Goal: Complete application form: Complete application form

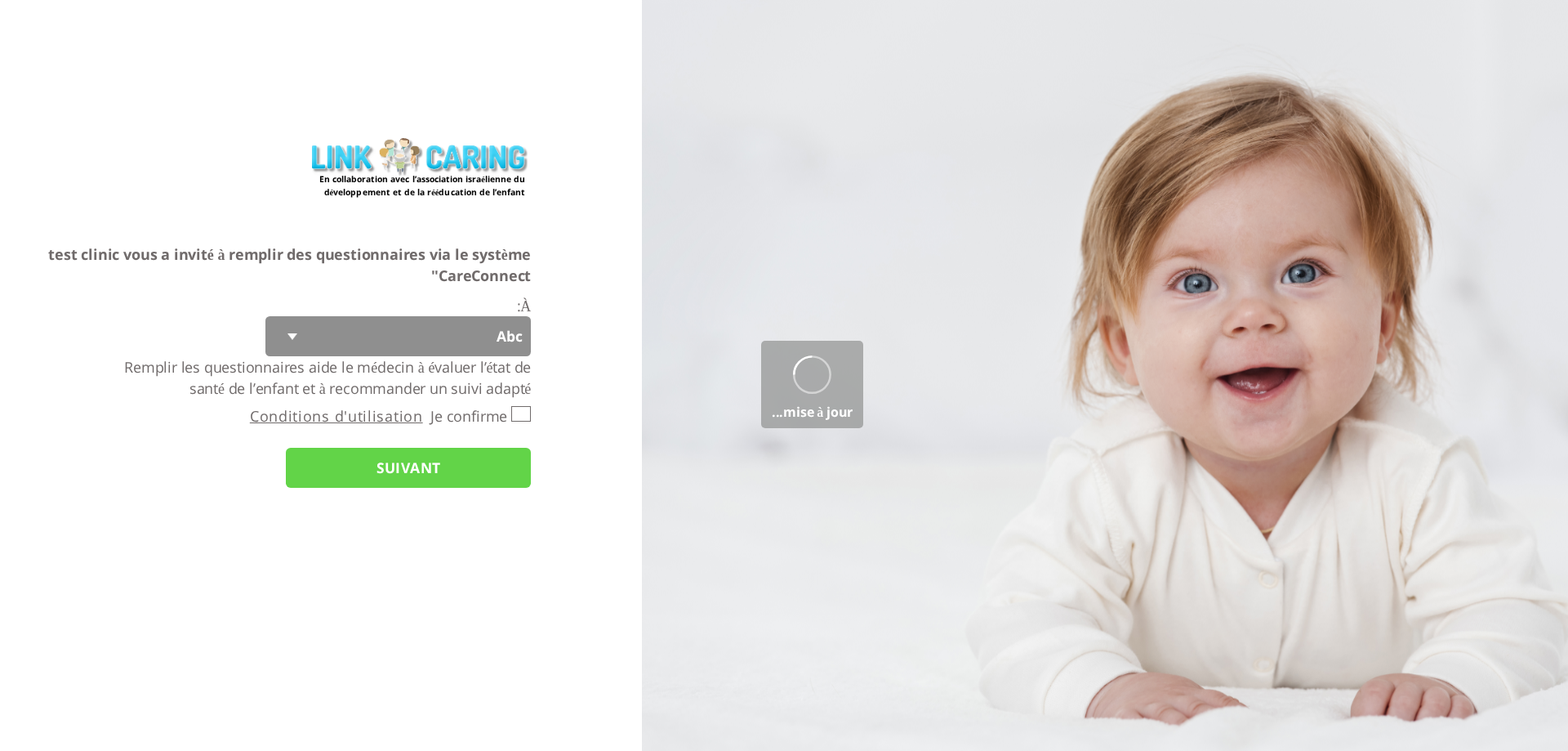
click at [403, 334] on select "Abc 77 yoyo large koko abc 107 ggy oo;o; ytyt7t t7t7 lala 4.8 1234 99 100 9898 …" at bounding box center [398, 335] width 266 height 40
select select "q4CNAdD7dWrrJ4eZw6a4LA%3D%3D"
click at [266, 316] on select "Abc 77 yoyo large koko abc 107 ggy oo;o; ytyt7t t7t7 lala 4.8 1234 99 100 9898 …" at bounding box center [398, 335] width 266 height 40
click at [518, 410] on input "Je confirme" at bounding box center [521, 414] width 19 height 16
checkbox input "true"
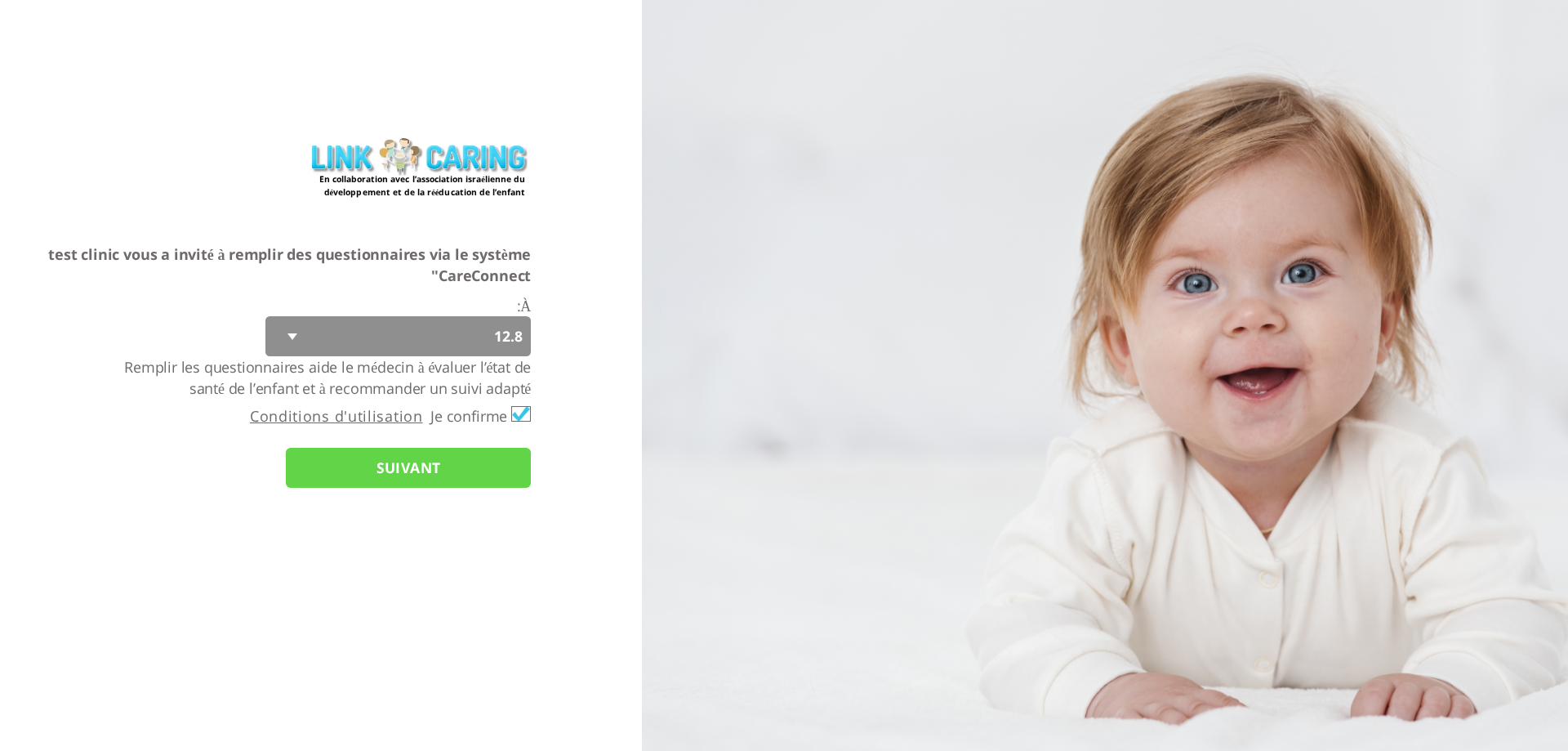
click at [501, 469] on input "SUIVANT" at bounding box center [408, 467] width 245 height 40
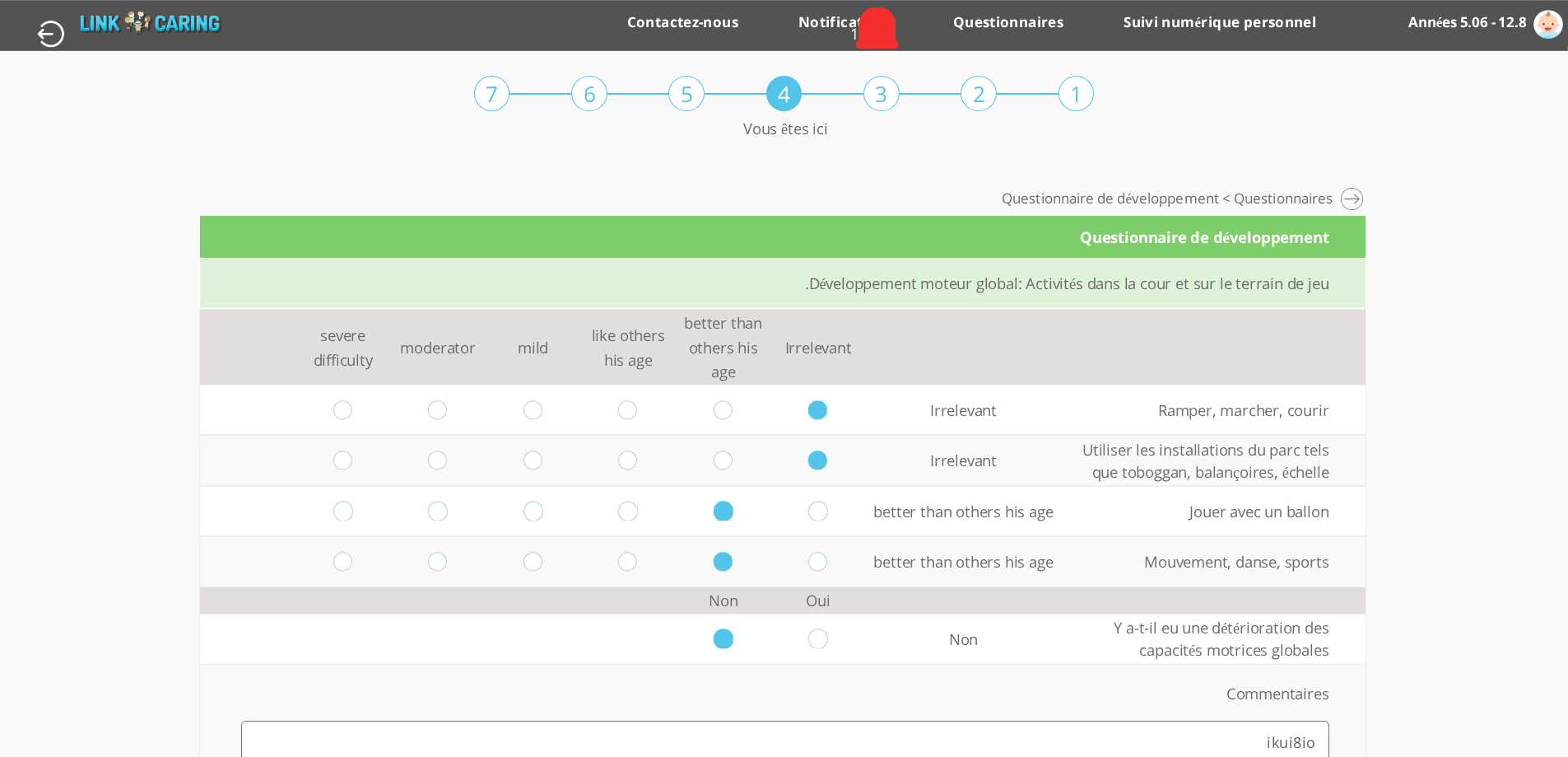
click at [790, 355] on td "Irrelevant" at bounding box center [818, 347] width 96 height 75
click at [688, 348] on td "better than others his age" at bounding box center [723, 347] width 96 height 75
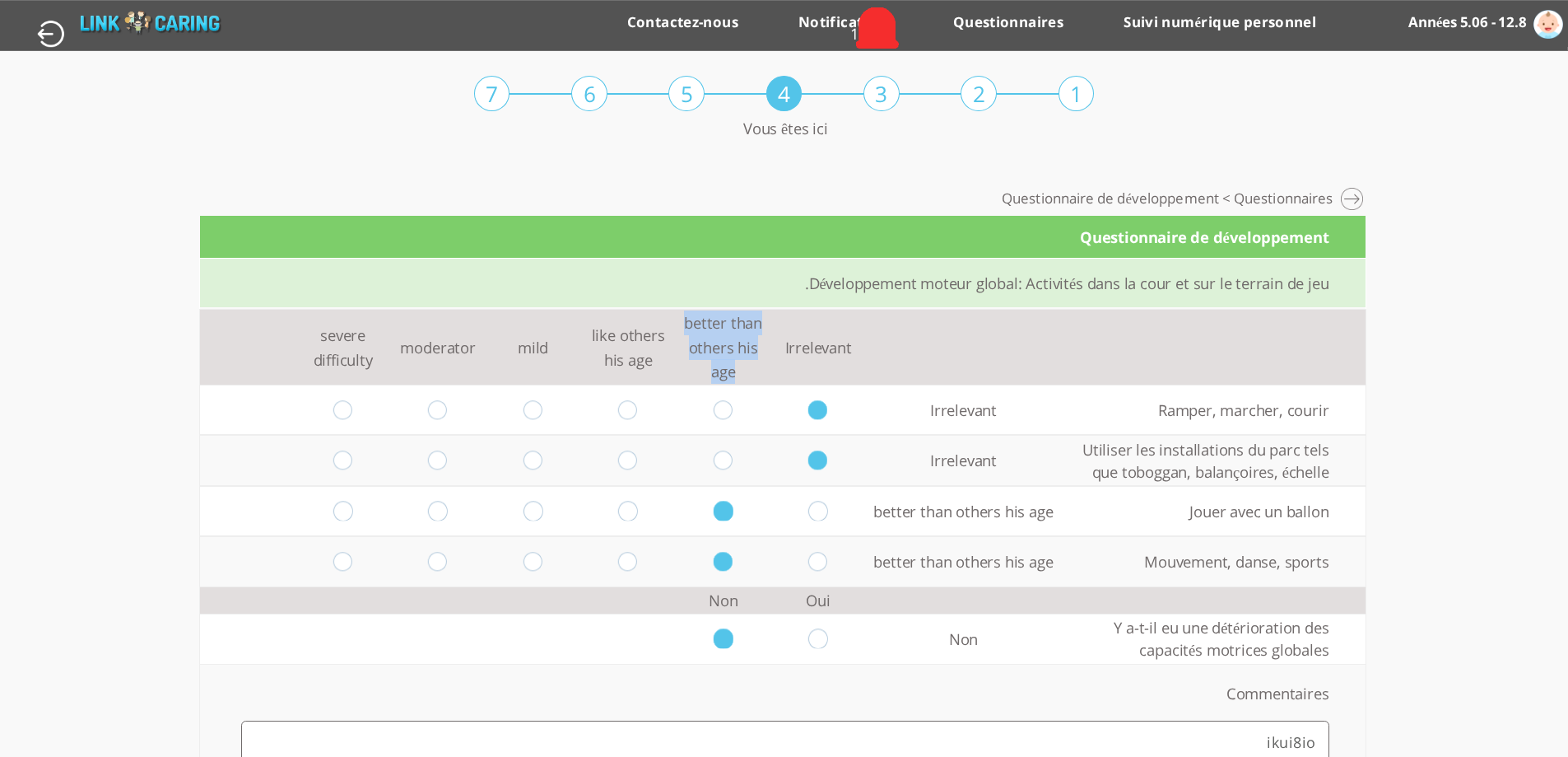
click at [688, 348] on td "better than others his age" at bounding box center [723, 347] width 96 height 75
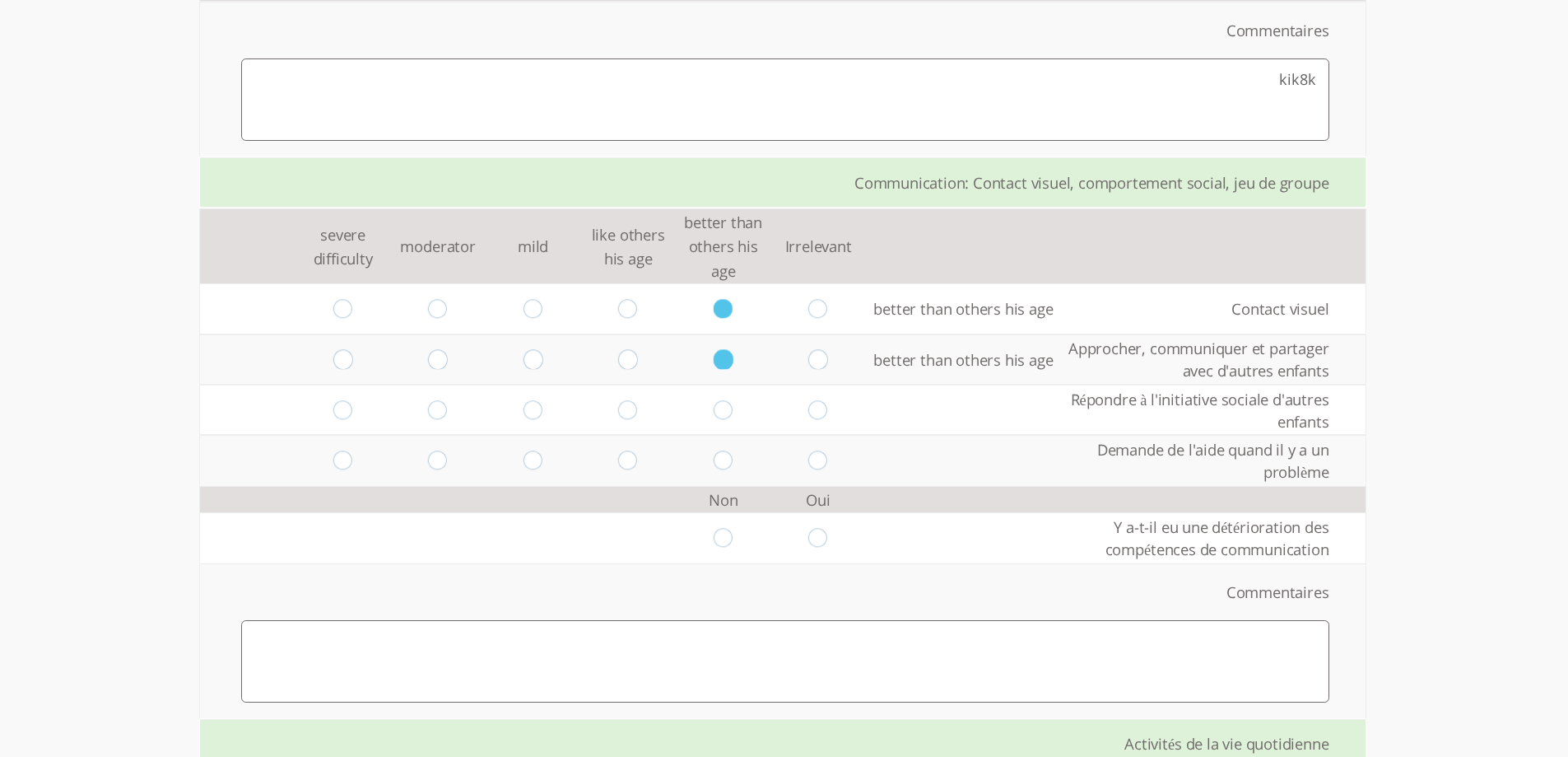
scroll to position [1811, 0]
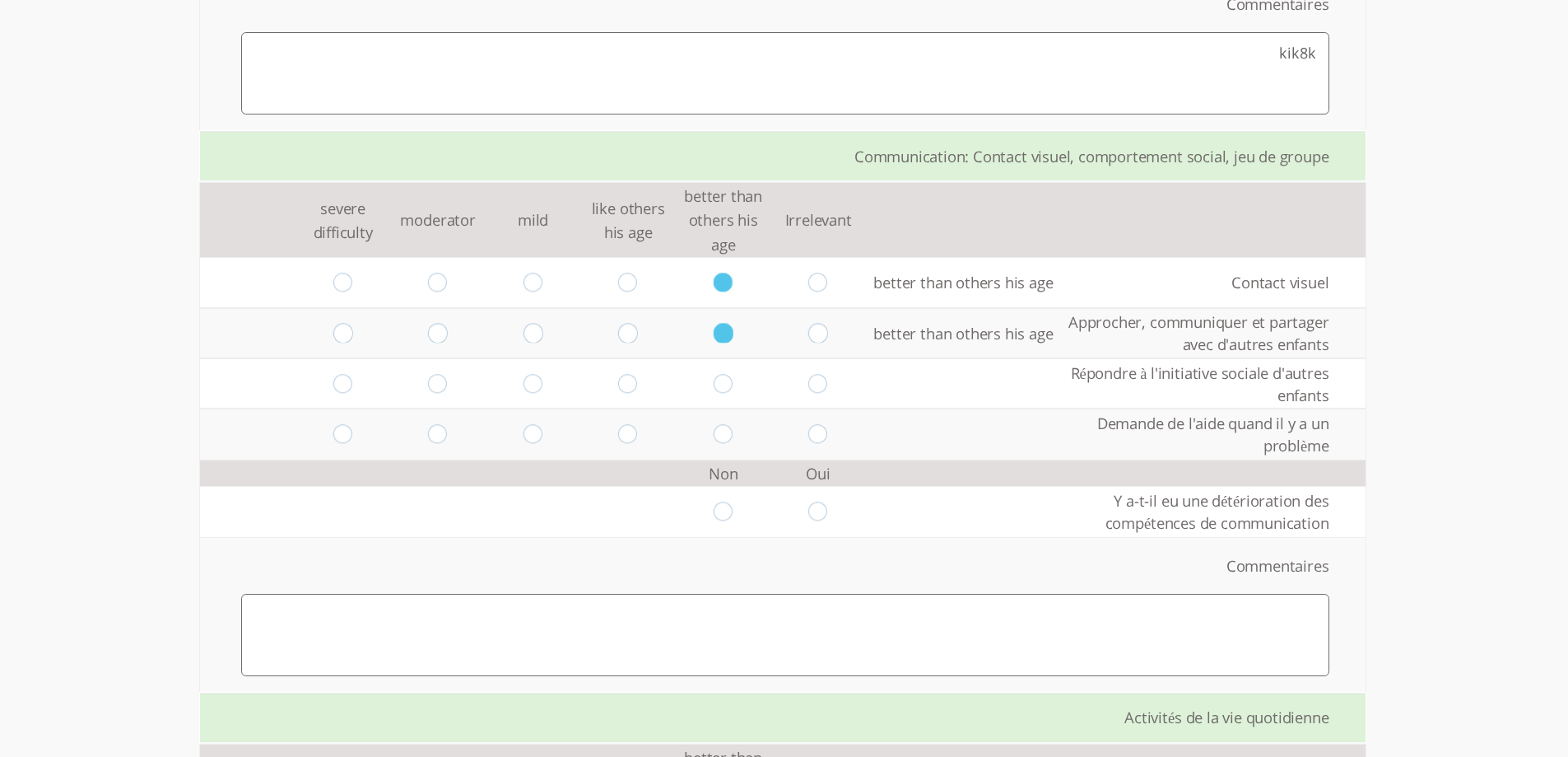
click at [808, 386] on input "radio" at bounding box center [818, 383] width 20 height 19
radio input "true"
click at [714, 438] on input "radio" at bounding box center [723, 433] width 20 height 19
radio input "true"
click at [809, 515] on input "radio" at bounding box center [818, 510] width 20 height 19
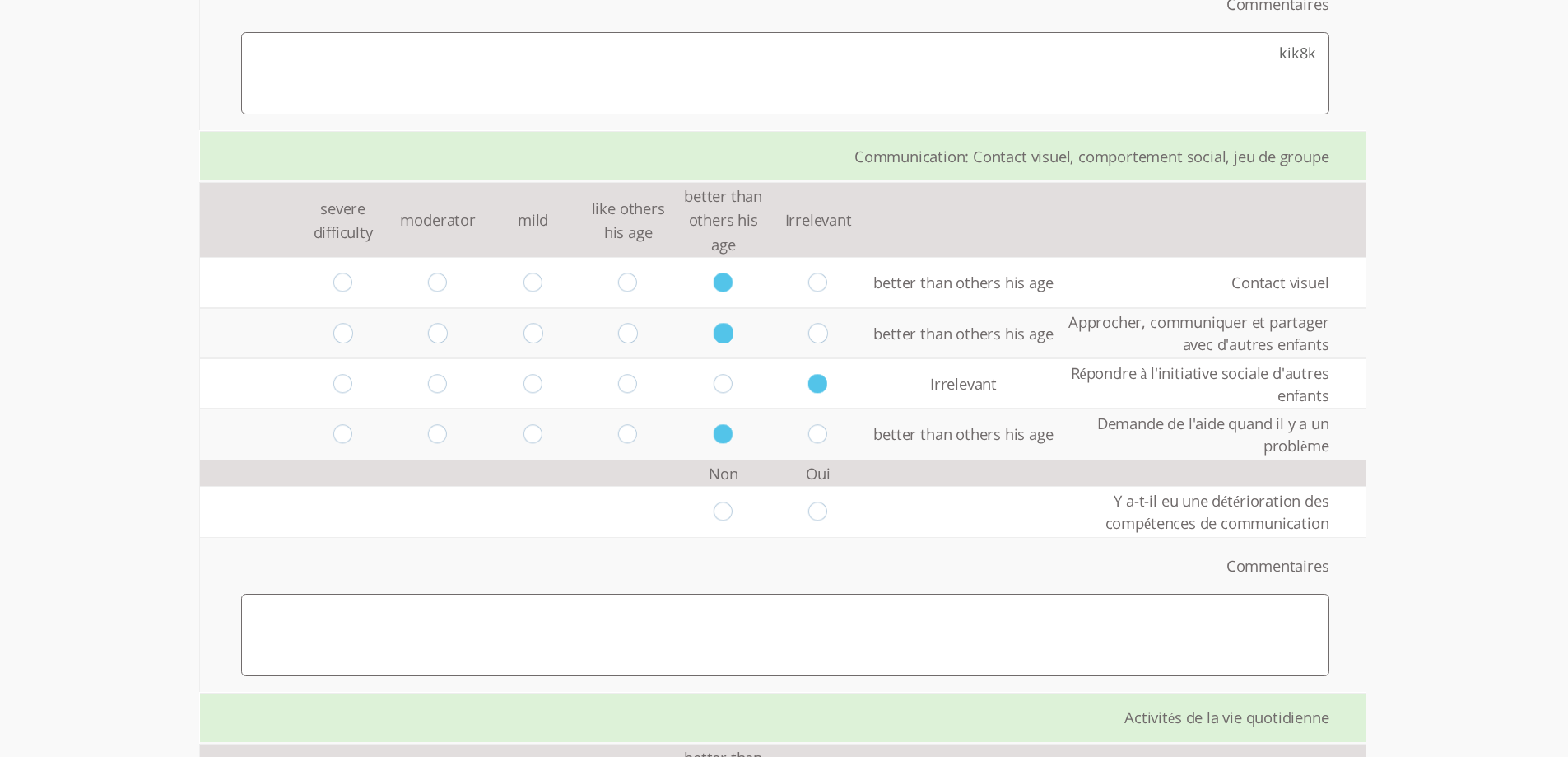
radio input "true"
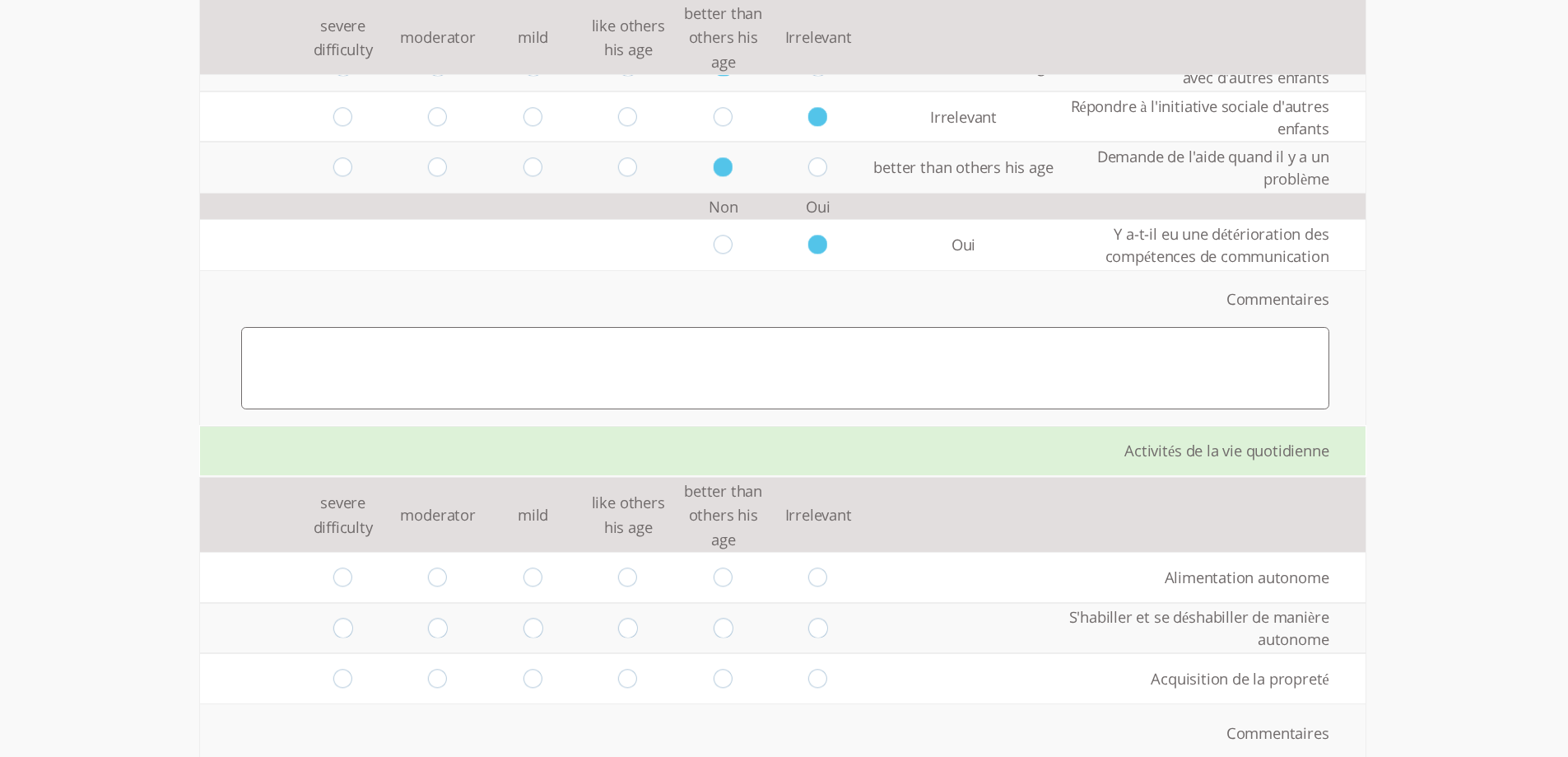
scroll to position [2140, 0]
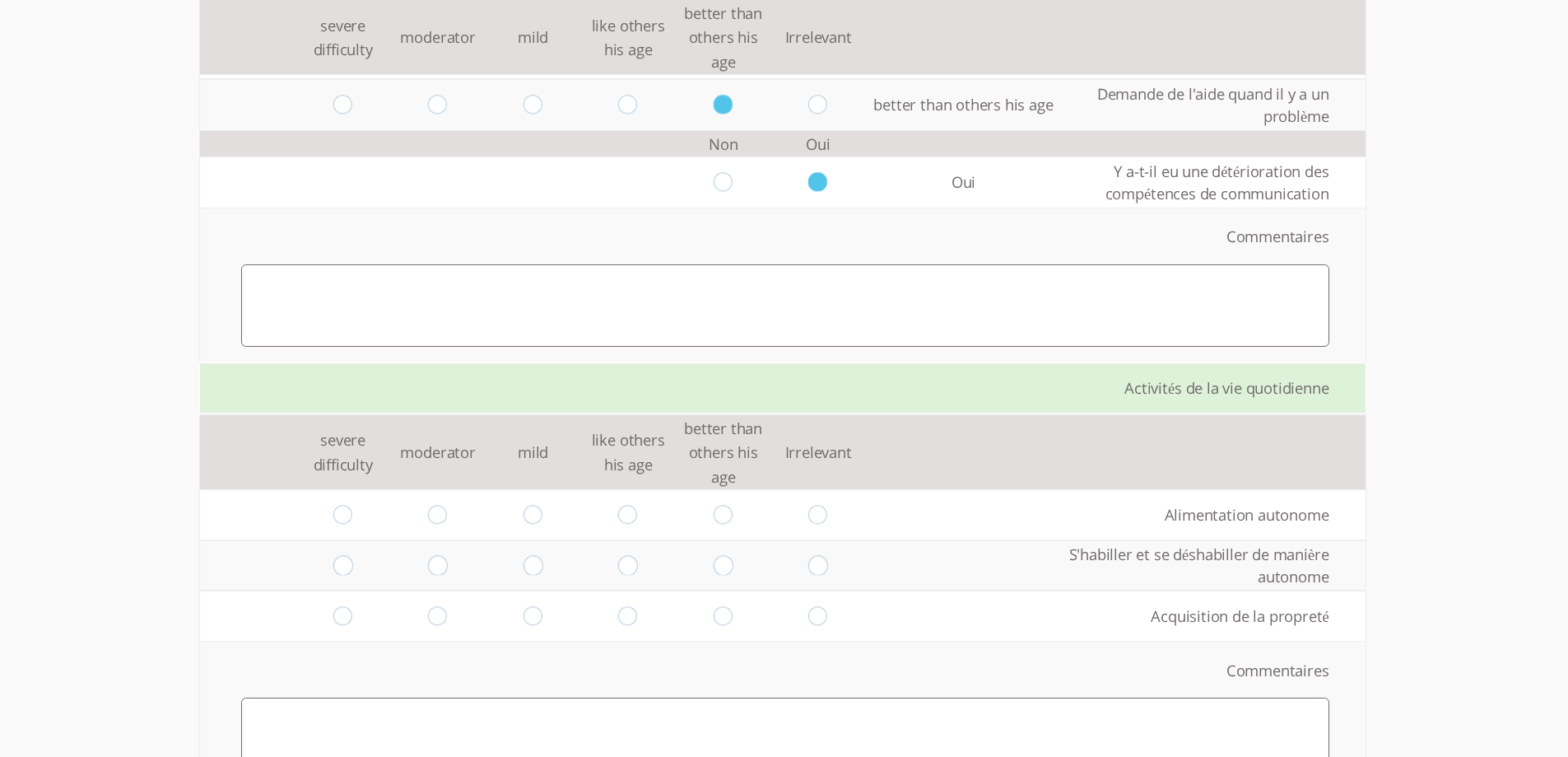
click at [1032, 292] on textarea at bounding box center [785, 306] width 1088 height 82
type textarea "787/7/"
click at [808, 511] on input "radio" at bounding box center [818, 514] width 20 height 19
radio input "true"
click at [716, 566] on input "radio" at bounding box center [723, 565] width 20 height 19
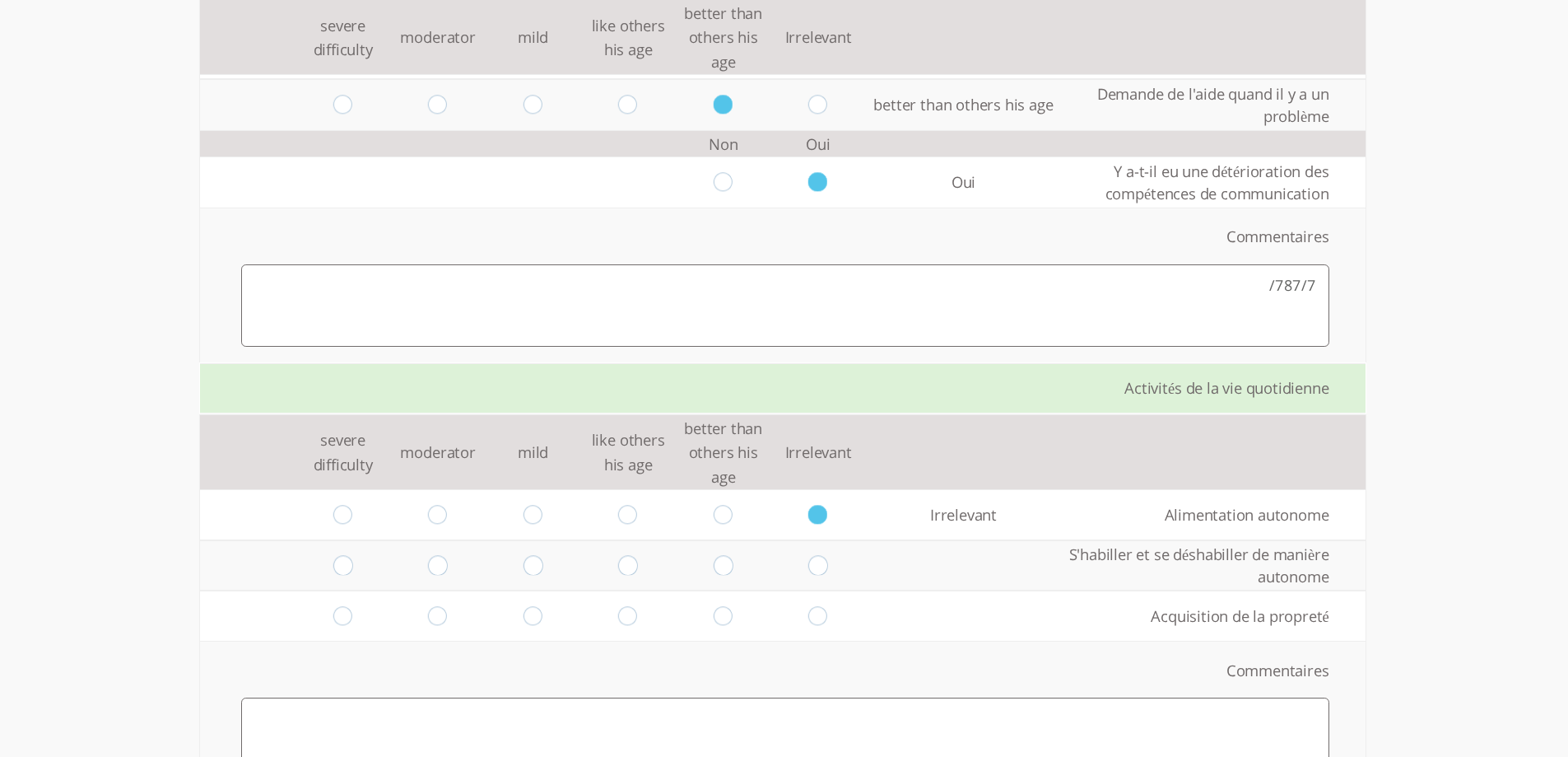
radio input "true"
click at [808, 619] on input "radio" at bounding box center [818, 614] width 20 height 19
radio input "true"
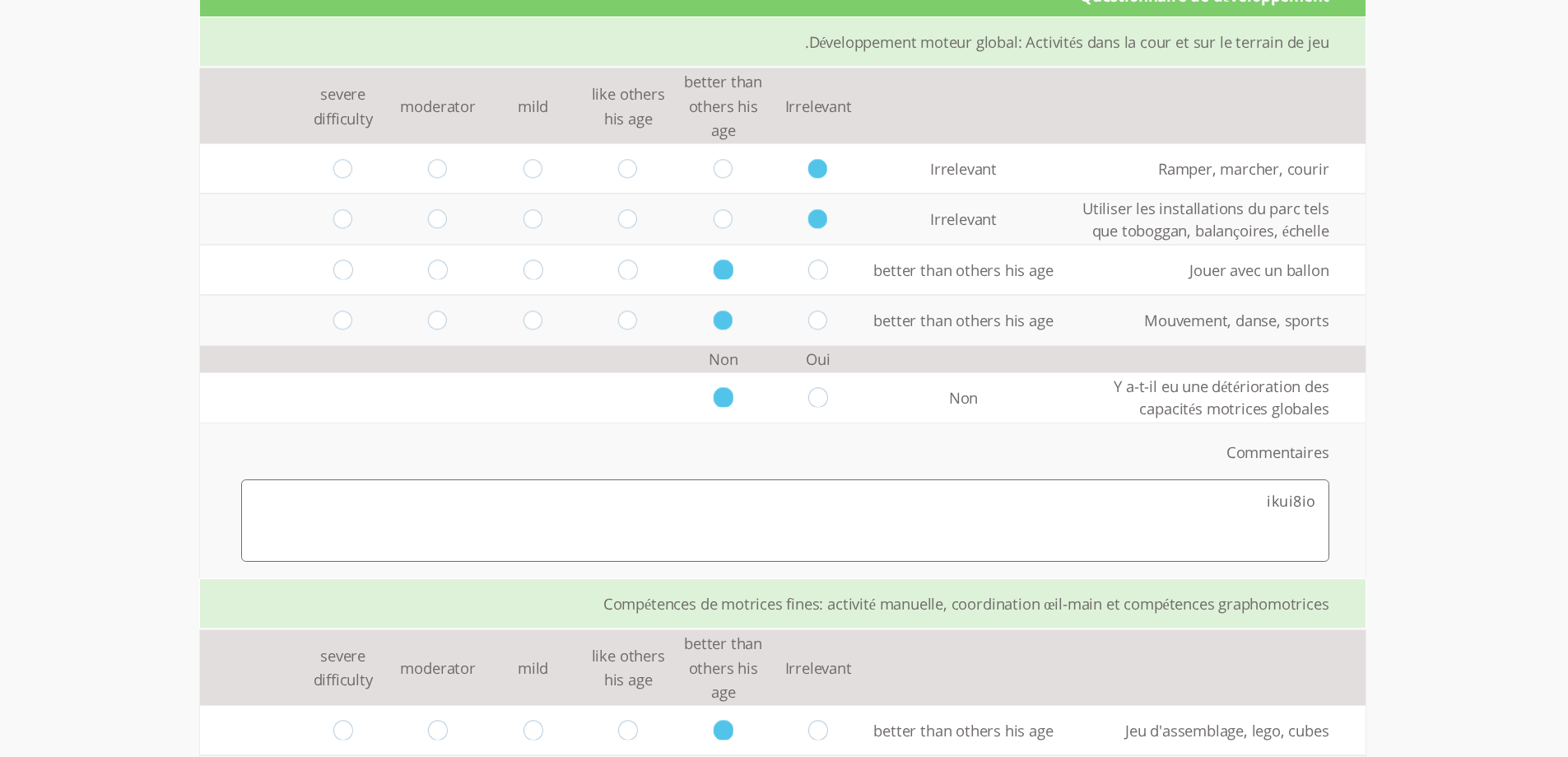
scroll to position [0, 0]
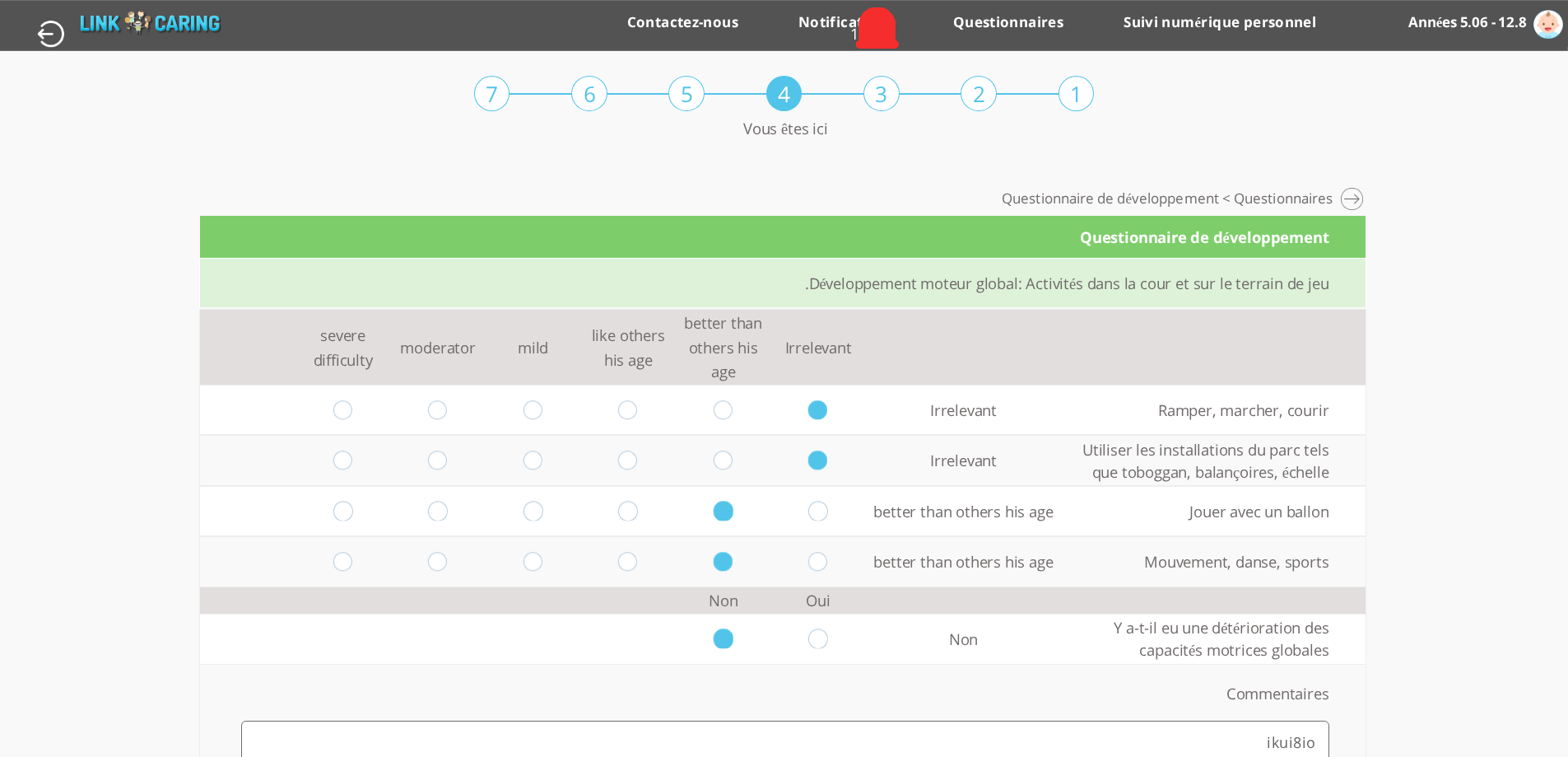
click at [324, 335] on td "severe difficulty" at bounding box center [344, 347] width 96 height 75
click at [415, 348] on td "moderator" at bounding box center [437, 347] width 96 height 75
click at [416, 348] on td "moderator" at bounding box center [437, 347] width 96 height 75
copy td "moderator"
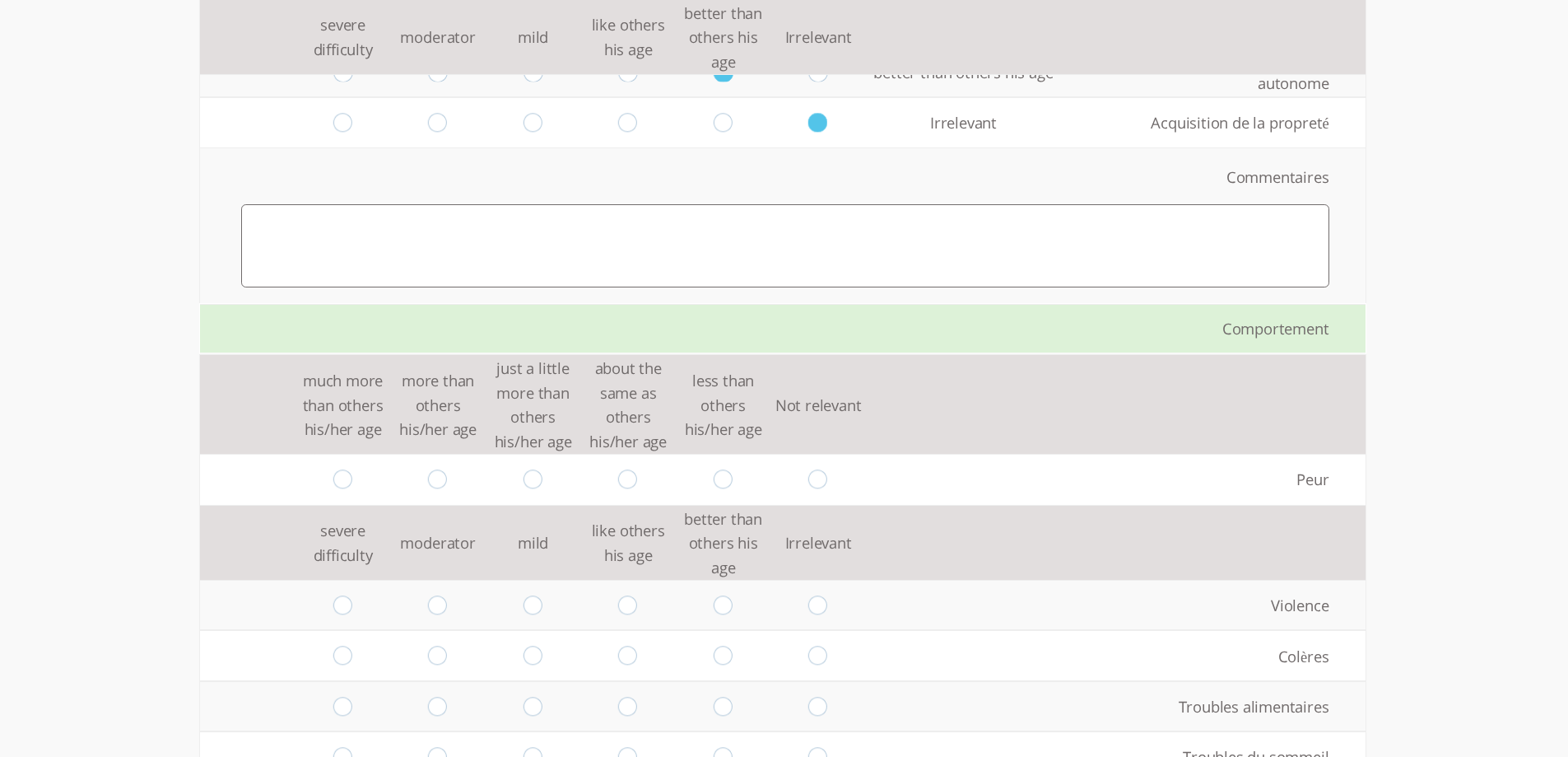
scroll to position [2634, 0]
click at [715, 479] on input "radio" at bounding box center [723, 478] width 20 height 19
radio input "true"
click at [523, 597] on input "radio" at bounding box center [533, 603] width 20 height 19
radio input "true"
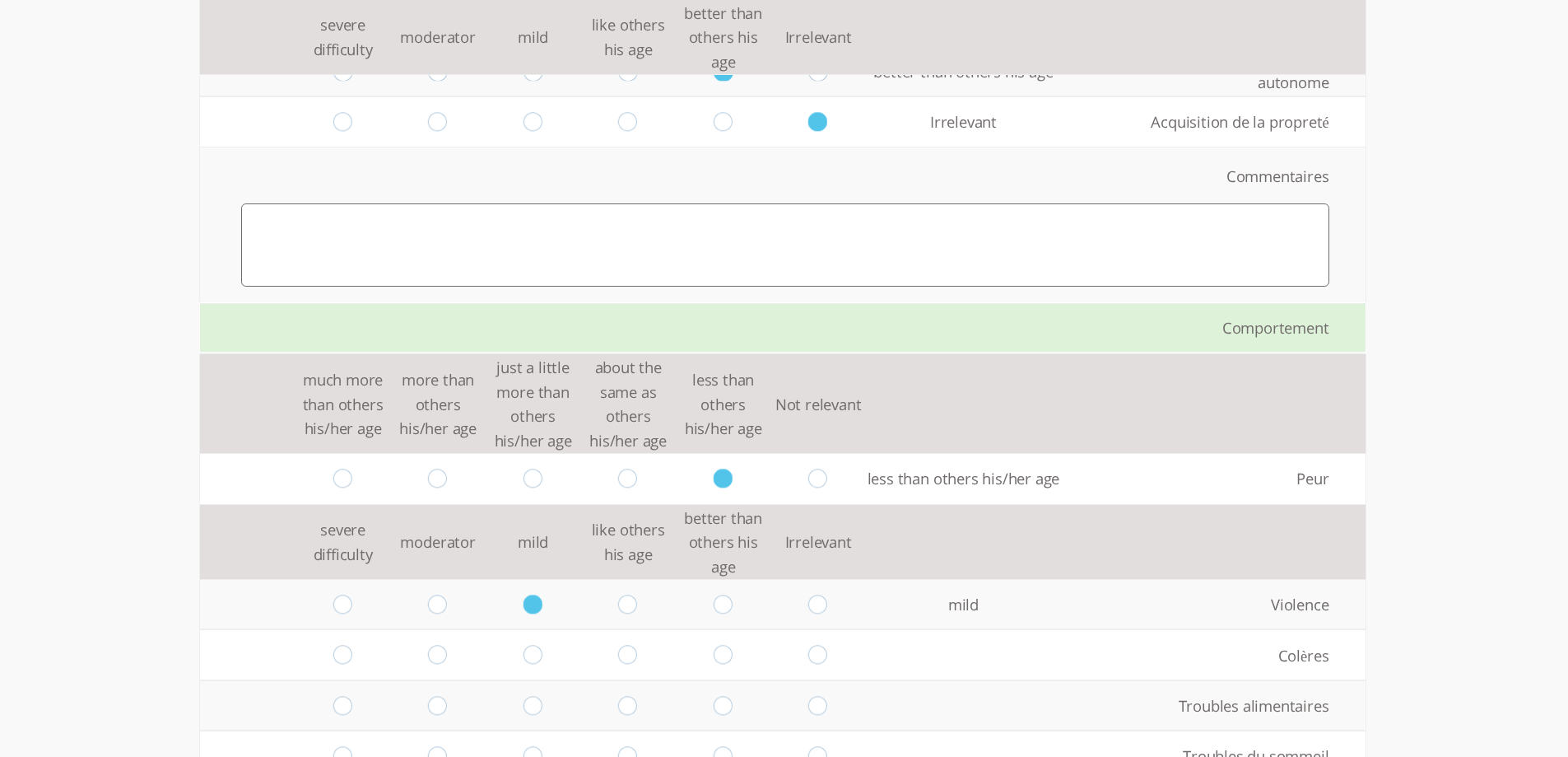
click at [618, 653] on input "radio" at bounding box center [628, 653] width 20 height 19
radio input "true"
click at [620, 704] on input "radio" at bounding box center [628, 704] width 20 height 19
radio input "true"
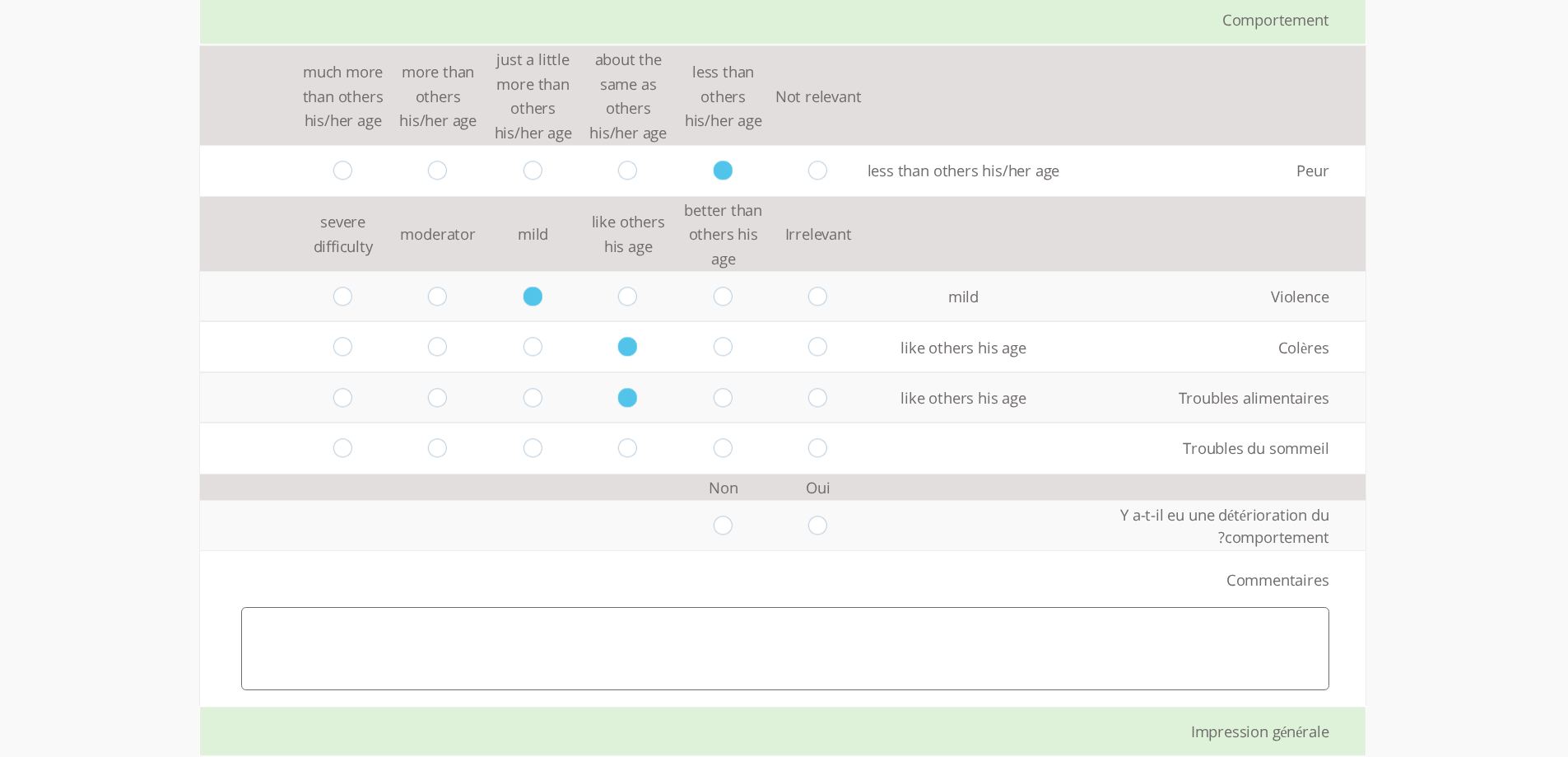
scroll to position [2964, 0]
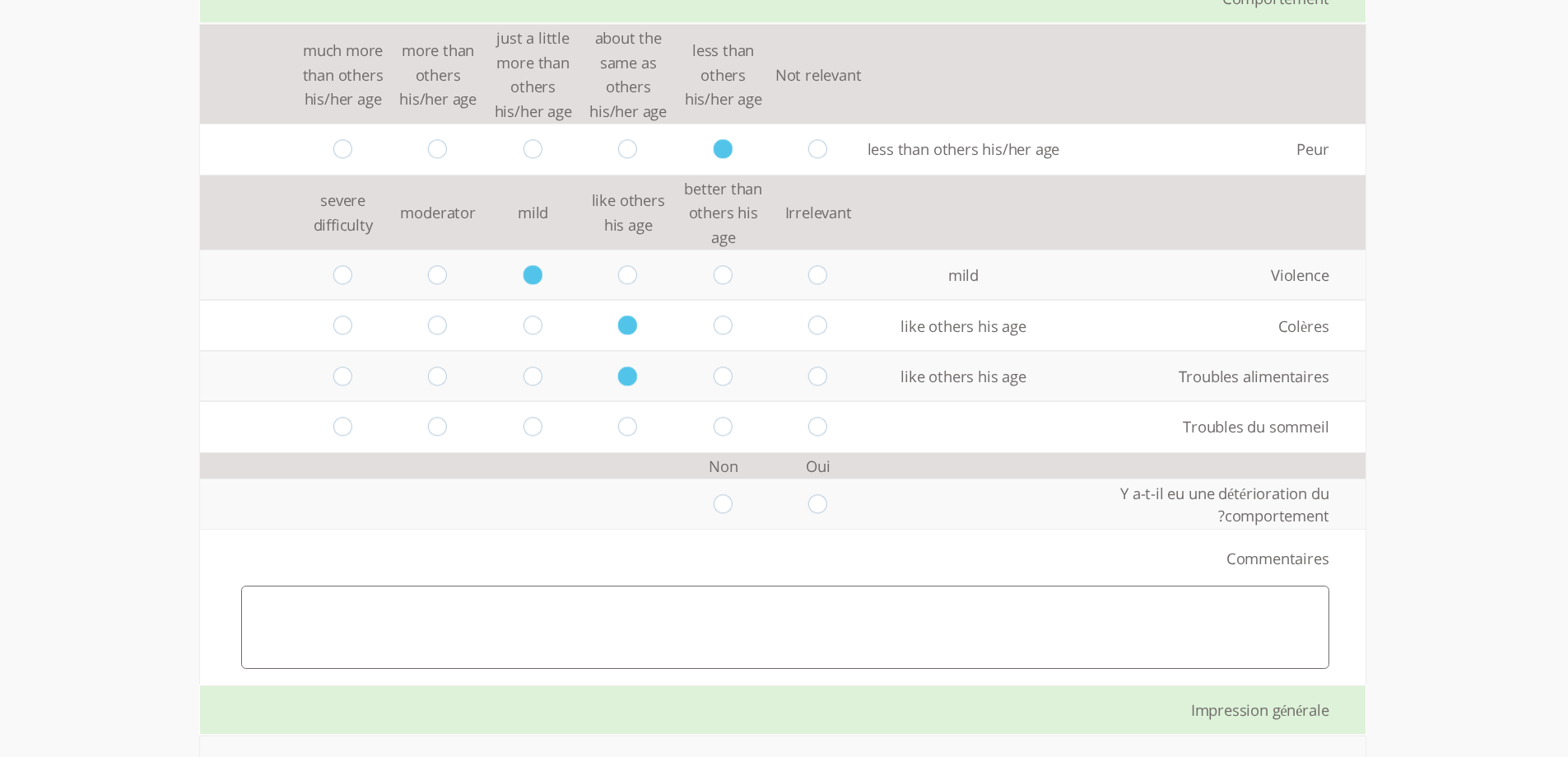
click at [718, 506] on input "radio" at bounding box center [723, 503] width 20 height 19
radio input "true"
click at [714, 426] on input "radio" at bounding box center [723, 425] width 20 height 19
radio input "true"
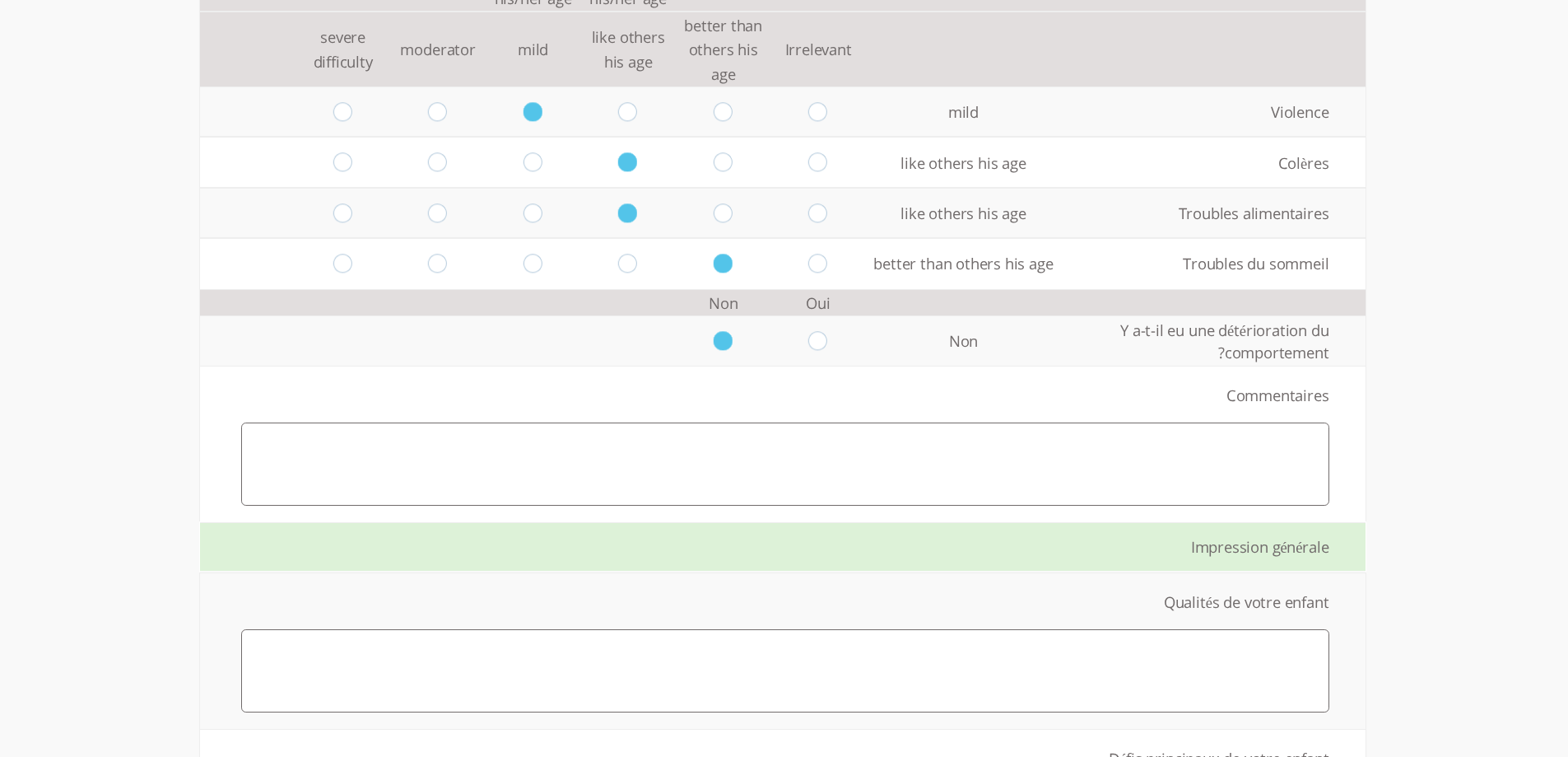
scroll to position [3129, 0]
click at [949, 464] on textarea at bounding box center [785, 462] width 1088 height 82
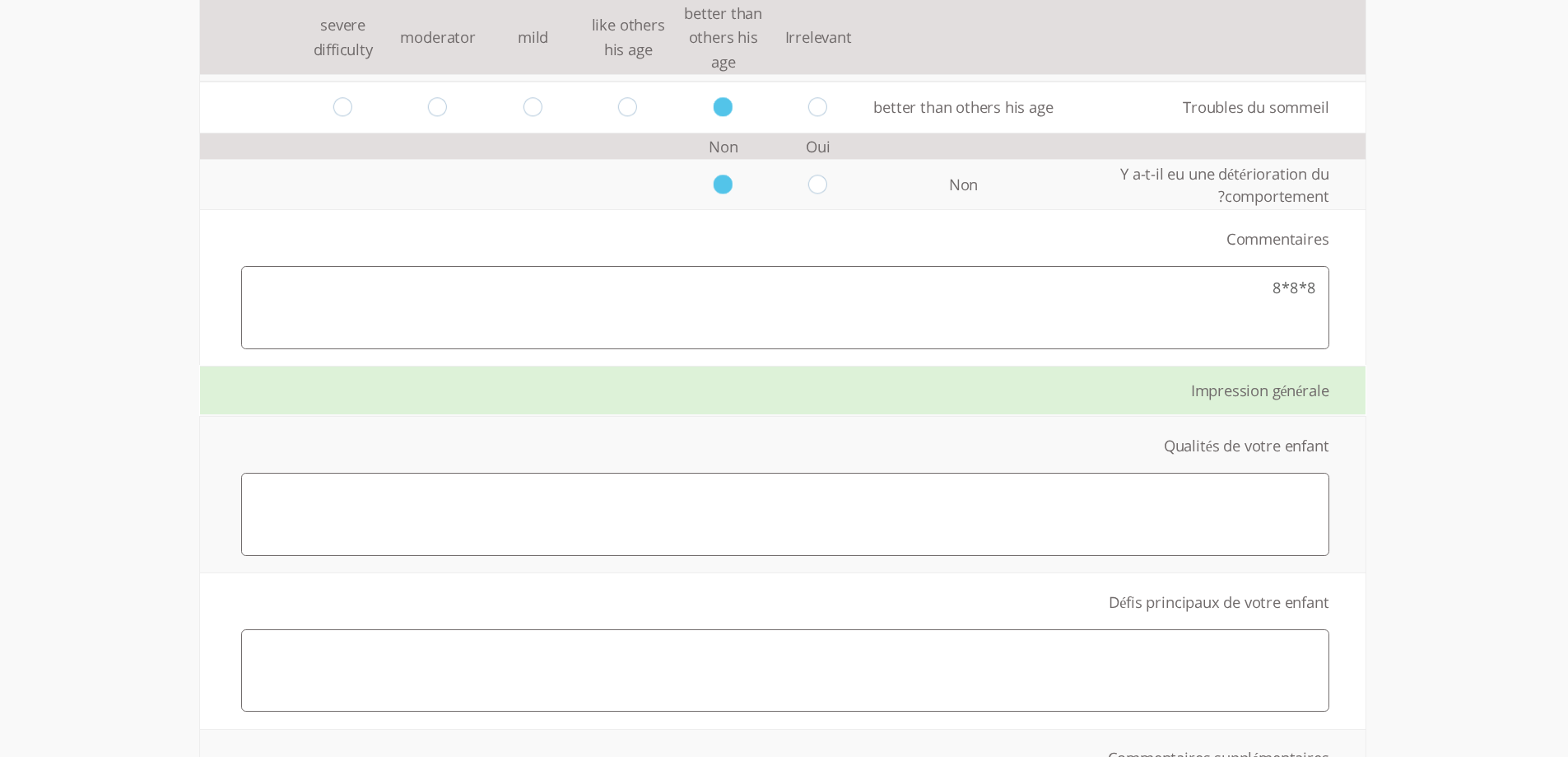
scroll to position [3293, 0]
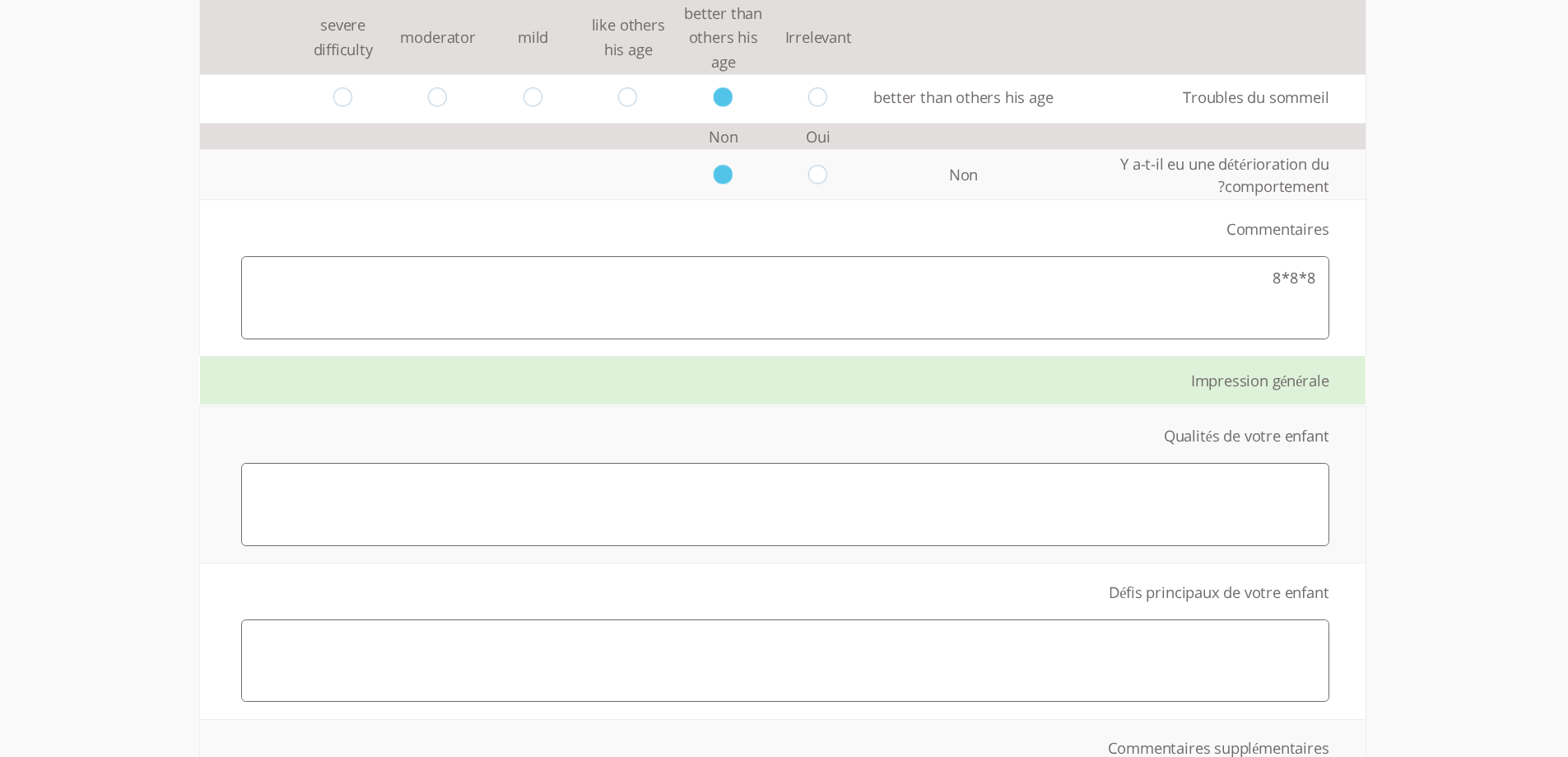
type textarea "8*8*8"
click at [1152, 500] on textarea at bounding box center [785, 504] width 1088 height 82
type textarea "i0i0i00"
click at [1097, 641] on textarea at bounding box center [785, 660] width 1088 height 82
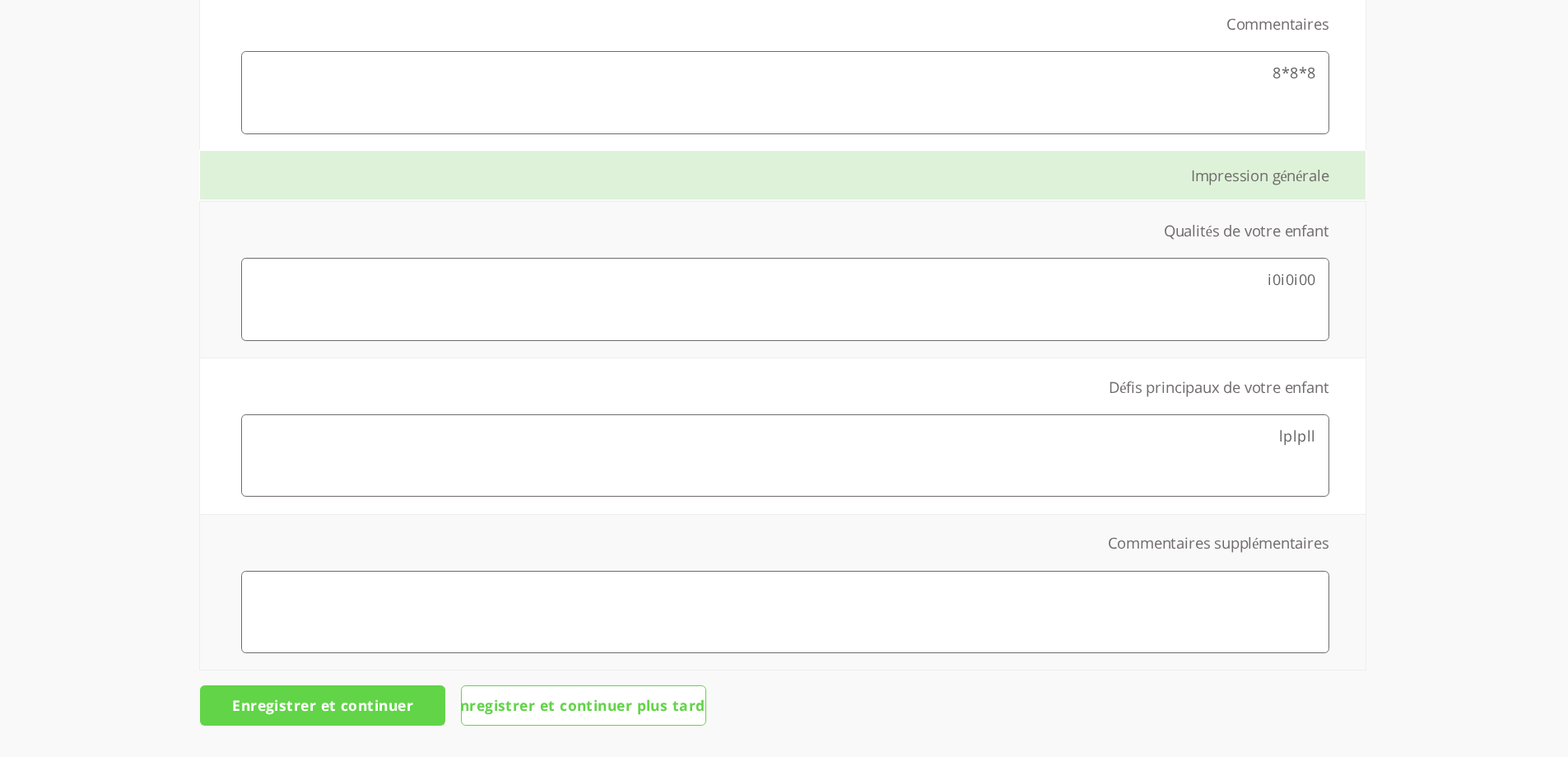
type textarea "lplpll"
click at [1092, 593] on textarea at bounding box center [785, 611] width 1088 height 82
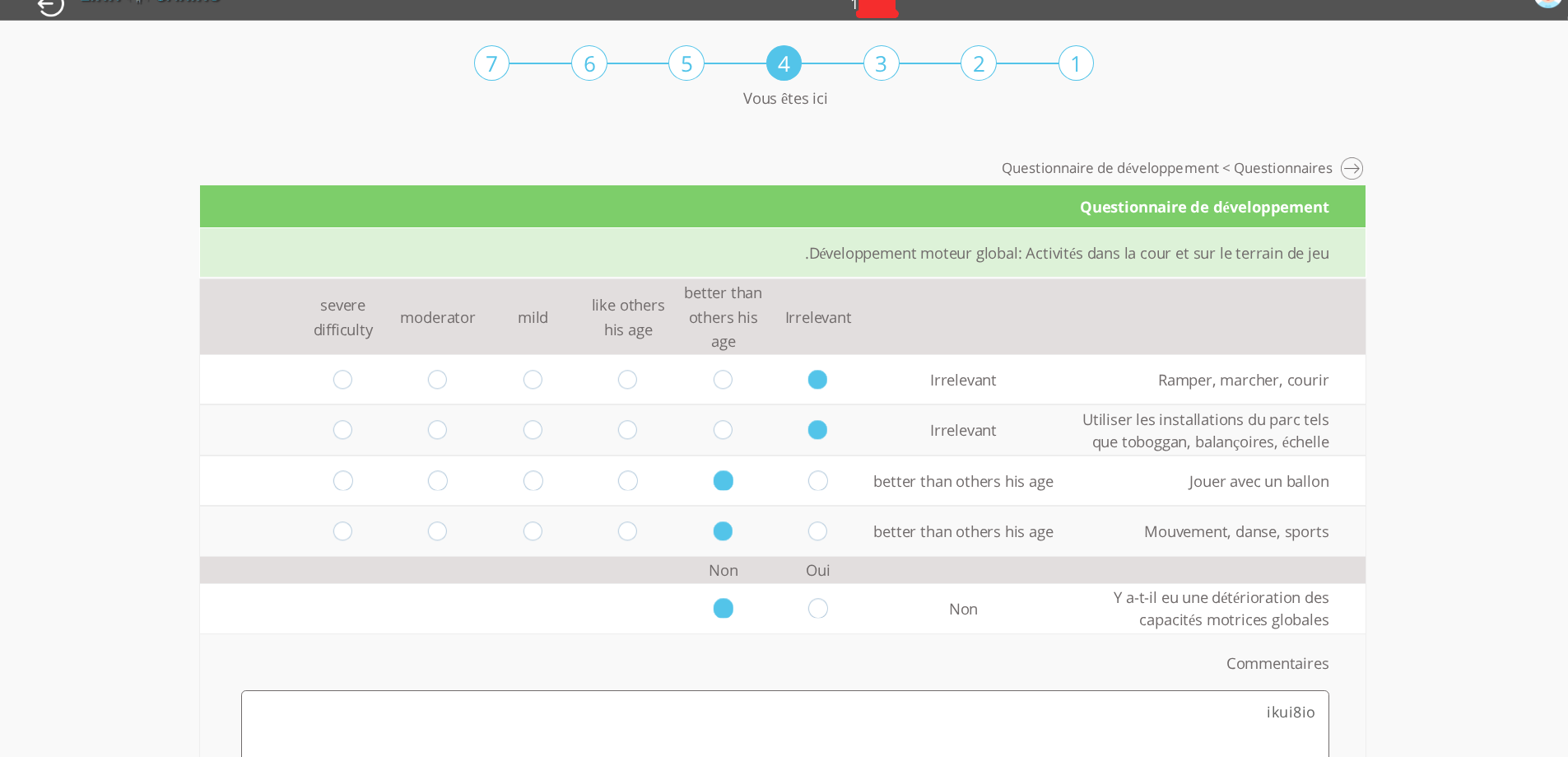
scroll to position [0, 0]
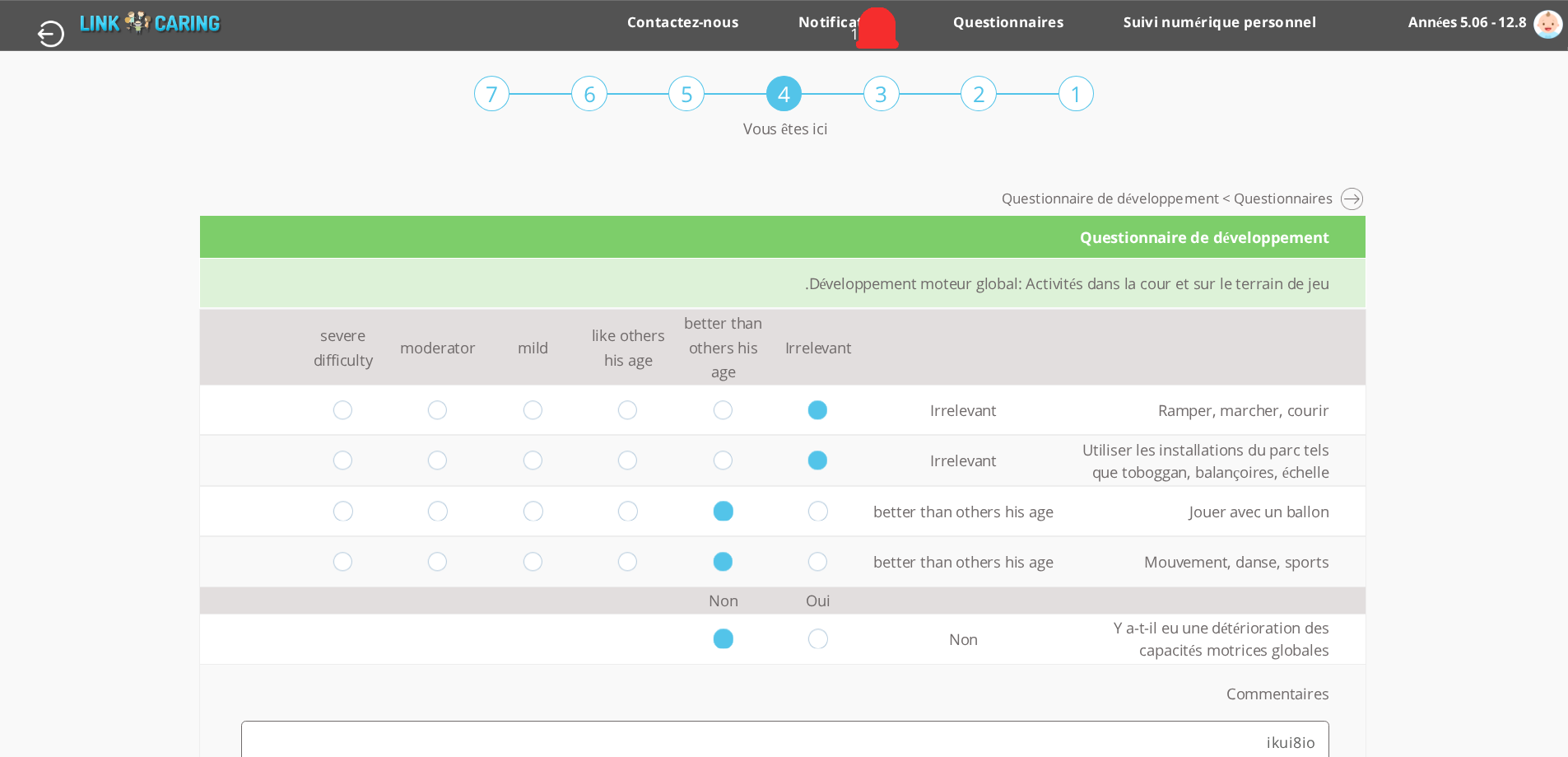
type textarea "hhuh8h8h8"
click at [432, 357] on td "moderator" at bounding box center [437, 347] width 96 height 75
copy td "moderator"
click at [403, 354] on td "moderator" at bounding box center [437, 347] width 96 height 75
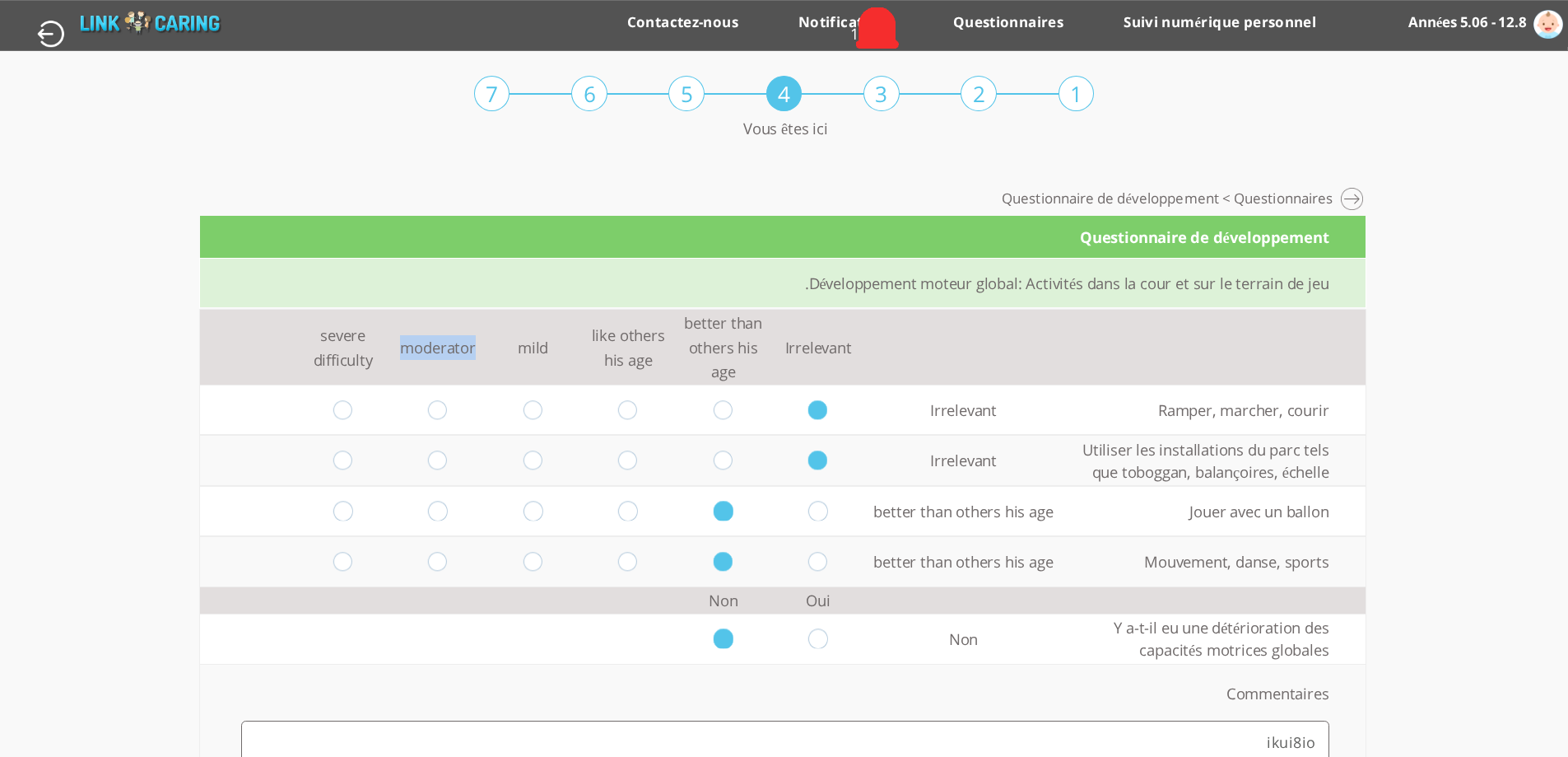
click at [403, 354] on td "moderator" at bounding box center [437, 347] width 96 height 75
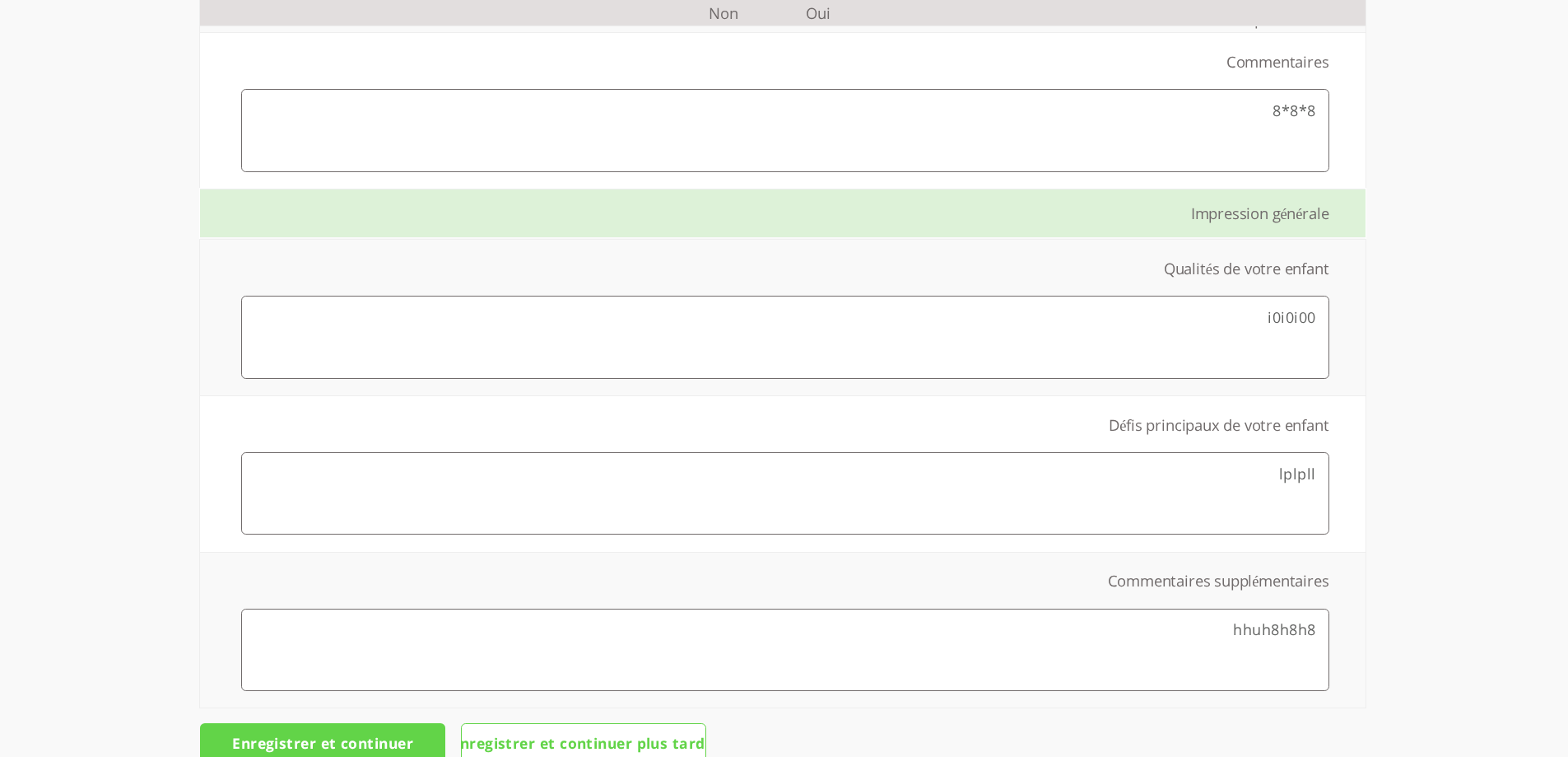
scroll to position [3498, 0]
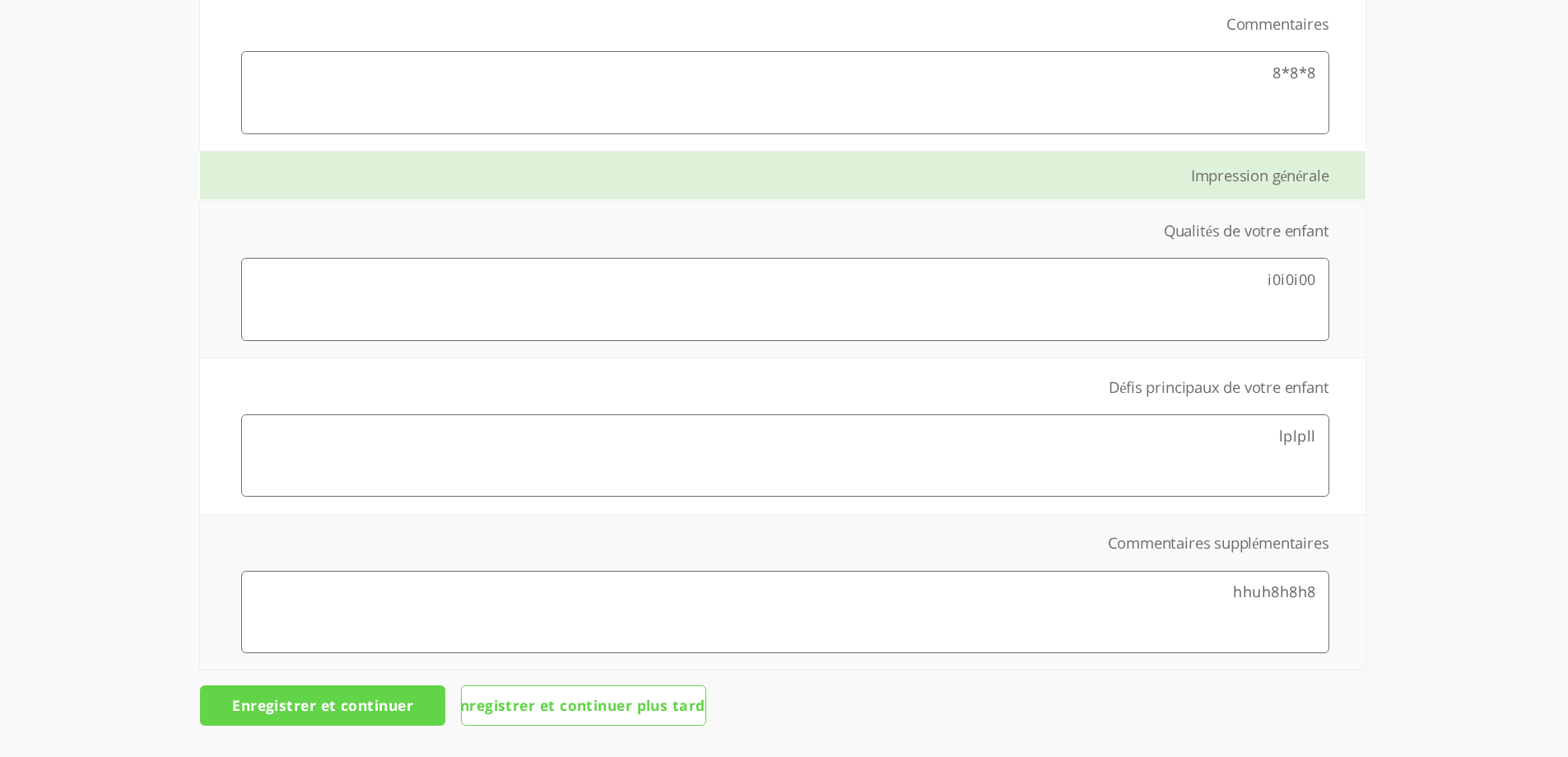
click at [301, 709] on input "Enregistrer et continuer" at bounding box center [322, 704] width 245 height 40
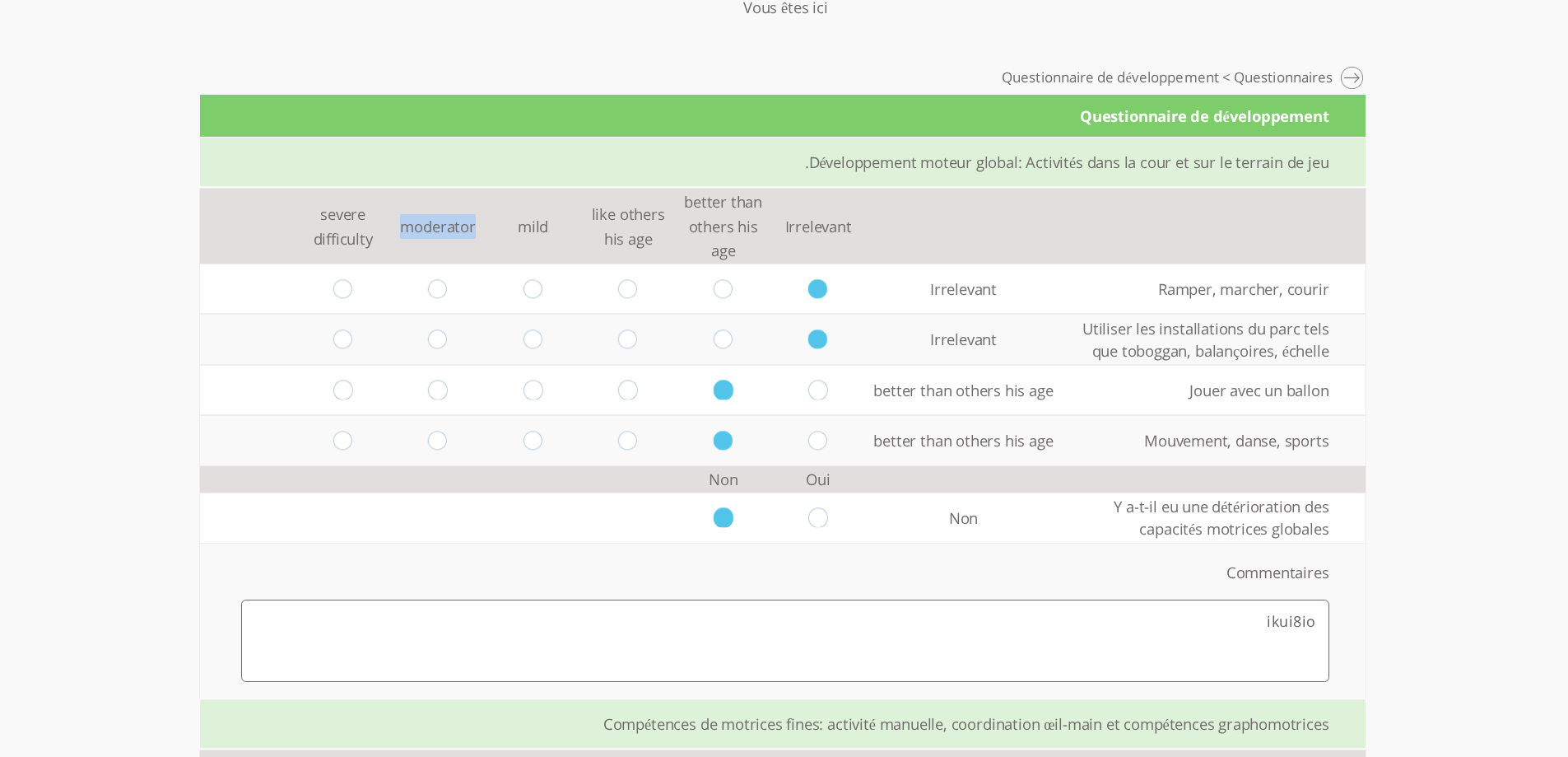
scroll to position [0, 0]
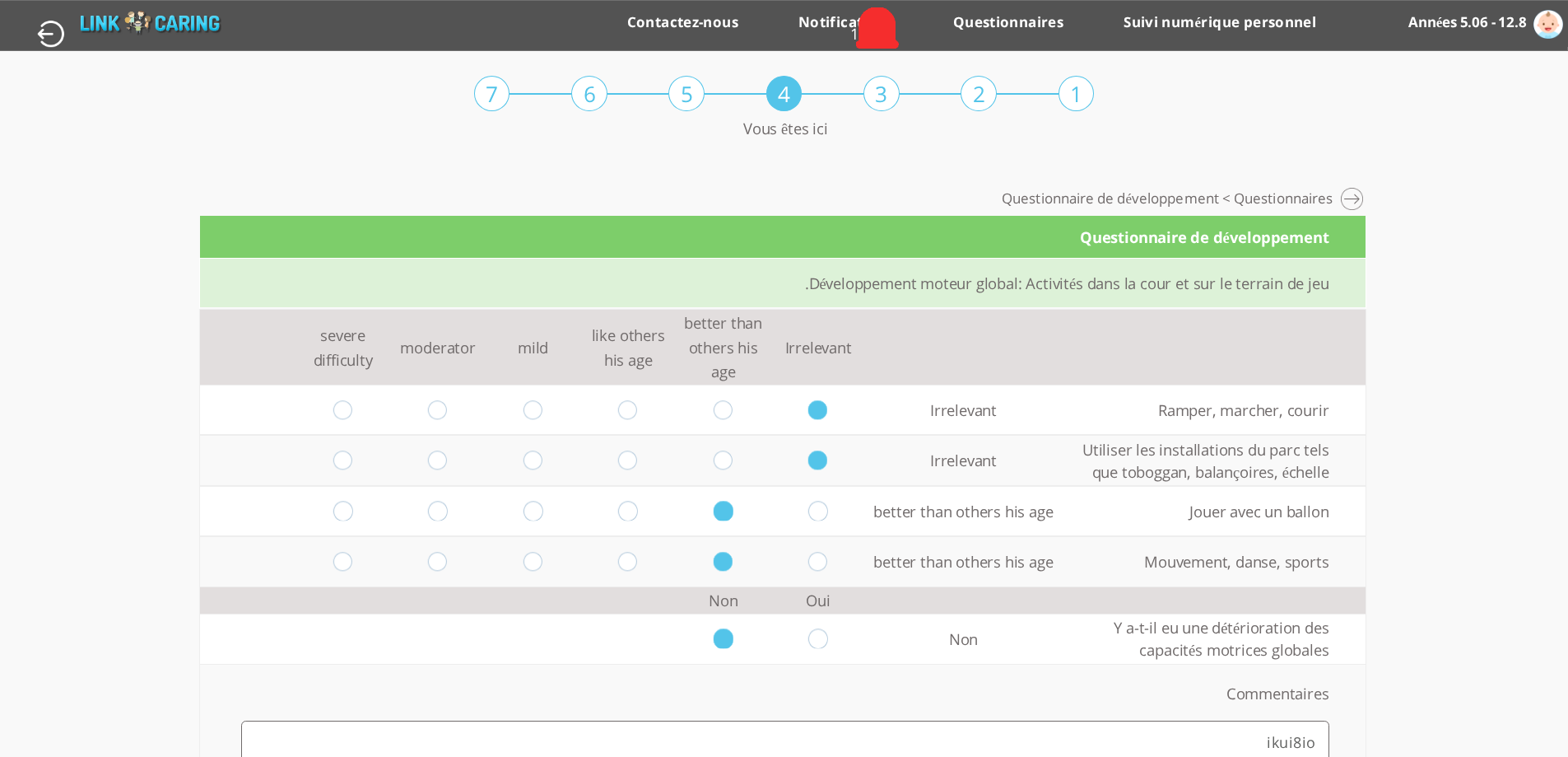
click at [801, 486] on td at bounding box center [818, 510] width 96 height 50
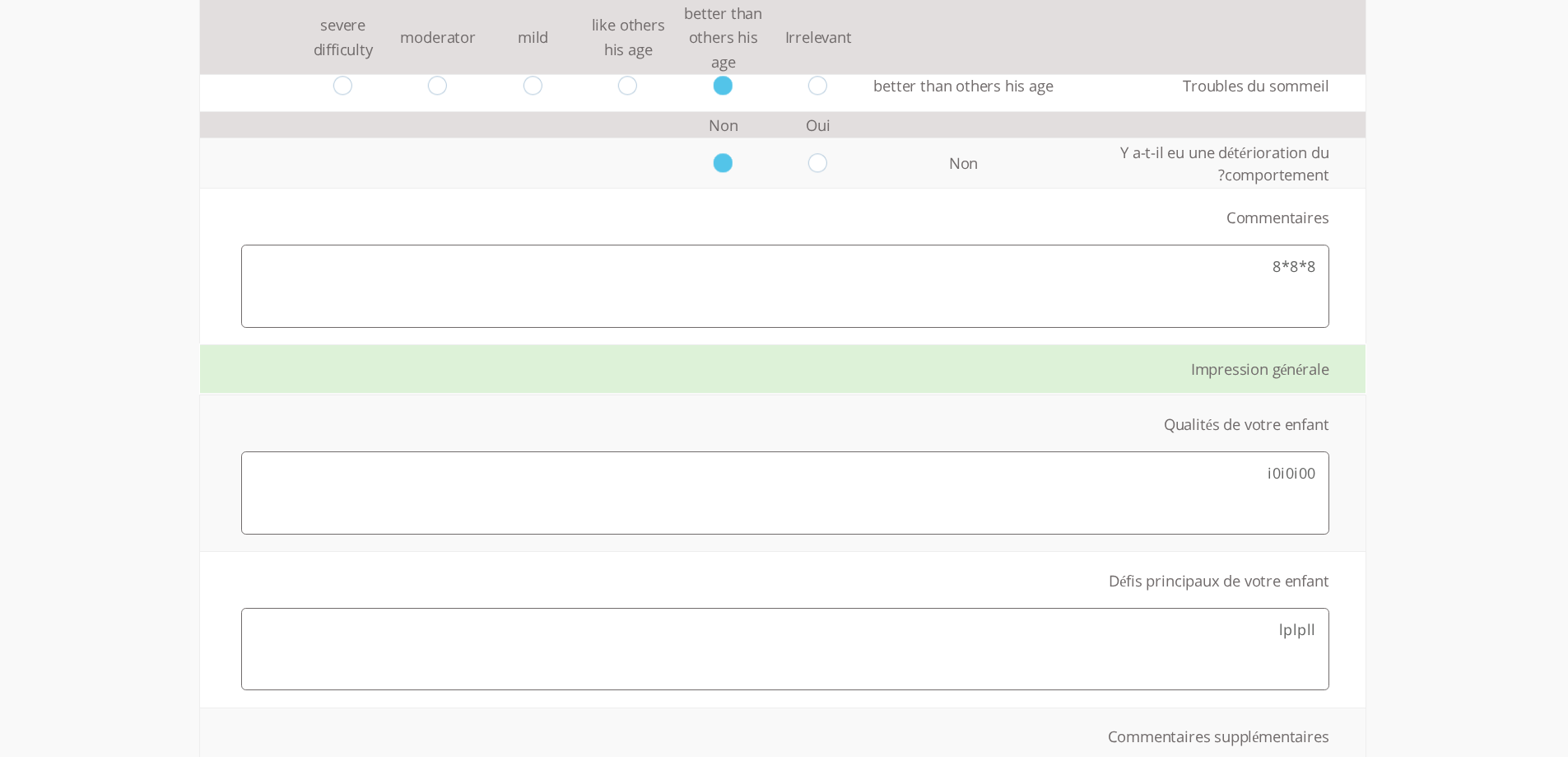
scroll to position [3498, 0]
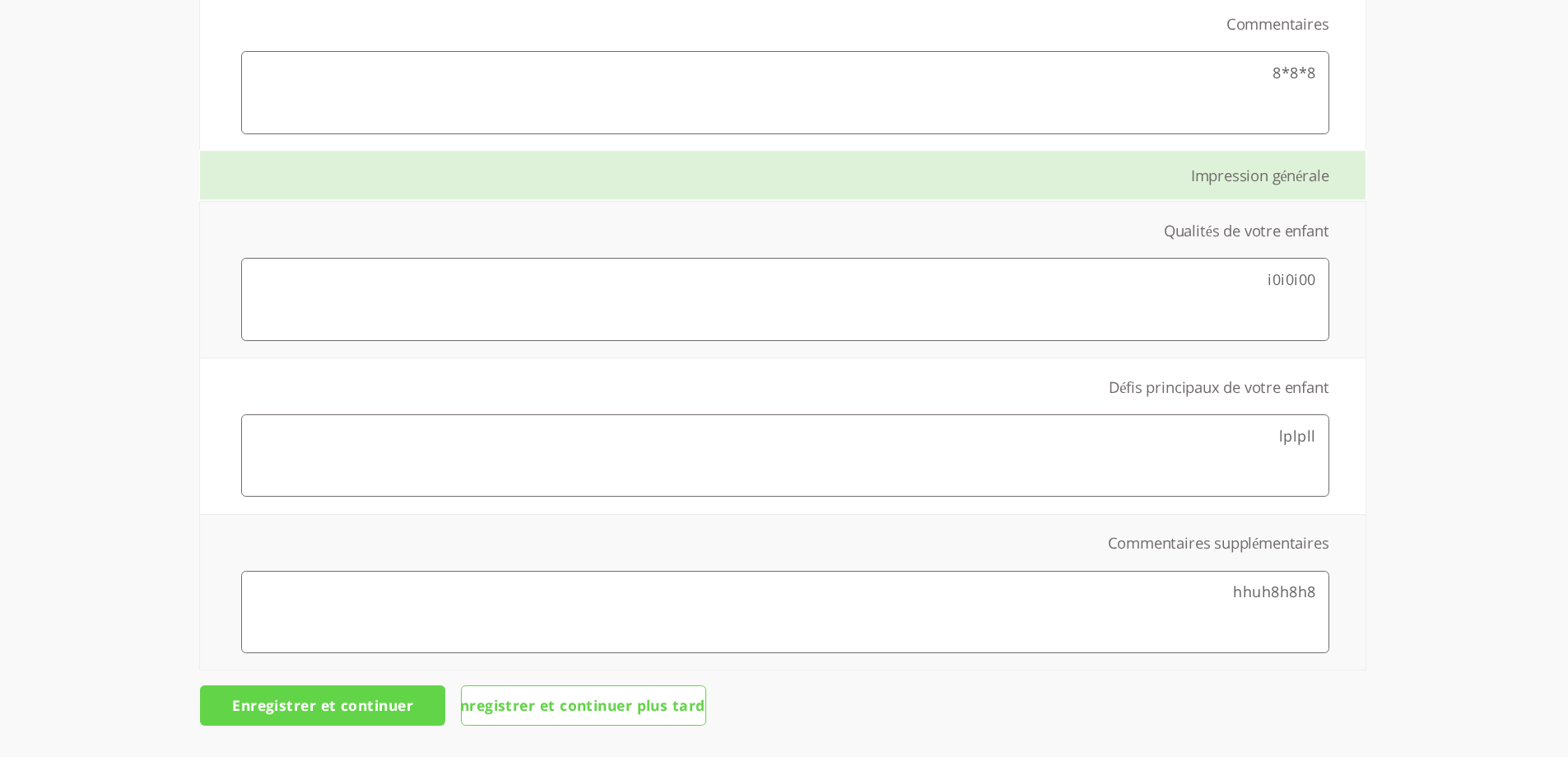
click at [271, 709] on input "Enregistrer et continuer" at bounding box center [322, 704] width 245 height 40
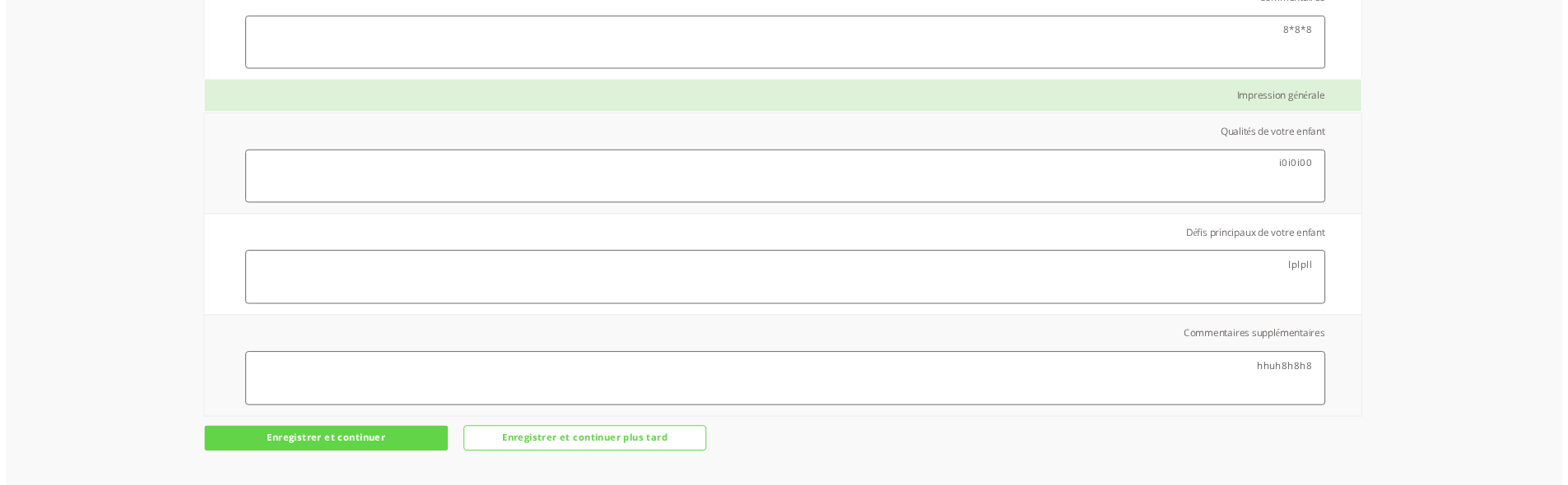
scroll to position [2197, 0]
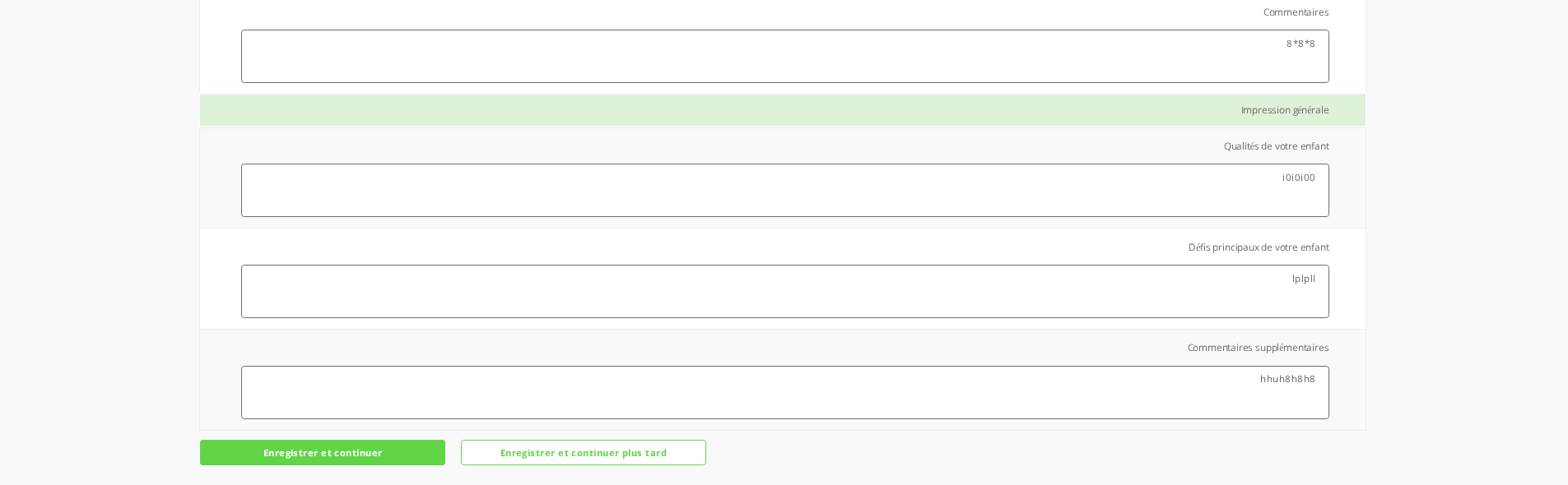
click at [384, 441] on input "Enregistrer et continuer" at bounding box center [322, 453] width 245 height 25
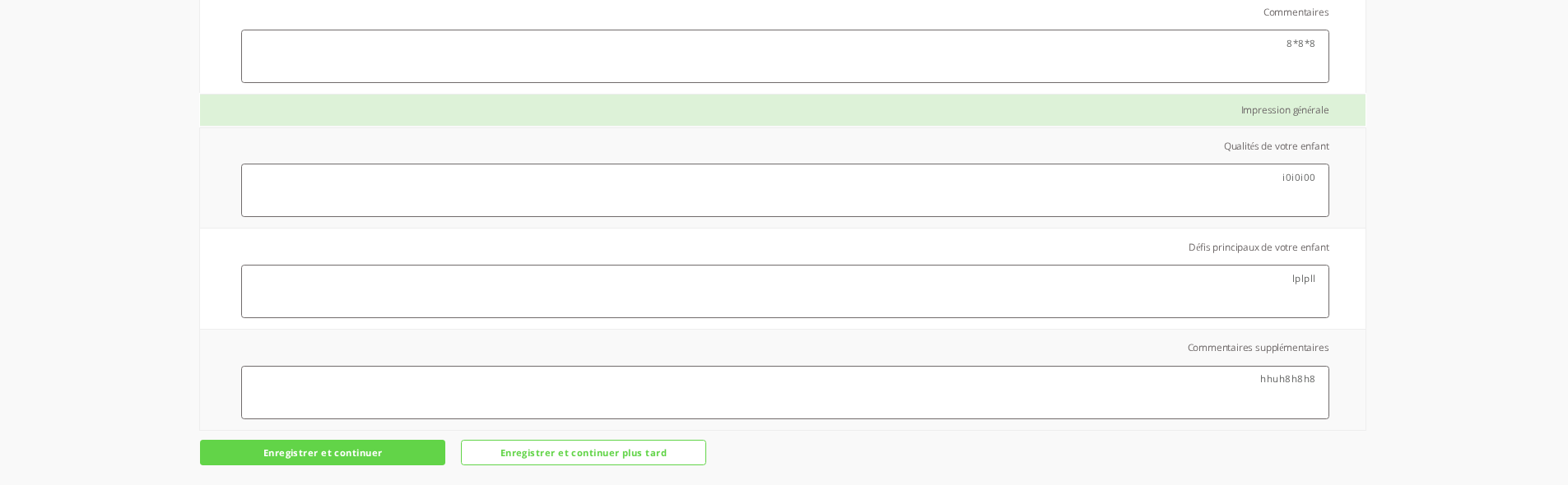
click at [384, 441] on input "Enregistrer et continuer" at bounding box center [322, 453] width 245 height 25
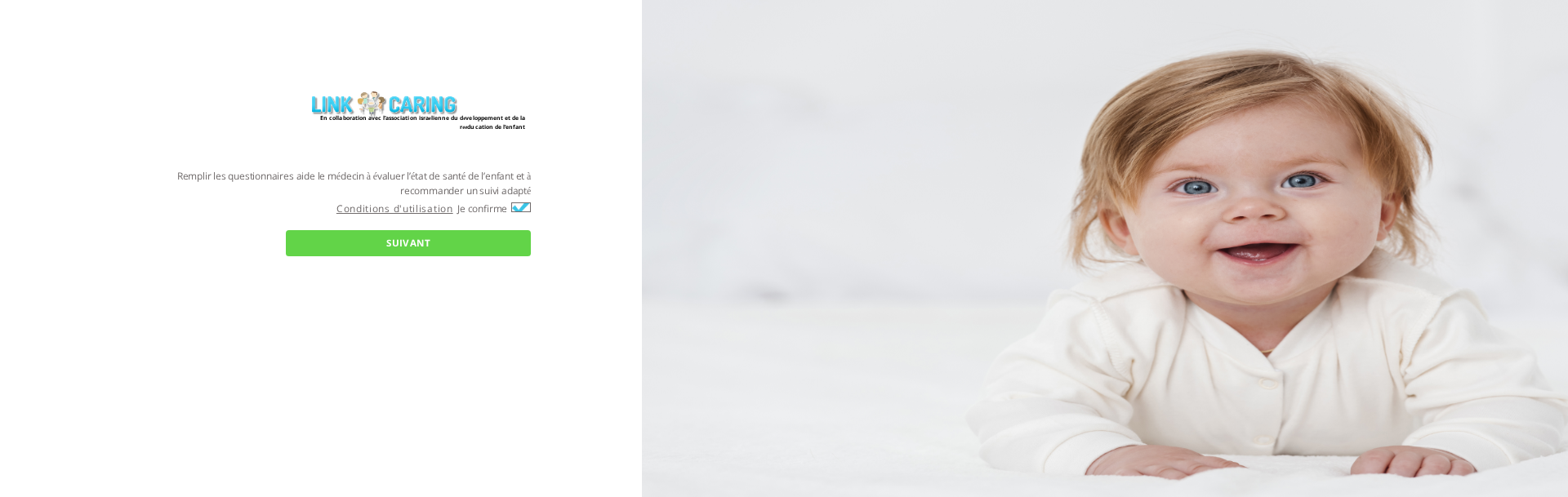
checkbox input "true"
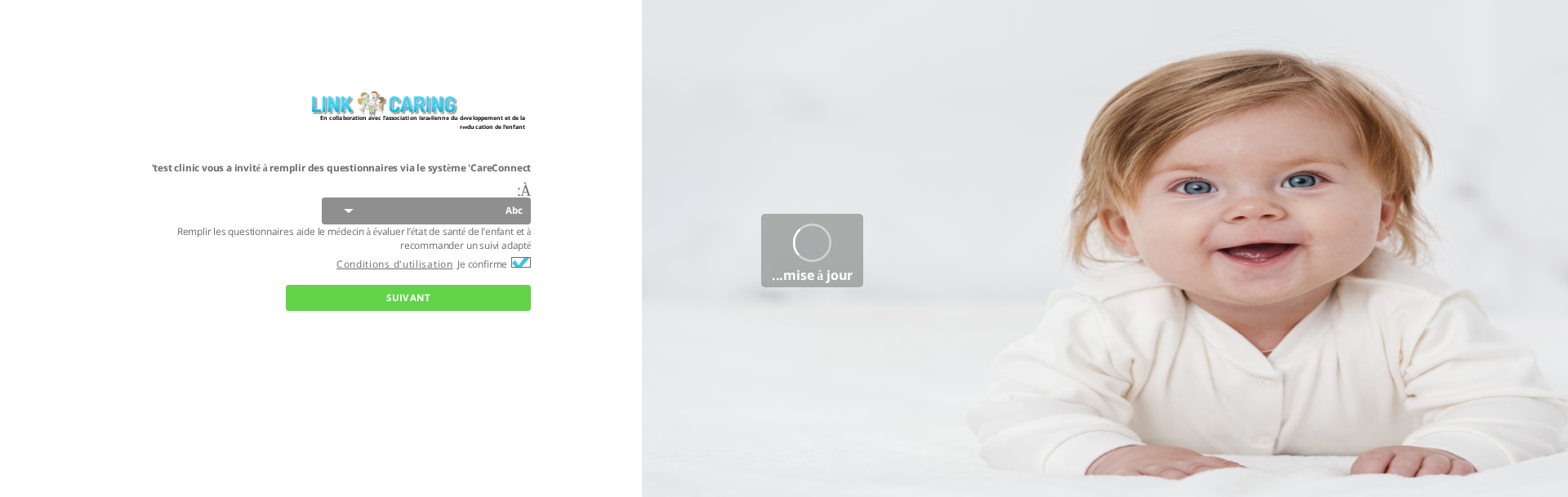
click at [450, 211] on select "Abc 77 yoyo large koko abc 107 ggy oo;o; ytyt7t t7t7 lala 4.8 1234 99 100 9898 …" at bounding box center [426, 210] width 209 height 26
select select "q4CNAdD7dWrrJ4eZw6a4LA%3D%3D"
click at [322, 198] on select "Abc 77 yoyo large koko abc 107 ggy oo;o; ytyt7t t7t7 lala 4.8 1234 99 100 9898 …" at bounding box center [426, 210] width 209 height 26
click at [482, 299] on input "SUIVANT" at bounding box center [408, 297] width 245 height 26
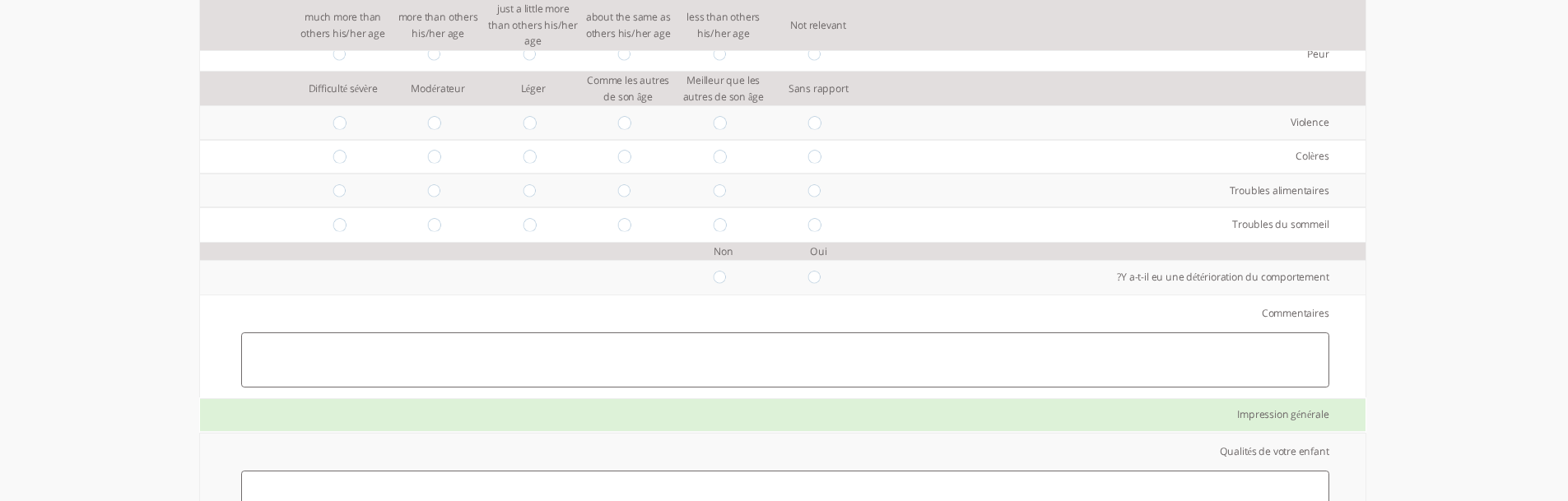
scroll to position [2277, 0]
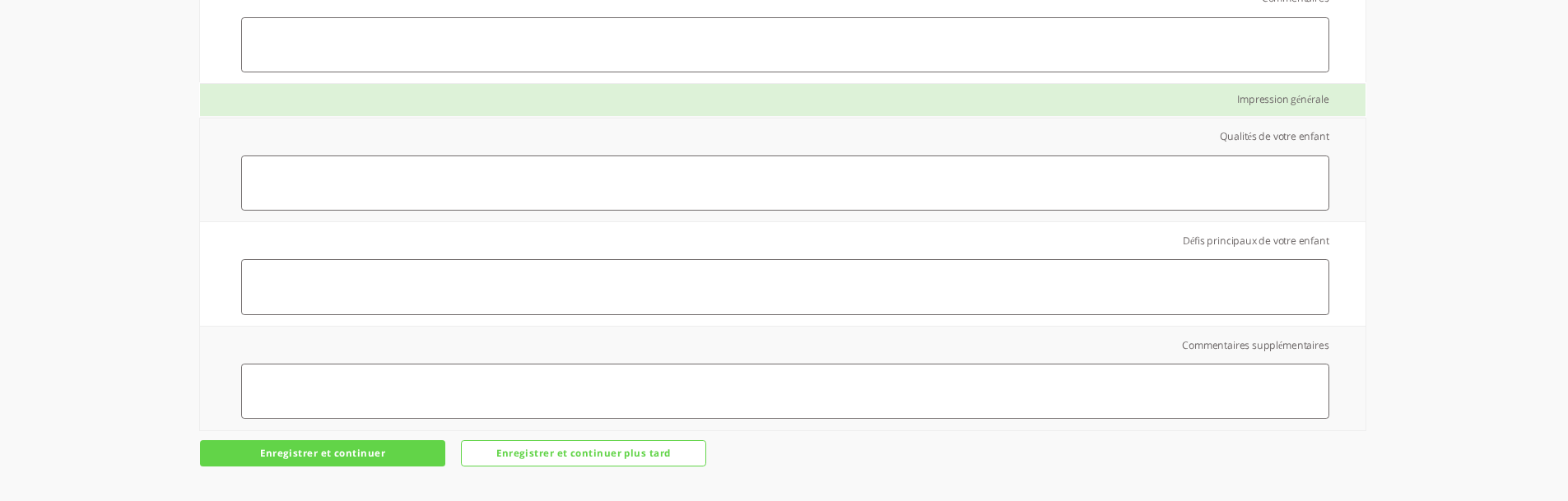
click at [290, 444] on input "Enregistrer et continuer" at bounding box center [322, 453] width 245 height 26
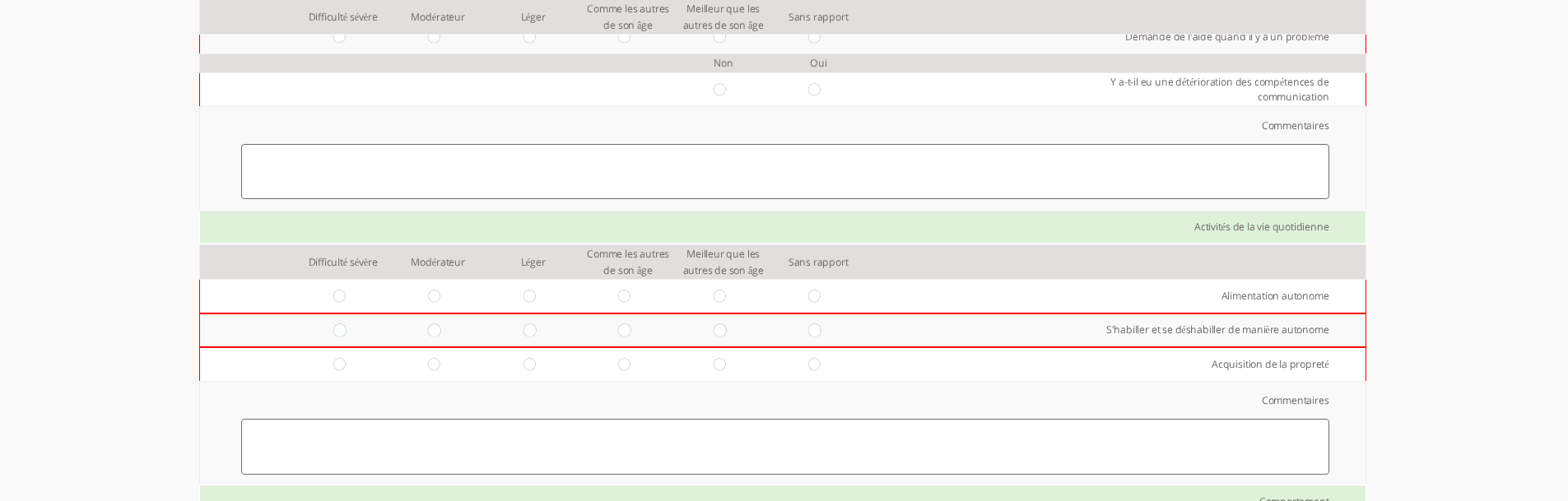
scroll to position [1415, 0]
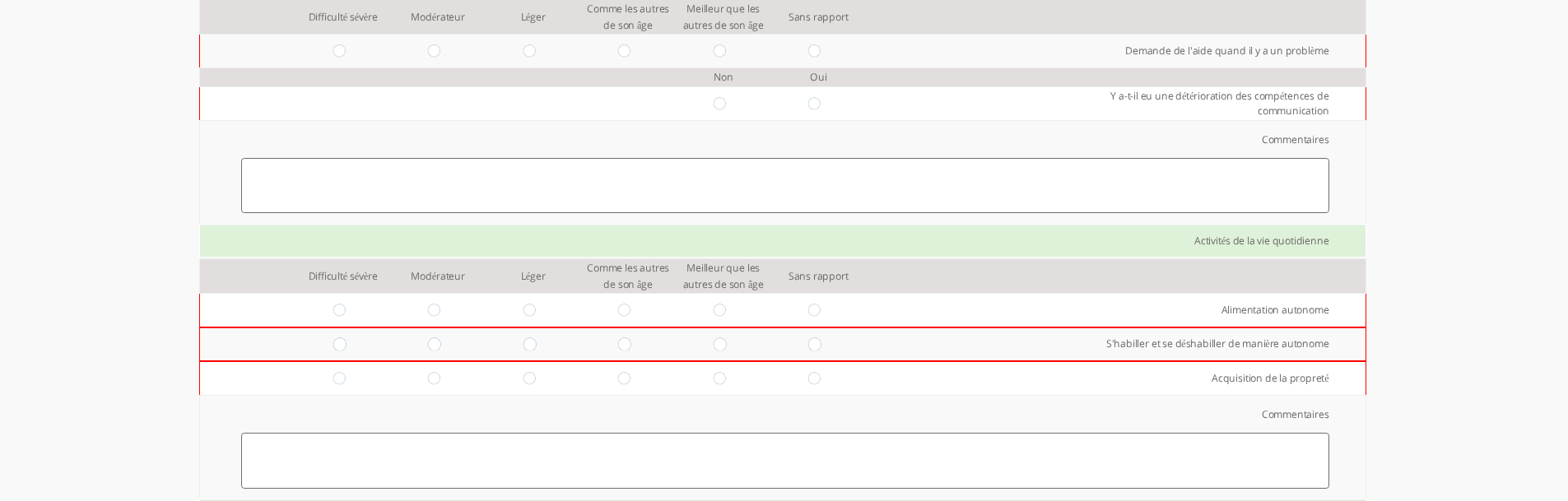
click at [808, 346] on input "radio" at bounding box center [818, 344] width 20 height 13
radio input "true"
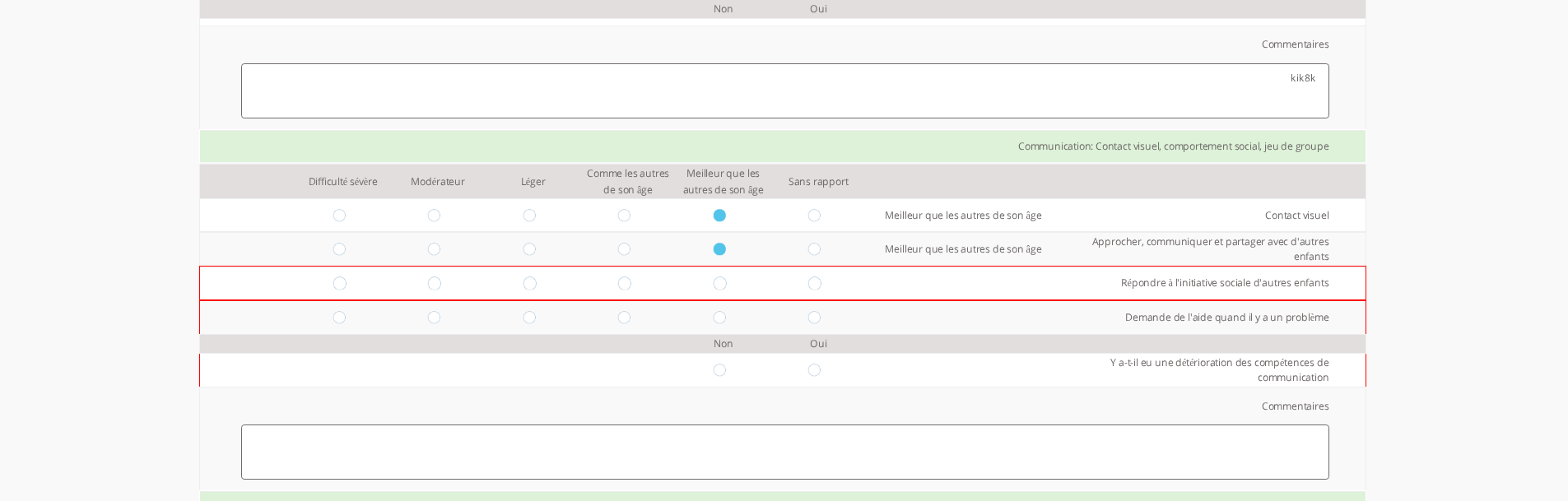
scroll to position [1168, 0]
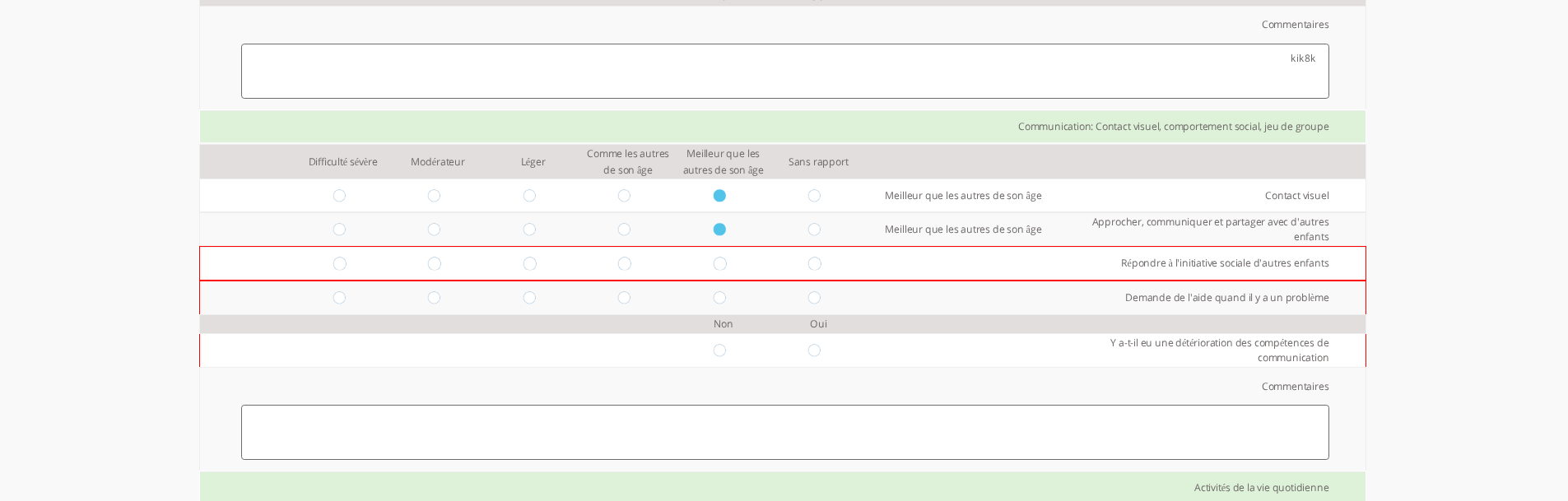
click at [701, 267] on td at bounding box center [723, 264] width 96 height 34
click at [714, 266] on input "radio" at bounding box center [723, 264] width 20 height 13
radio input "true"
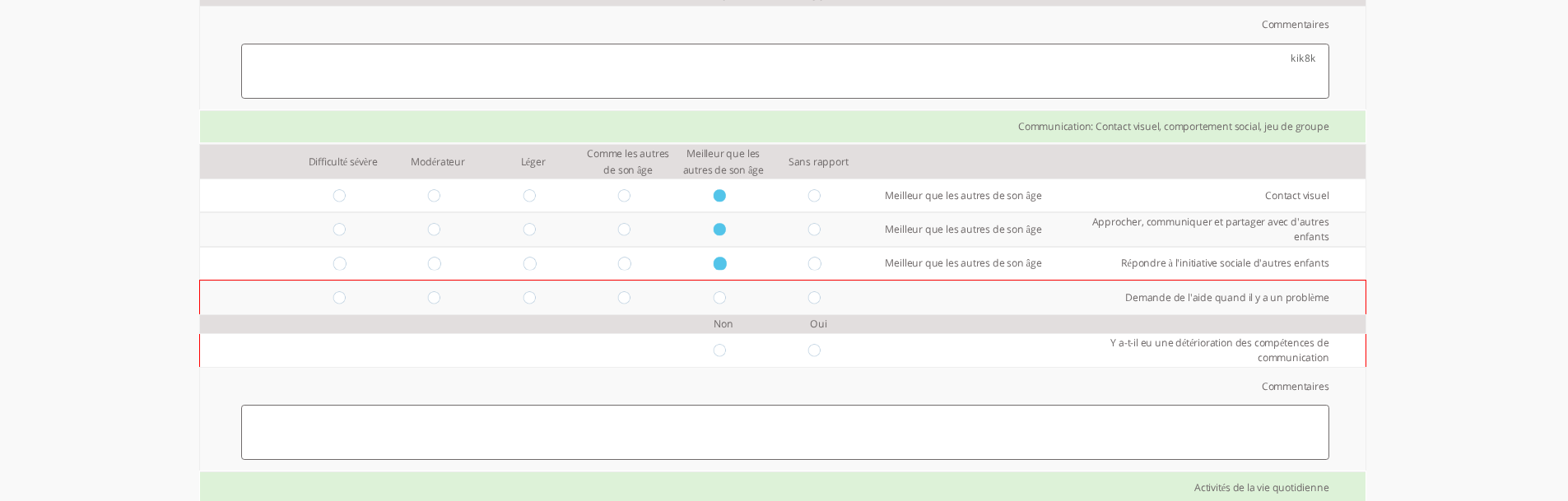
click at [714, 303] on input "radio" at bounding box center [723, 297] width 20 height 13
radio input "true"
click at [714, 345] on input "radio" at bounding box center [723, 350] width 20 height 13
radio input "true"
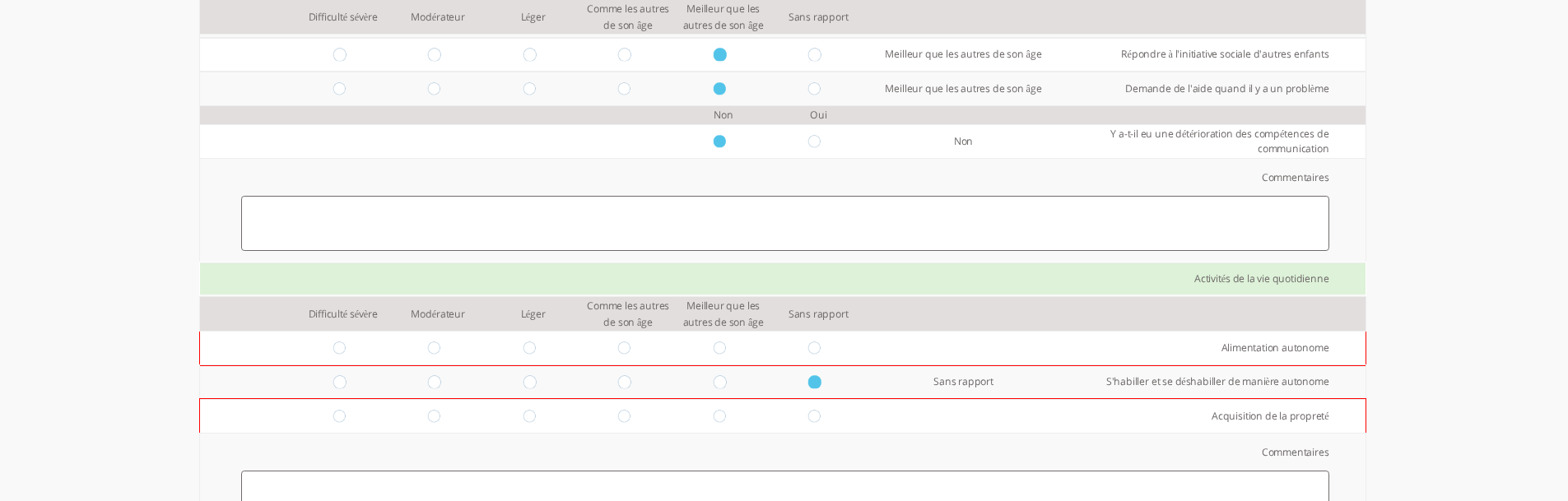
scroll to position [1415, 0]
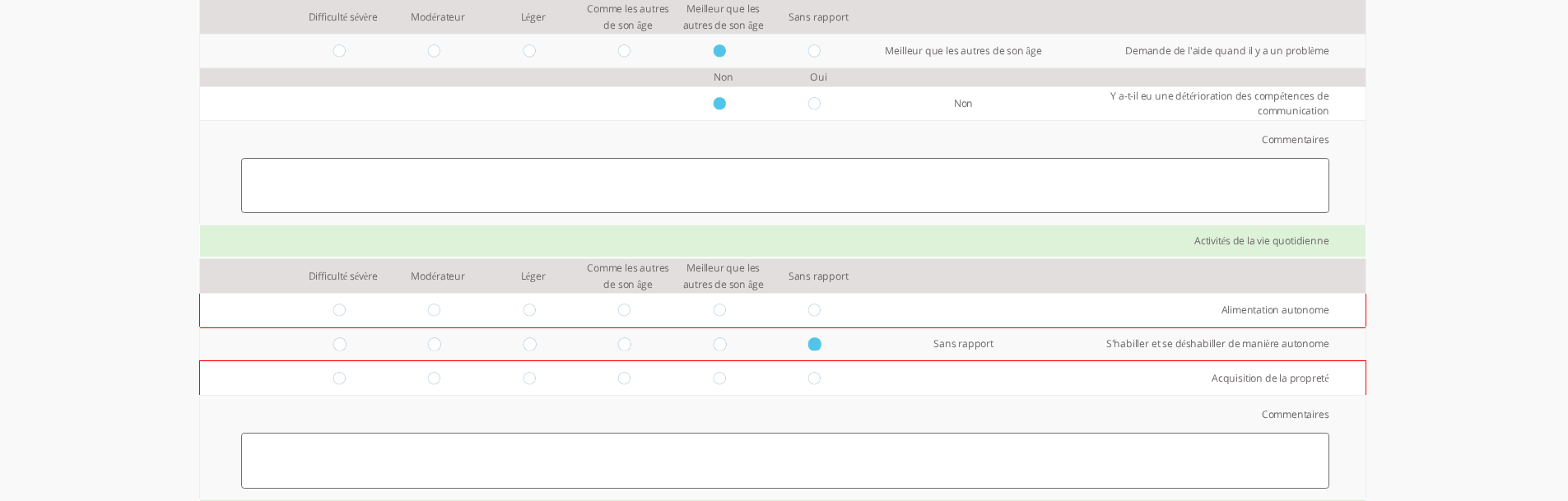
click at [714, 343] on input "radio" at bounding box center [723, 344] width 20 height 13
radio input "true"
click at [714, 376] on input "radio" at bounding box center [723, 378] width 20 height 13
radio input "true"
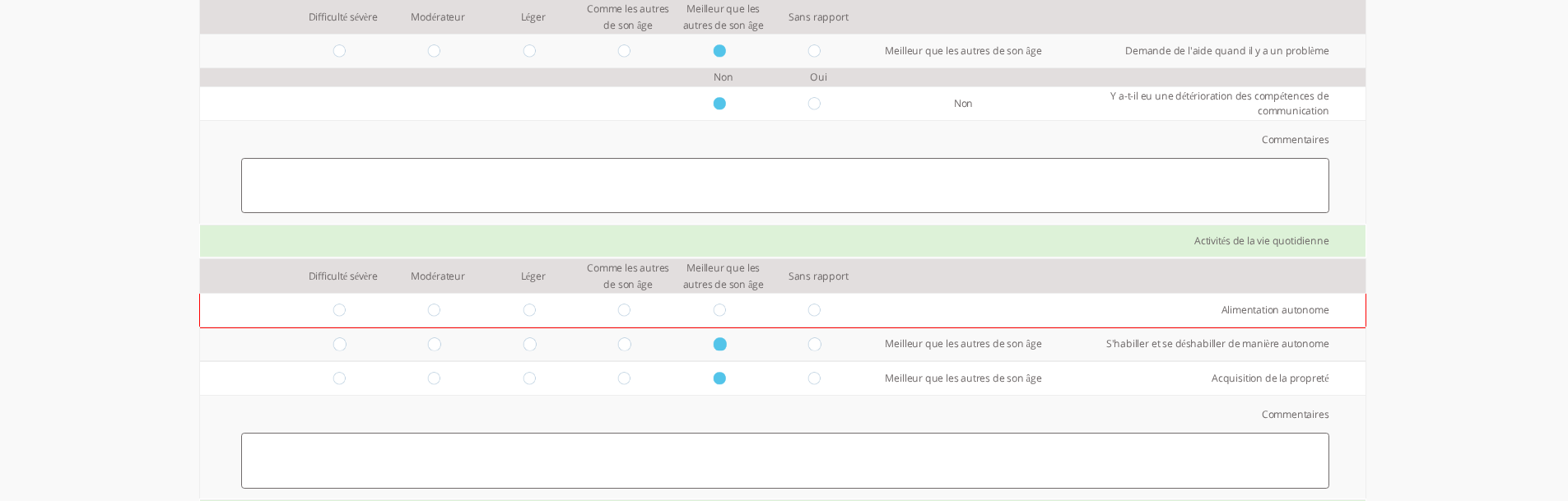
click at [808, 305] on input "radio" at bounding box center [818, 310] width 20 height 13
radio input "true"
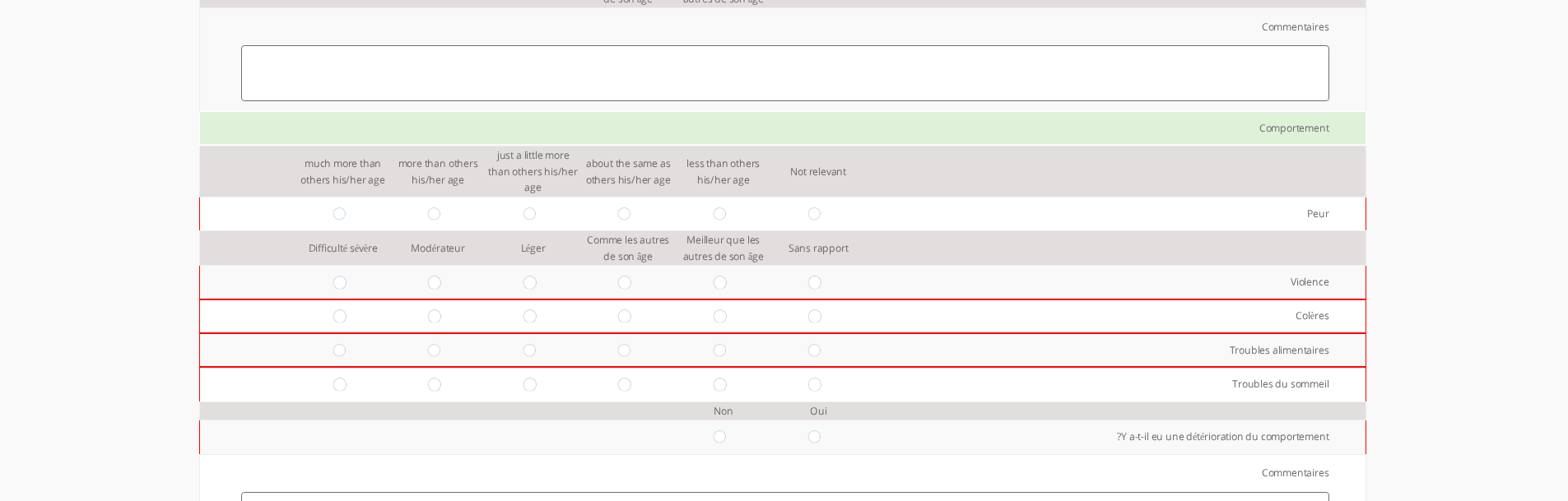
scroll to position [1826, 0]
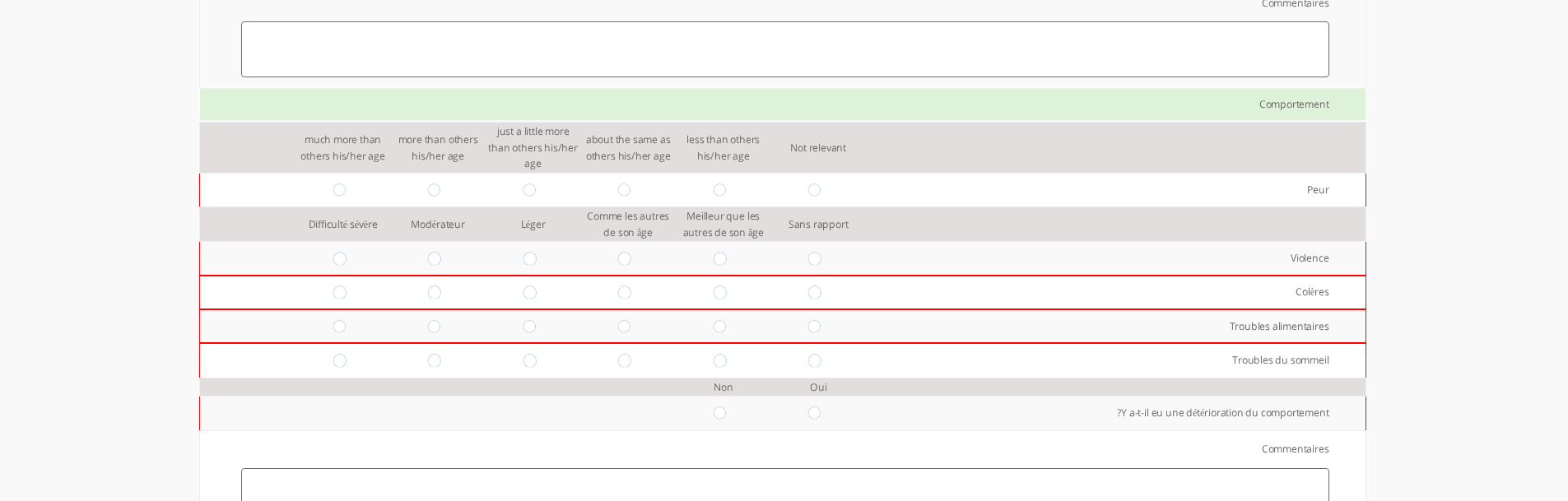
click at [714, 262] on input "radio" at bounding box center [723, 258] width 20 height 13
radio input "true"
click at [618, 297] on input "radio" at bounding box center [628, 292] width 20 height 13
radio input "true"
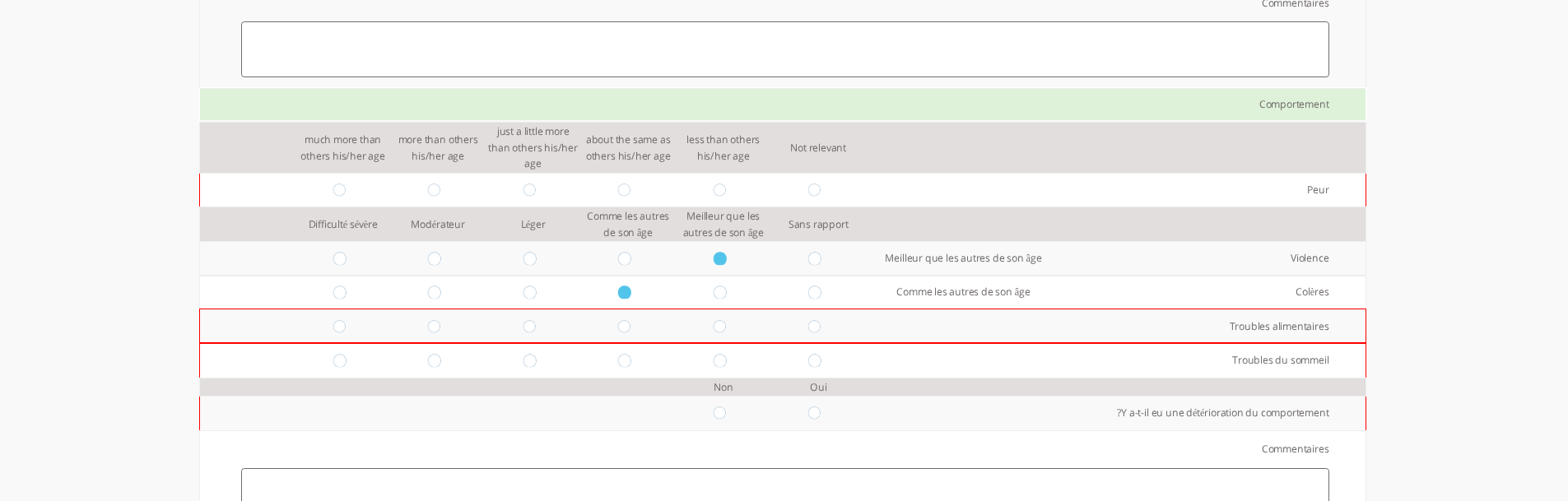
click at [618, 327] on input "radio" at bounding box center [628, 326] width 20 height 13
radio input "true"
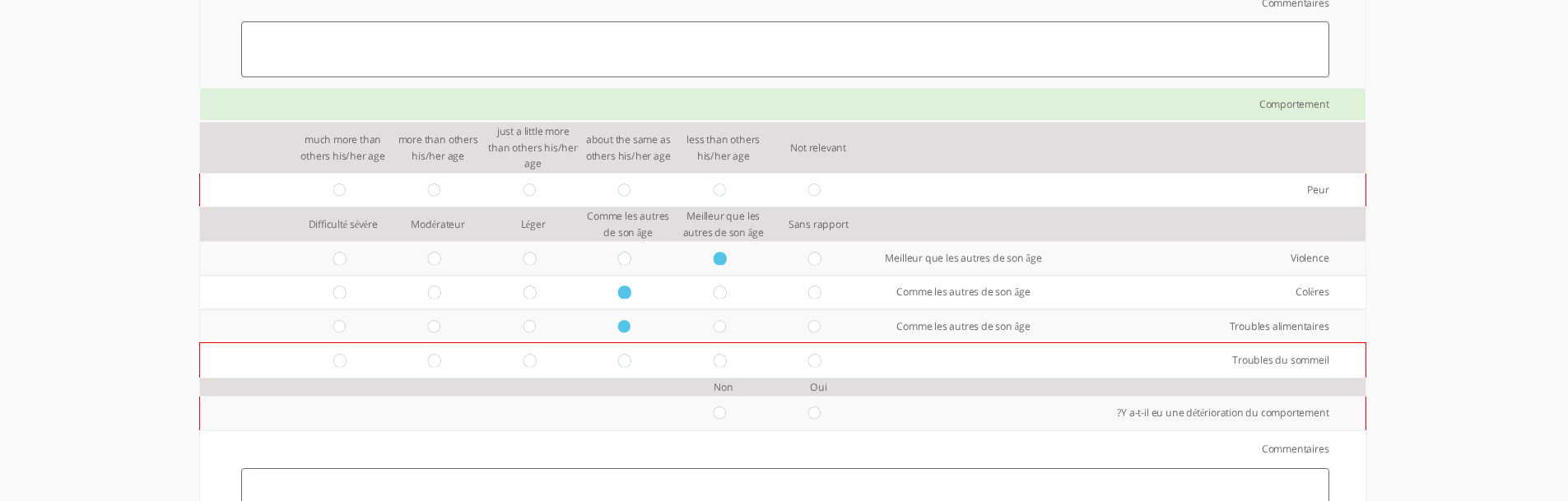
click at [714, 361] on input "radio" at bounding box center [723, 359] width 20 height 13
radio input "true"
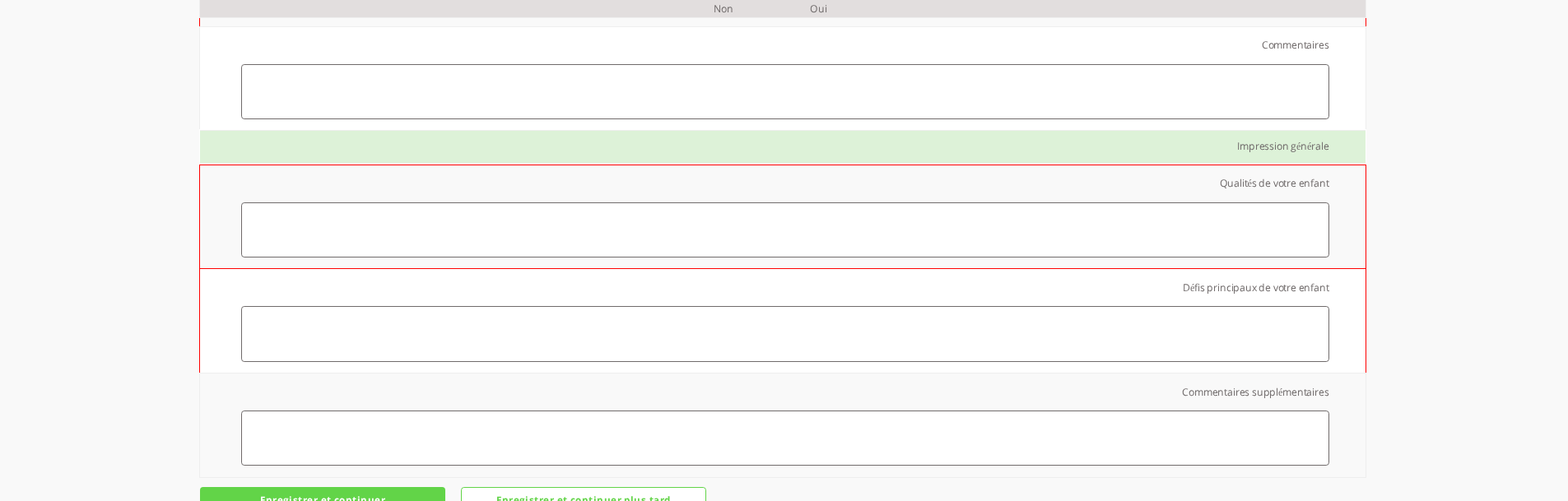
scroll to position [2238, 0]
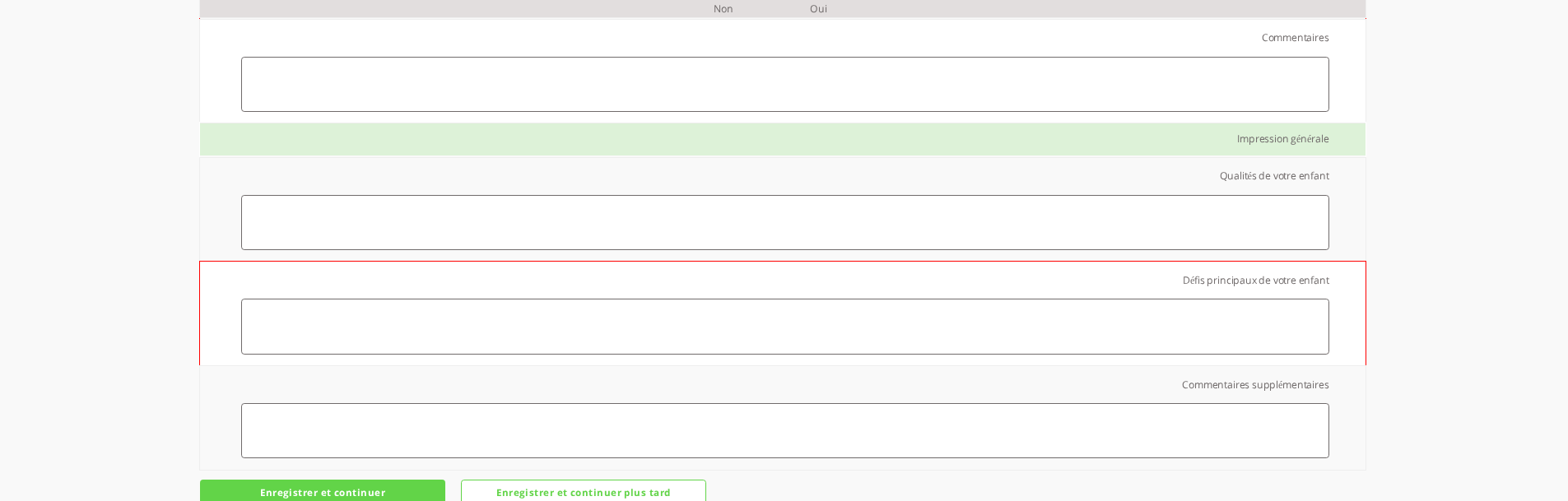
click at [1051, 222] on textarea at bounding box center [785, 223] width 1088 height 55
type textarea "7888"
click at [1052, 314] on textarea at bounding box center [785, 326] width 1088 height 55
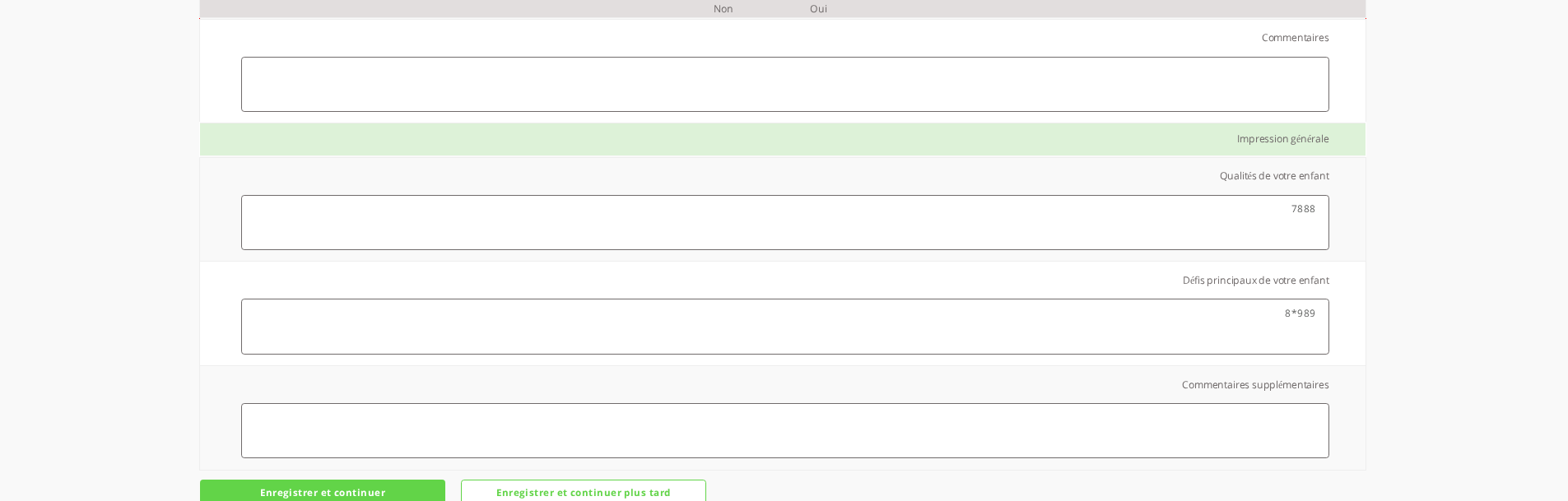
type textarea "989*8"
click at [1076, 423] on textarea at bounding box center [785, 431] width 1088 height 55
type textarea "u8u8u"
click at [1175, 84] on textarea at bounding box center [785, 84] width 1088 height 55
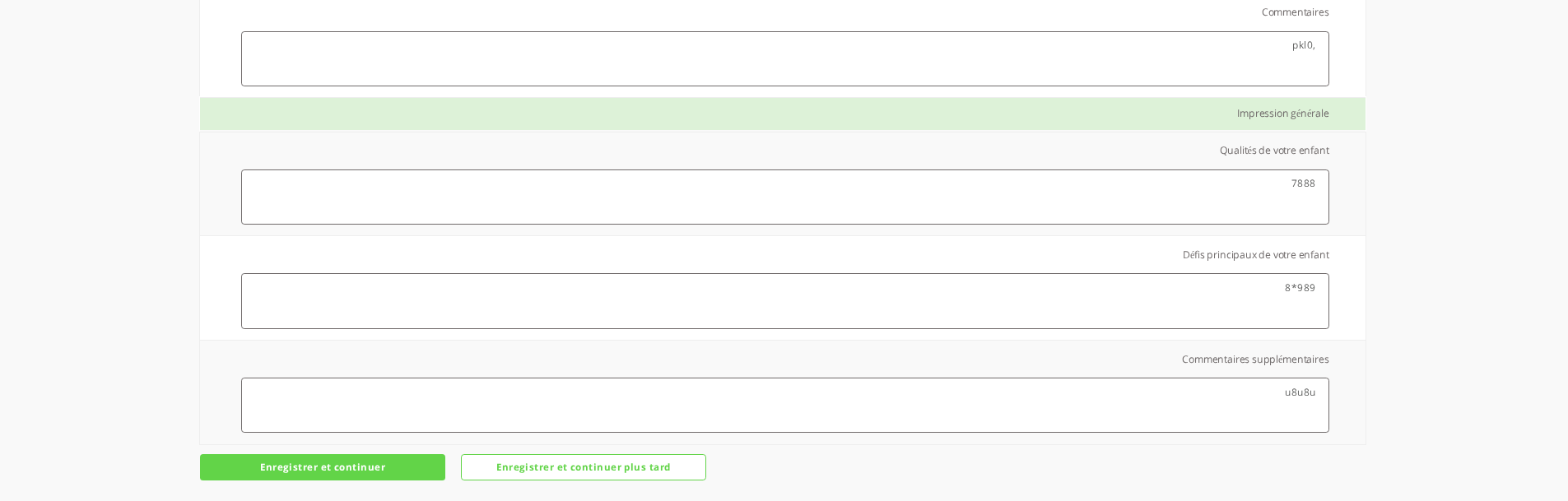
scroll to position [2277, 0]
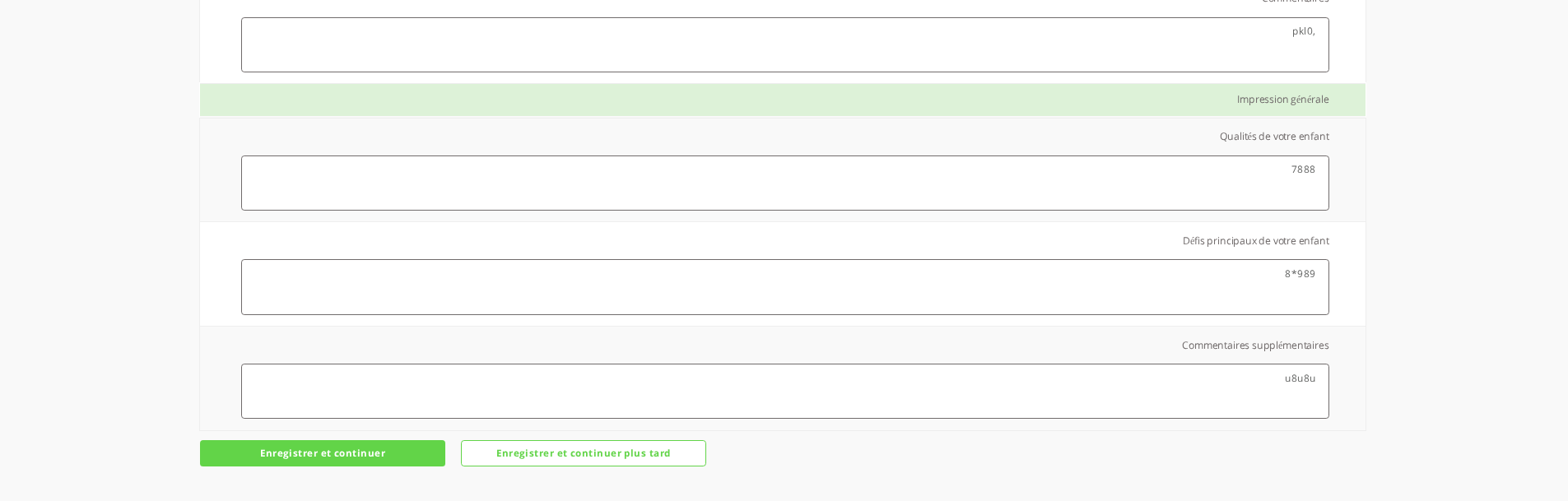
type textarea ",pkl0"
click at [322, 455] on input "Enregistrer et continuer" at bounding box center [322, 453] width 245 height 26
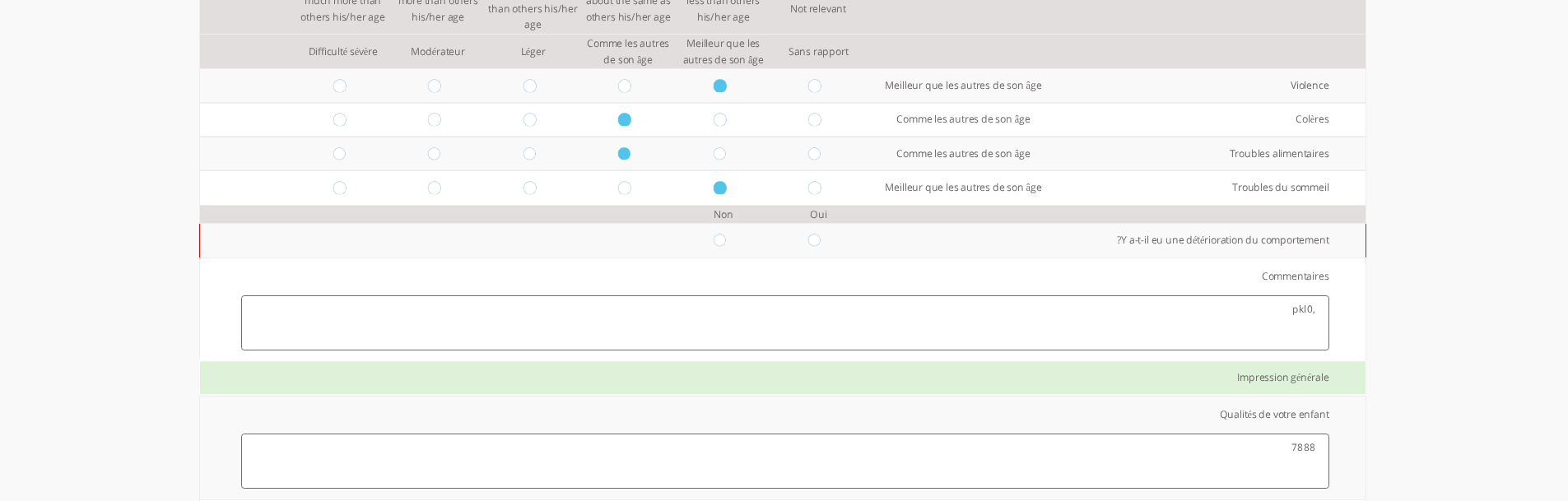
click at [714, 236] on input "radio" at bounding box center [723, 239] width 20 height 13
radio input "true"
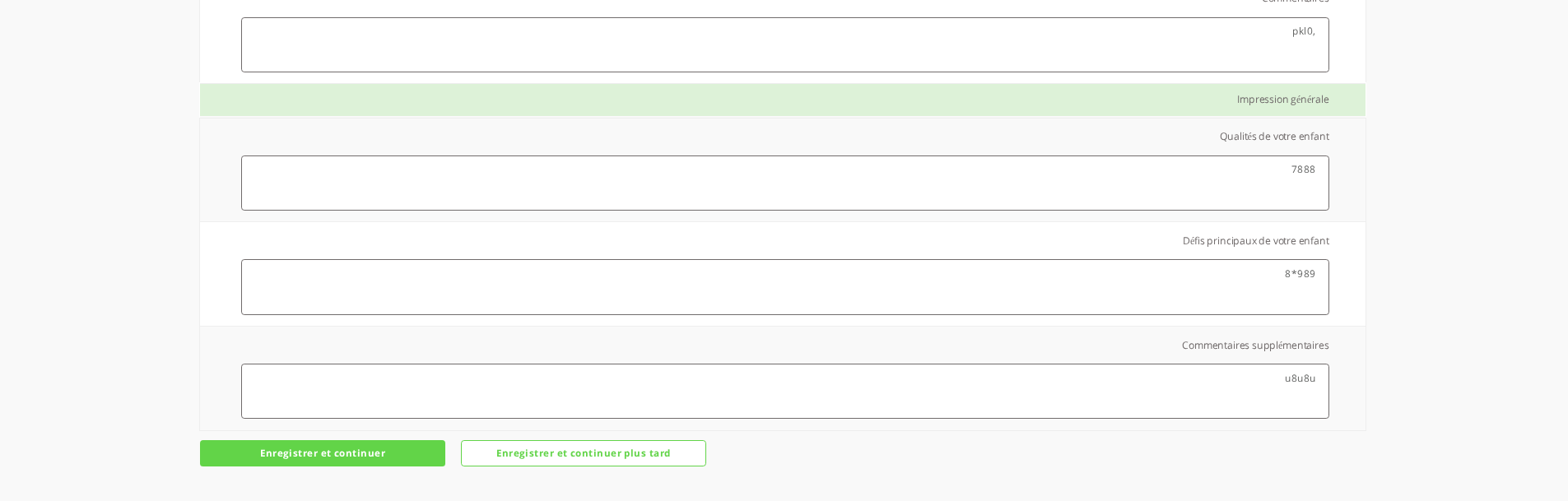
click at [402, 458] on input "Enregistrer et continuer" at bounding box center [322, 453] width 245 height 26
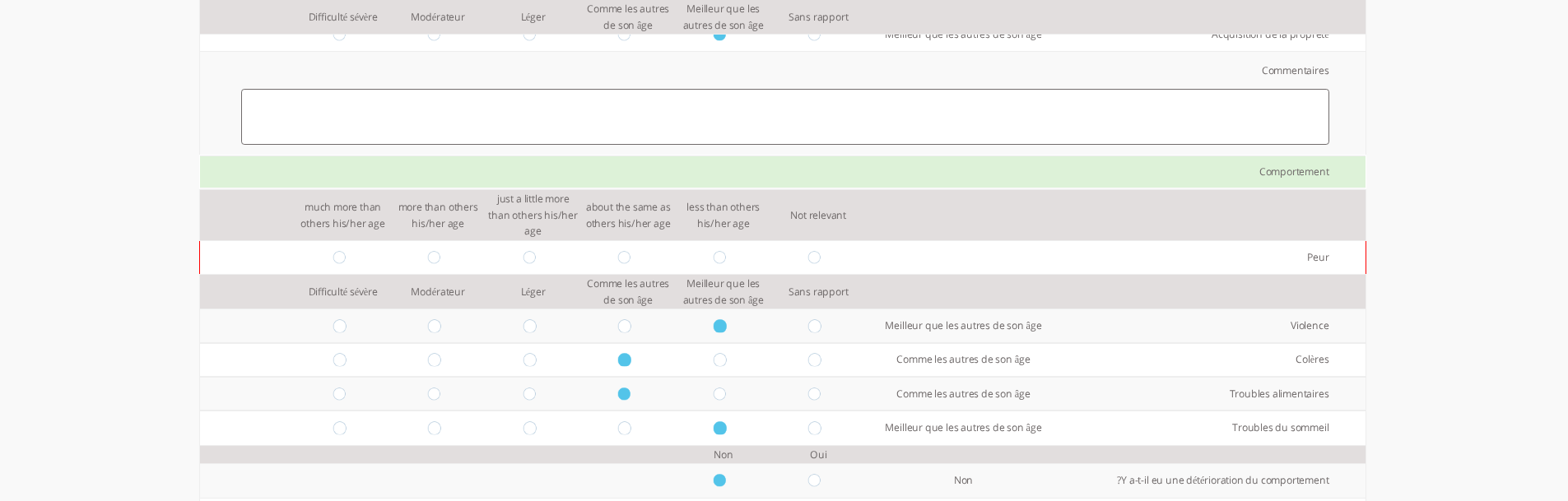
scroll to position [1752, 0]
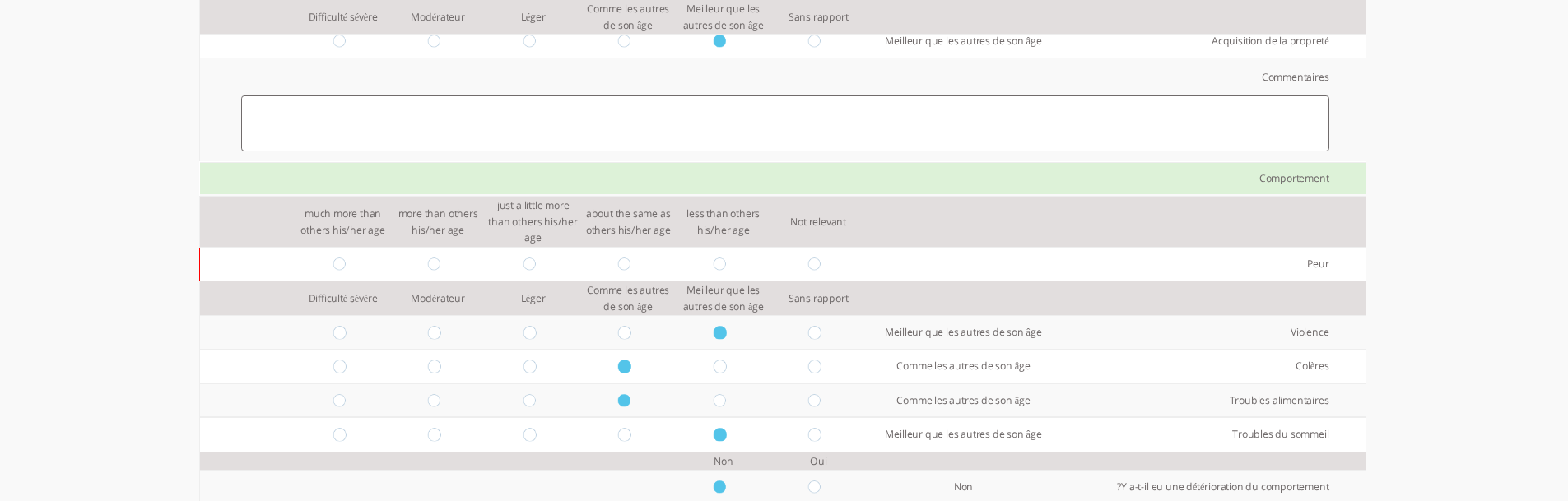
click at [714, 263] on input "radio" at bounding box center [723, 264] width 20 height 13
radio input "true"
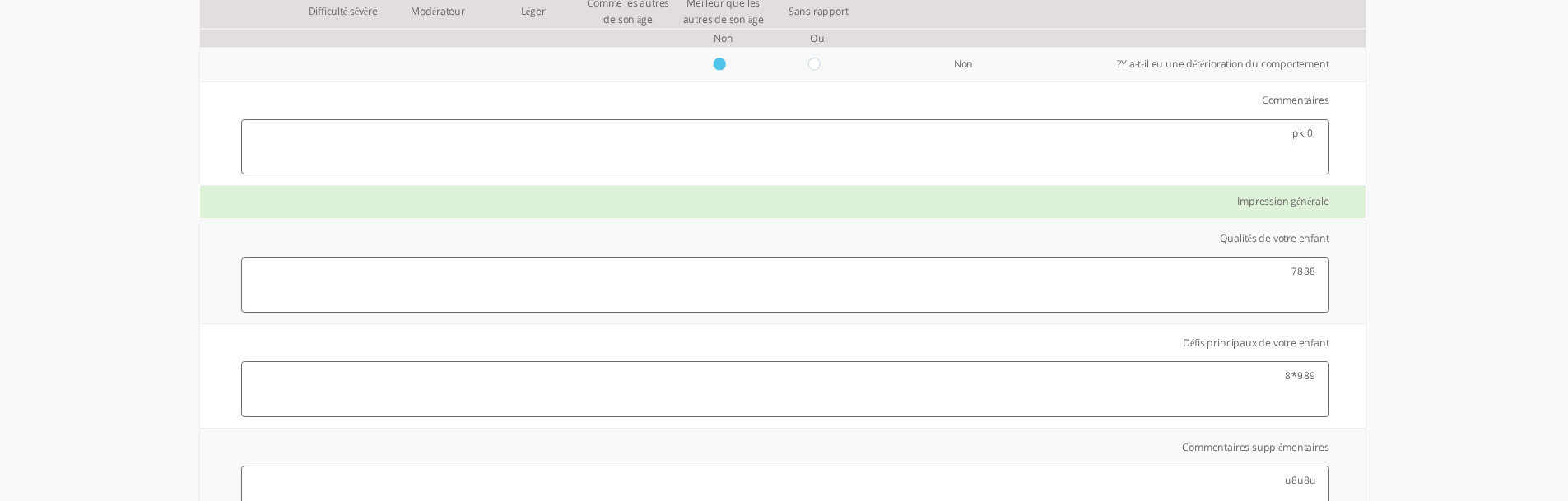
scroll to position [2277, 0]
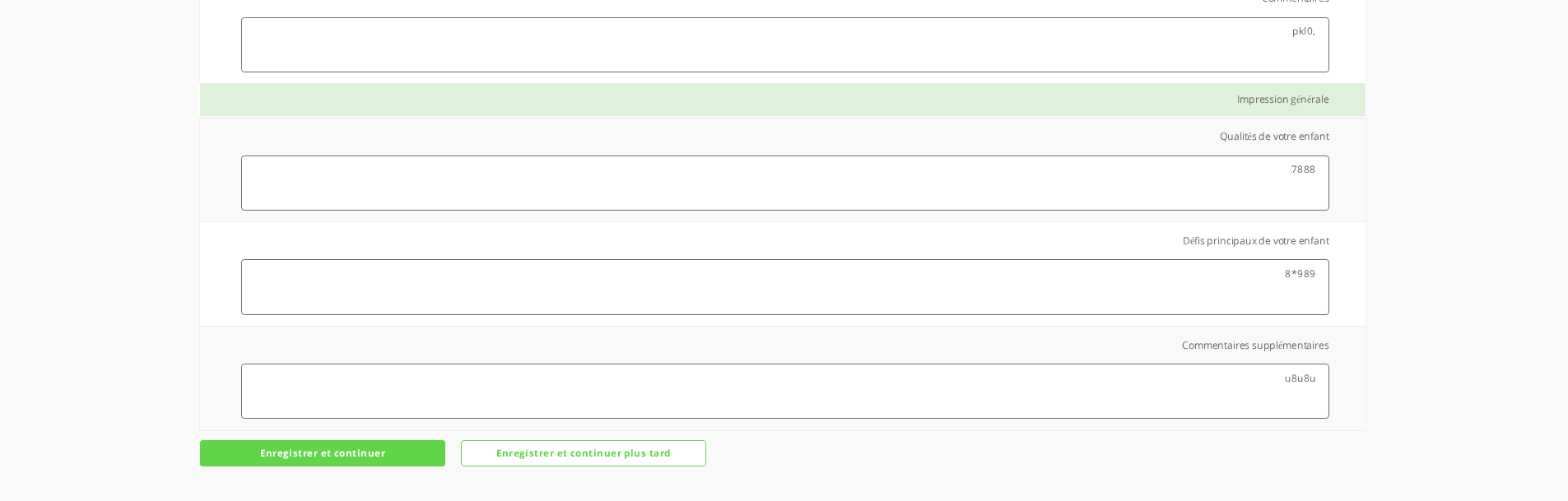
click at [399, 453] on input "Enregistrer et continuer" at bounding box center [322, 453] width 245 height 26
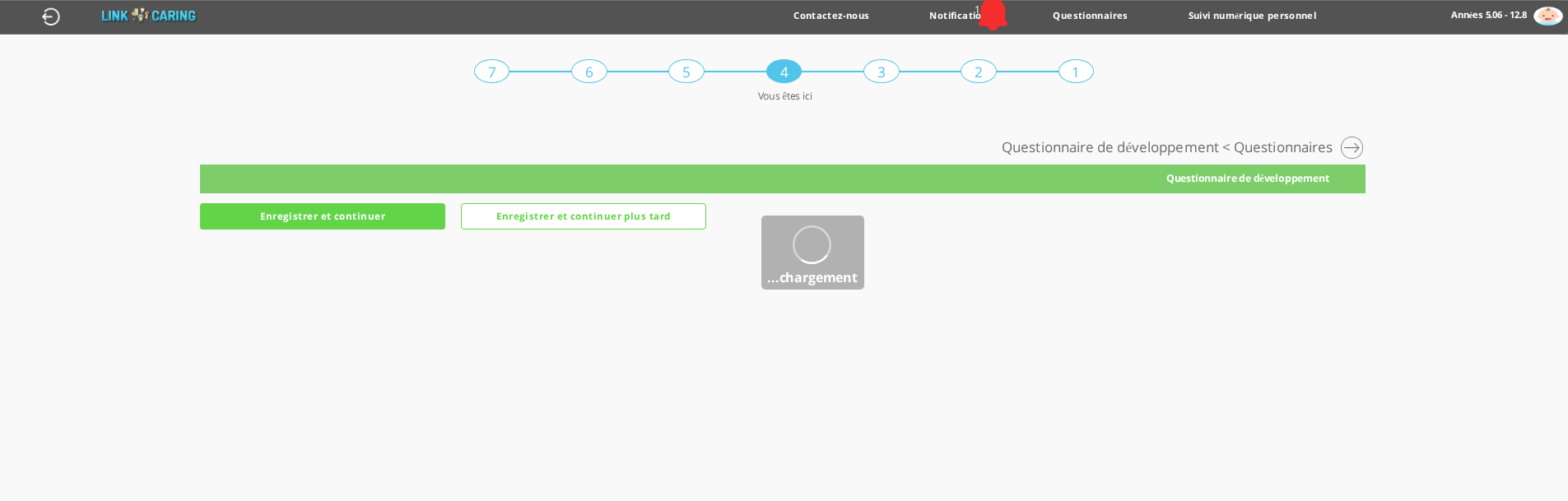
scroll to position [0, 0]
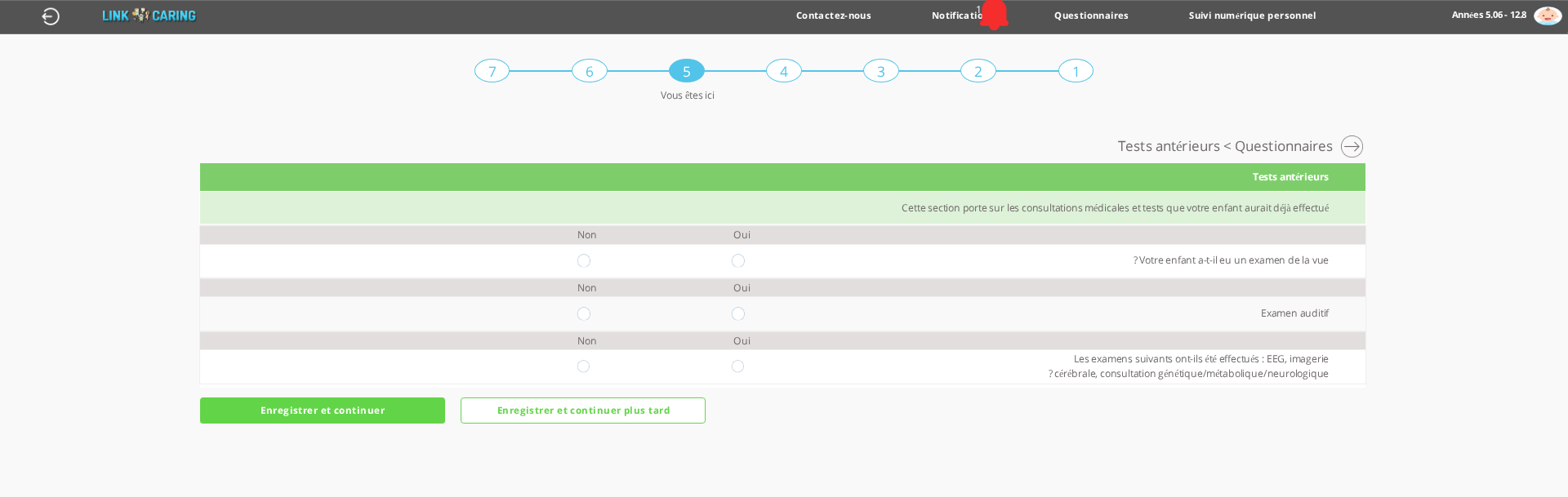
click at [580, 259] on input "radio" at bounding box center [587, 260] width 19 height 13
radio input "true"
click at [741, 263] on input "radio" at bounding box center [741, 260] width 19 height 13
radio input "true"
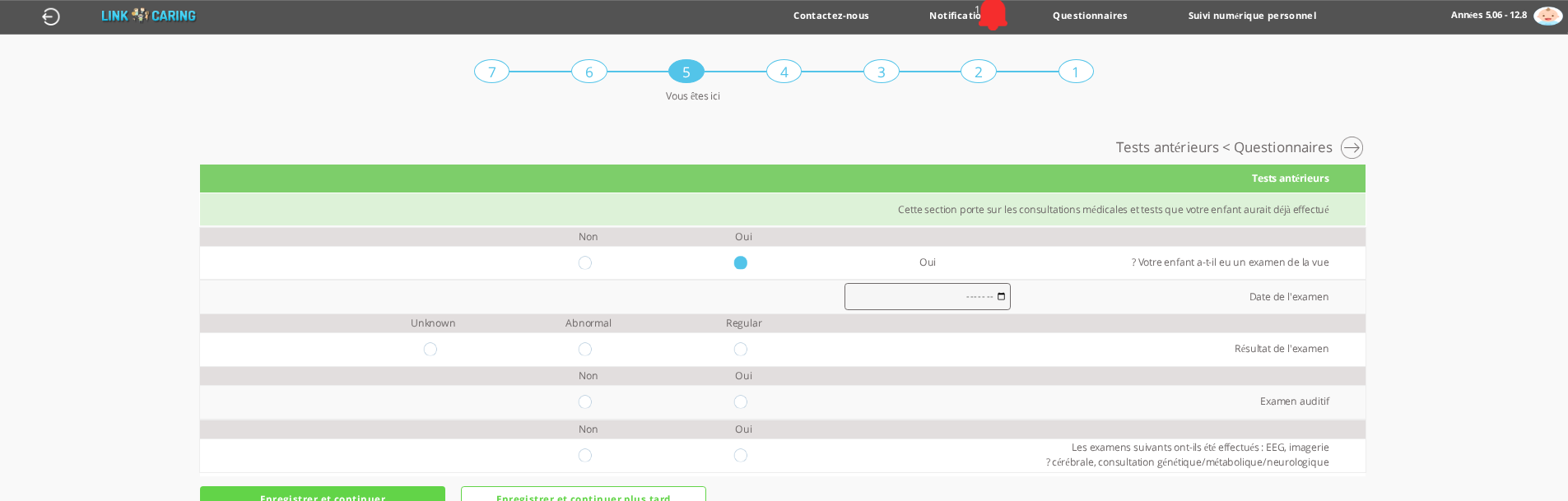
click at [578, 264] on input "radio" at bounding box center [588, 262] width 20 height 13
radio input "true"
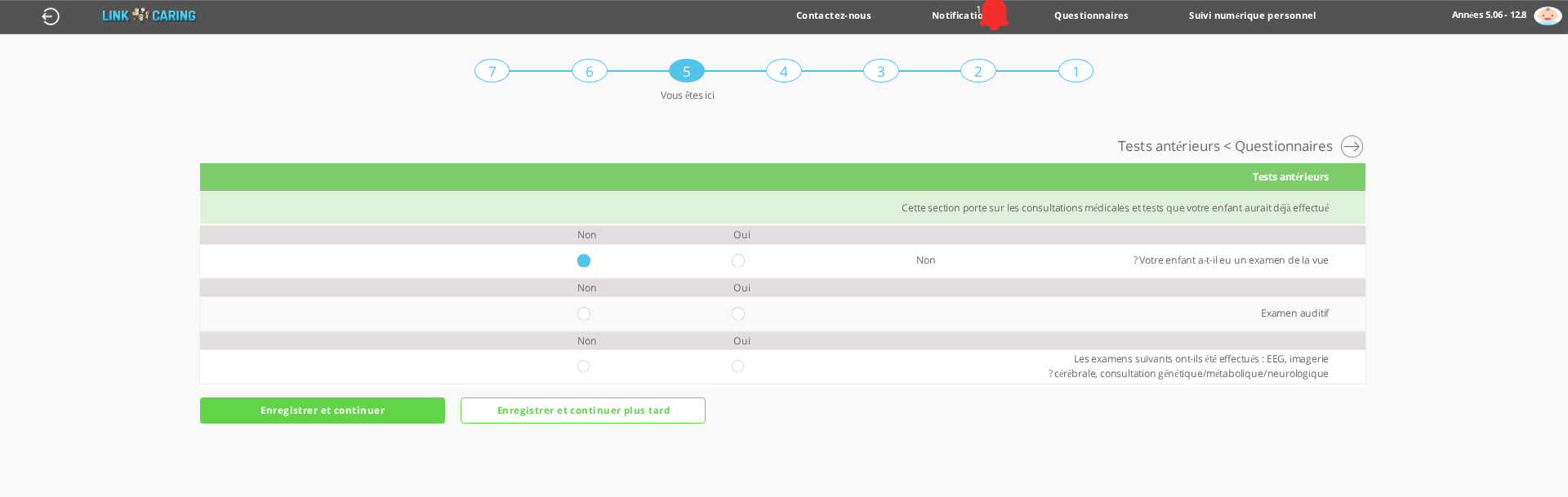
click at [580, 304] on td at bounding box center [586, 313] width 154 height 34
click at [583, 315] on input "radio" at bounding box center [587, 313] width 19 height 13
radio input "true"
click at [583, 366] on input "radio" at bounding box center [587, 366] width 19 height 13
radio input "true"
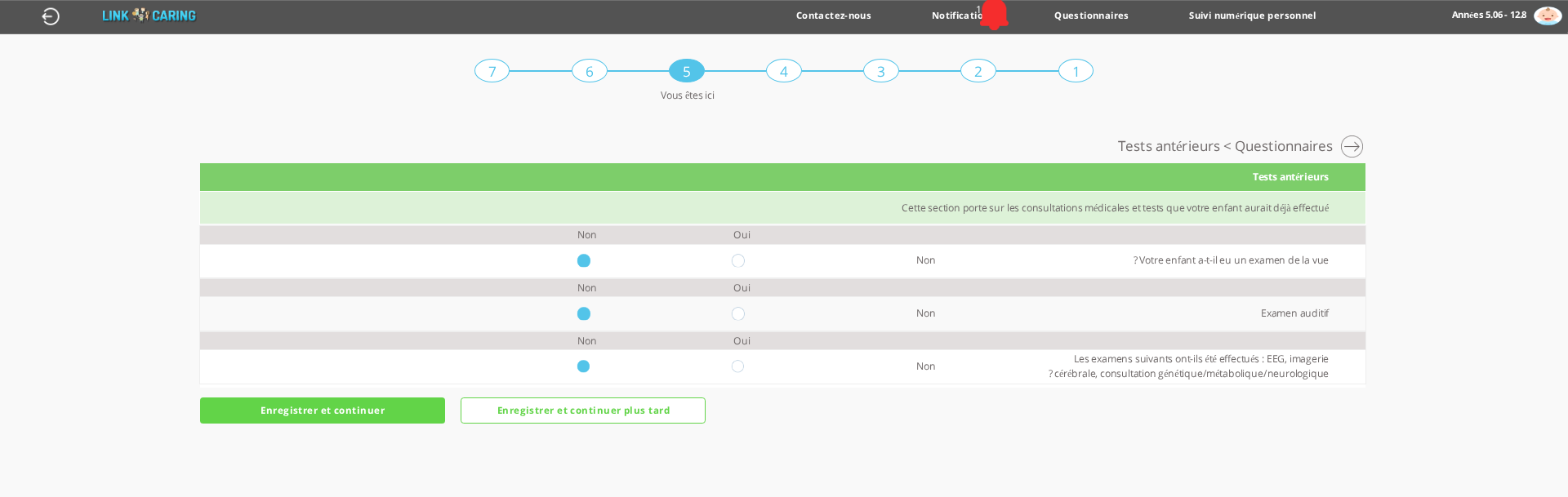
click at [737, 264] on input "radio" at bounding box center [741, 260] width 19 height 13
radio input "true"
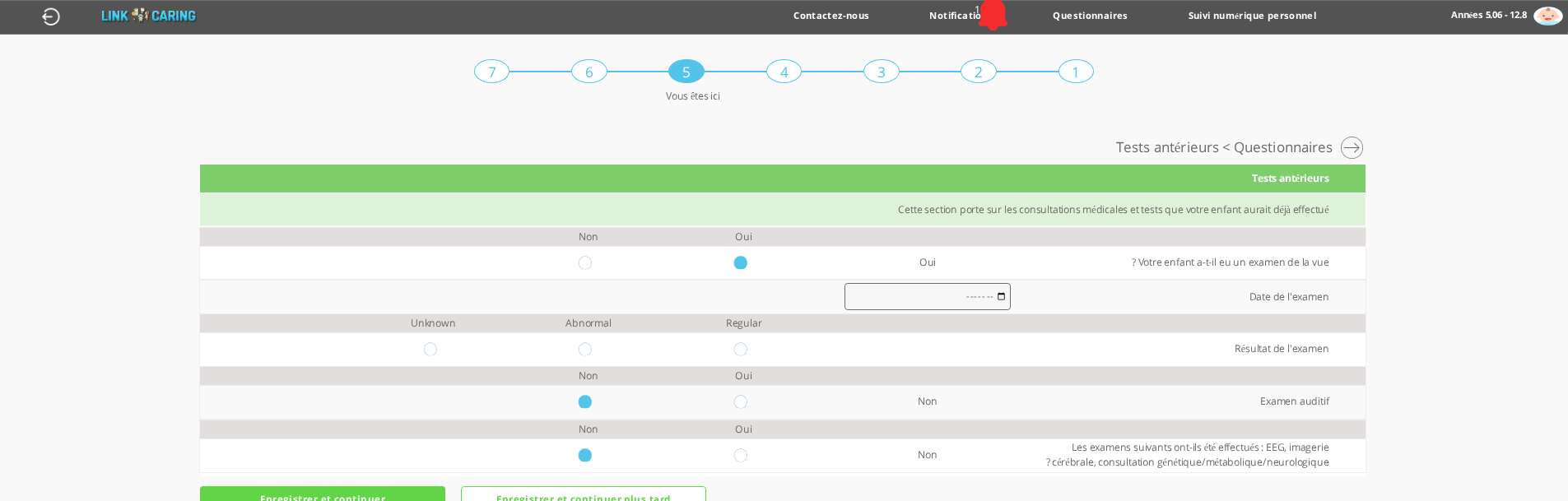
click at [572, 323] on td "Abnormal" at bounding box center [588, 323] width 155 height 19
copy td "Abnormal"
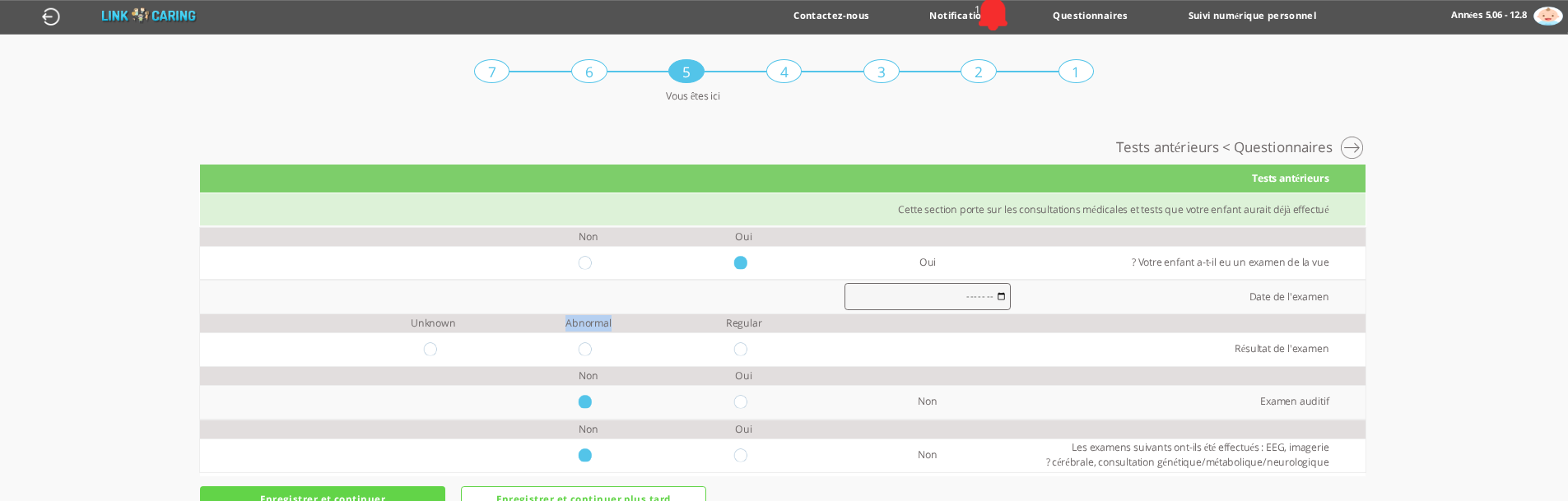
click at [579, 265] on input "radio" at bounding box center [588, 262] width 20 height 13
radio input "true"
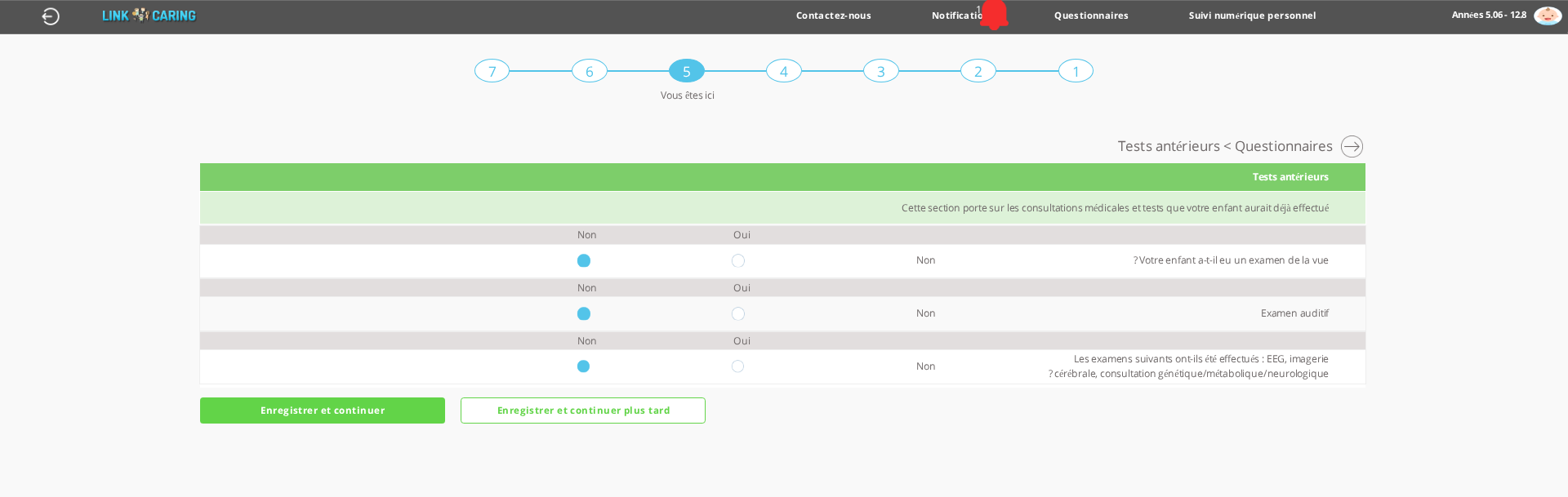
click at [371, 414] on input "Enregistrer et continuer" at bounding box center [322, 410] width 245 height 26
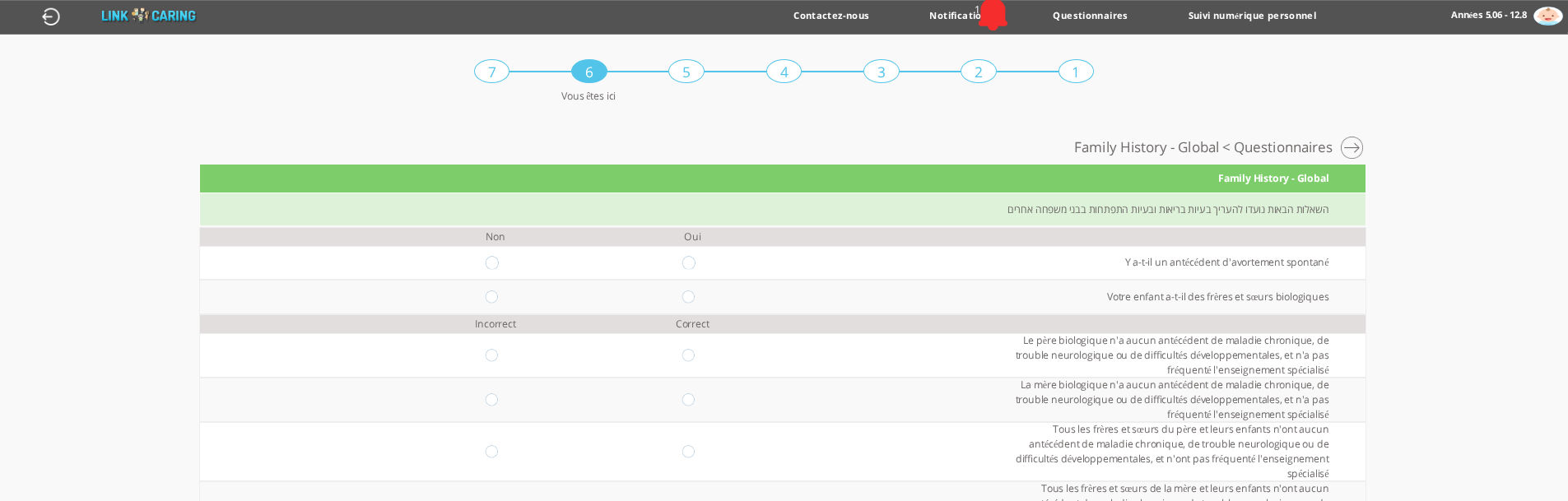
click at [682, 263] on input "radio" at bounding box center [692, 262] width 20 height 13
radio input "true"
click at [682, 296] on input "radio" at bounding box center [692, 297] width 20 height 13
radio input "true"
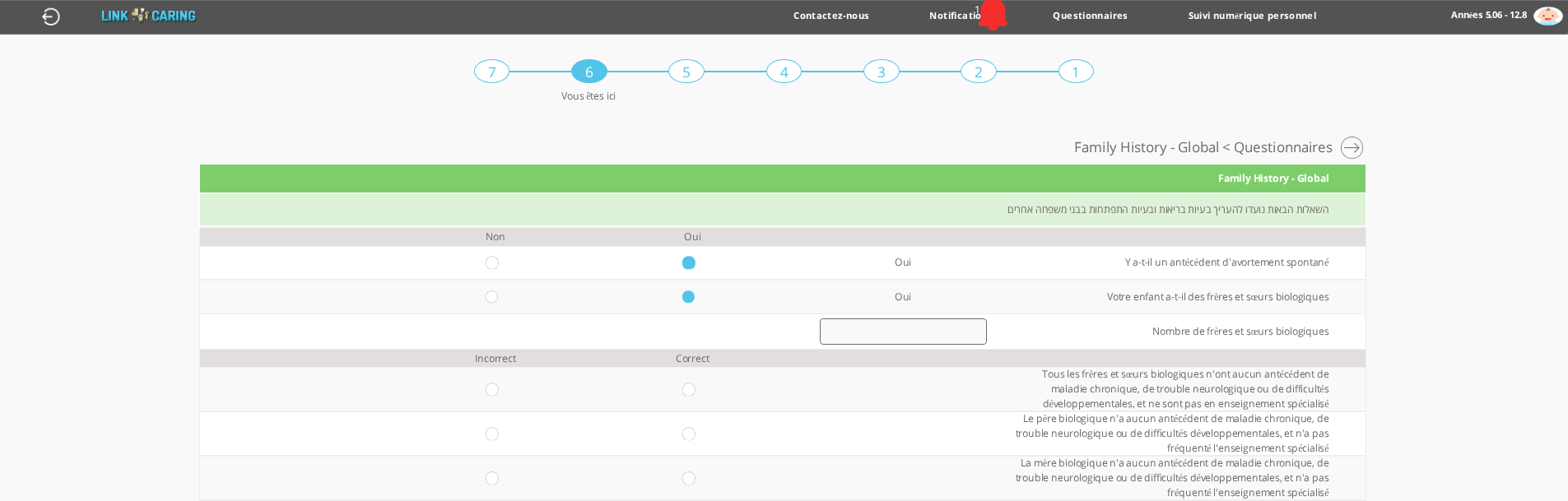
click at [485, 264] on input "radio" at bounding box center [495, 262] width 20 height 13
radio input "true"
click at [682, 263] on input "radio" at bounding box center [692, 262] width 20 height 13
radio input "true"
click at [1046, 210] on div "השאלות הבאות נועדו להעריך בעיות בריאות ובעיות התפתחות בבני משפחה אחרים" at bounding box center [782, 210] width 1165 height 34
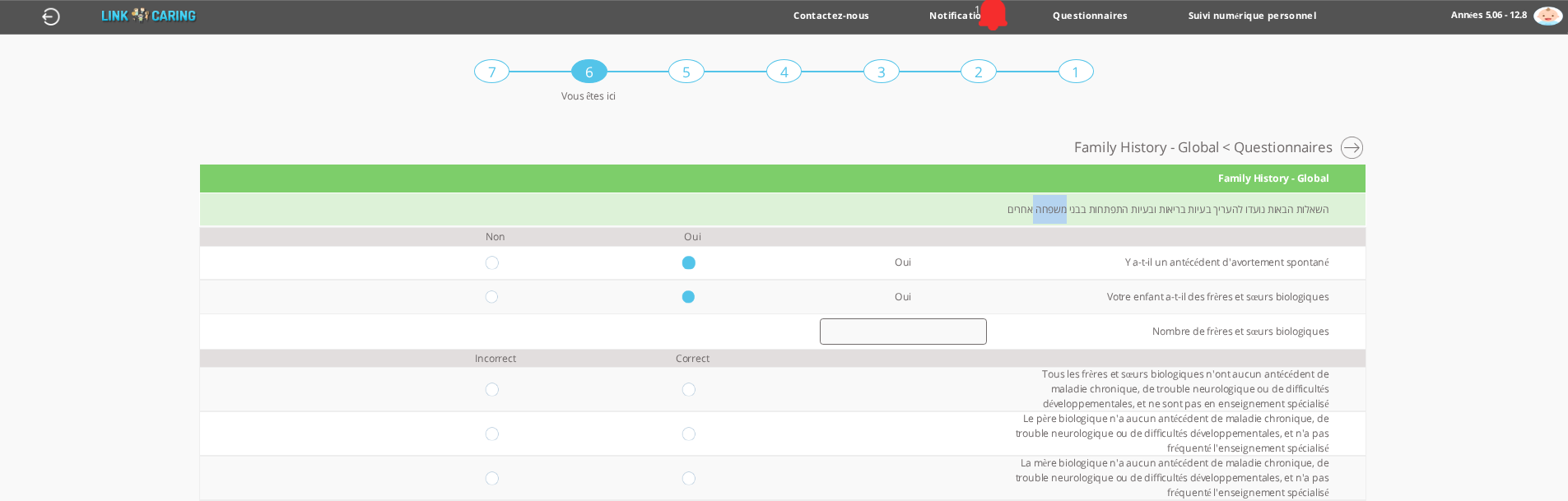
click at [1046, 210] on div "השאלות הבאות נועדו להעריך בעיות בריאות ובעיות התפתחות בבני משפחה אחרים" at bounding box center [782, 210] width 1165 height 34
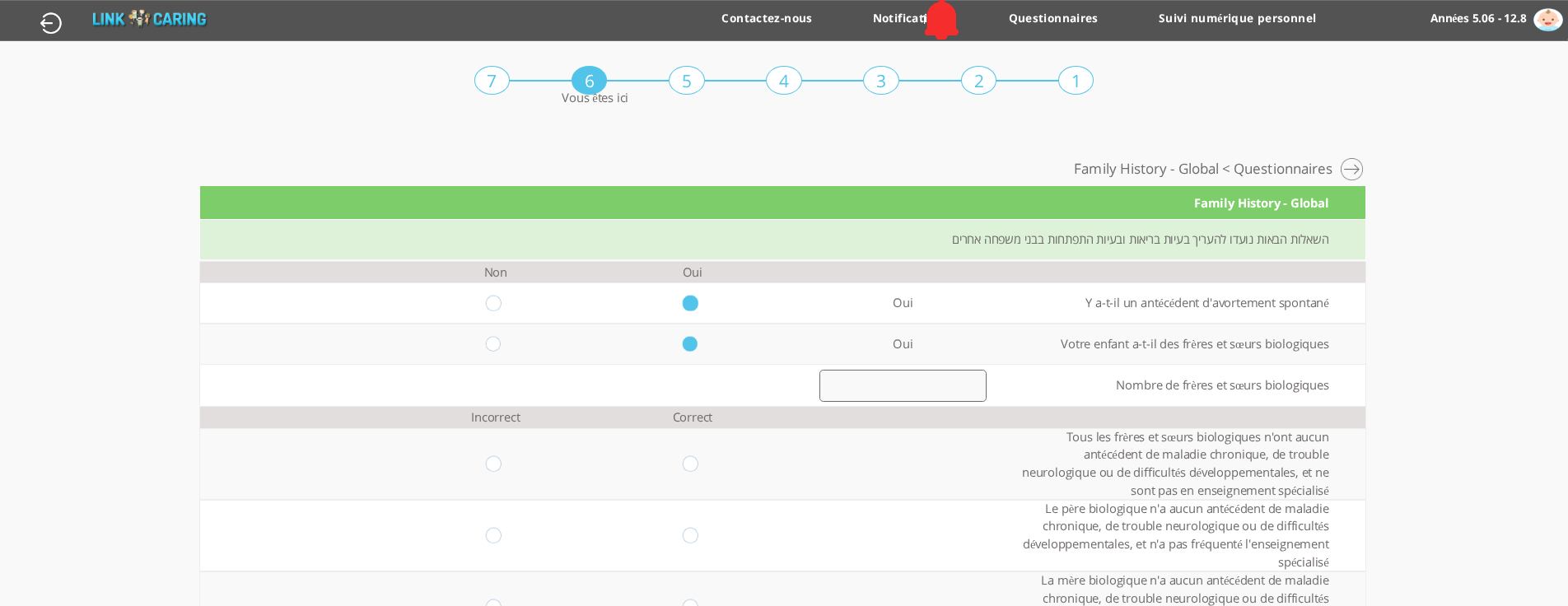
click at [1204, 242] on div "השאלות הבאות נועדו להעריך בעיות בריאות ובעיות התפתחות בבני משפחה אחרים" at bounding box center [783, 240] width 1165 height 41
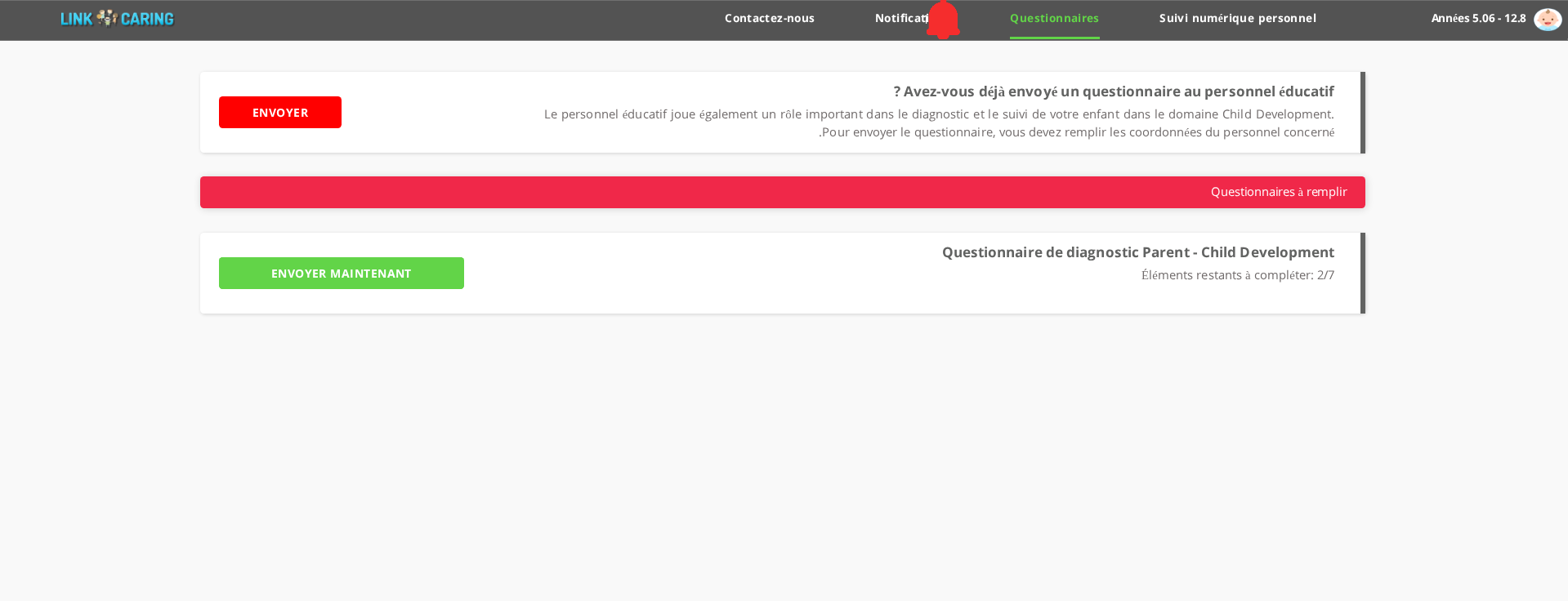
click at [313, 278] on input "ENVOYER MAINTENANT" at bounding box center [341, 272] width 245 height 32
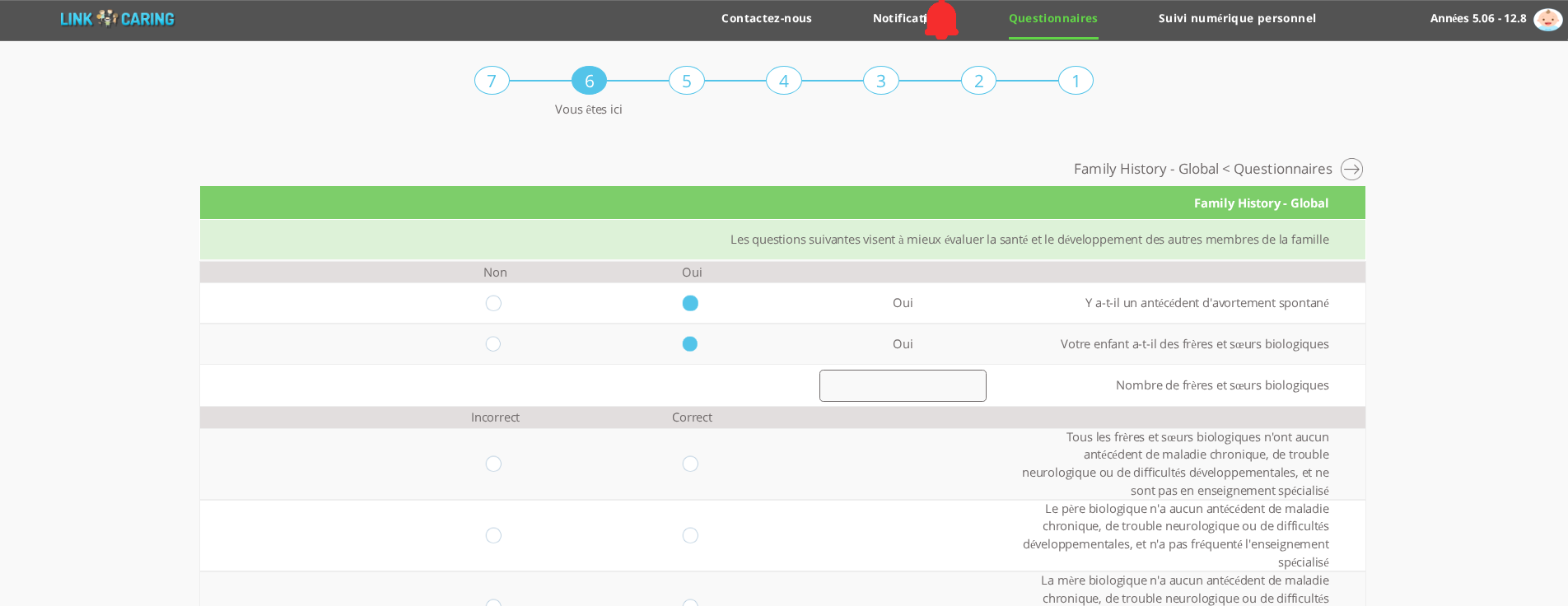
click at [876, 374] on input "number" at bounding box center [903, 385] width 167 height 32
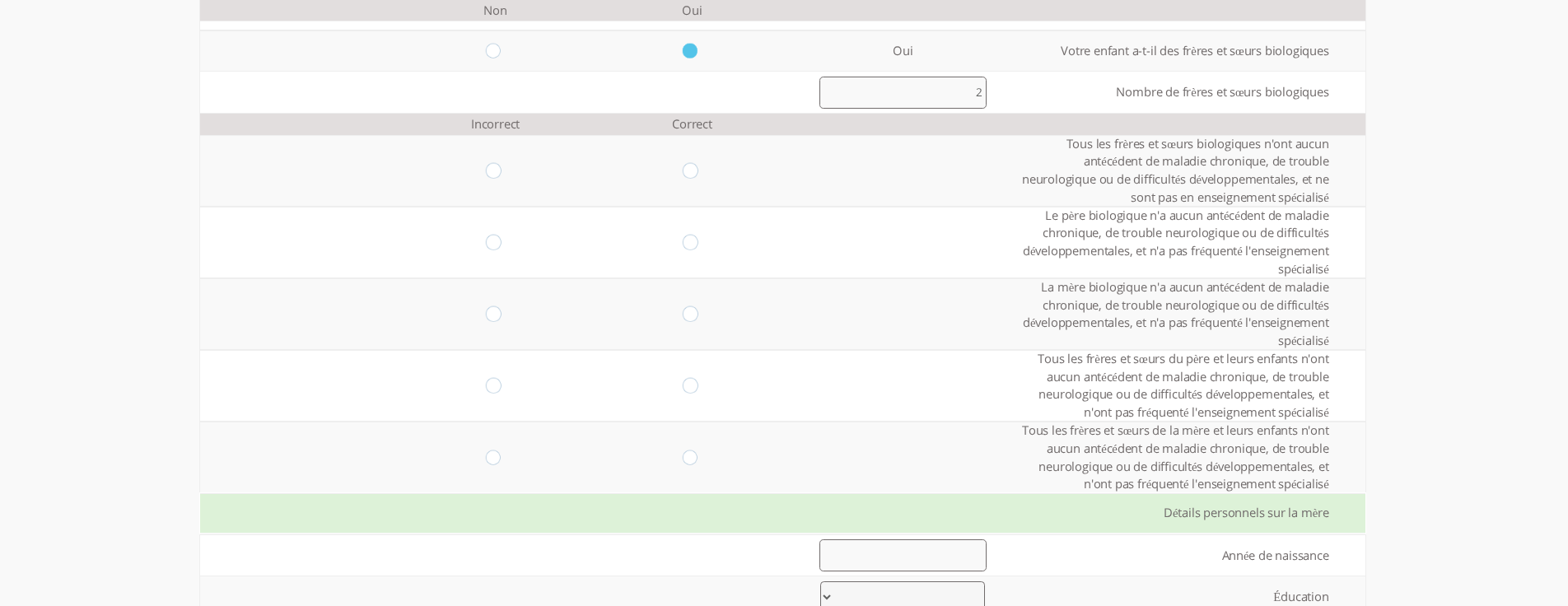
scroll to position [329, 0]
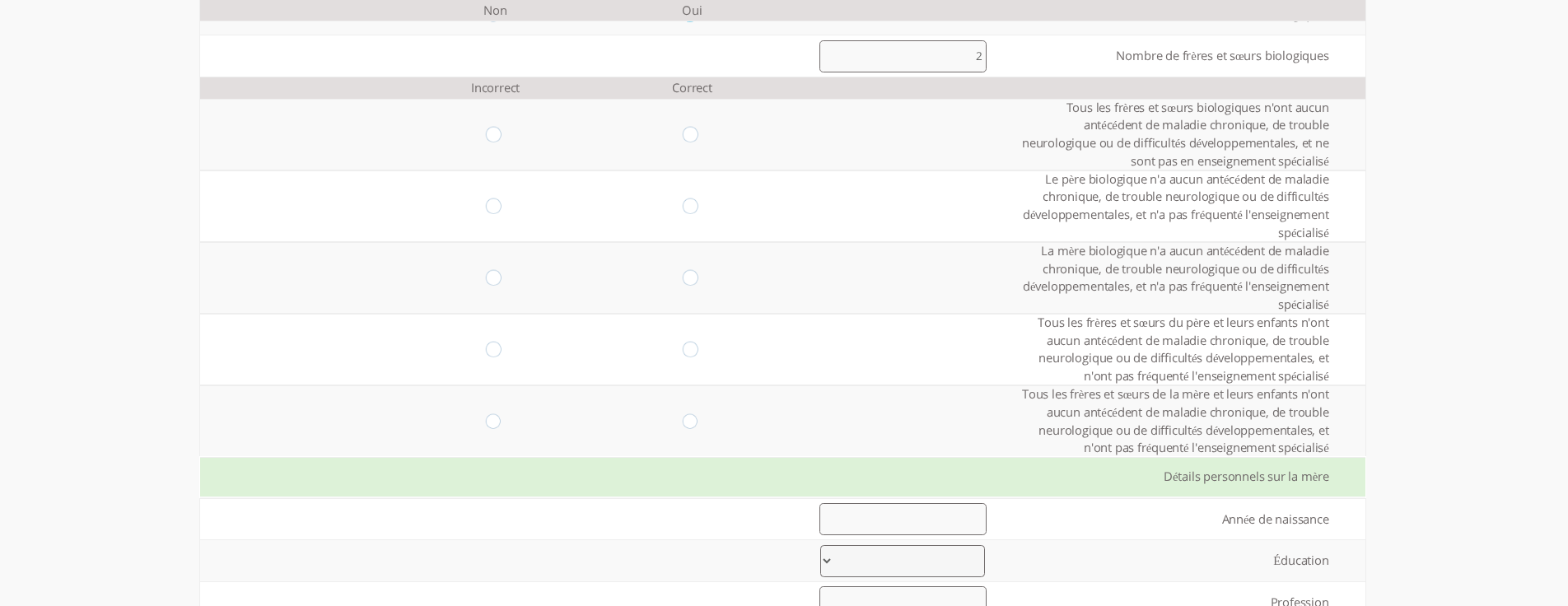
type input "2"
click at [683, 132] on input "radio" at bounding box center [693, 135] width 20 height 16
radio input "true"
click at [683, 209] on input "radio" at bounding box center [693, 206] width 20 height 16
radio input "true"
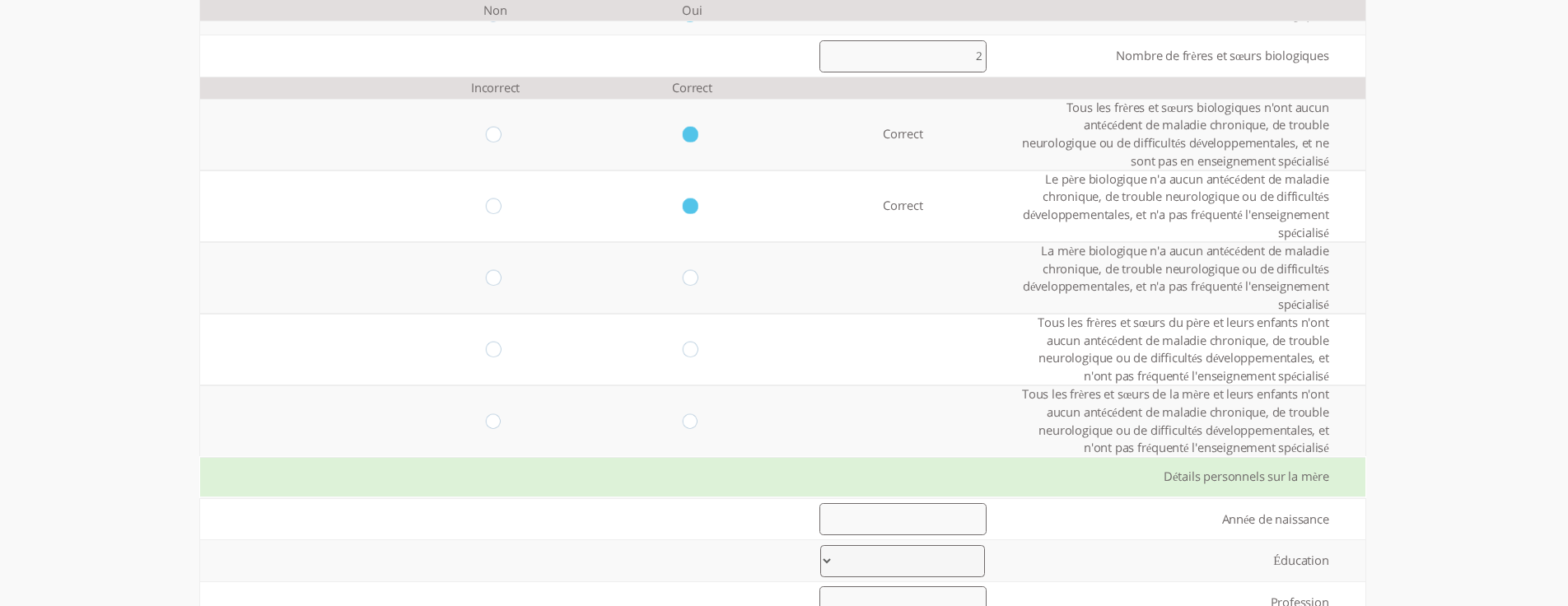
click at [683, 270] on input "radio" at bounding box center [693, 278] width 20 height 16
radio input "true"
click at [683, 355] on input "radio" at bounding box center [693, 350] width 20 height 16
radio input "true"
click at [676, 411] on td at bounding box center [692, 420] width 196 height 71
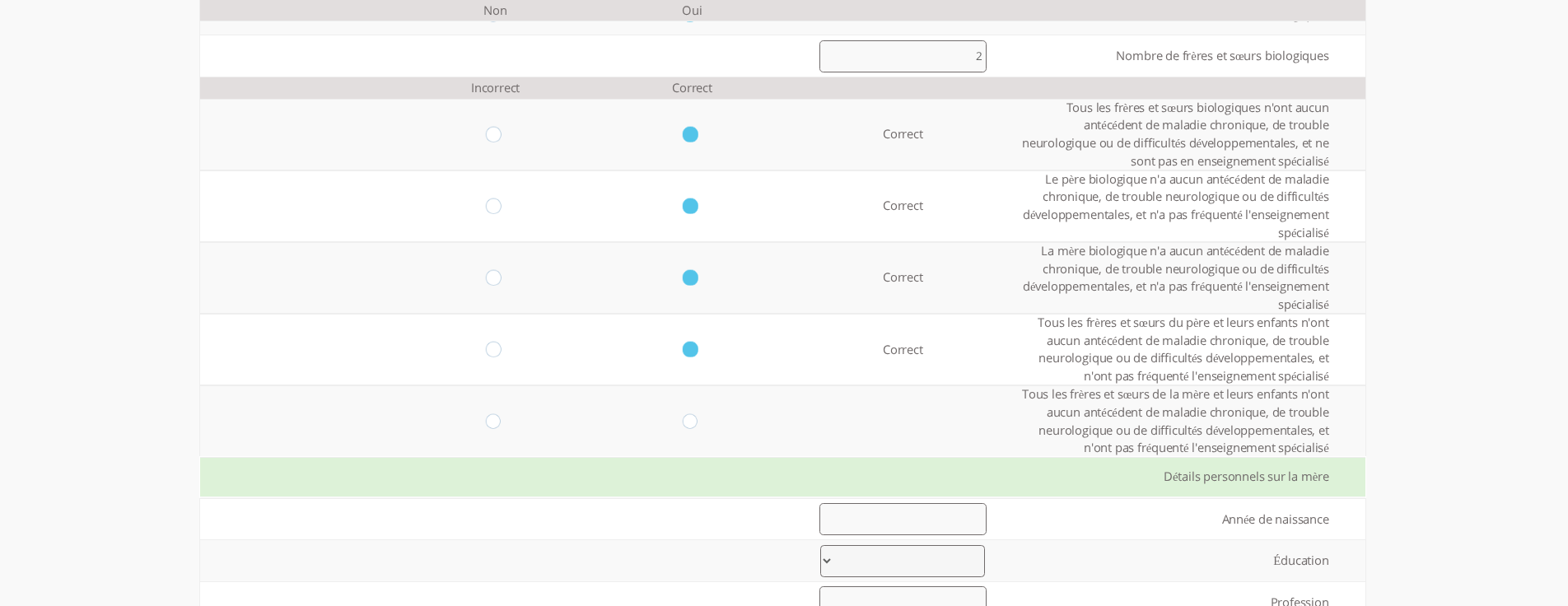
click at [684, 428] on input "radio" at bounding box center [693, 421] width 20 height 16
radio input "true"
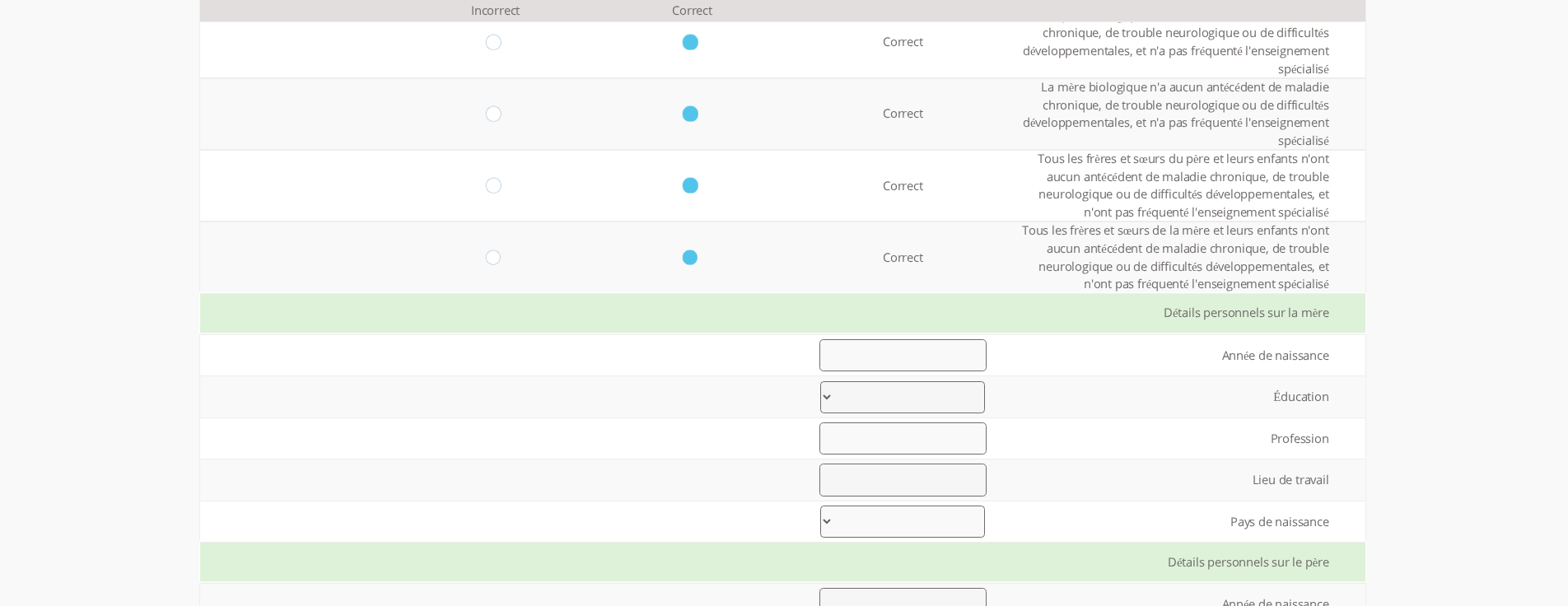
scroll to position [495, 0]
click at [840, 354] on input "number" at bounding box center [903, 354] width 167 height 32
type input "988989"
click at [857, 401] on select "Elementary up to 8 years of study High school up to 12 years of study Vocationa…" at bounding box center [902, 396] width 165 height 32
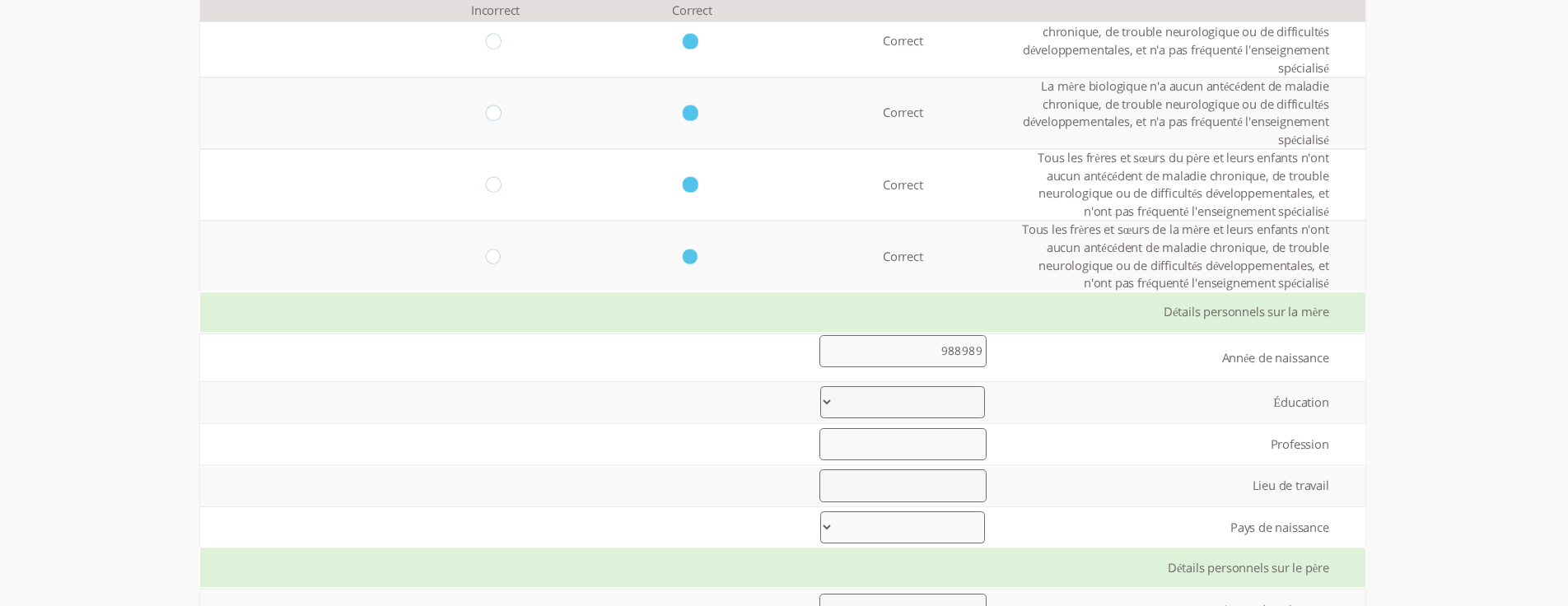
click at [927, 401] on select "Elementary up to 8 years of study High school up to 12 years of study Vocationa…" at bounding box center [902, 402] width 165 height 32
select select "1"
click at [820, 386] on select "Elementary up to 8 years of study High school up to 12 years of study Vocationa…" at bounding box center [902, 402] width 165 height 32
click at [948, 454] on input "text" at bounding box center [903, 444] width 167 height 32
type input "6"
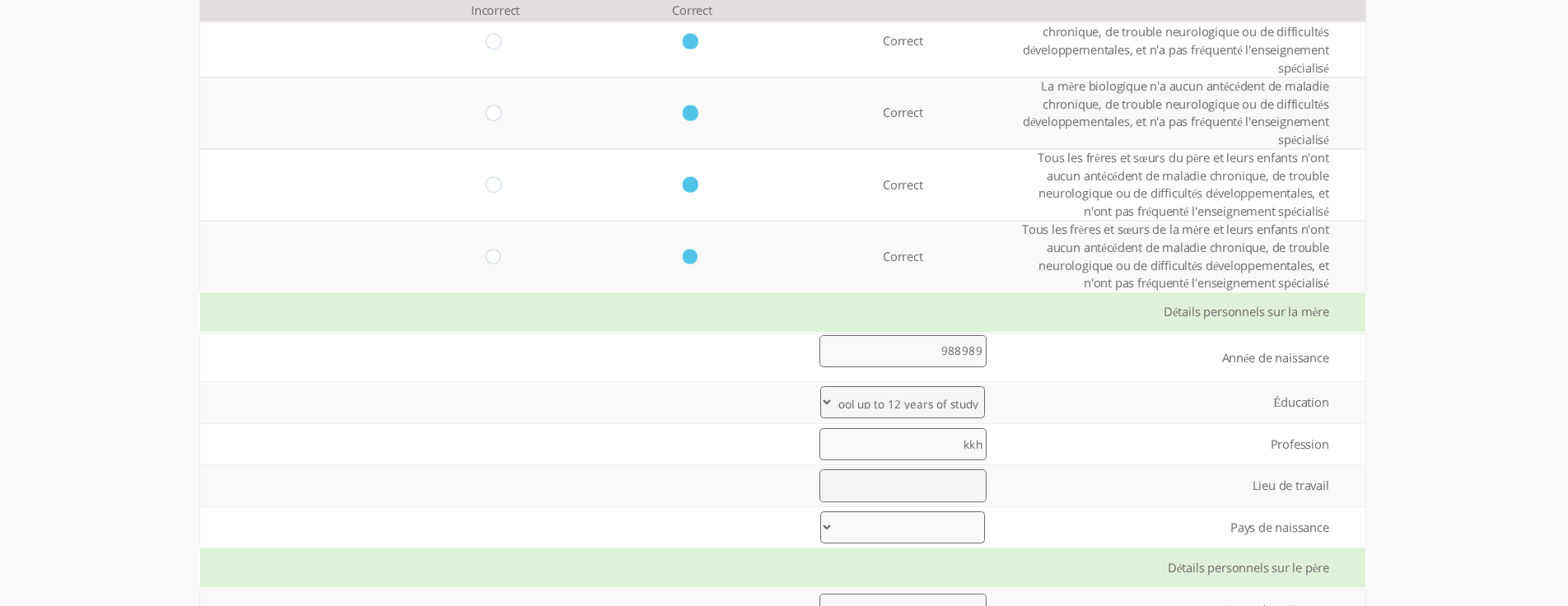
type input "kkh"
click at [942, 496] on input "text" at bounding box center [903, 485] width 167 height 32
type input "huhuh"
click at [920, 526] on select "United States United Kingdom China Japan Germany France India Italy Brazil Cana…" at bounding box center [902, 527] width 165 height 32
click at [820, 511] on select "United States United Kingdom China Japan Germany France India Italy Brazil Cana…" at bounding box center [902, 527] width 165 height 32
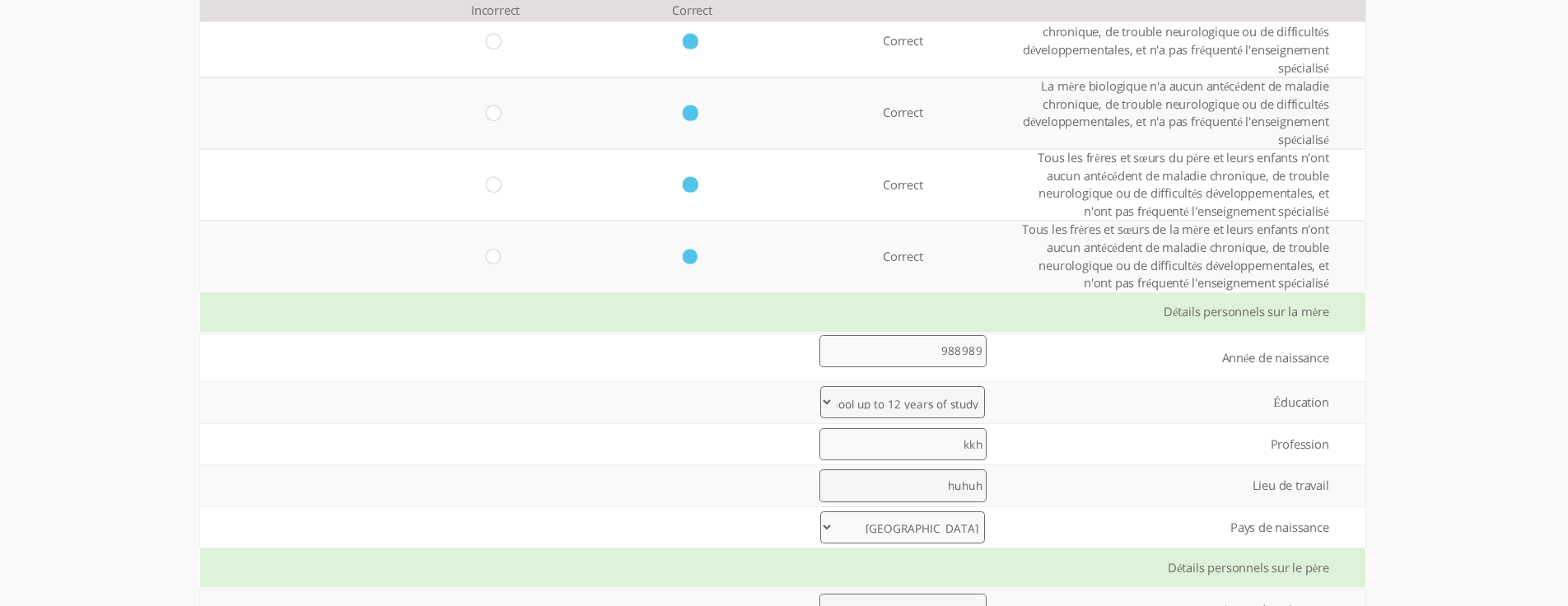
click at [925, 523] on select "United States United Kingdom China Japan Germany France India Italy Brazil Cana…" at bounding box center [902, 527] width 165 height 32
select select "10"
click at [820, 511] on select "United States United Kingdom China Japan Germany France India Italy Brazil Cana…" at bounding box center [902, 527] width 165 height 32
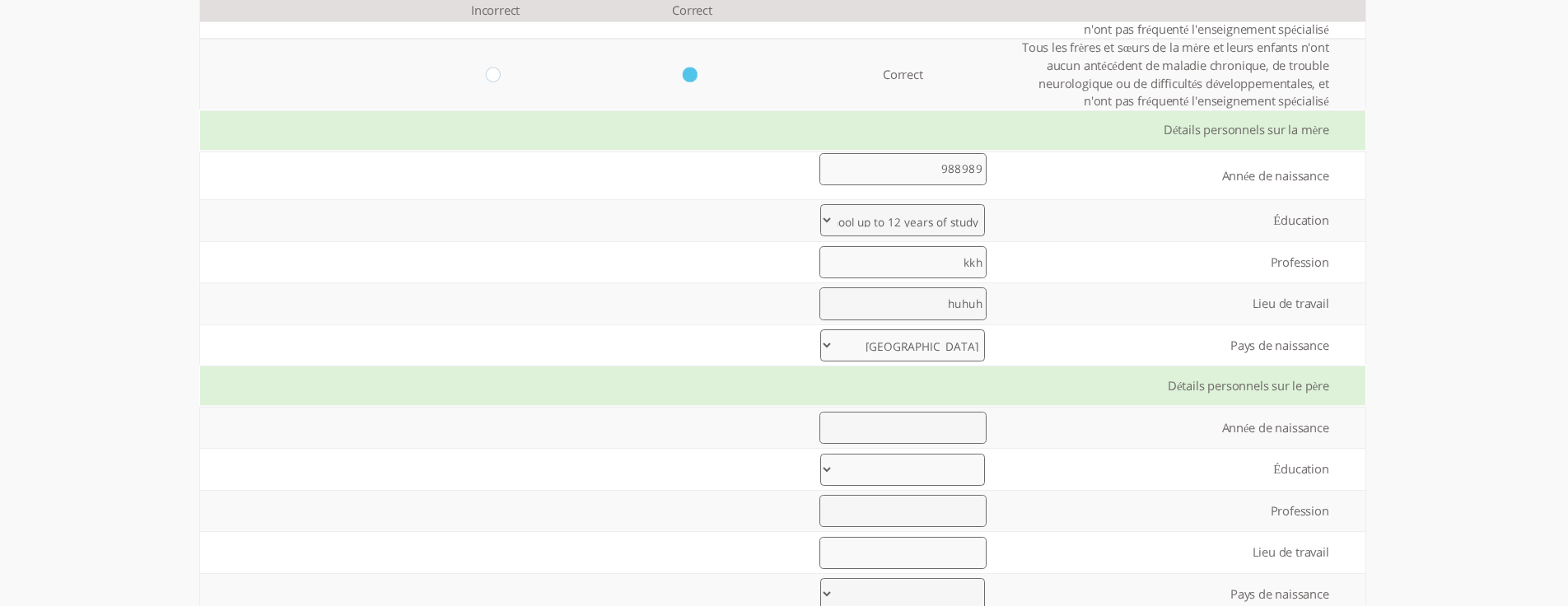
scroll to position [742, 0]
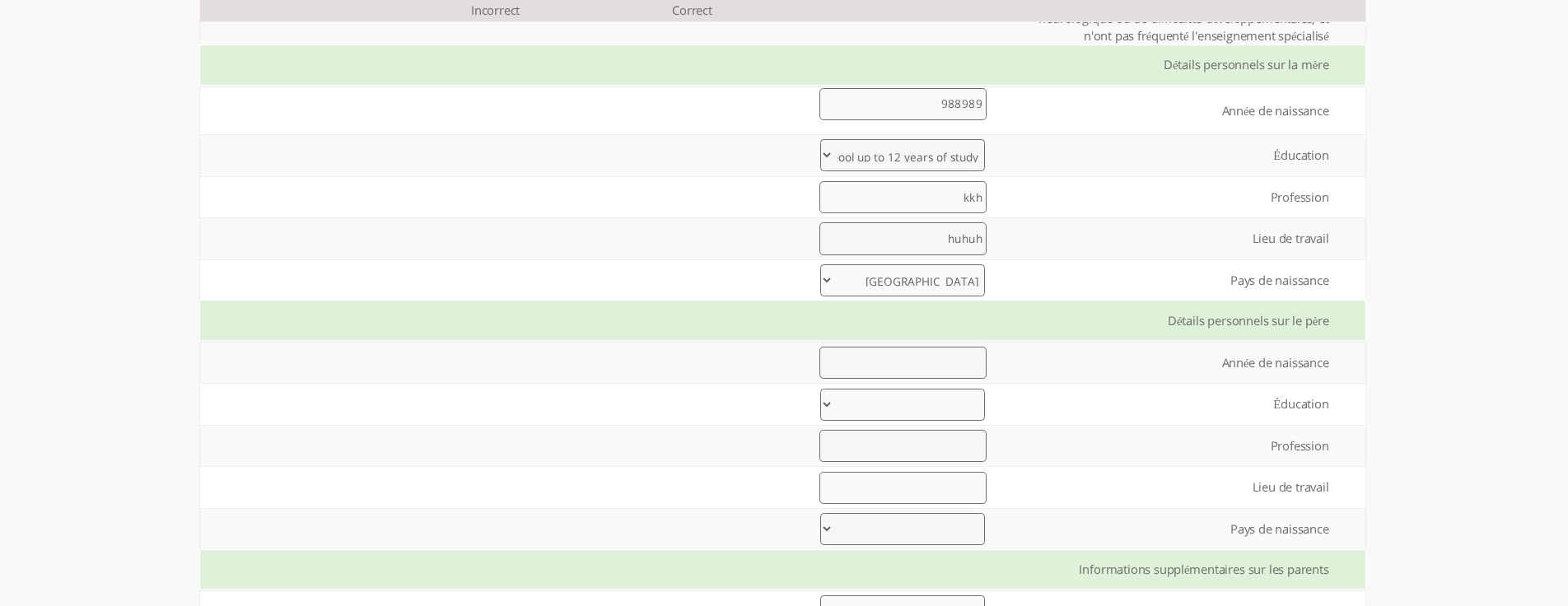
click at [961, 368] on input "number" at bounding box center [903, 363] width 167 height 32
type input "97897"
click at [954, 401] on select "Elementary up to 8 years of study High school up to 12 years of study Vocationa…" at bounding box center [902, 405] width 165 height 32
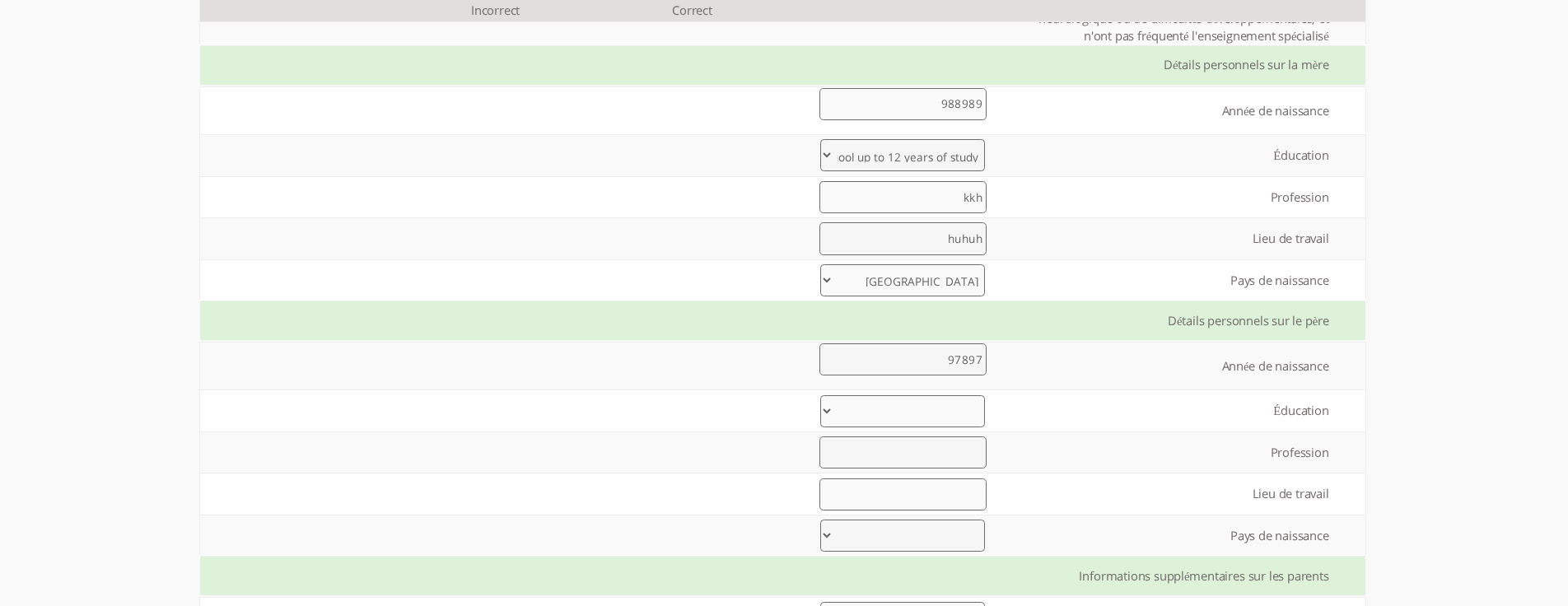
select select "2"
click at [820, 396] on select "Elementary up to 8 years of study High school up to 12 years of study Vocationa…" at bounding box center [902, 411] width 165 height 32
click at [944, 443] on input "text" at bounding box center [903, 453] width 167 height 32
type input "8787"
click at [930, 492] on input "text" at bounding box center [903, 495] width 167 height 32
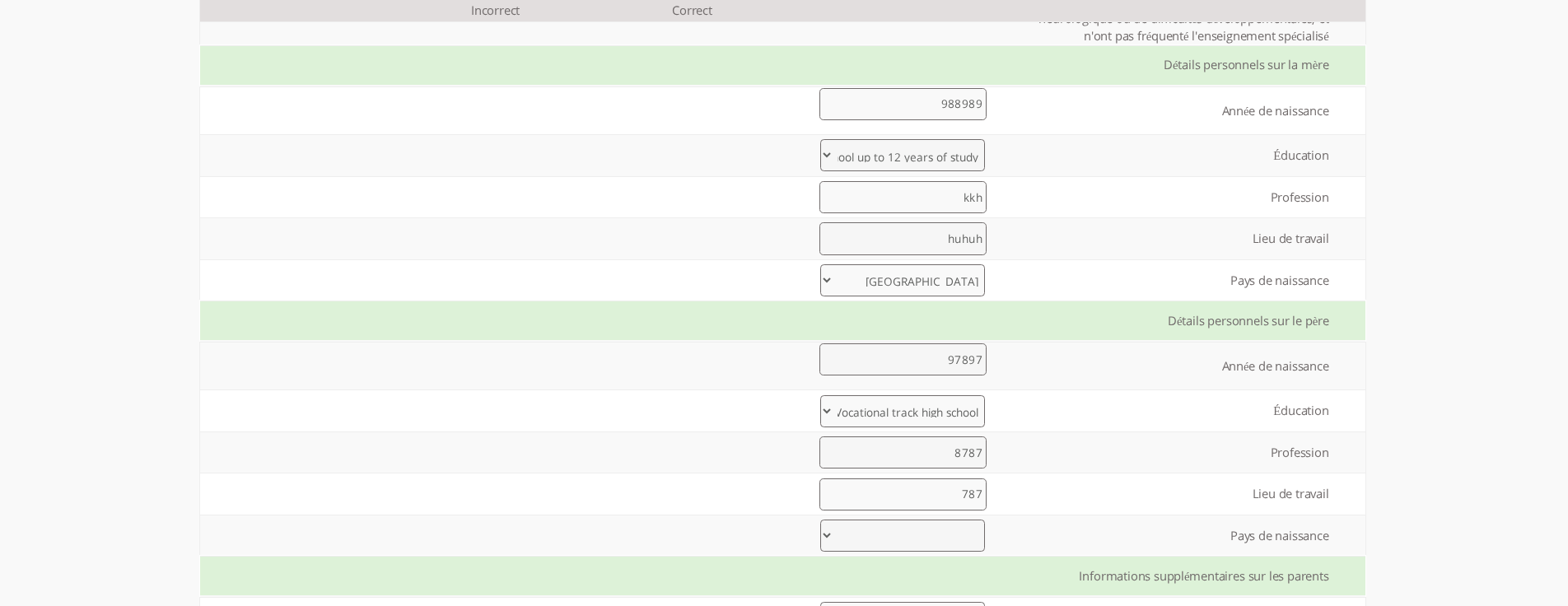
type input "787"
click at [950, 539] on select "United States United Kingdom China Japan Germany France India Italy Brazil Cana…" at bounding box center [902, 536] width 165 height 32
select select "12"
click at [820, 520] on select "United States United Kingdom China Japan Germany France India Italy Brazil Cana…" at bounding box center [902, 536] width 165 height 32
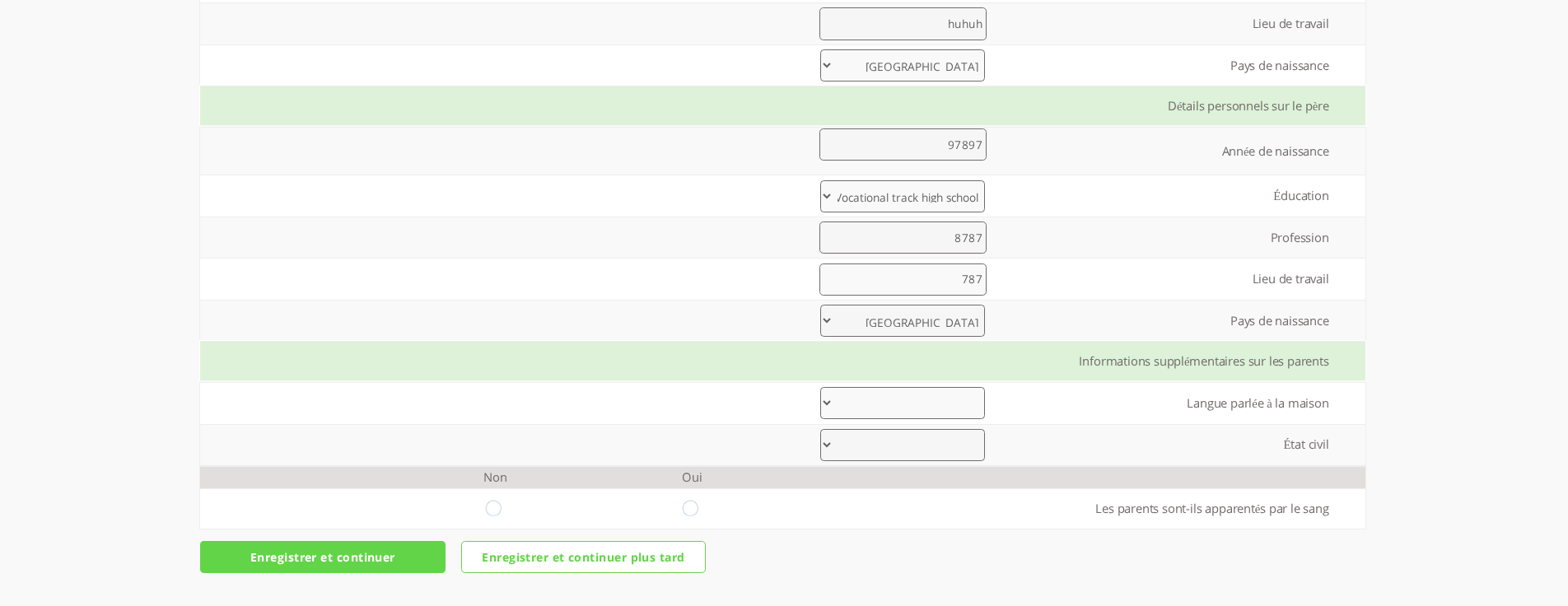
click at [935, 400] on select "Arabic Bengali Chinese Dutch English French German Gujarati Hebrew Hindi Indone…" at bounding box center [902, 403] width 165 height 32
select select "16"
click at [820, 387] on select "Arabic Bengali Chinese Dutch English French German Gujarati Hebrew Hindi Indone…" at bounding box center [902, 403] width 165 height 32
click at [932, 443] on select "Married Divorce Other" at bounding box center [902, 445] width 165 height 32
select select "0"
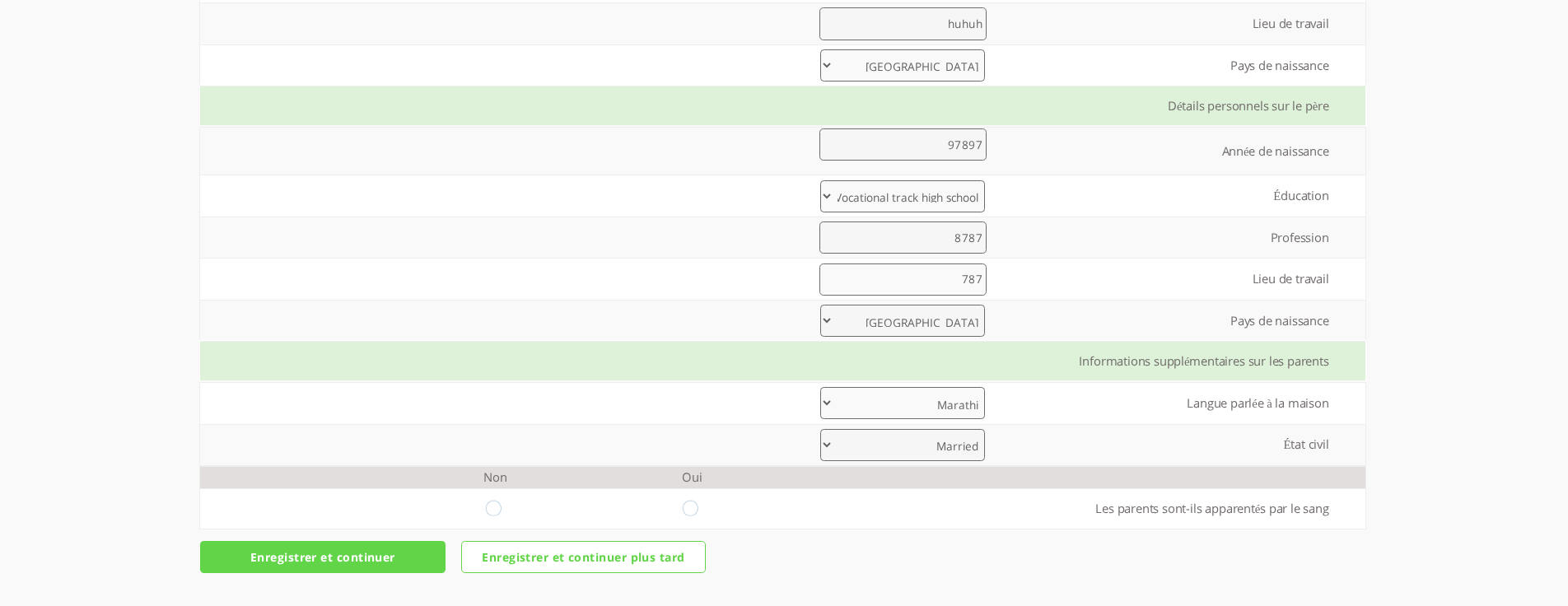
click at [820, 429] on select "Married Divorce Other" at bounding box center [902, 445] width 165 height 32
click at [935, 443] on select "Married Divorce Other" at bounding box center [902, 445] width 165 height 32
click at [683, 509] on input "radio" at bounding box center [693, 508] width 20 height 16
radio input "true"
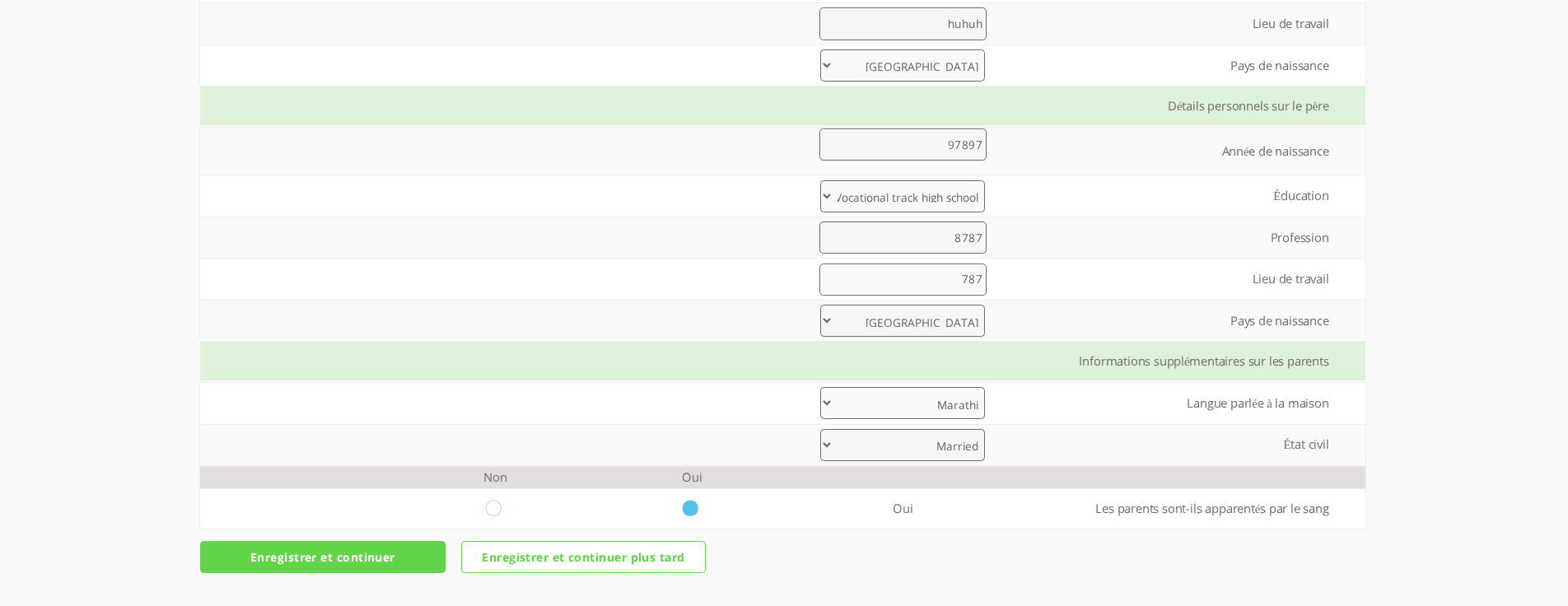
click at [486, 505] on input "radio" at bounding box center [495, 508] width 20 height 16
radio input "true"
click at [686, 516] on td at bounding box center [692, 509] width 196 height 41
click at [683, 513] on input "radio" at bounding box center [693, 508] width 20 height 16
radio input "true"
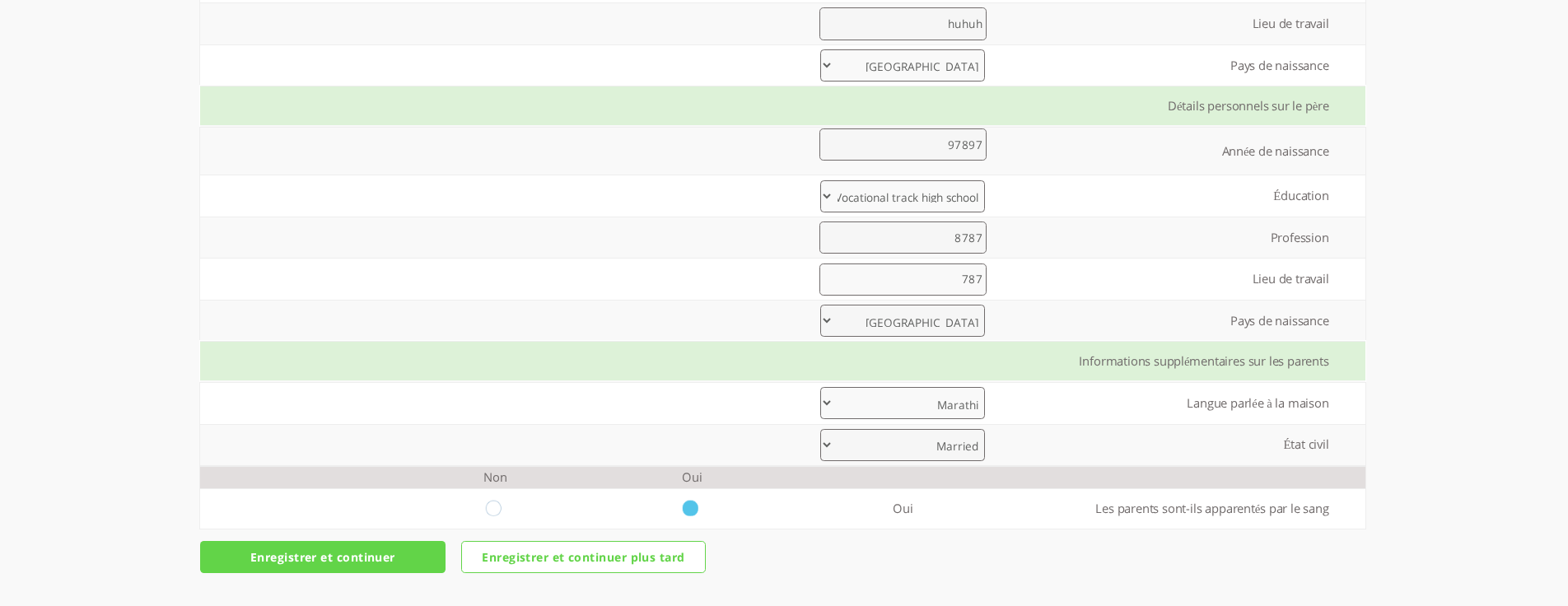
click at [359, 561] on input "Enregistrer et continuer" at bounding box center [322, 557] width 245 height 32
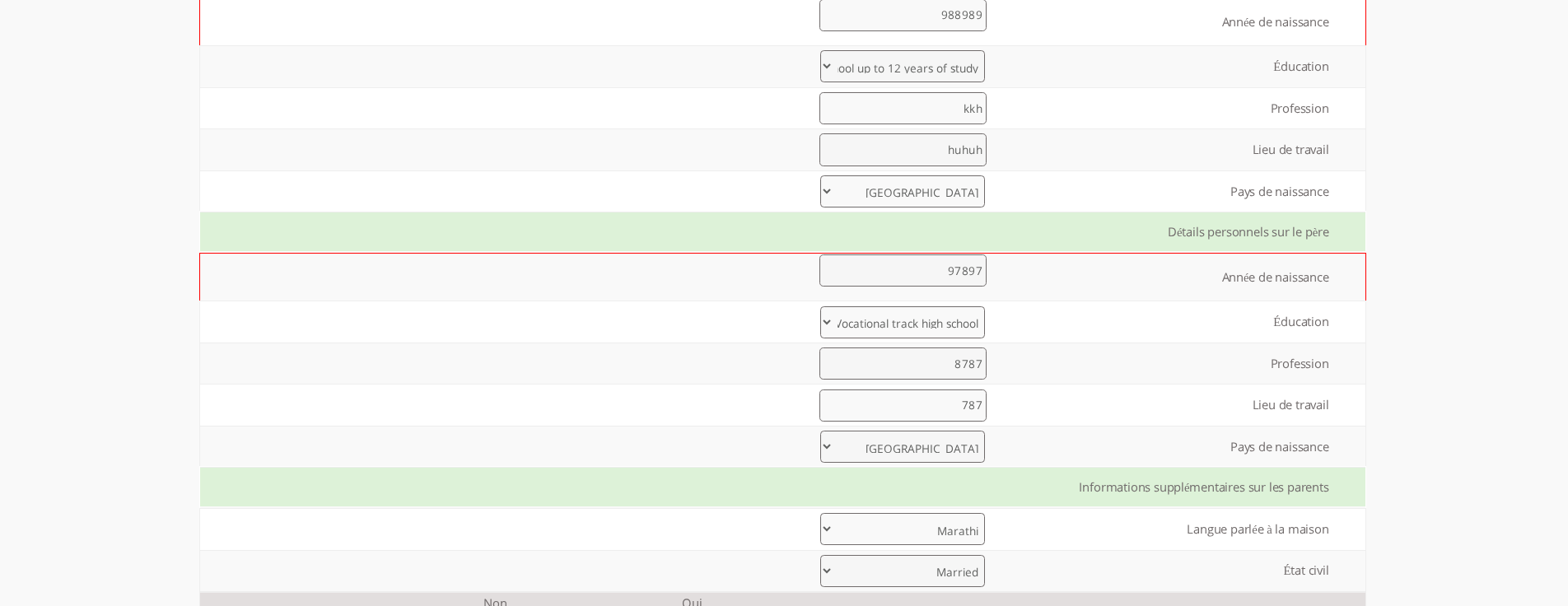
scroll to position [829, 0]
click at [945, 279] on input "97897" at bounding box center [903, 272] width 167 height 32
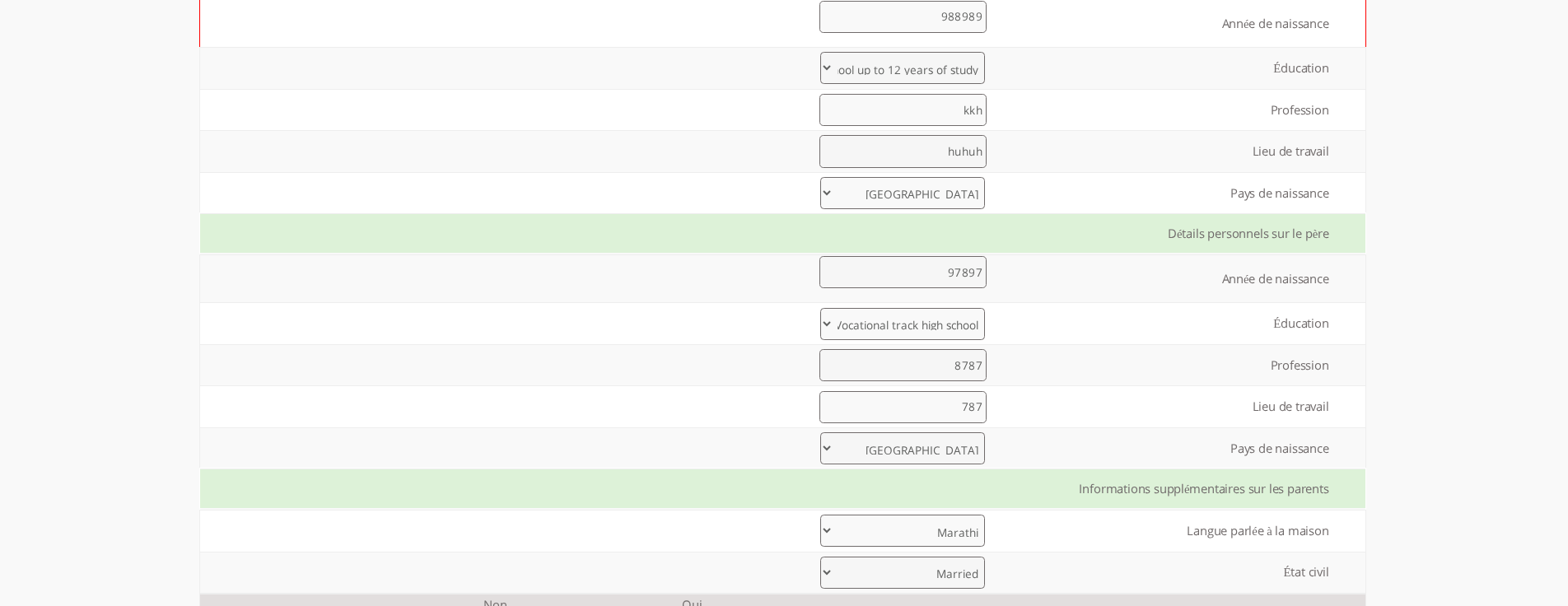
click at [945, 279] on input "97897" at bounding box center [903, 272] width 167 height 32
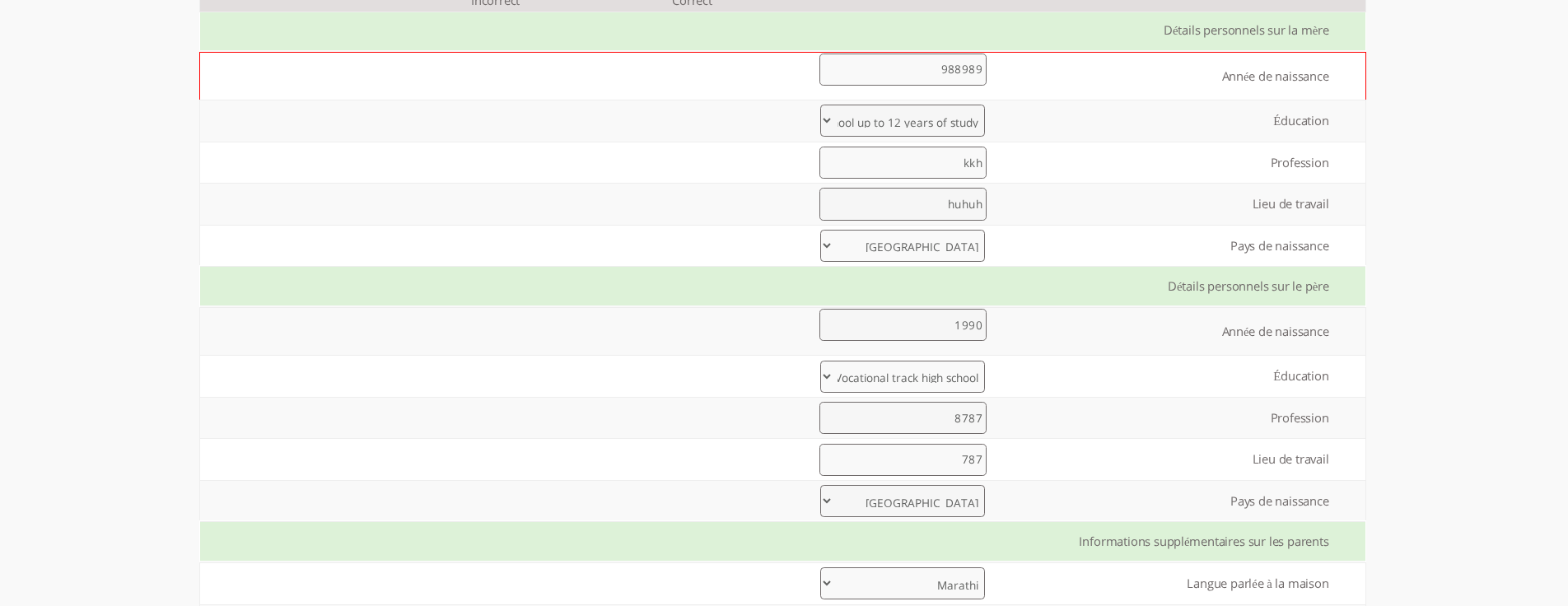
scroll to position [747, 0]
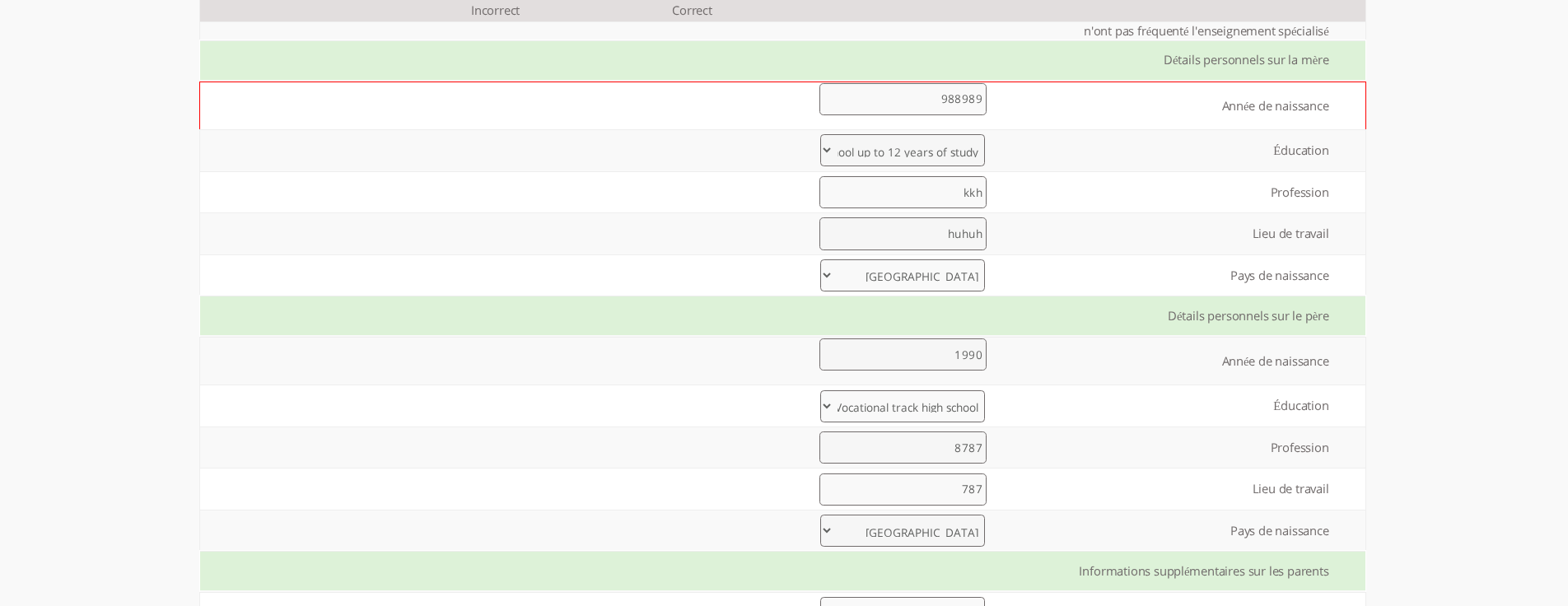
type input "1990"
click at [952, 102] on input "988989" at bounding box center [903, 99] width 167 height 32
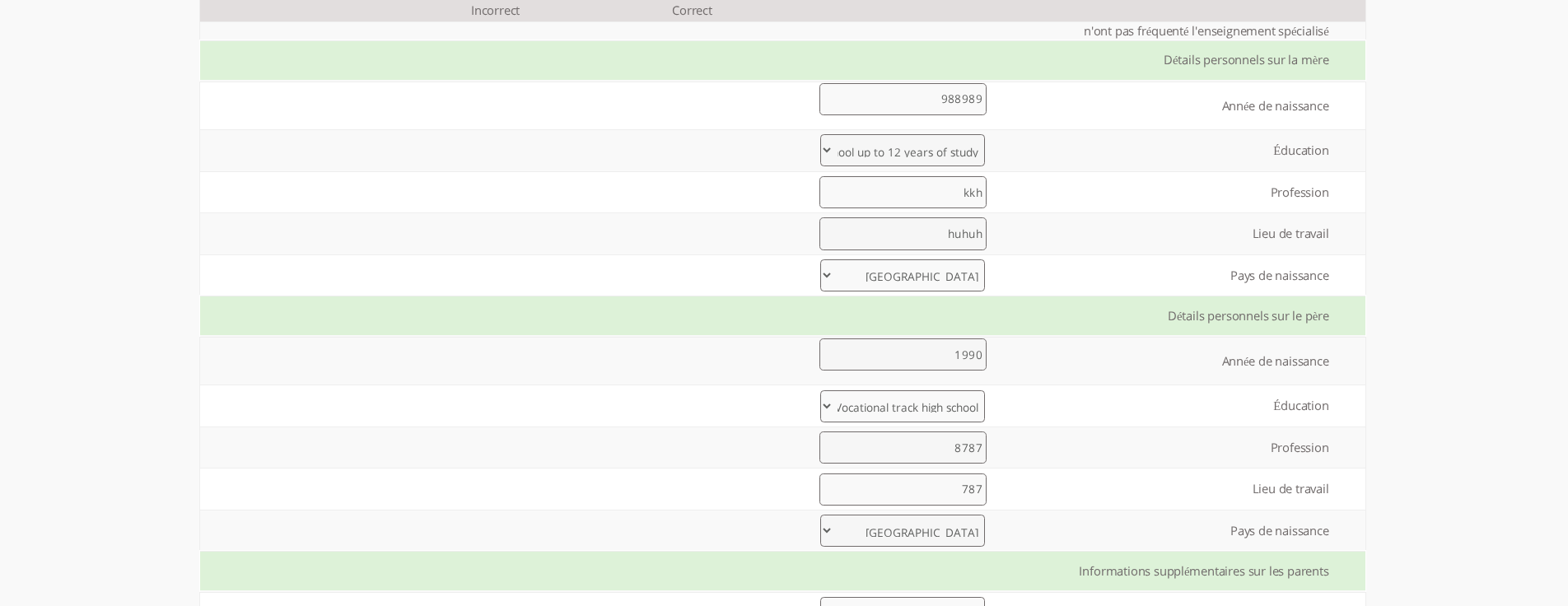
click at [952, 102] on input "988989" at bounding box center [903, 99] width 167 height 32
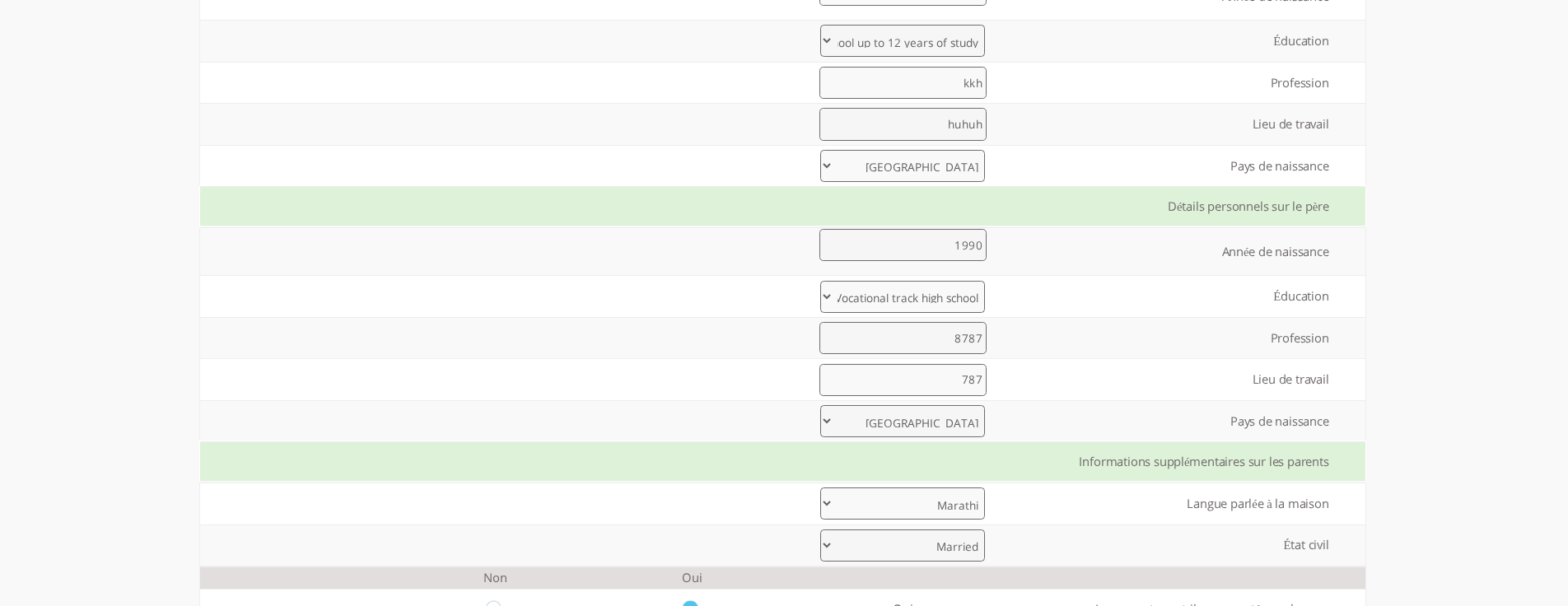
scroll to position [956, 0]
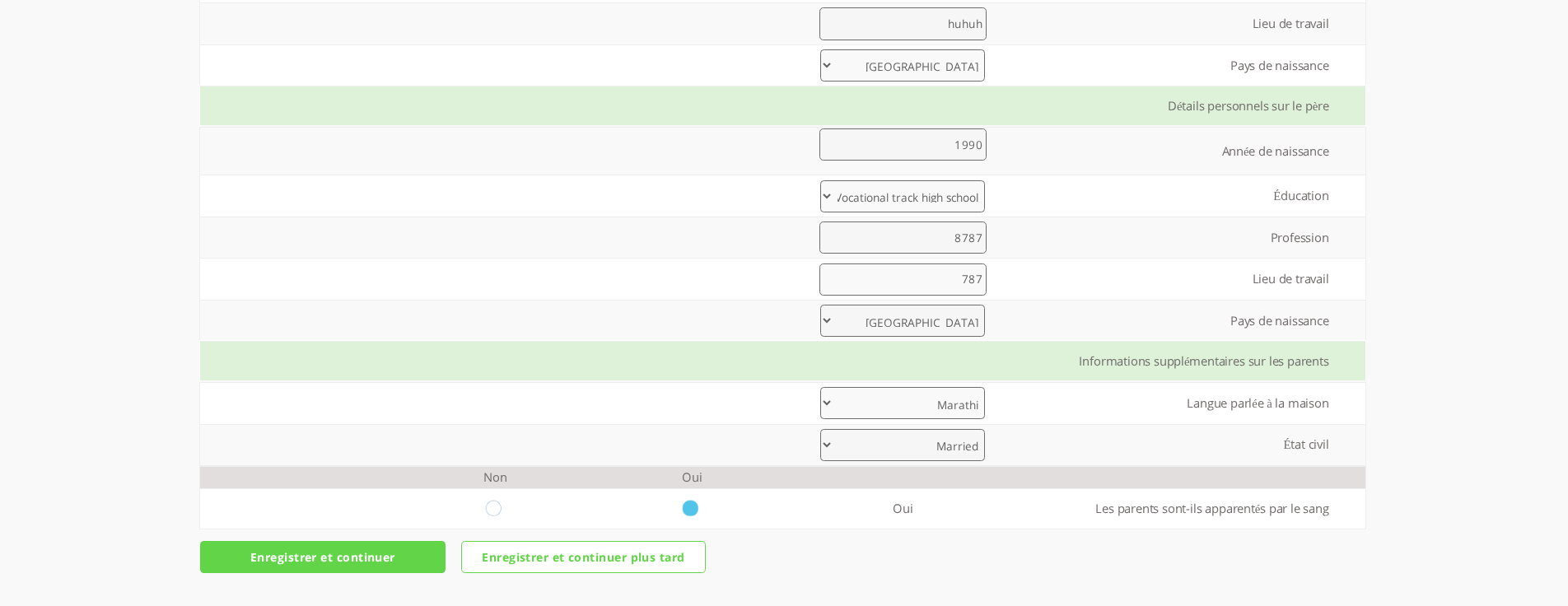
type input "1990"
click at [399, 556] on input "Enregistrer et continuer" at bounding box center [322, 557] width 245 height 32
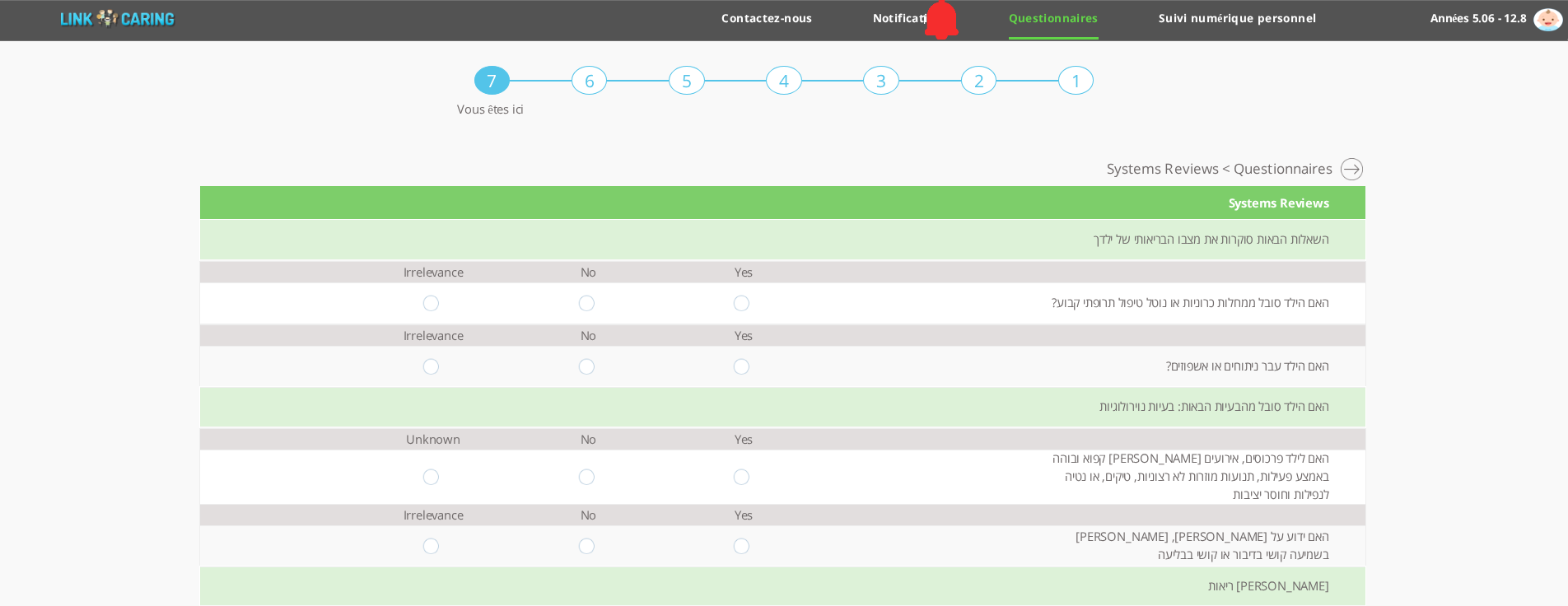
click at [1158, 242] on div "השאלות הבאות סוקרות את מצבו הבריאותי של ילדך" at bounding box center [783, 240] width 1165 height 41
click at [1244, 243] on div "השאלות הבאות סוקרות את מצבו הבריאותי של ילדך" at bounding box center [783, 240] width 1165 height 41
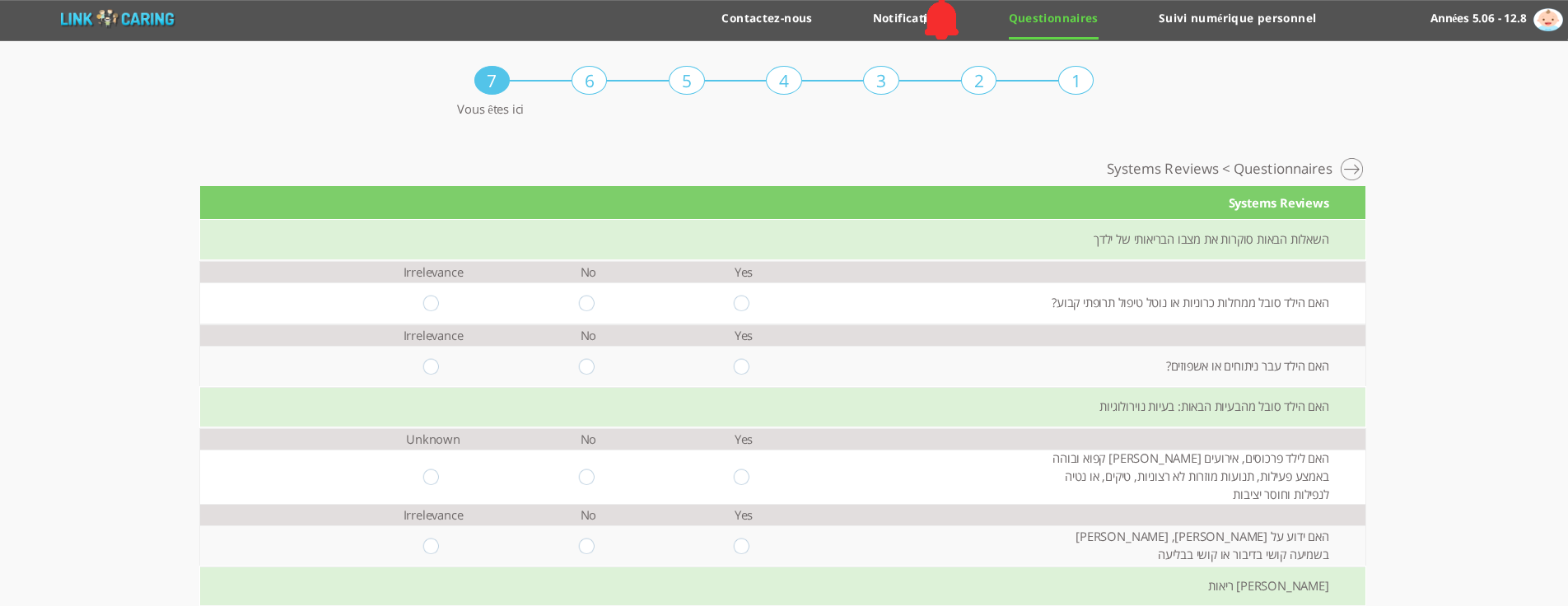
click at [1244, 243] on div "השאלות הבאות סוקרות את מצבו הבריאותי של ילדך" at bounding box center [783, 240] width 1165 height 41
click at [1298, 409] on div "האם הילד סובל מהבעיות הבאות: בעיות נוירולוגיות" at bounding box center [783, 408] width 1165 height 41
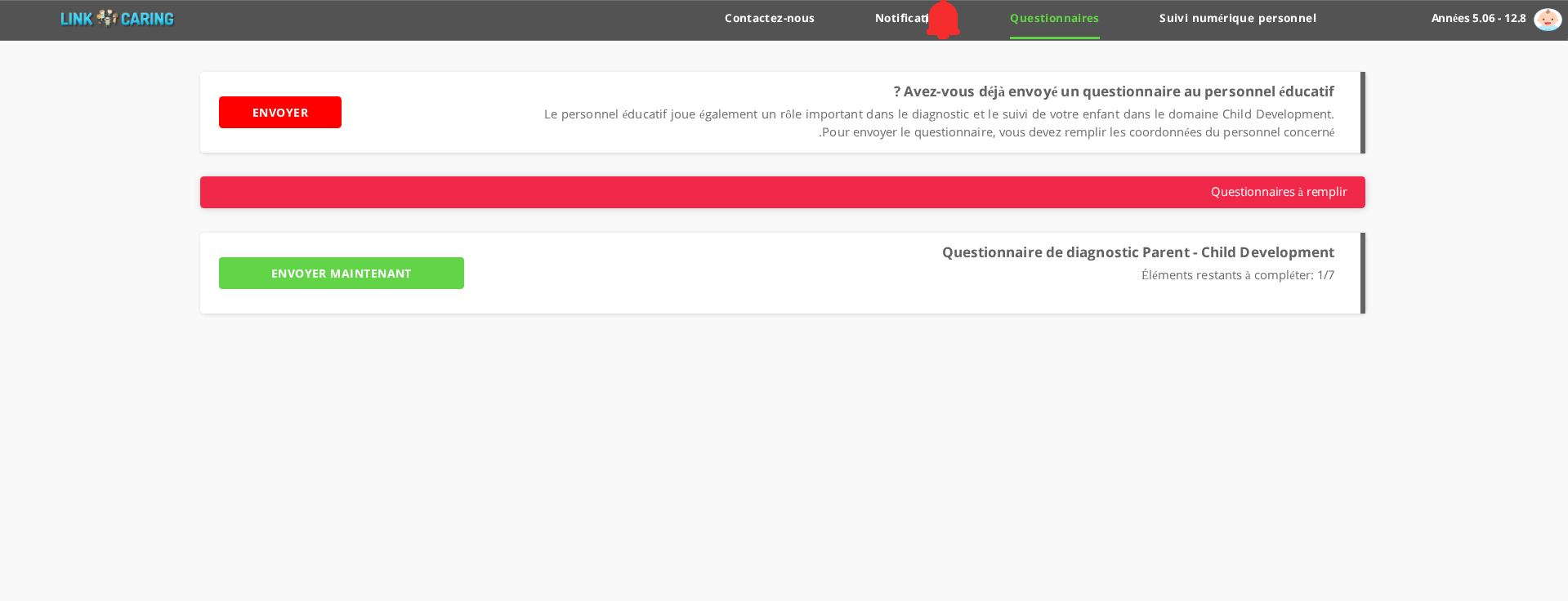
click at [399, 283] on input "ENVOYER MAINTENANT" at bounding box center [341, 272] width 245 height 32
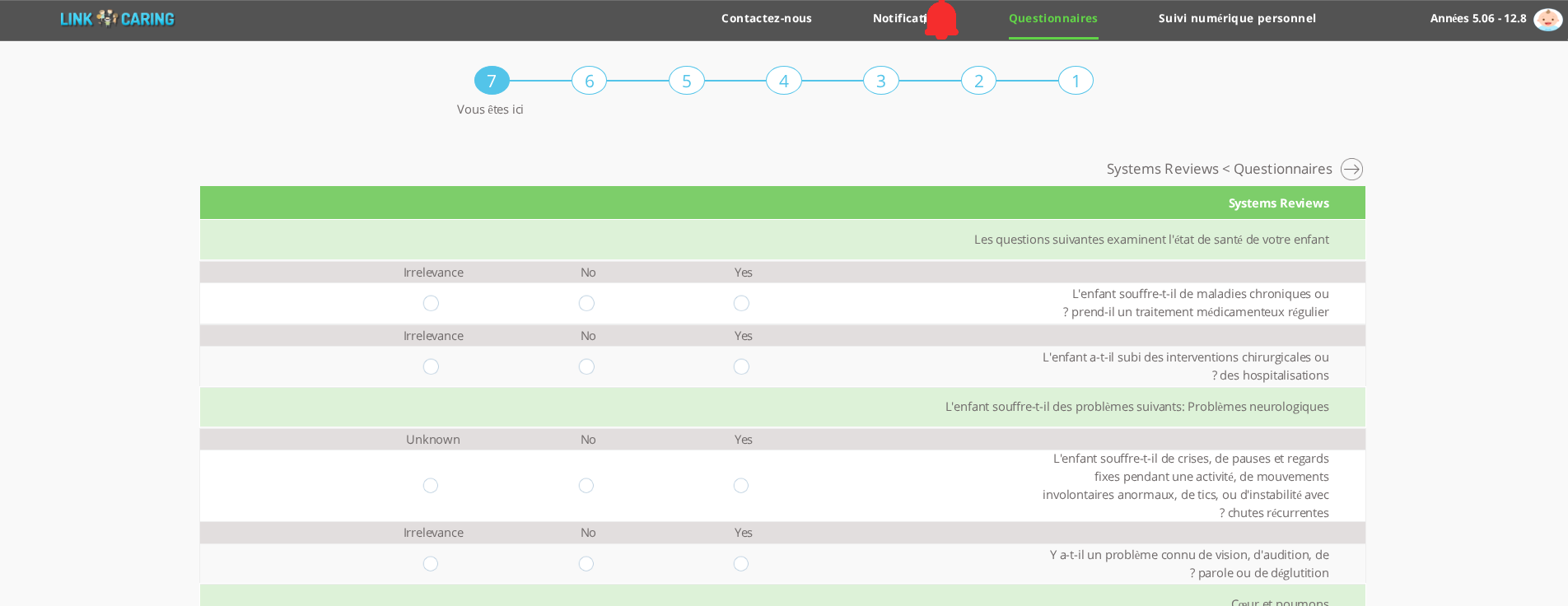
click at [1250, 207] on div "Systems Reviews" at bounding box center [783, 202] width 1165 height 34
click at [427, 279] on td "Irrelevance" at bounding box center [433, 273] width 155 height 22
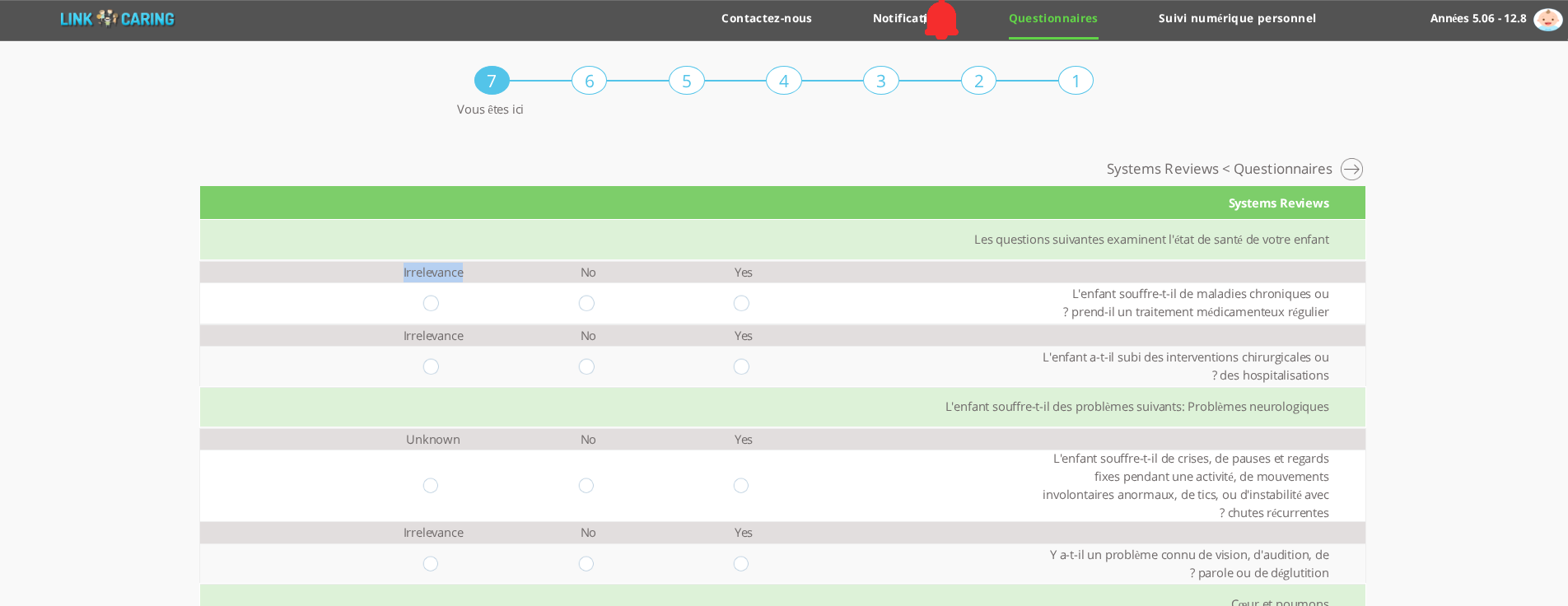
copy td "Irrelevance"
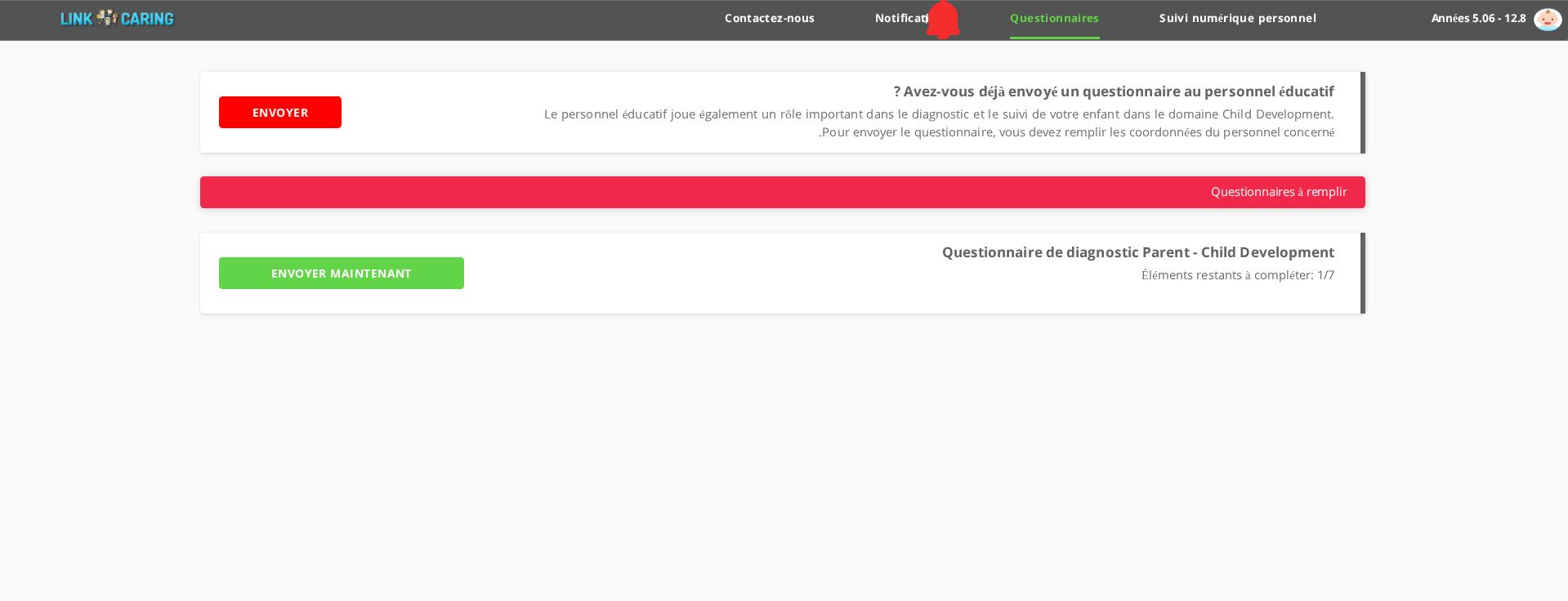
click at [275, 274] on input "ENVOYER MAINTENANT" at bounding box center [341, 272] width 245 height 32
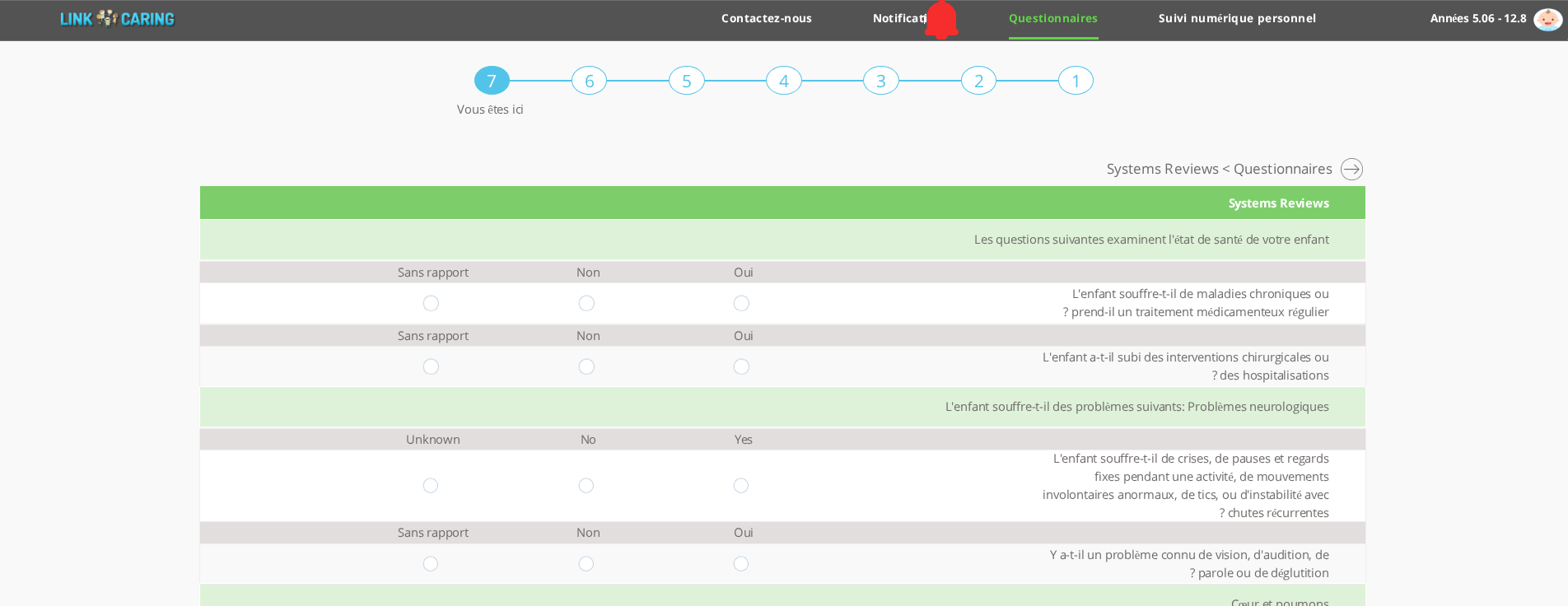
click at [734, 307] on input "radio" at bounding box center [743, 304] width 20 height 16
radio input "true"
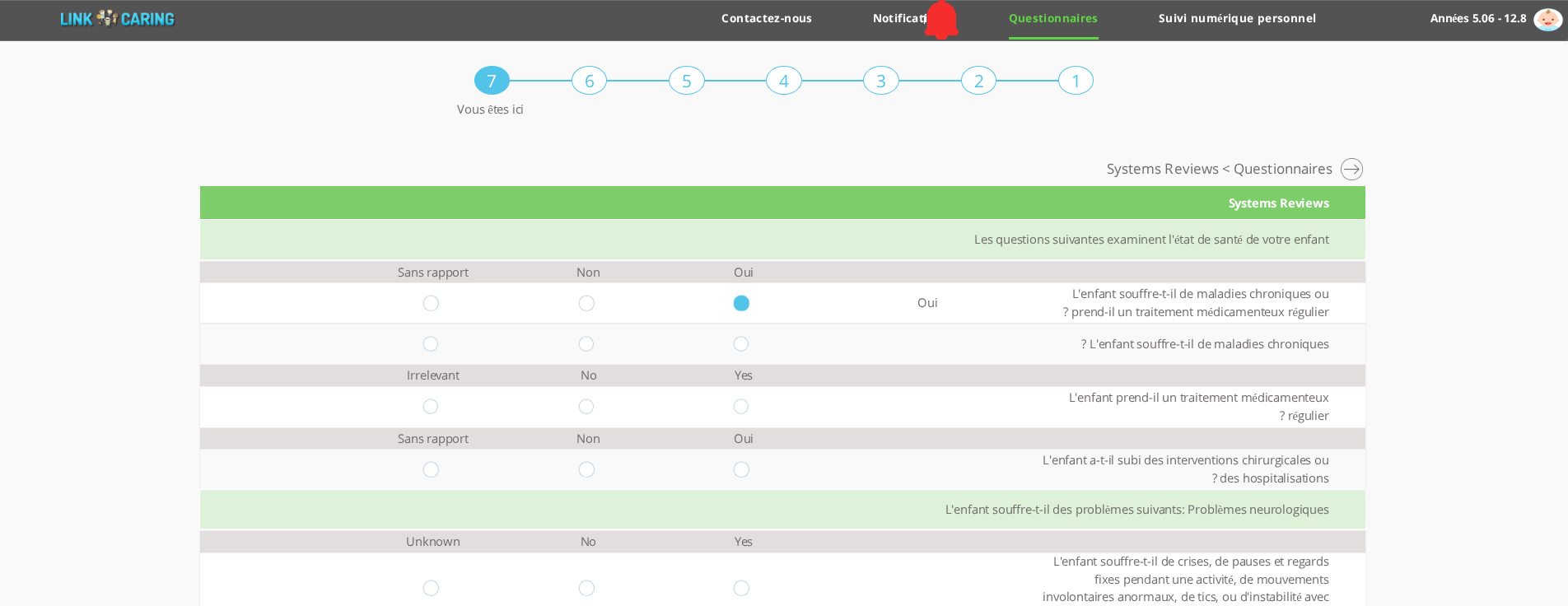
click at [734, 345] on input "radio" at bounding box center [743, 344] width 20 height 16
radio input "true"
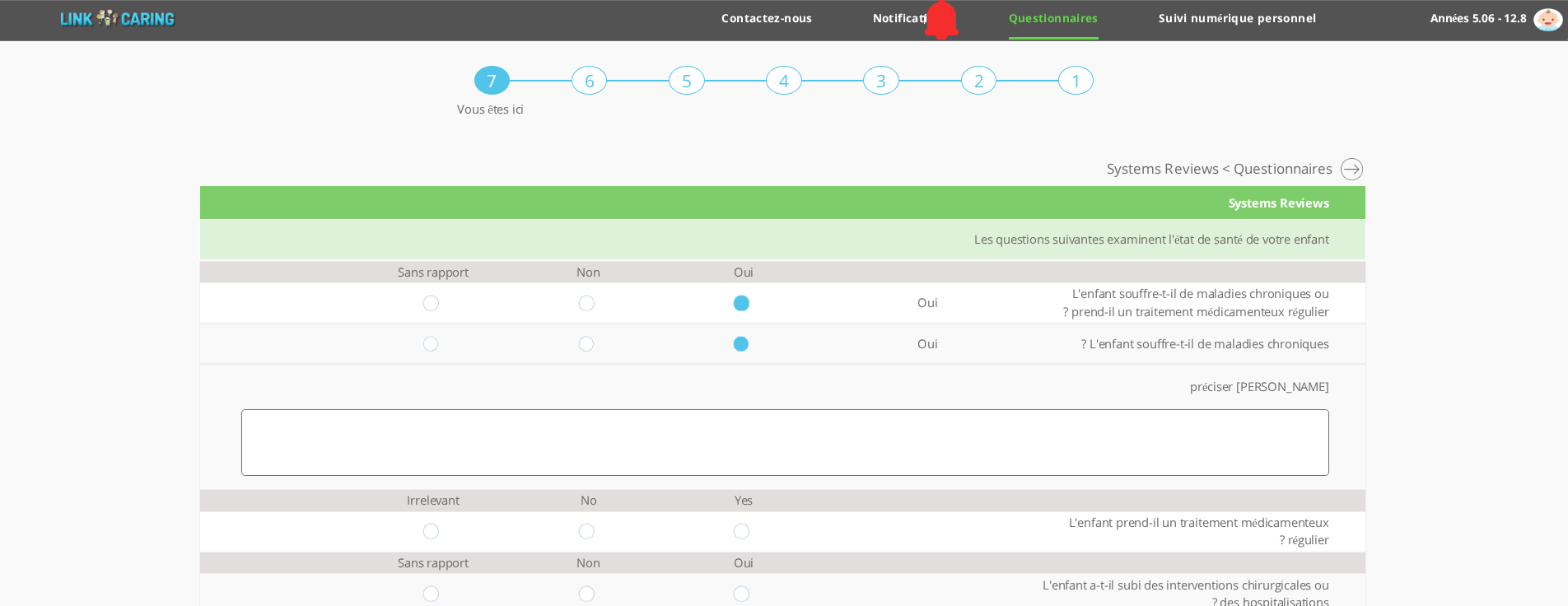
click at [847, 452] on textarea at bounding box center [784, 443] width 1087 height 66
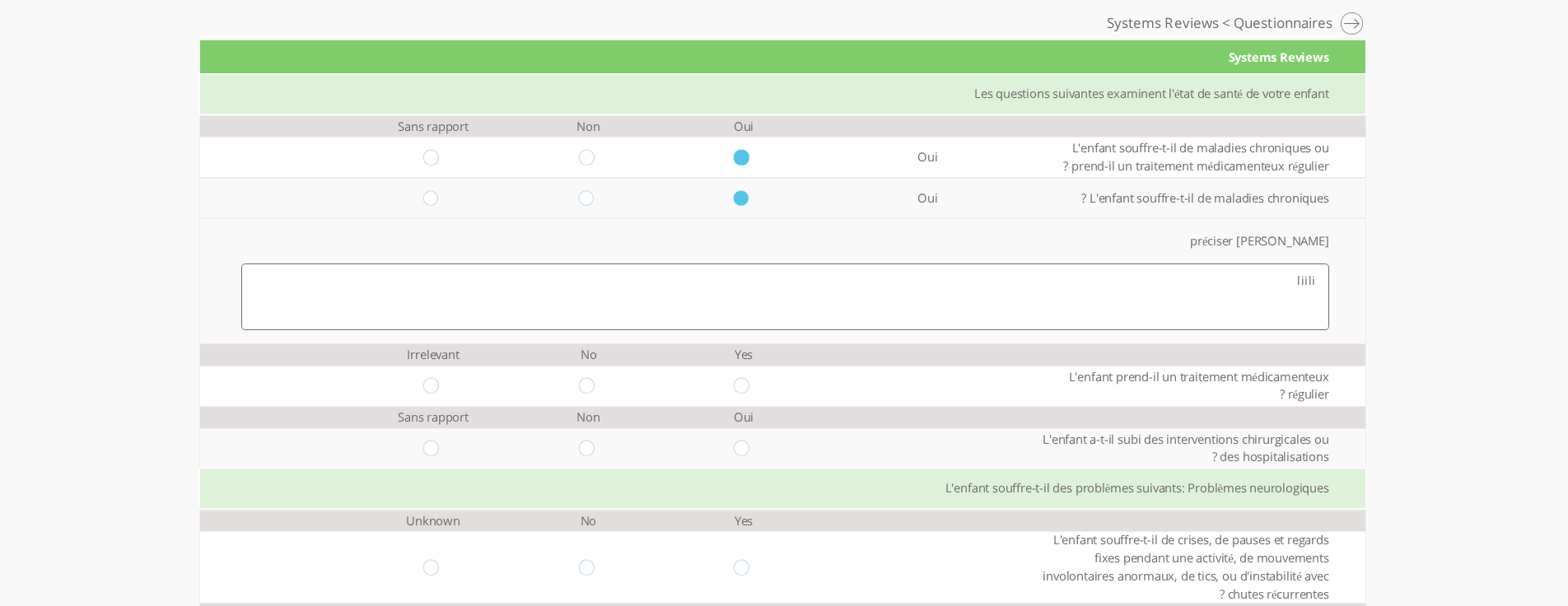
scroll to position [165, 0]
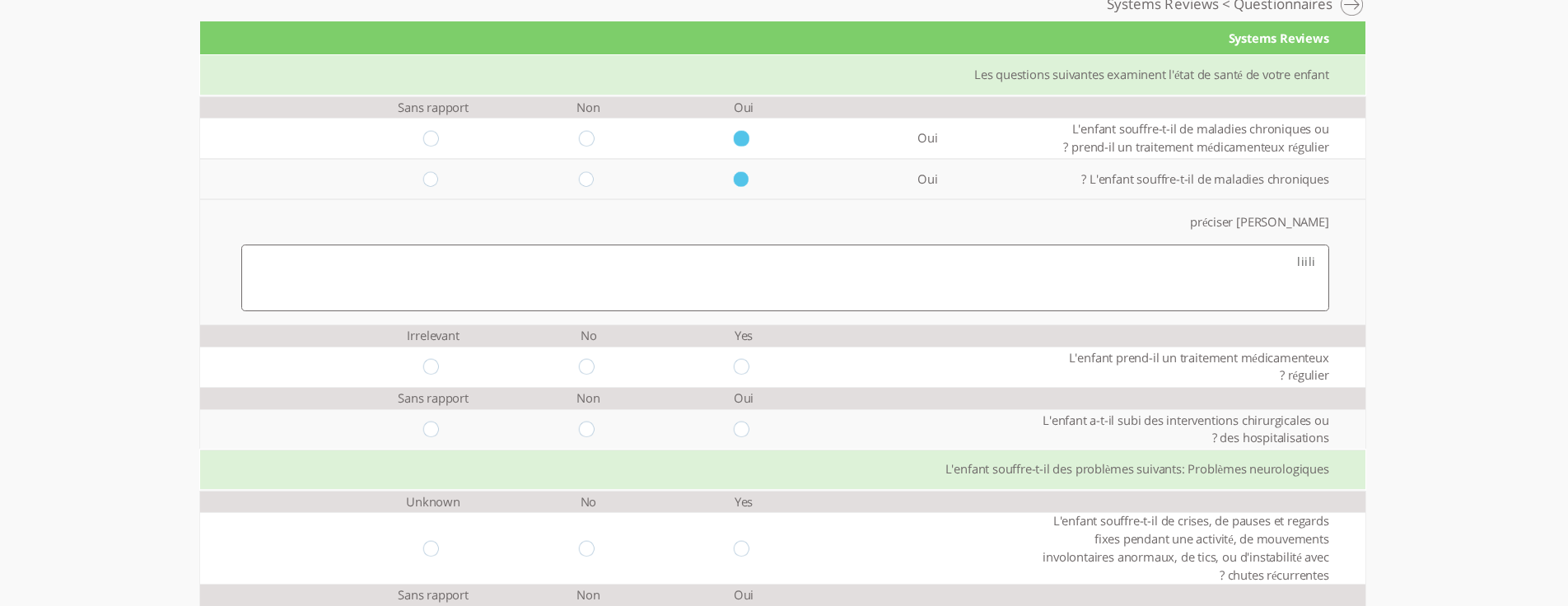
type textarea "liili"
click at [734, 368] on input "radio" at bounding box center [743, 367] width 20 height 16
radio input "true"
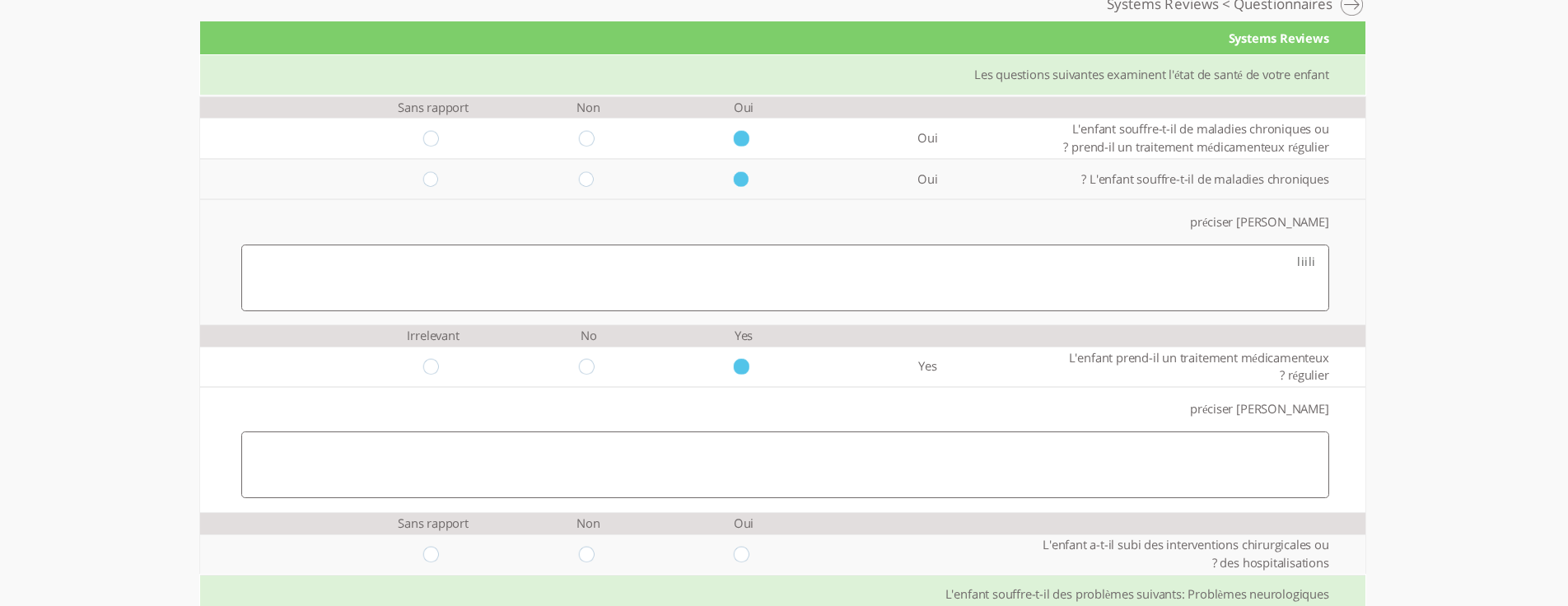
click at [804, 474] on textarea at bounding box center [784, 465] width 1087 height 66
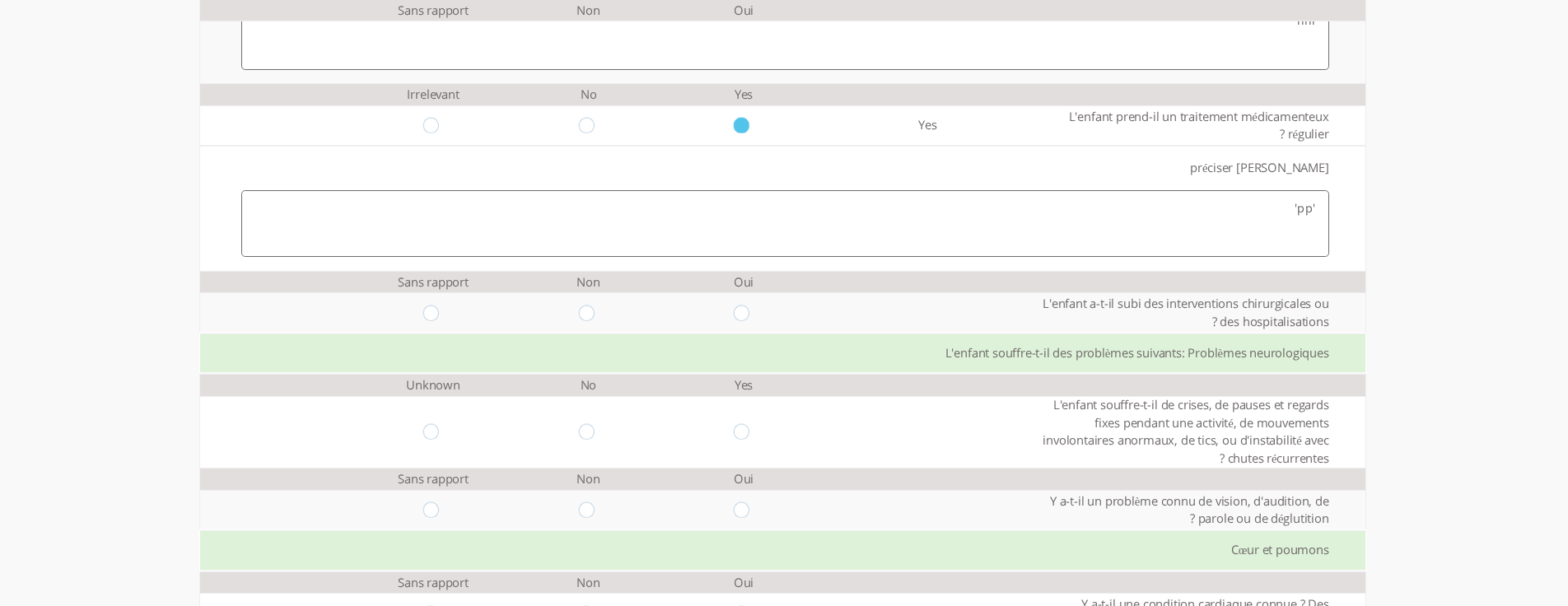
scroll to position [411, 0]
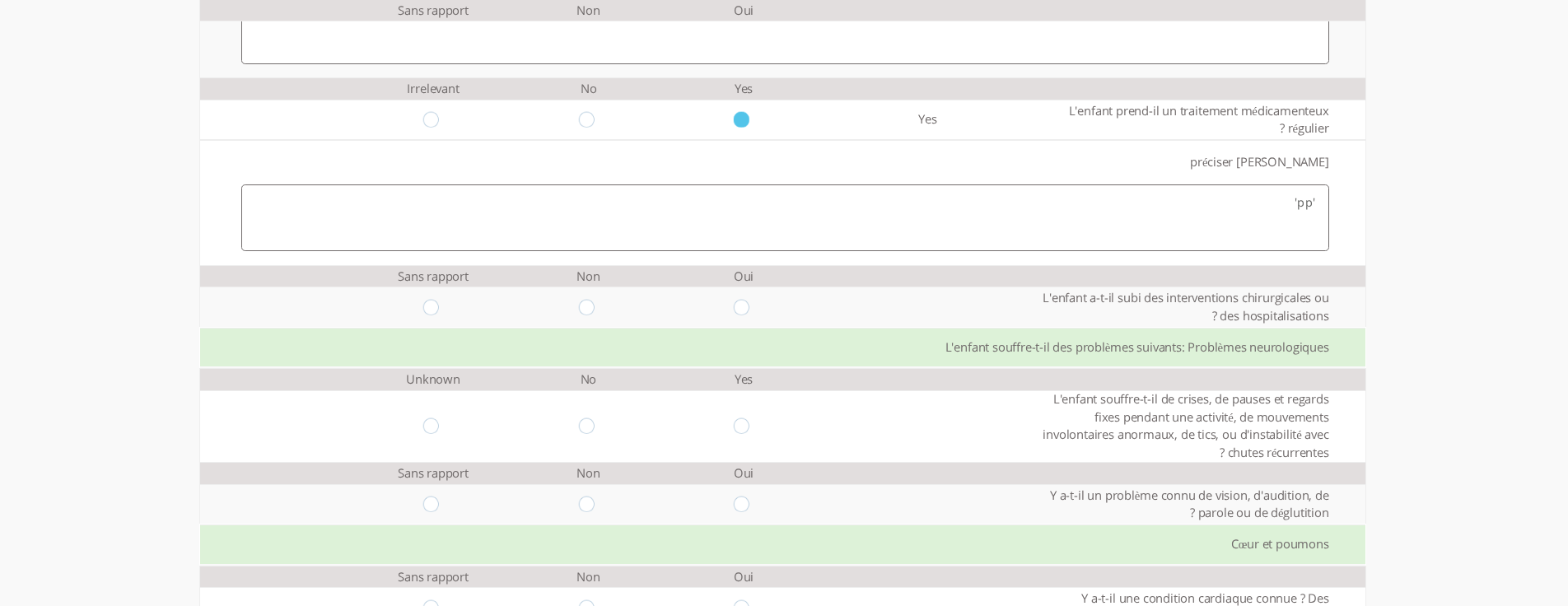
type textarea "'pp'"
click at [737, 311] on input "radio" at bounding box center [743, 308] width 20 height 16
radio input "true"
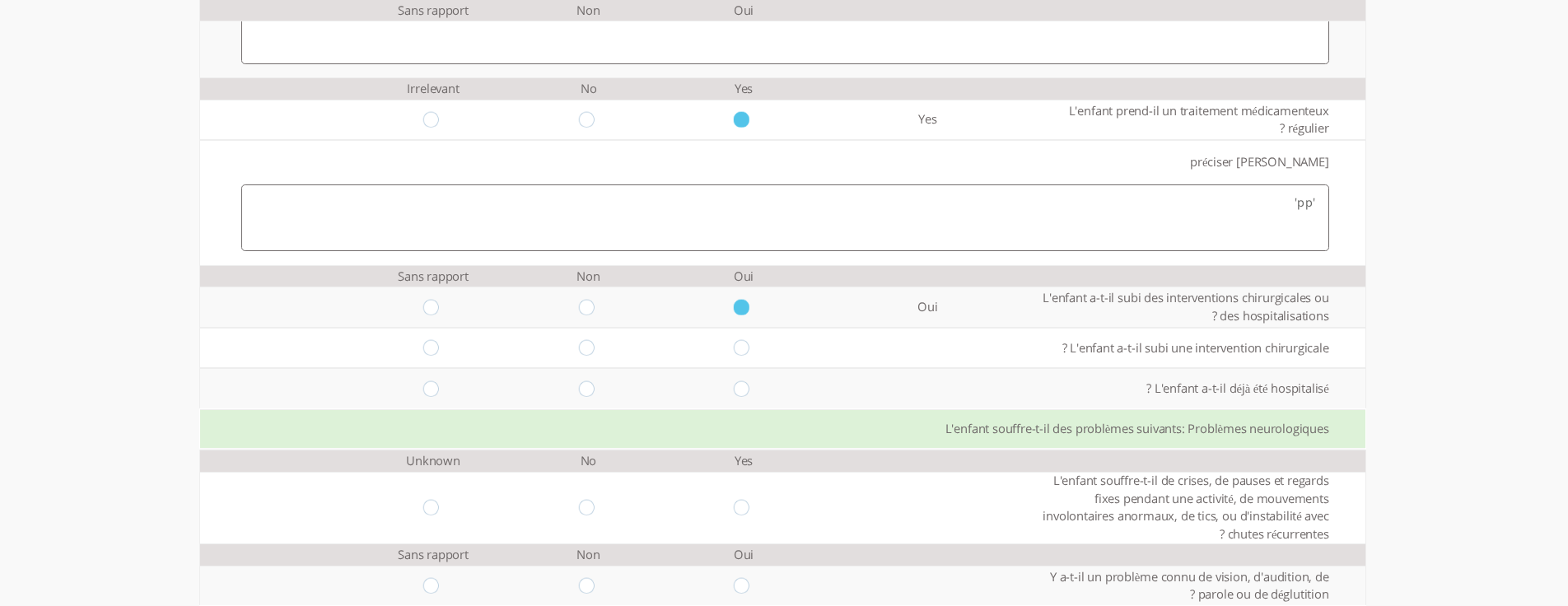
click at [734, 350] on input "radio" at bounding box center [743, 348] width 20 height 16
radio input "true"
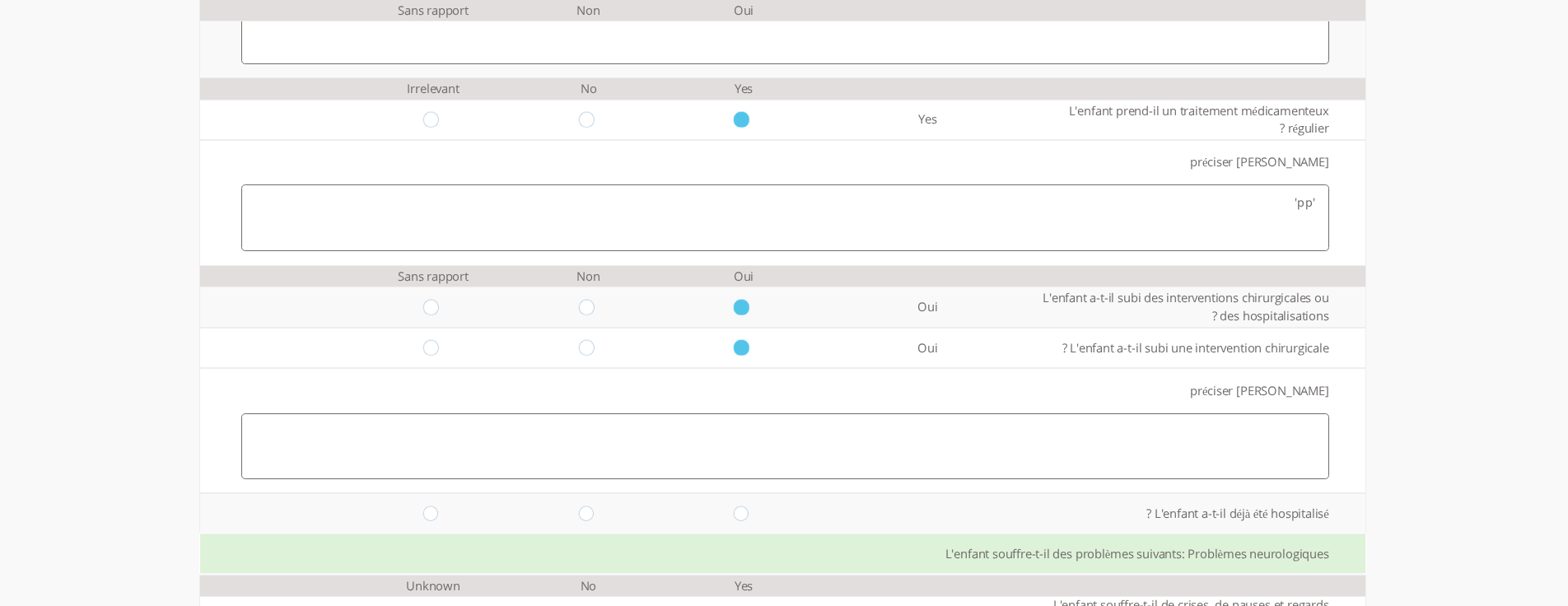
click at [776, 428] on textarea at bounding box center [784, 447] width 1087 height 66
type textarea "'p'p"
click at [734, 515] on input "radio" at bounding box center [743, 513] width 20 height 16
radio input "true"
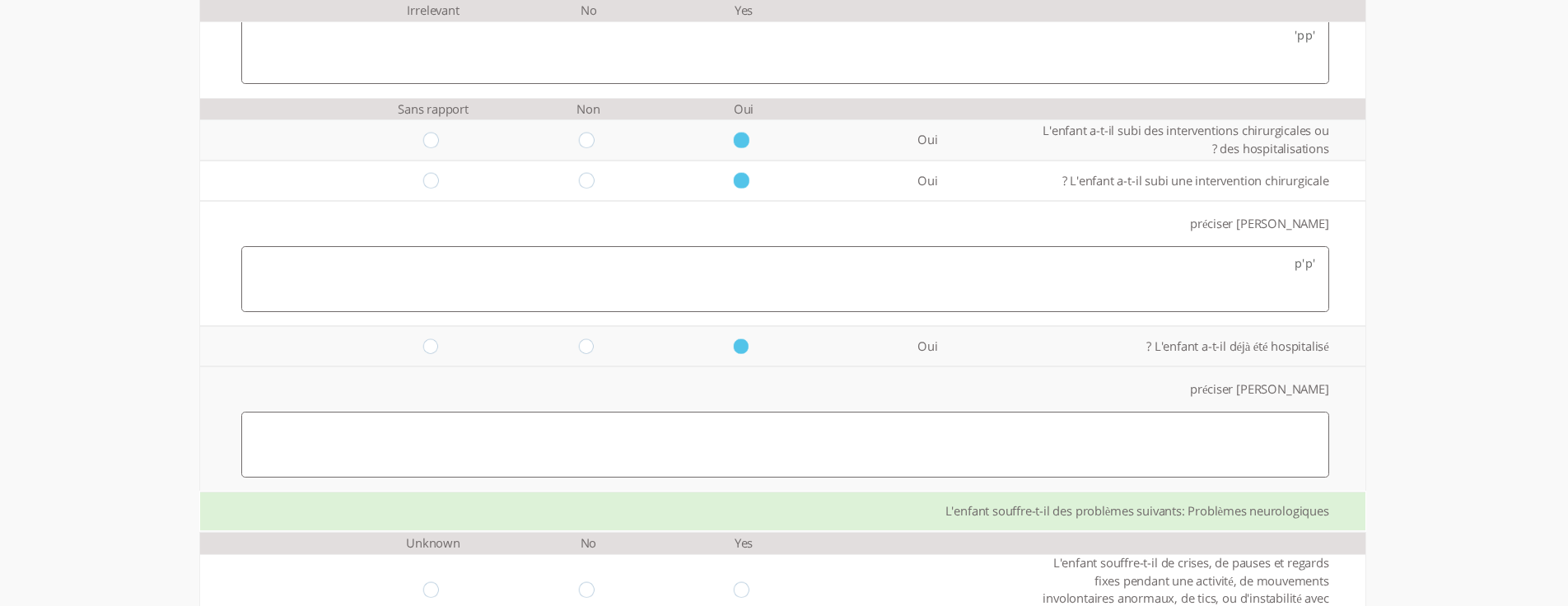
scroll to position [659, 0]
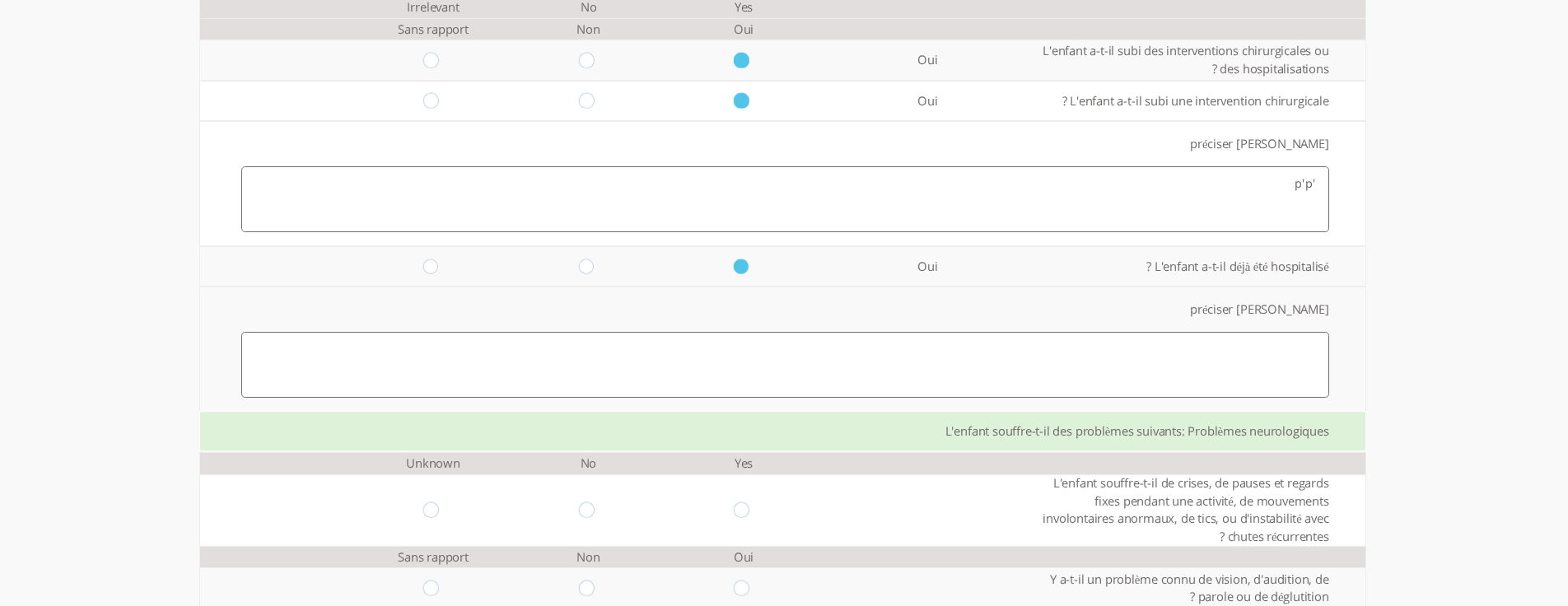
click at [882, 374] on textarea at bounding box center [784, 366] width 1087 height 66
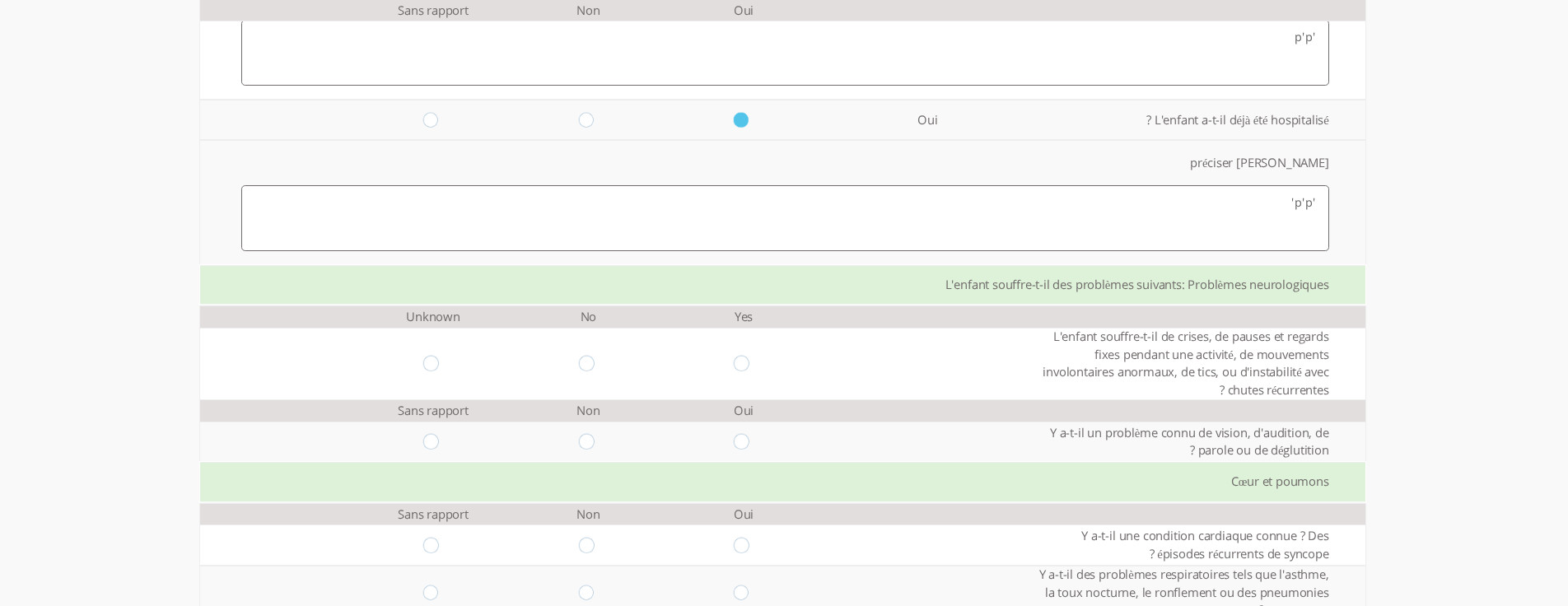
scroll to position [824, 0]
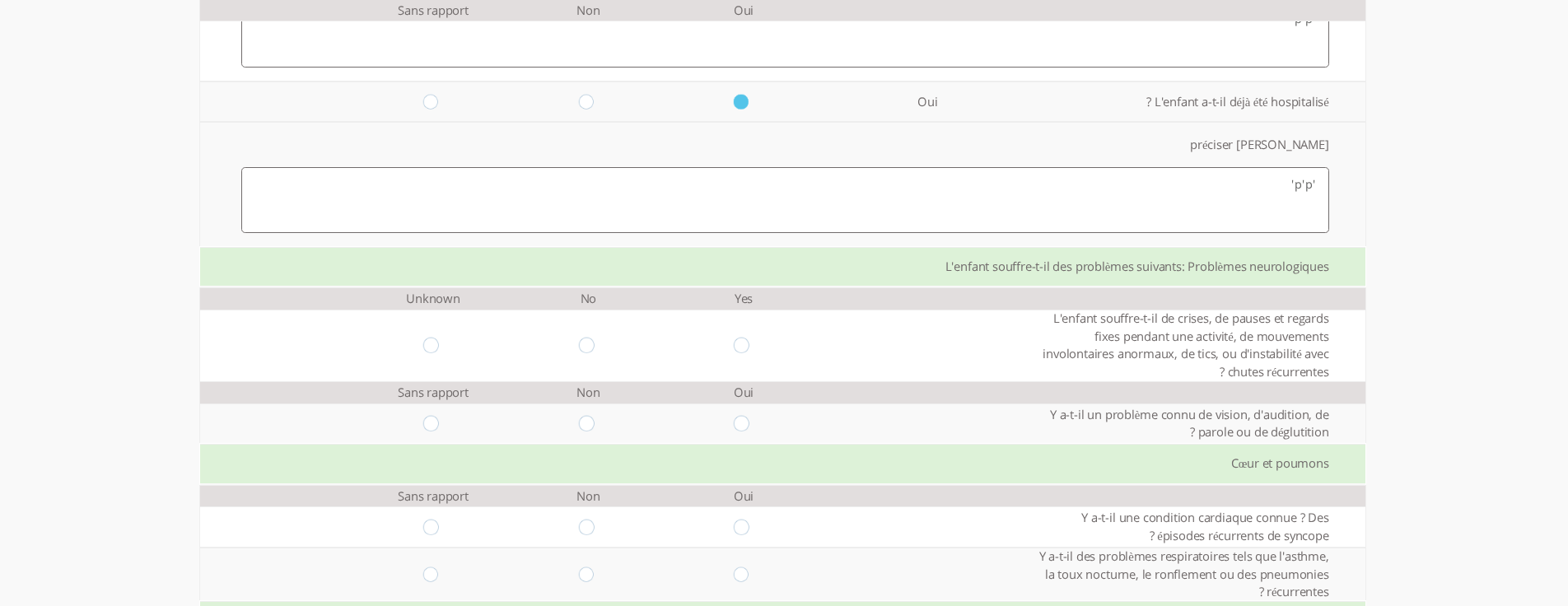
type textarea "'p'p'"
click at [428, 301] on td "Unknown" at bounding box center [433, 299] width 155 height 22
copy td "Unknown"
click at [423, 342] on input "radio" at bounding box center [433, 346] width 20 height 16
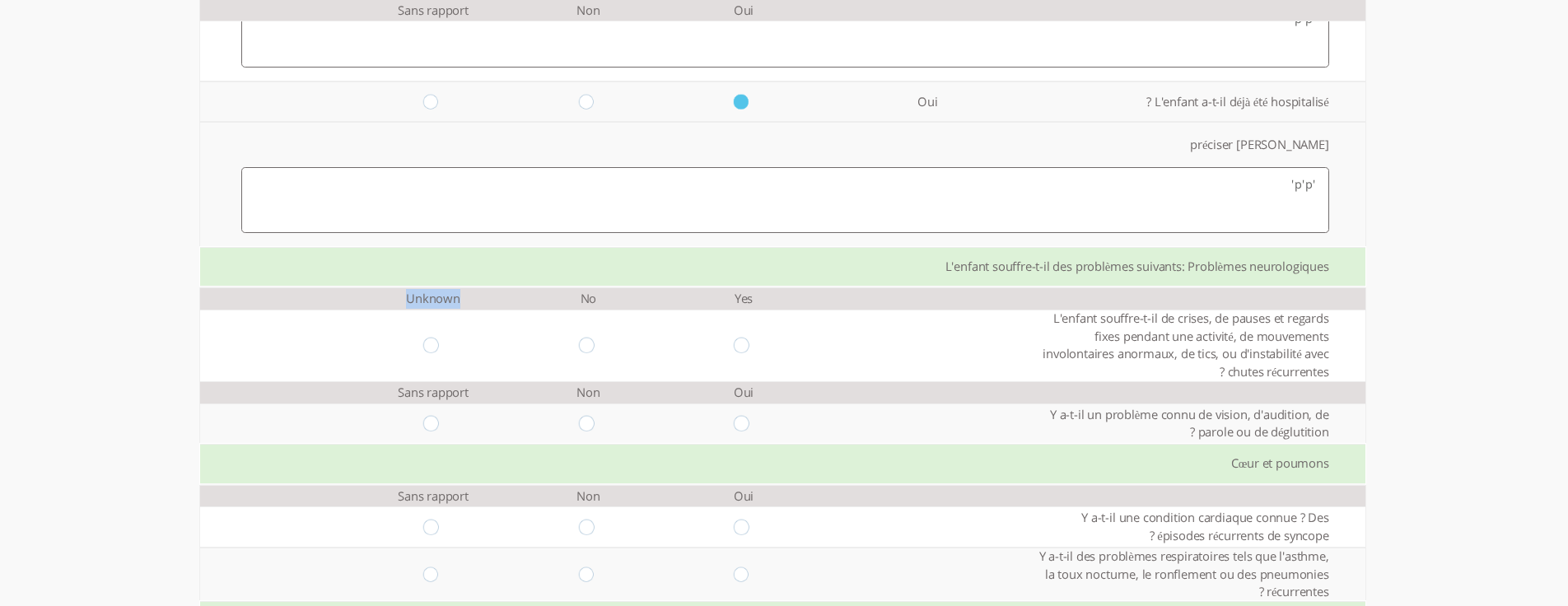
radio input "true"
click at [742, 432] on td at bounding box center [743, 424] width 155 height 41
click at [736, 428] on input "radio" at bounding box center [743, 424] width 20 height 16
radio input "true"
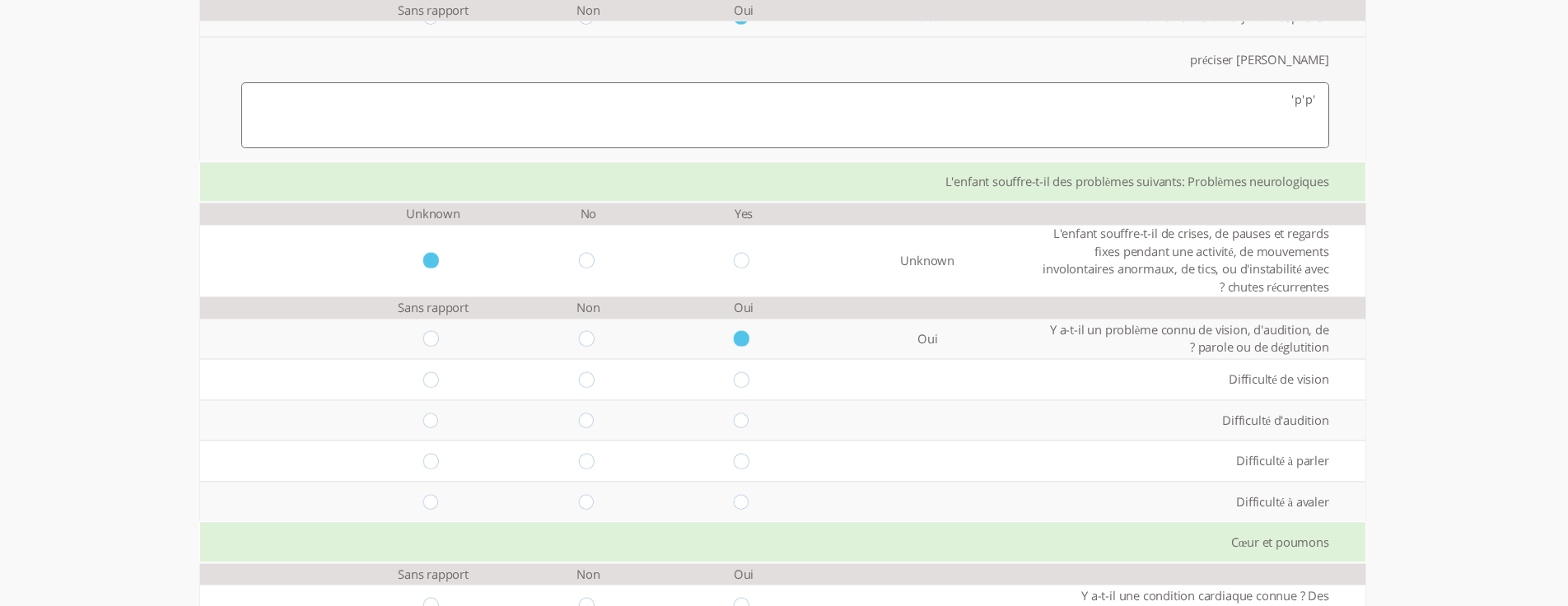
scroll to position [988, 0]
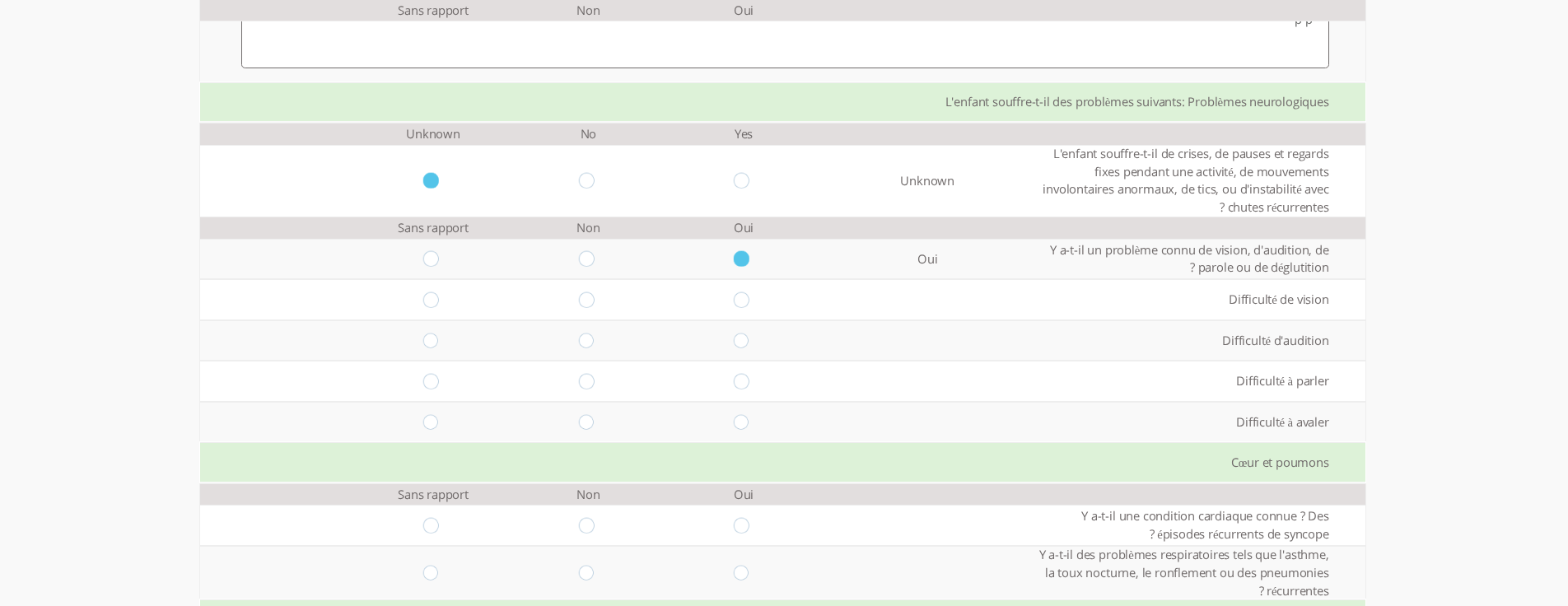
click at [734, 303] on input "radio" at bounding box center [743, 300] width 20 height 16
radio input "true"
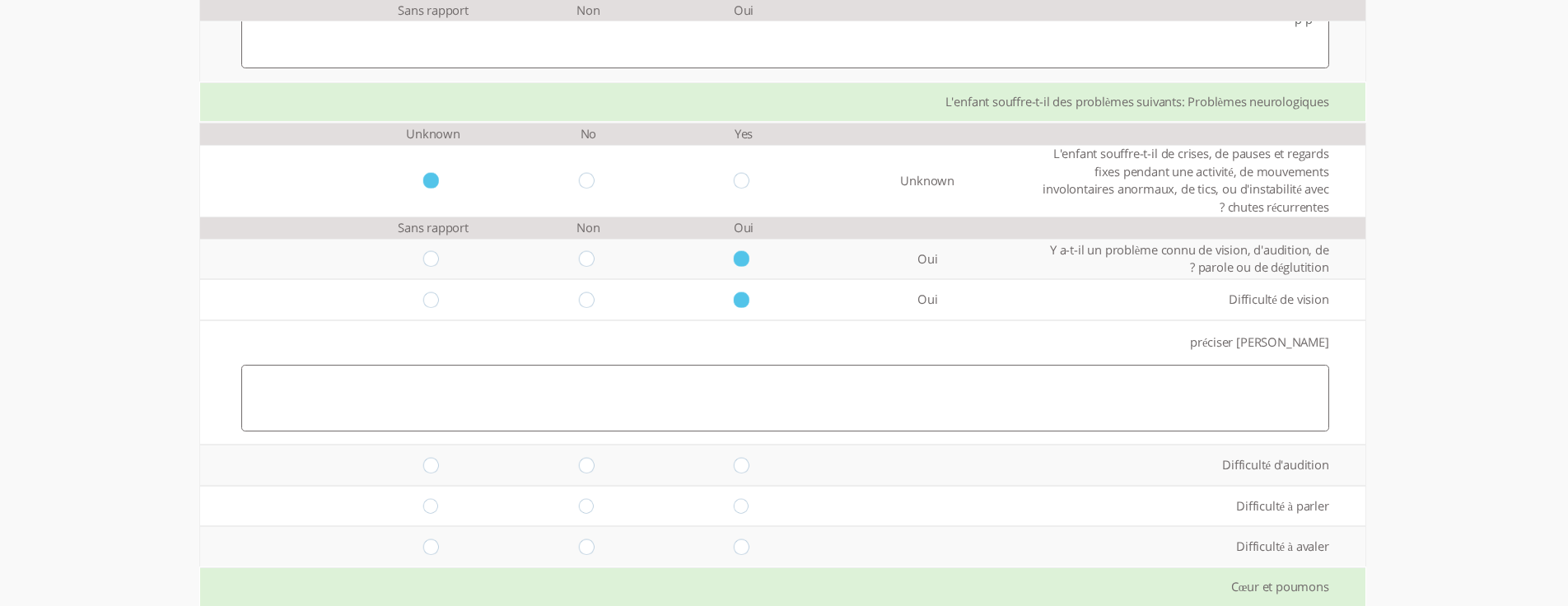
click at [578, 301] on input "radio" at bounding box center [588, 300] width 20 height 16
radio input "true"
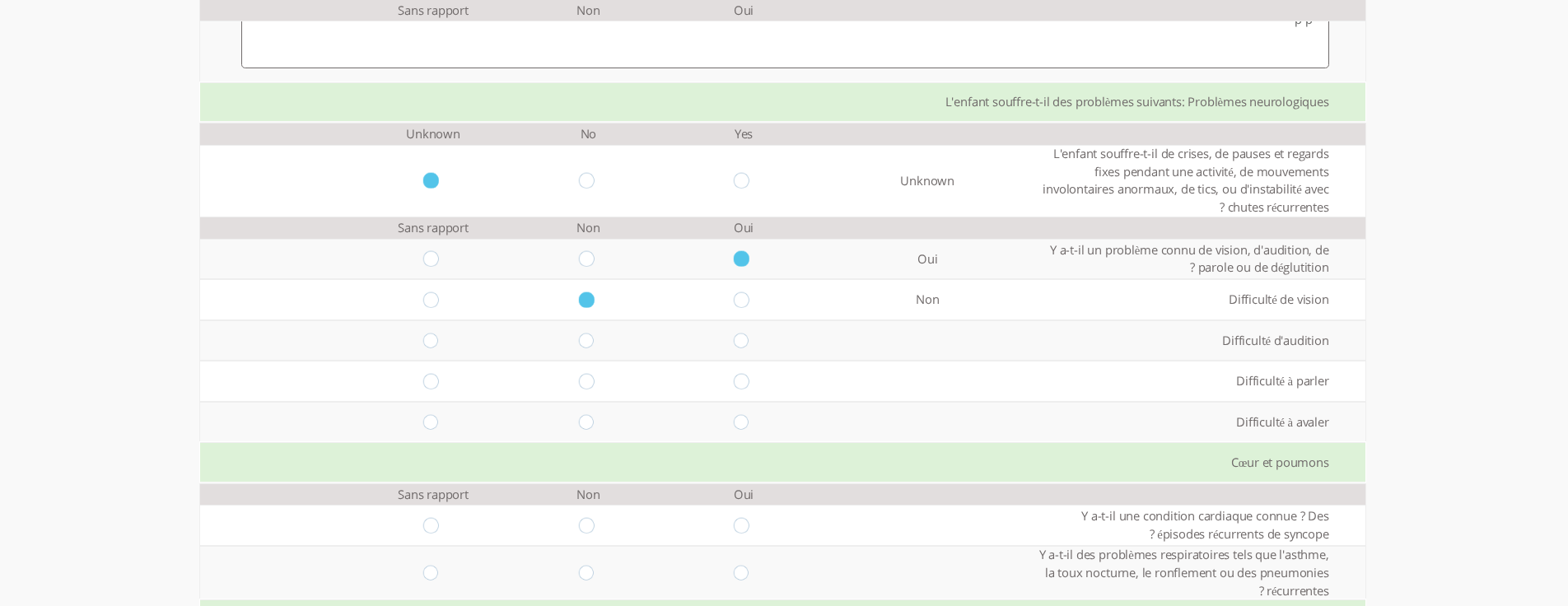
click at [578, 341] on input "radio" at bounding box center [588, 340] width 20 height 16
radio input "true"
click at [578, 376] on input "radio" at bounding box center [588, 382] width 20 height 16
radio input "true"
click at [578, 427] on input "radio" at bounding box center [588, 422] width 20 height 16
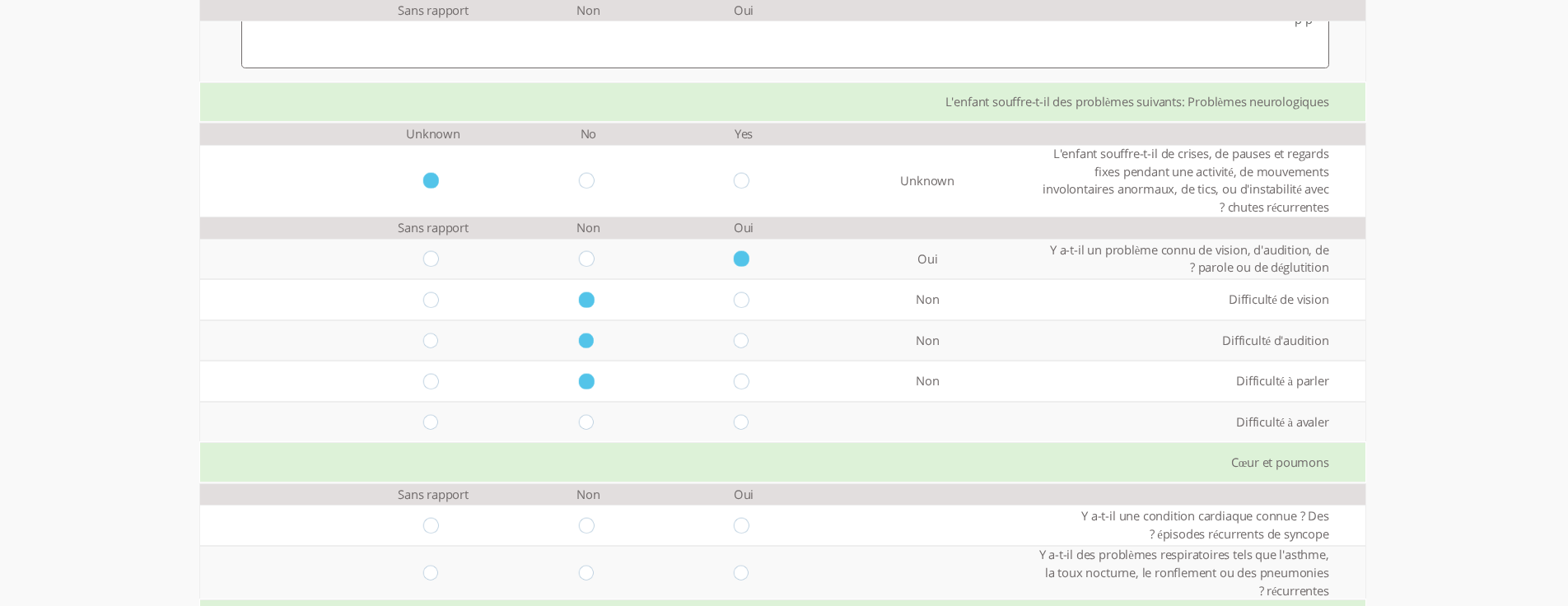
radio input "true"
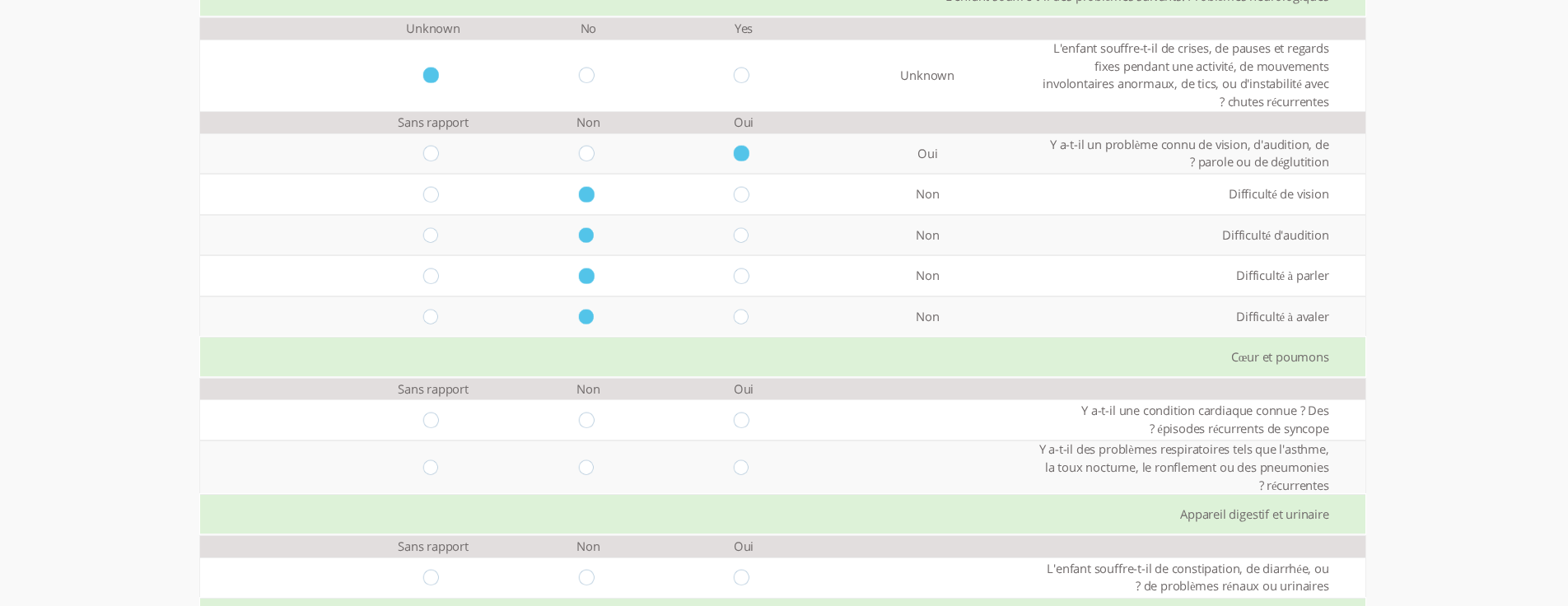
scroll to position [1318, 0]
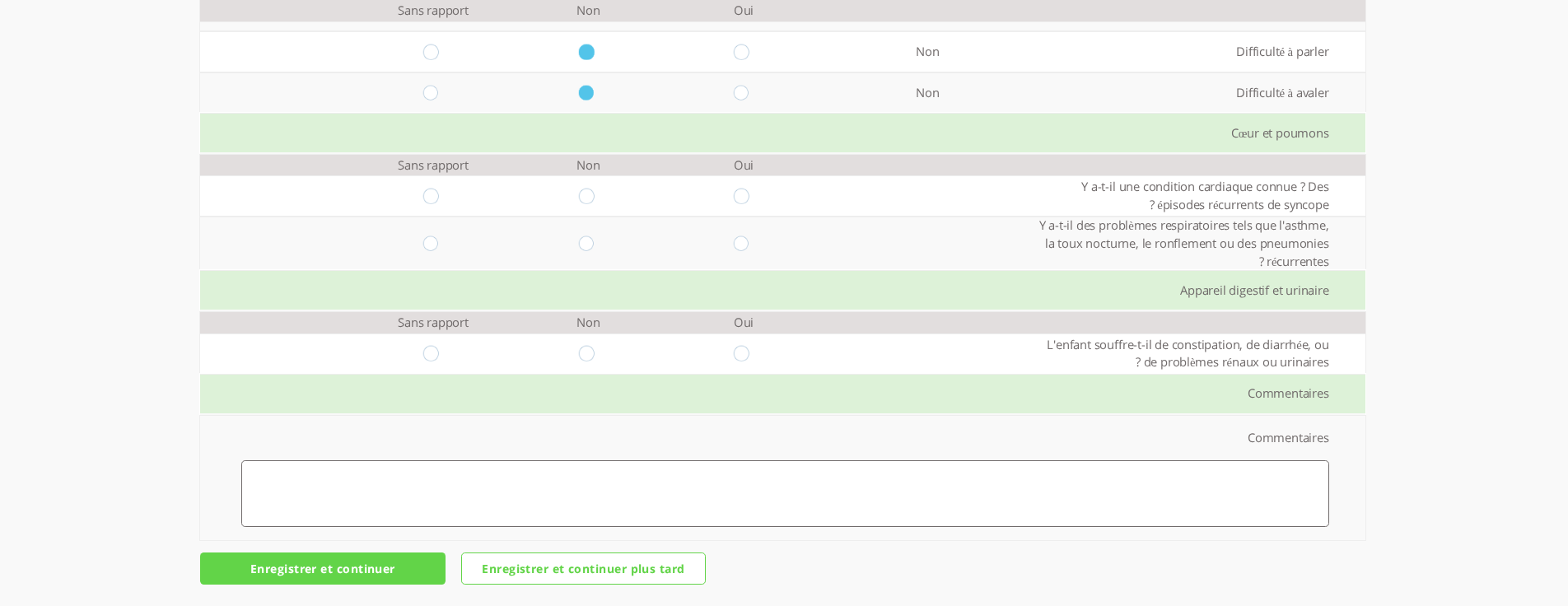
click at [736, 192] on input "radio" at bounding box center [743, 196] width 20 height 16
radio input "true"
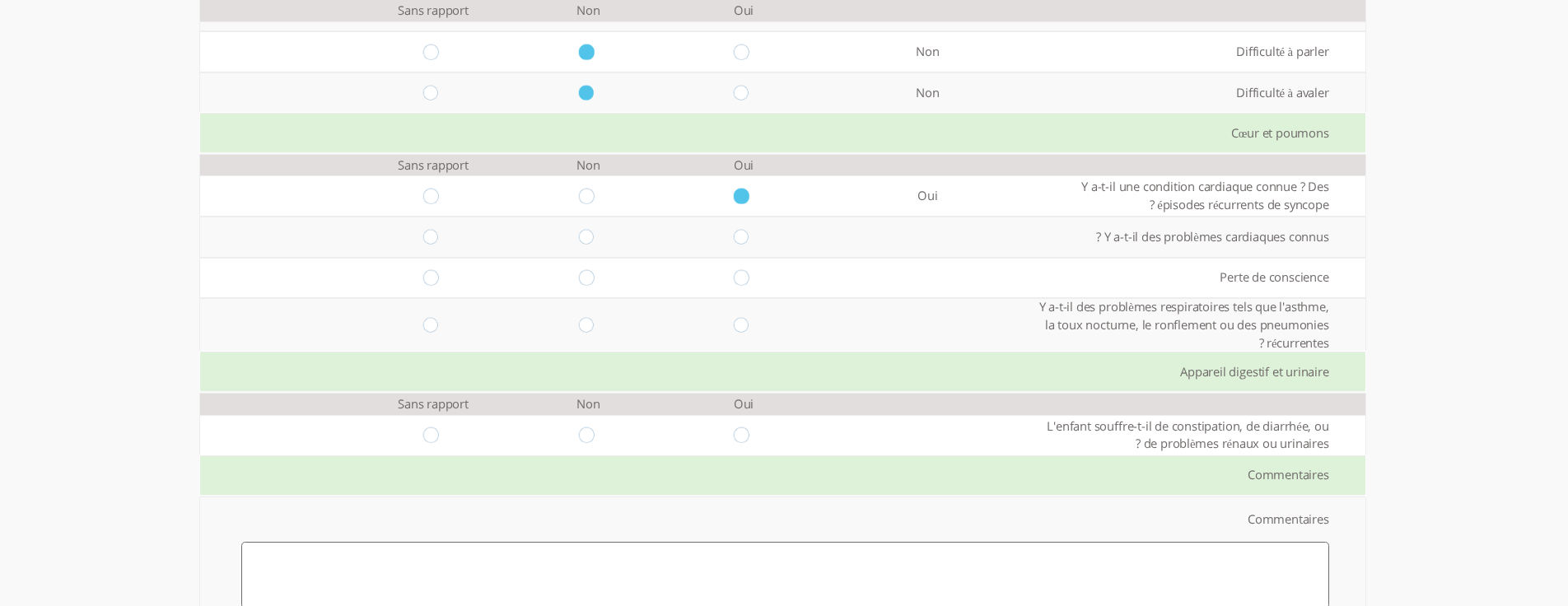
click at [734, 236] on input "radio" at bounding box center [743, 237] width 20 height 16
radio input "true"
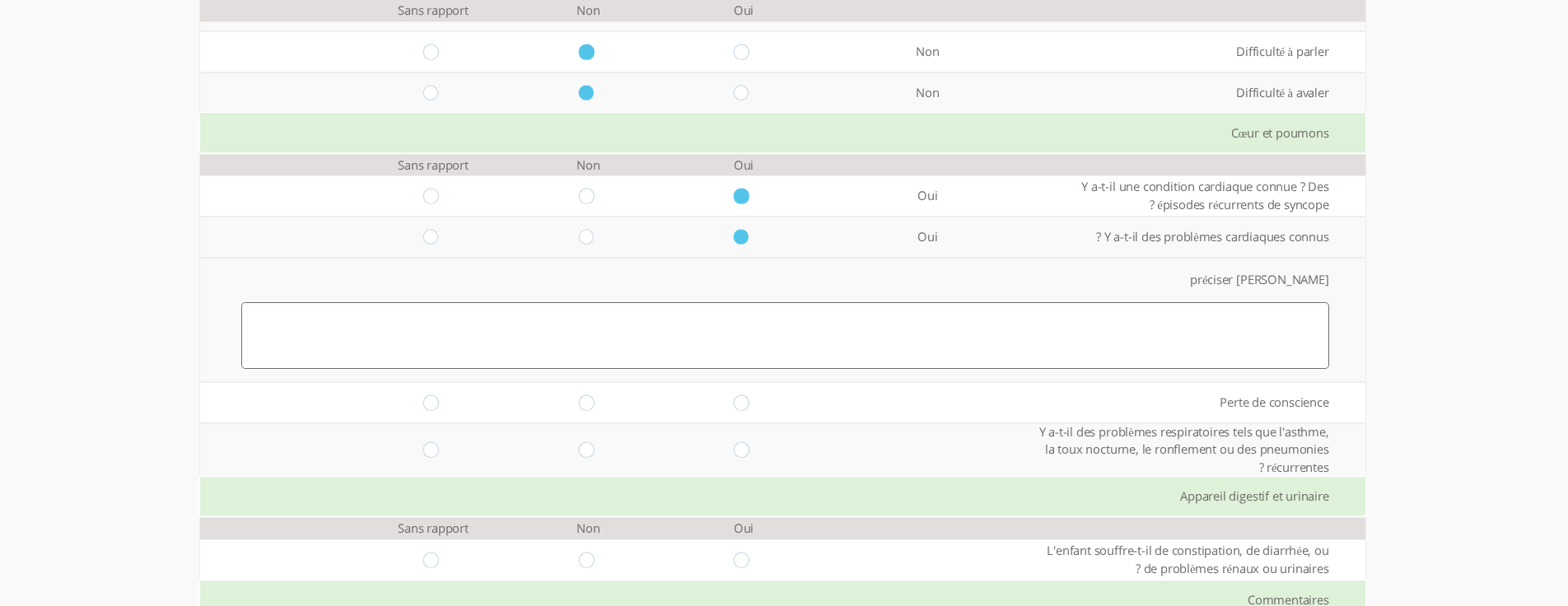
click at [578, 240] on input "radio" at bounding box center [588, 237] width 20 height 16
radio input "true"
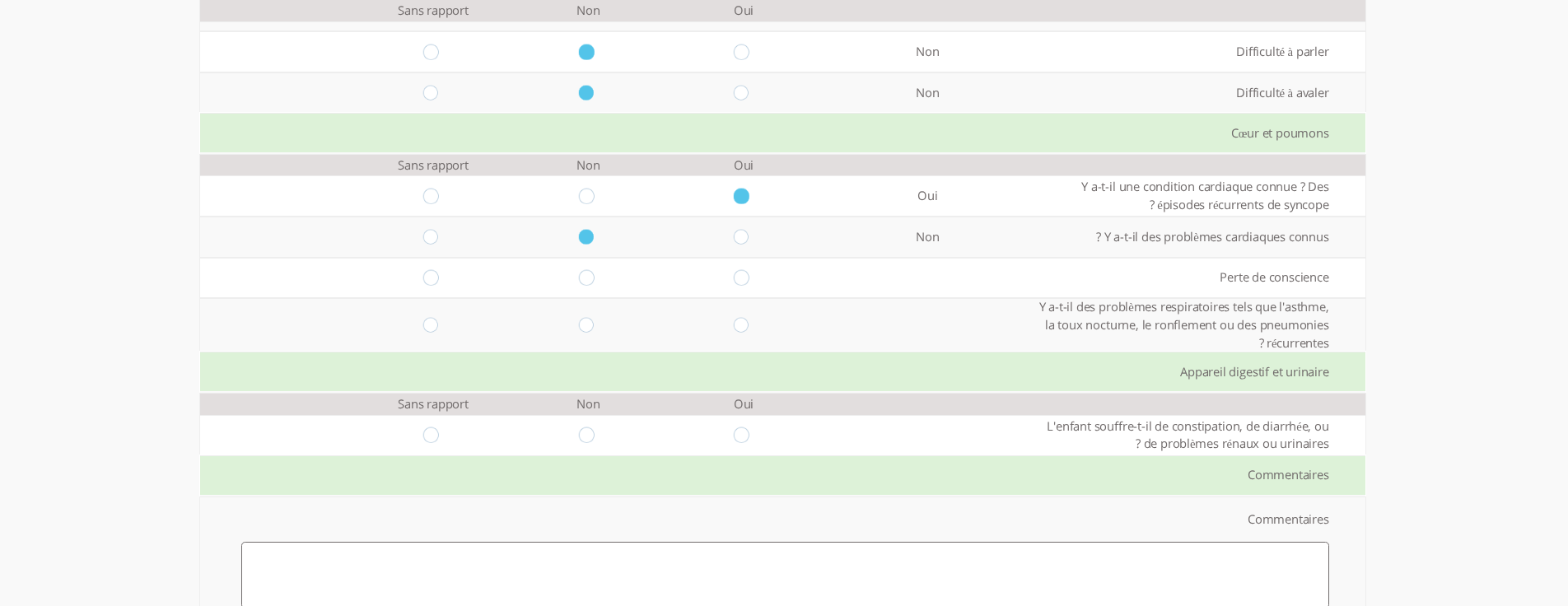
click at [578, 282] on input "radio" at bounding box center [588, 278] width 20 height 16
radio input "true"
click at [578, 324] on input "radio" at bounding box center [588, 325] width 20 height 16
radio input "true"
click at [734, 442] on input "radio" at bounding box center [743, 435] width 20 height 16
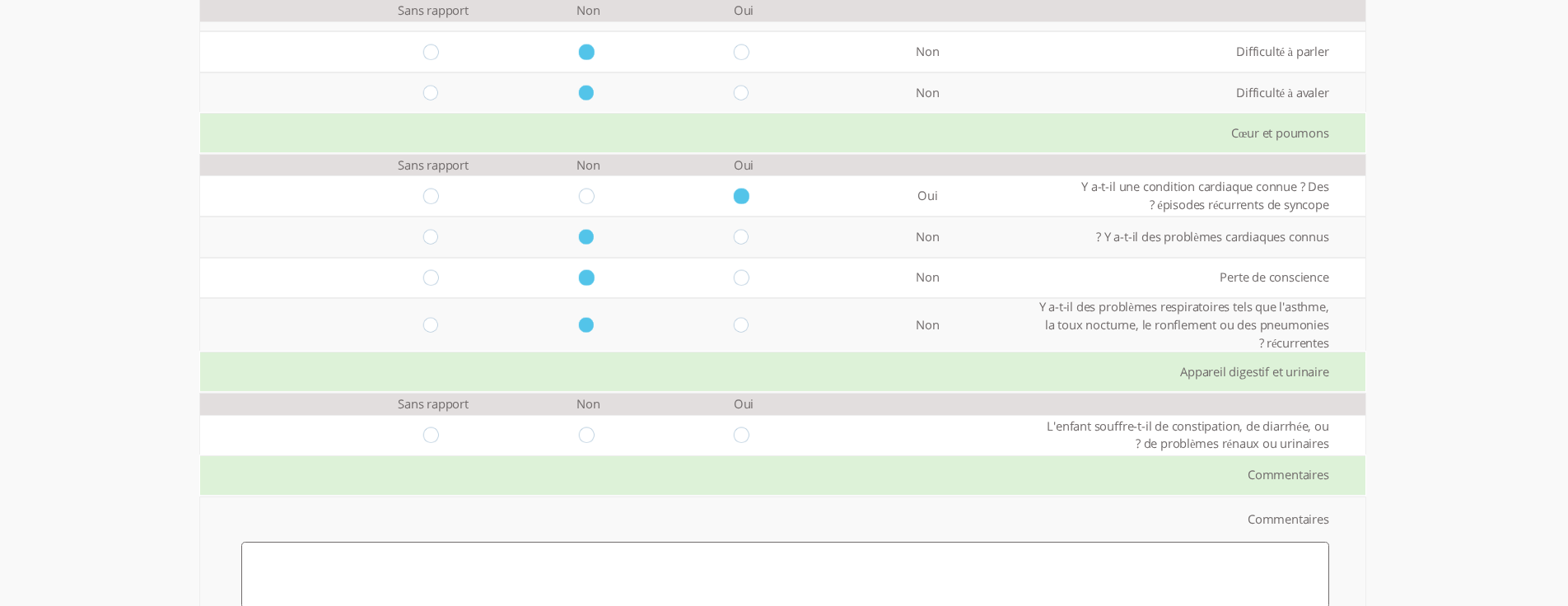
radio input "true"
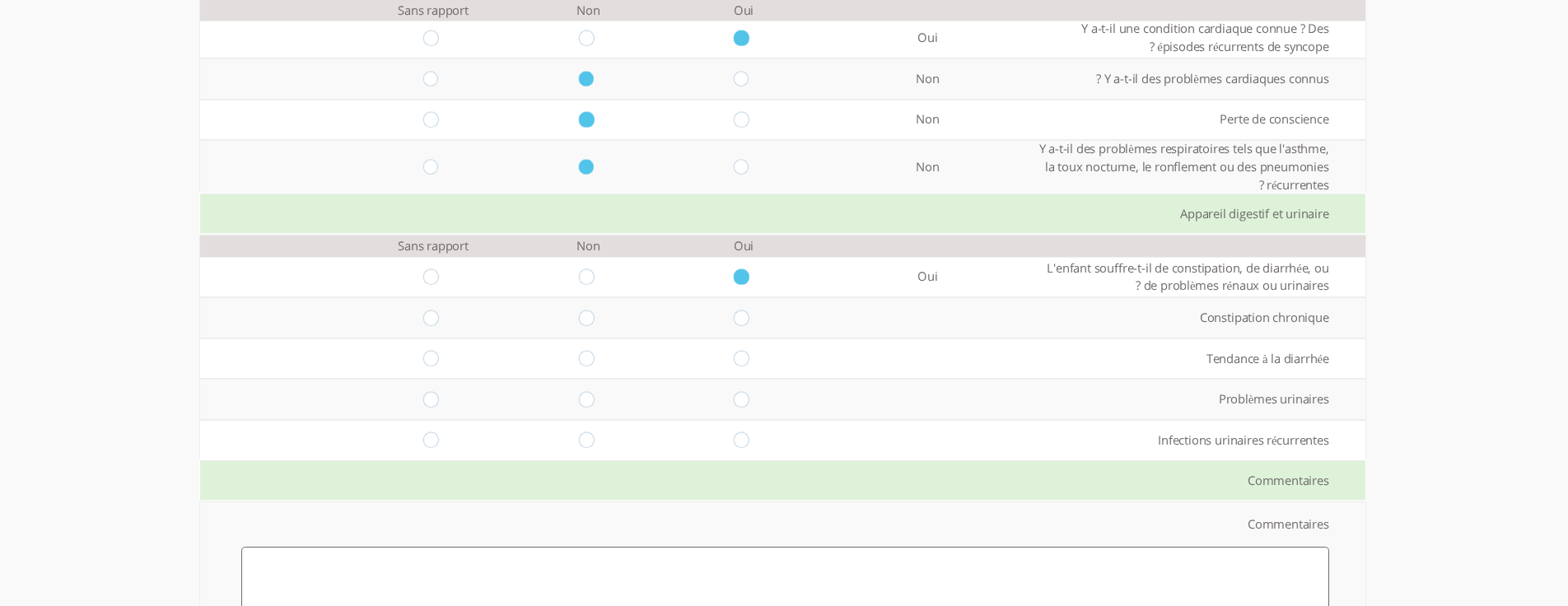
scroll to position [1565, 0]
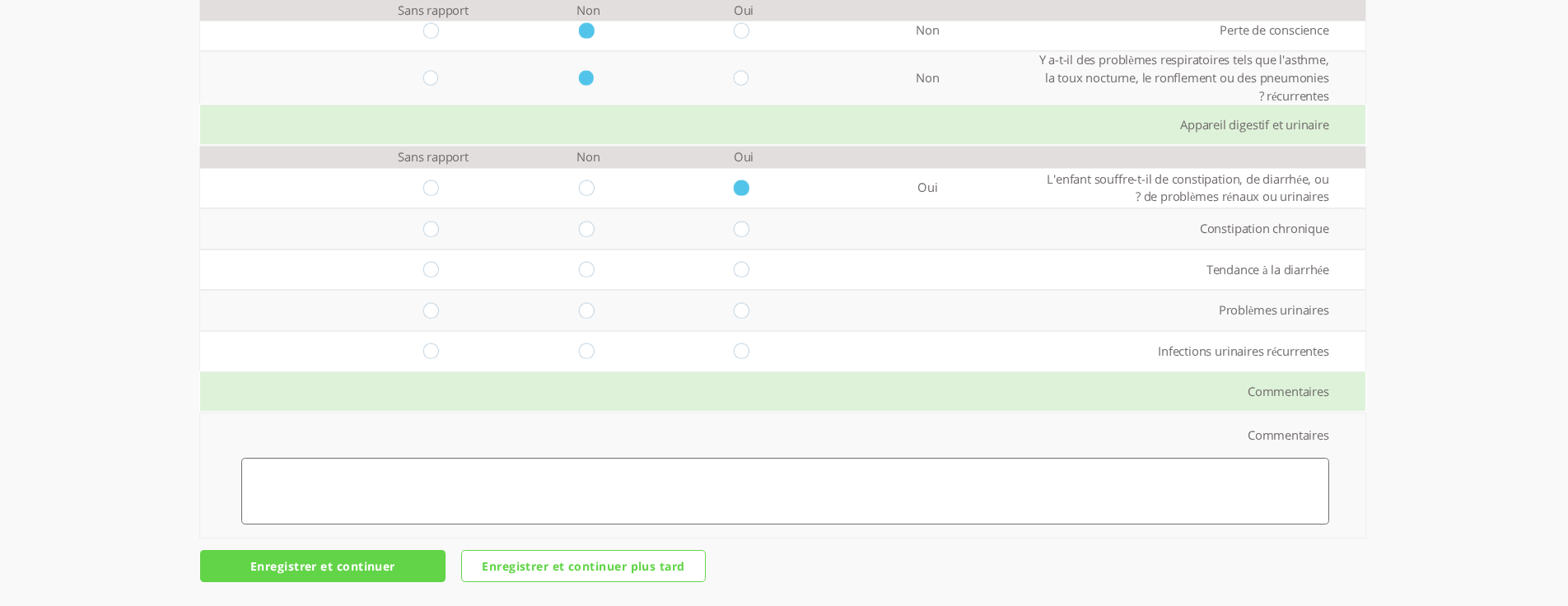
click at [578, 225] on input "radio" at bounding box center [588, 230] width 20 height 16
radio input "true"
click at [578, 270] on input "radio" at bounding box center [588, 270] width 20 height 16
radio input "true"
click at [578, 313] on input "radio" at bounding box center [588, 311] width 20 height 16
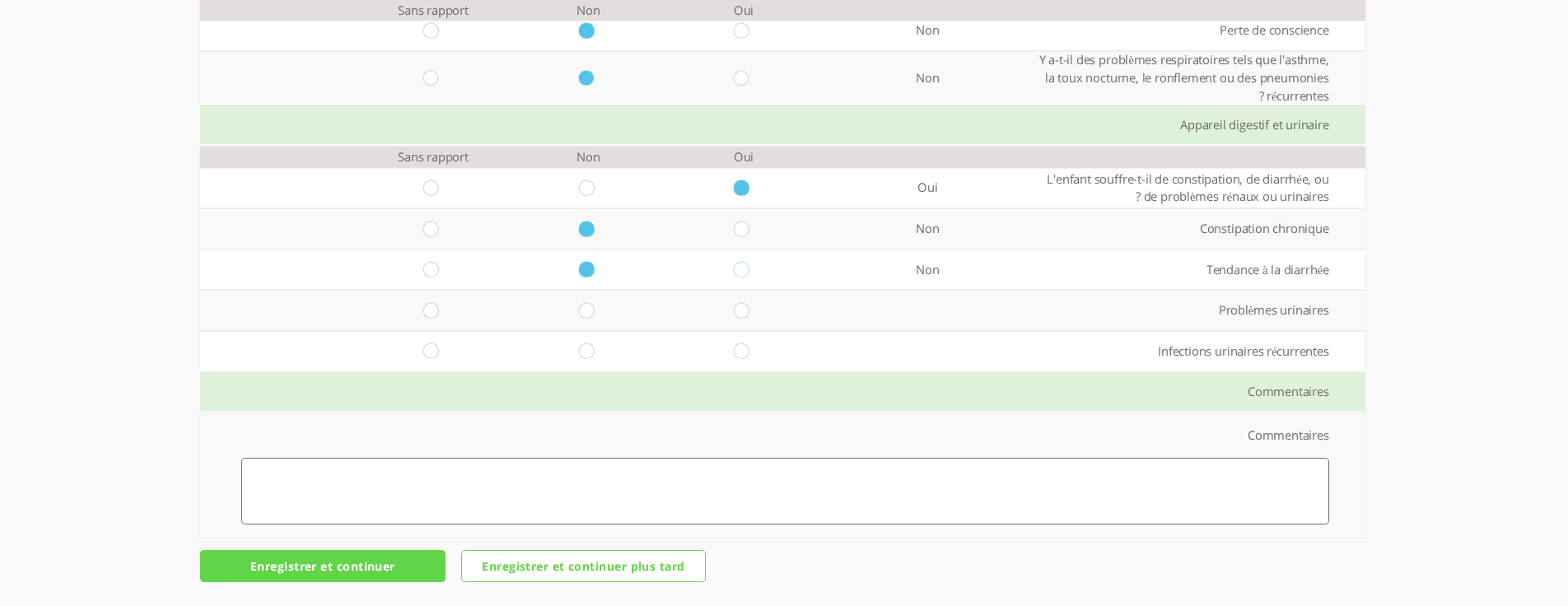
radio input "true"
click at [578, 348] on input "radio" at bounding box center [588, 351] width 20 height 16
radio input "true"
click at [838, 485] on textarea at bounding box center [784, 492] width 1087 height 66
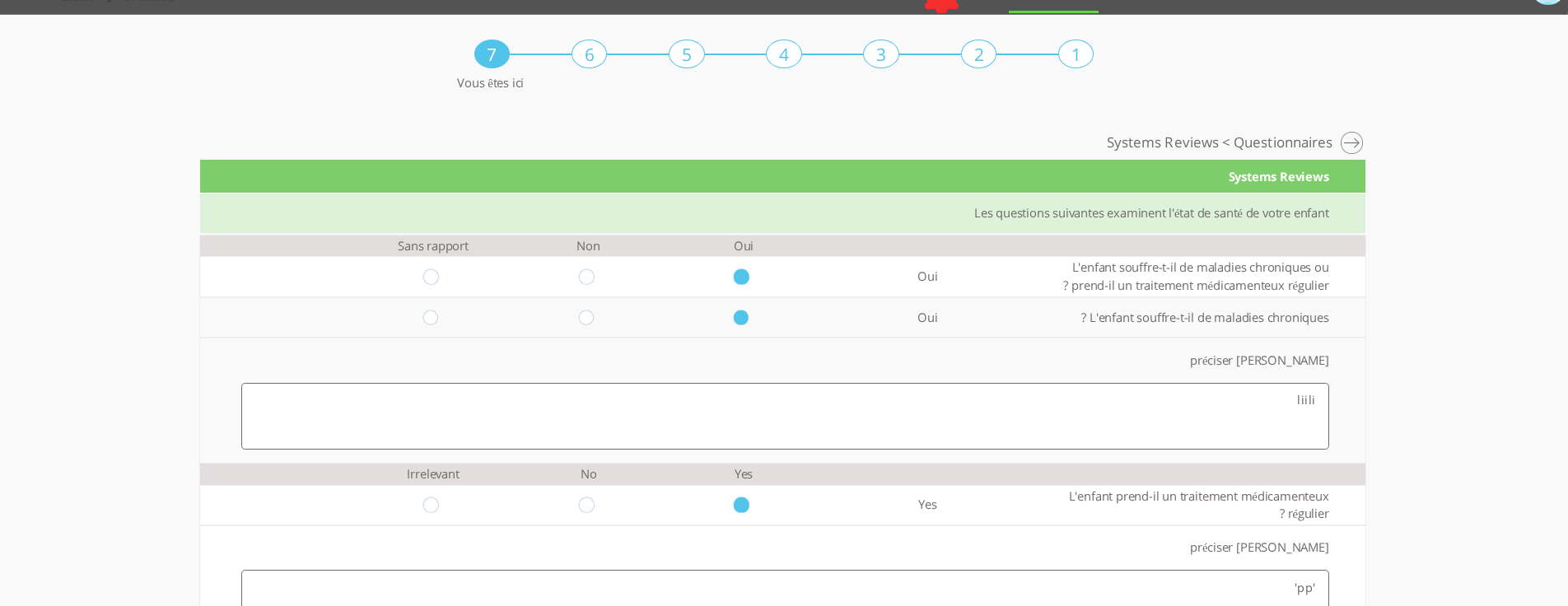
scroll to position [0, 0]
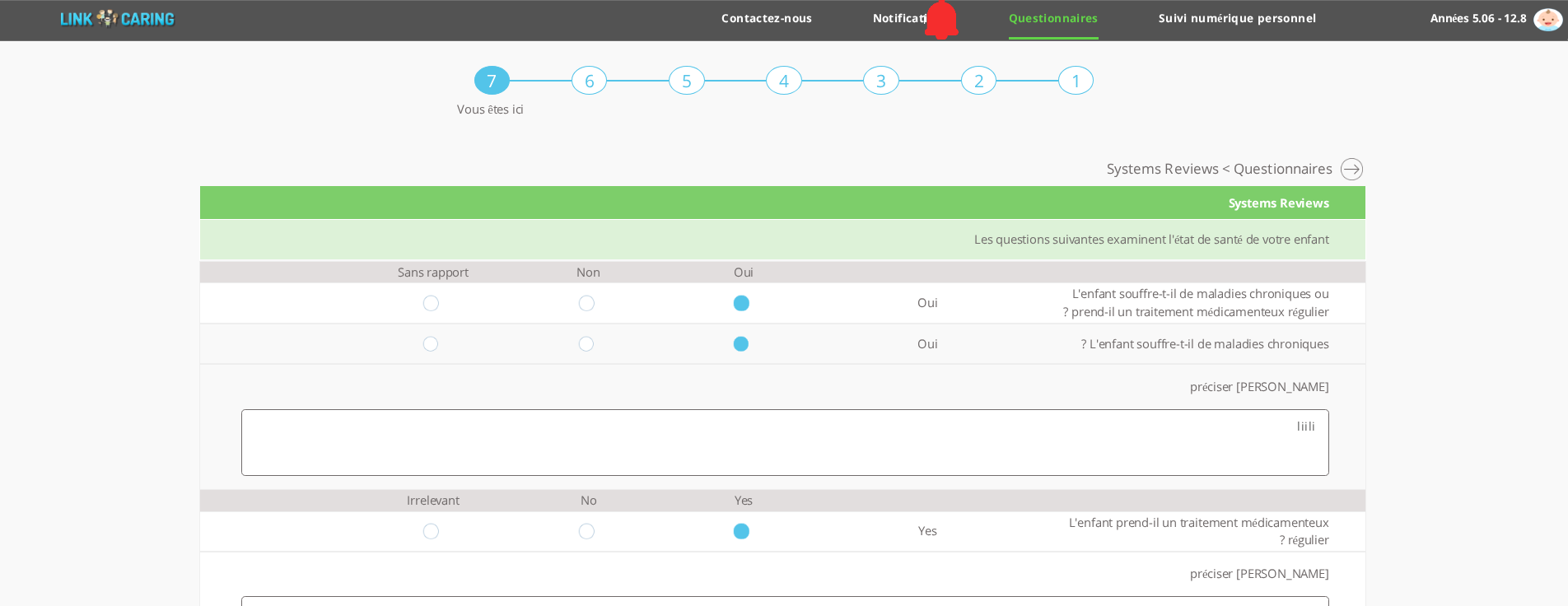
type textarea "ממוומומו"
click at [1254, 207] on div "Systems Reviews" at bounding box center [783, 202] width 1165 height 34
copy div "Systems Reviews"
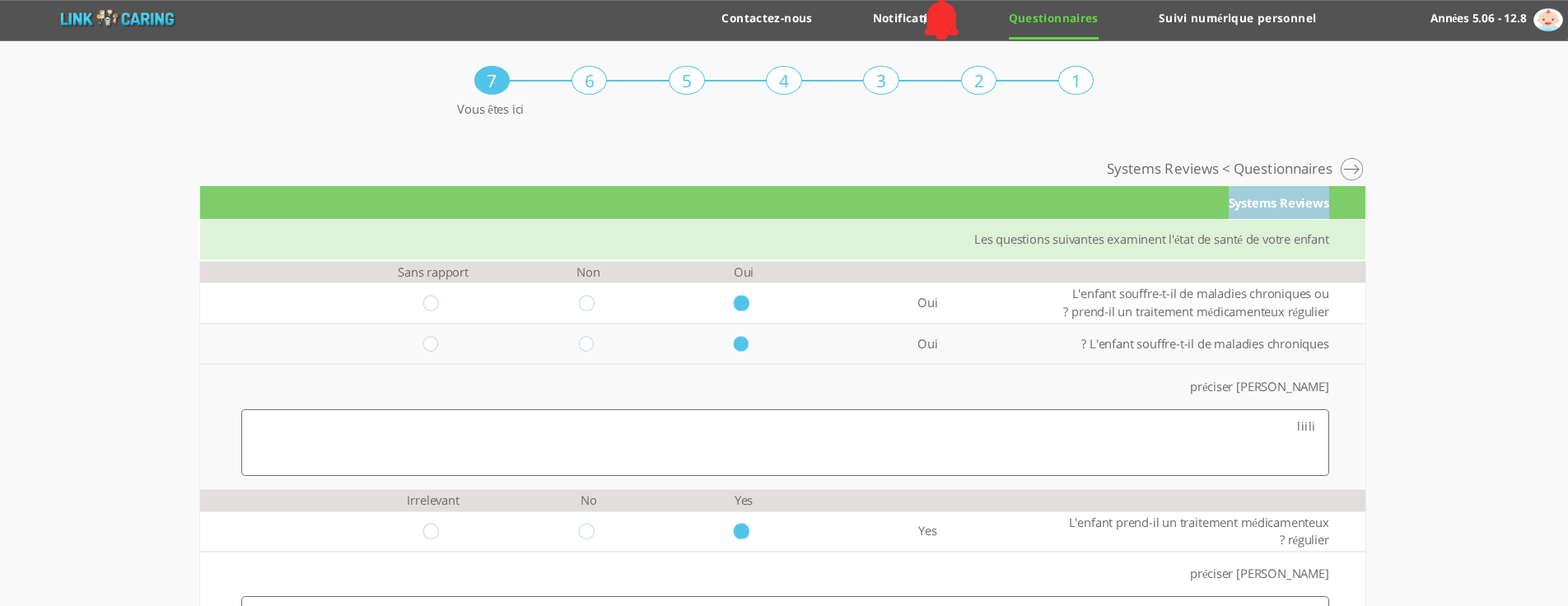
click at [1257, 207] on div "Systems Reviews" at bounding box center [783, 202] width 1165 height 34
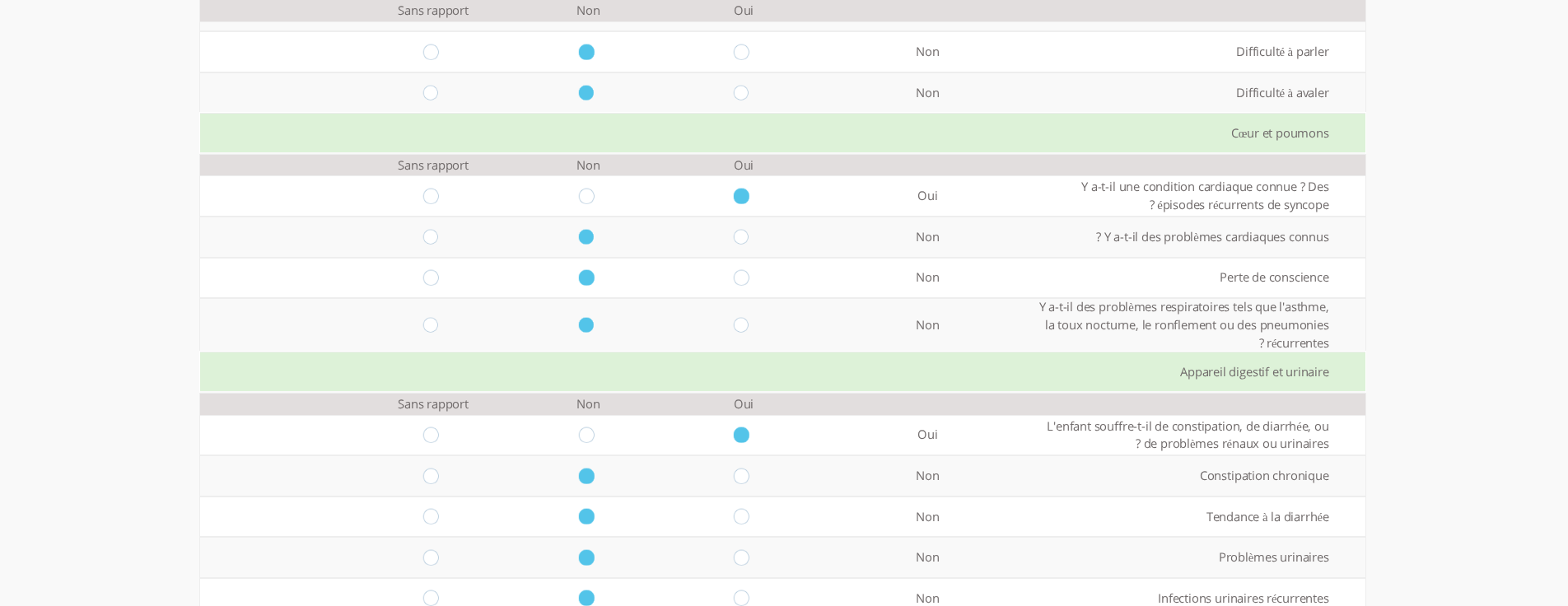
scroll to position [1575, 0]
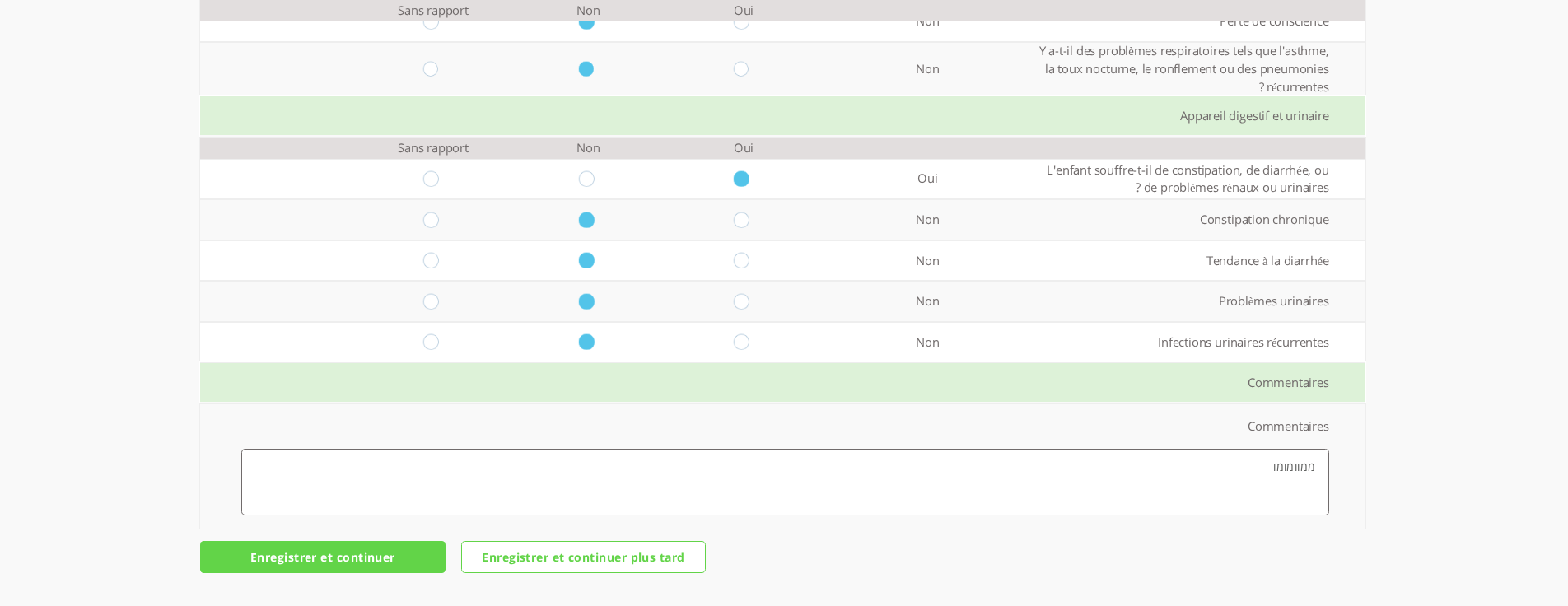
click at [342, 556] on input "Enregistrer et continuer" at bounding box center [322, 557] width 245 height 32
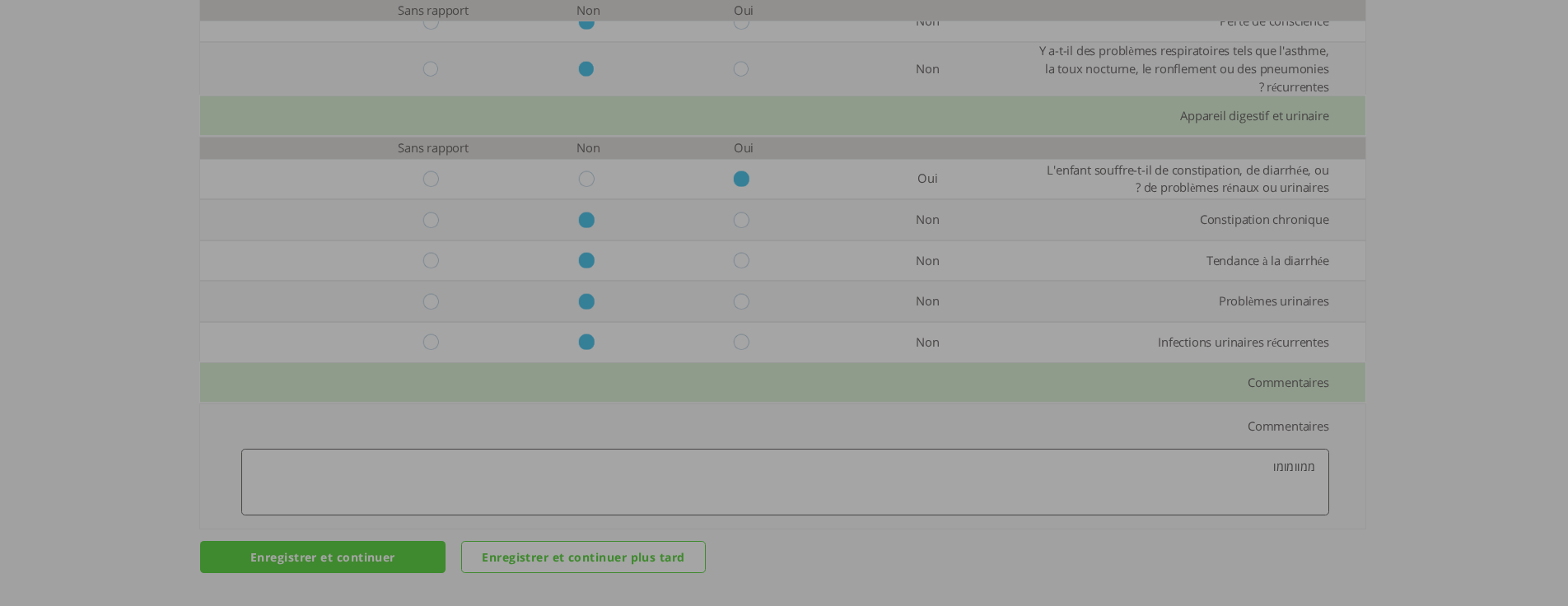
scroll to position [0, 0]
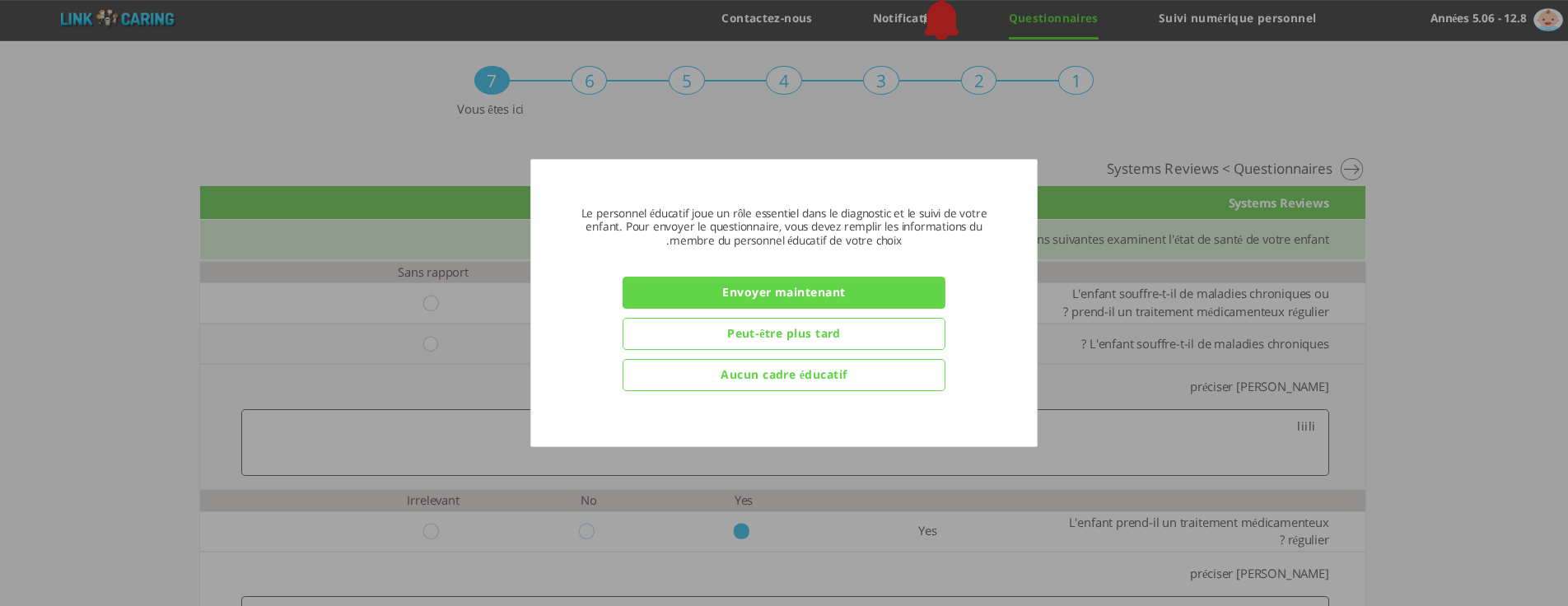
click at [783, 291] on input "Envoyer maintenant" at bounding box center [784, 292] width 323 height 32
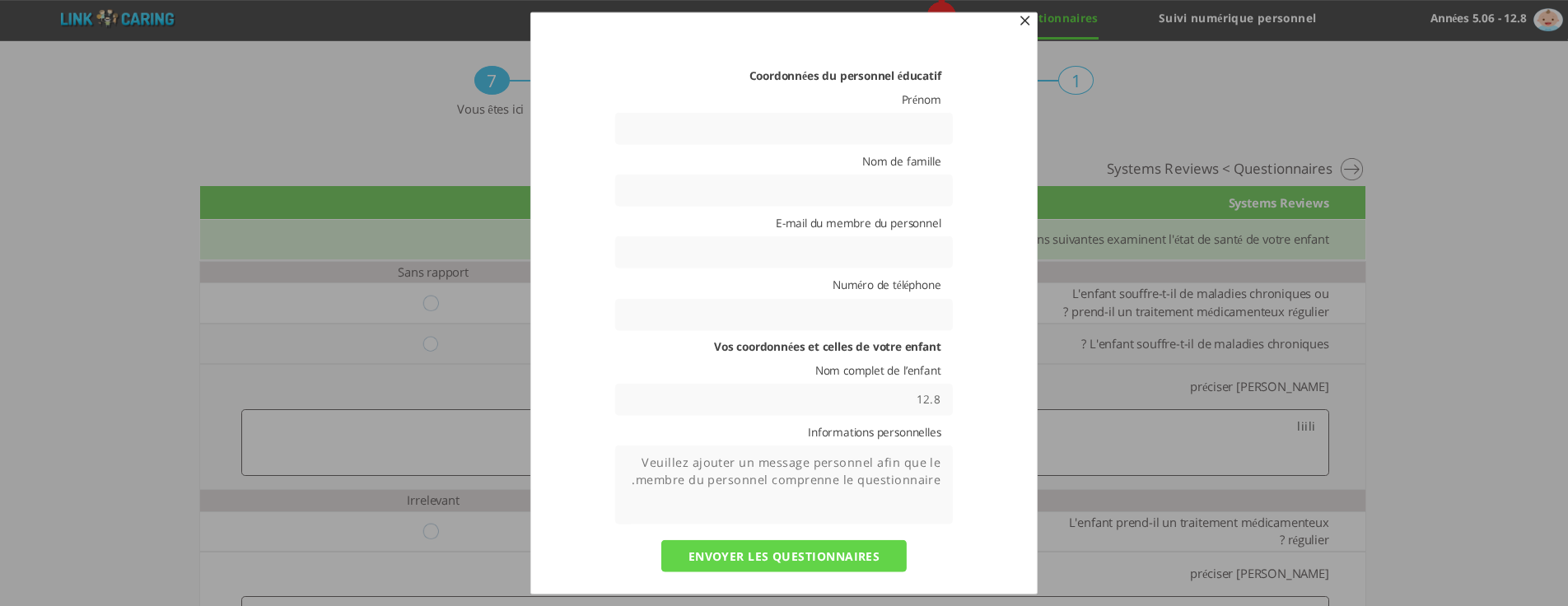
click at [797, 141] on input "text" at bounding box center [784, 128] width 338 height 32
click at [888, 125] on input "text" at bounding box center [784, 128] width 338 height 32
type input "zaza"
click at [894, 193] on input "text" at bounding box center [784, 191] width 338 height 32
type input "zaz"
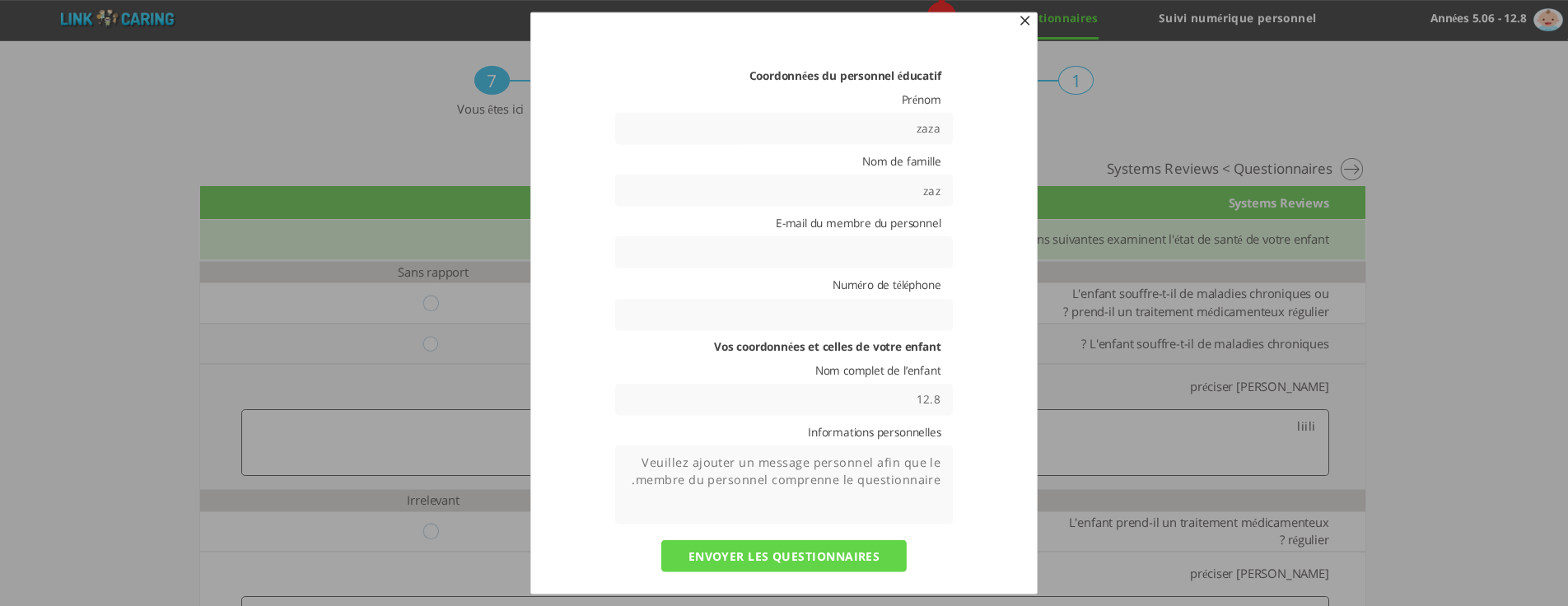
click at [897, 252] on input "text" at bounding box center [784, 252] width 338 height 32
type input "zaz@yopmail.com"
click at [882, 475] on textarea at bounding box center [784, 485] width 338 height 78
type textarea "jiiiji ijijij iji"
click at [811, 556] on input "ENVOYER LES QUESTIONNAIRES" at bounding box center [784, 556] width 245 height 32
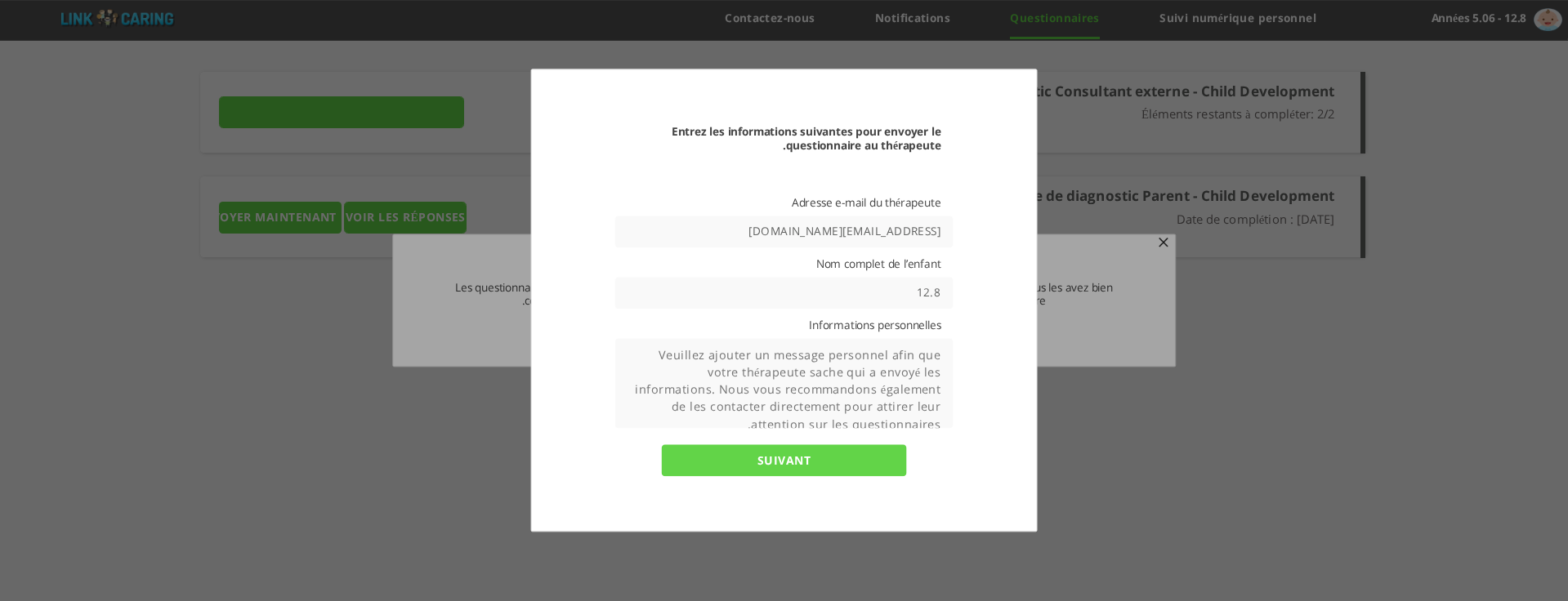
type input "Détails"
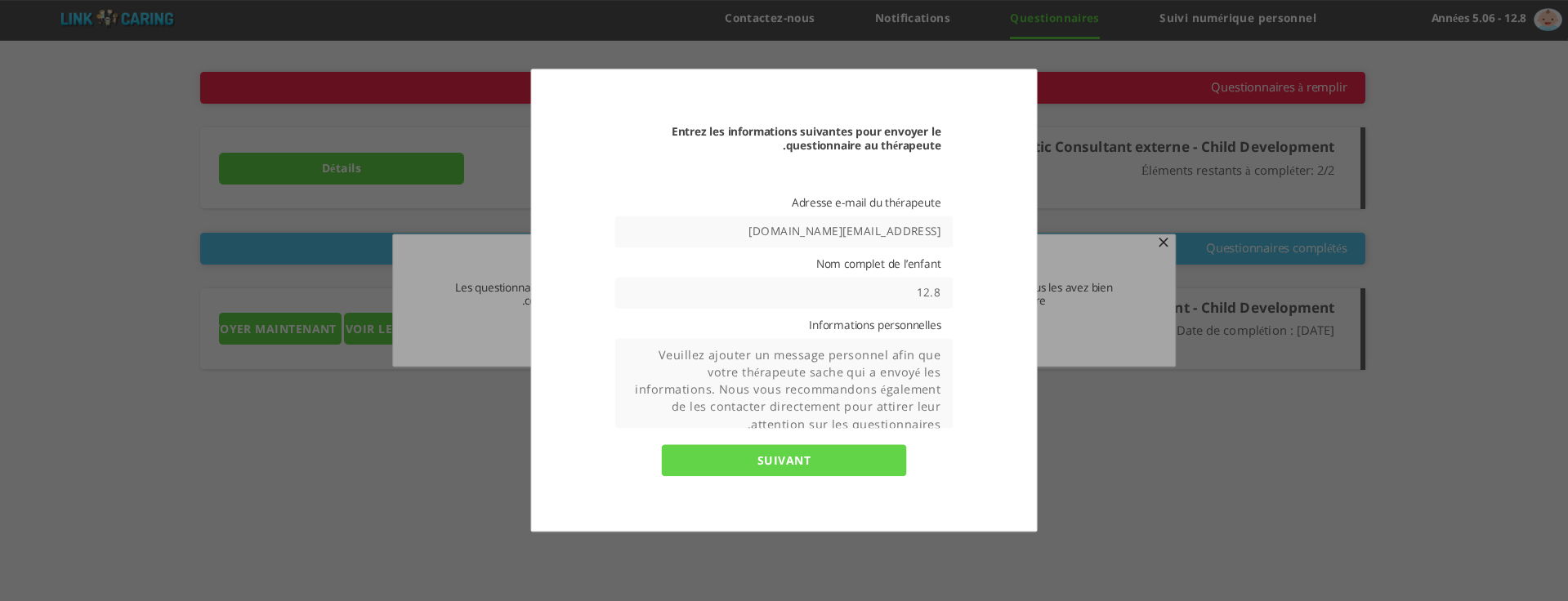
click at [865, 392] on textarea at bounding box center [784, 384] width 338 height 90
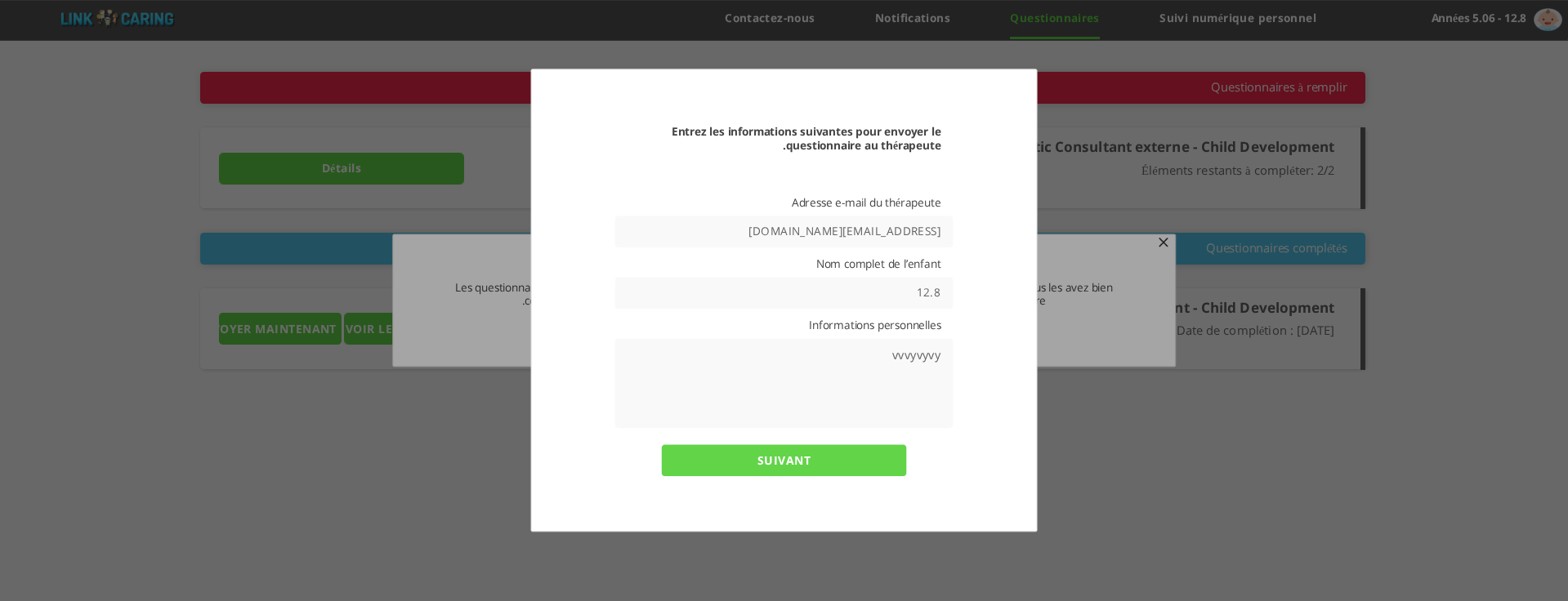
type textarea "vvvyvyvy"
click at [824, 456] on input "SUIVANT" at bounding box center [784, 459] width 245 height 32
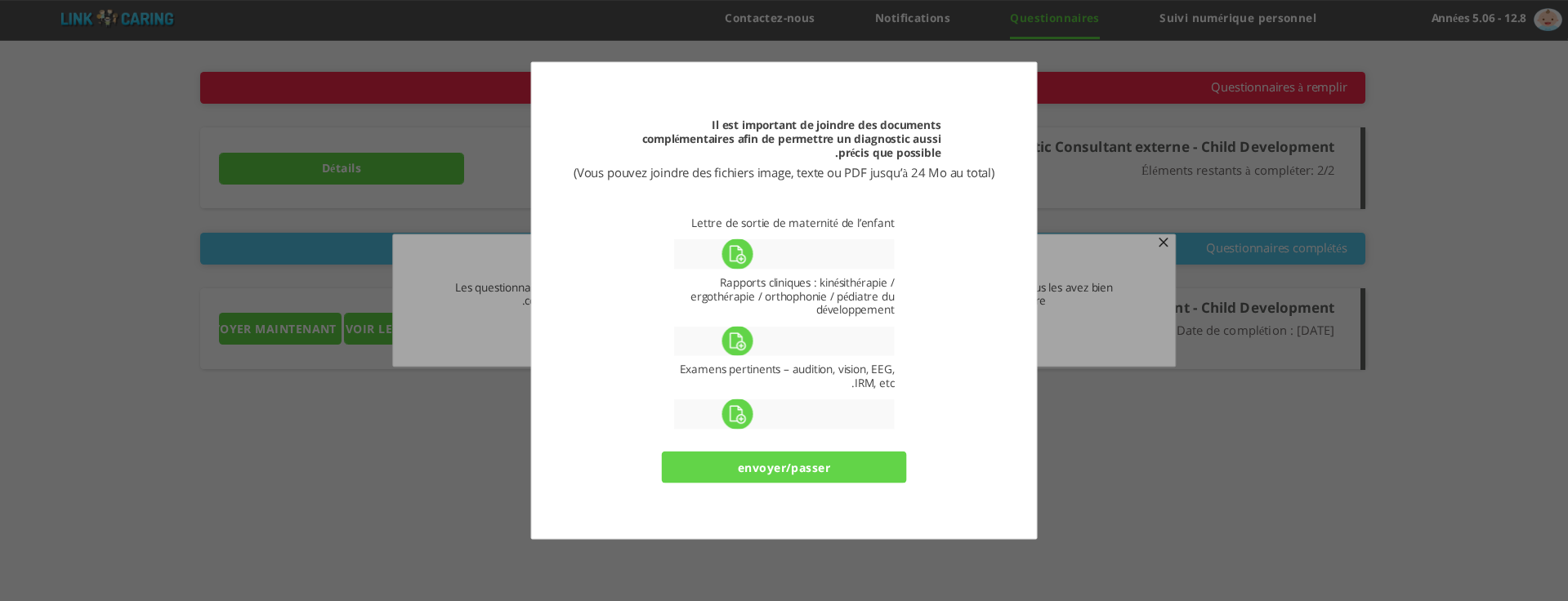
click at [830, 470] on input "envoyer/passer" at bounding box center [784, 467] width 245 height 32
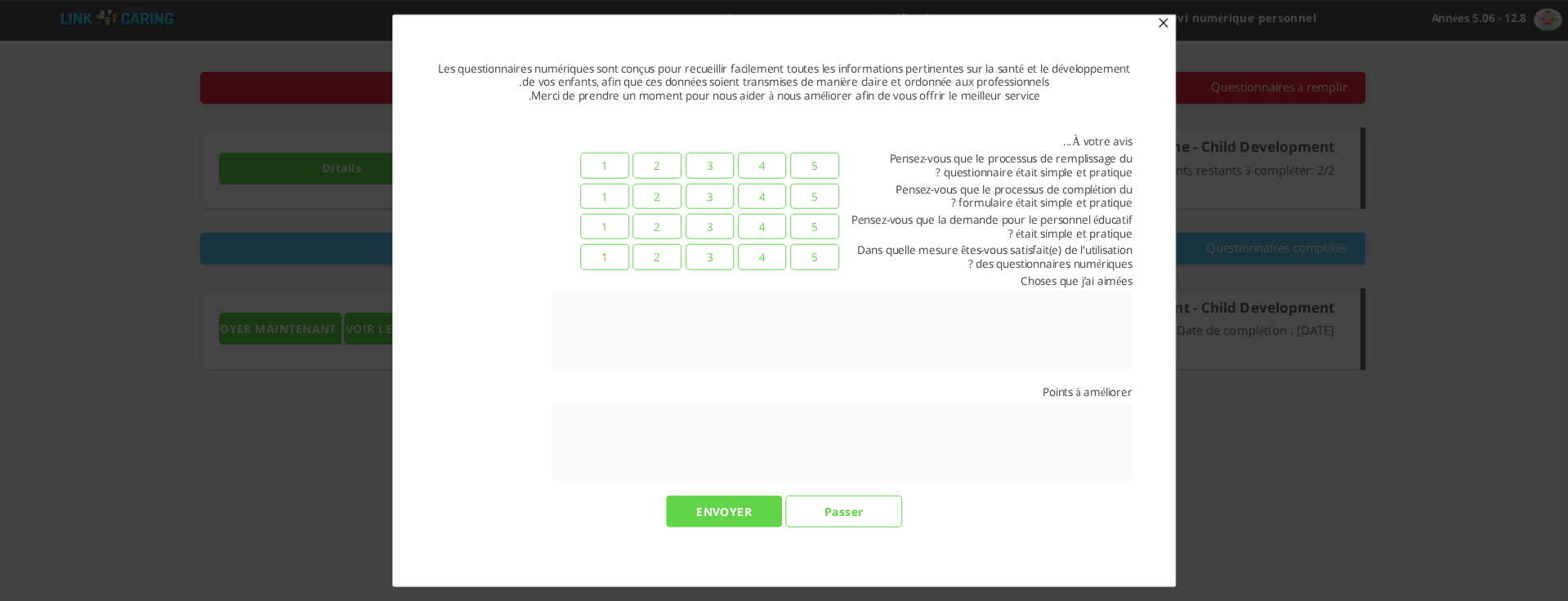
click at [815, 505] on input "Passer" at bounding box center [844, 512] width 117 height 32
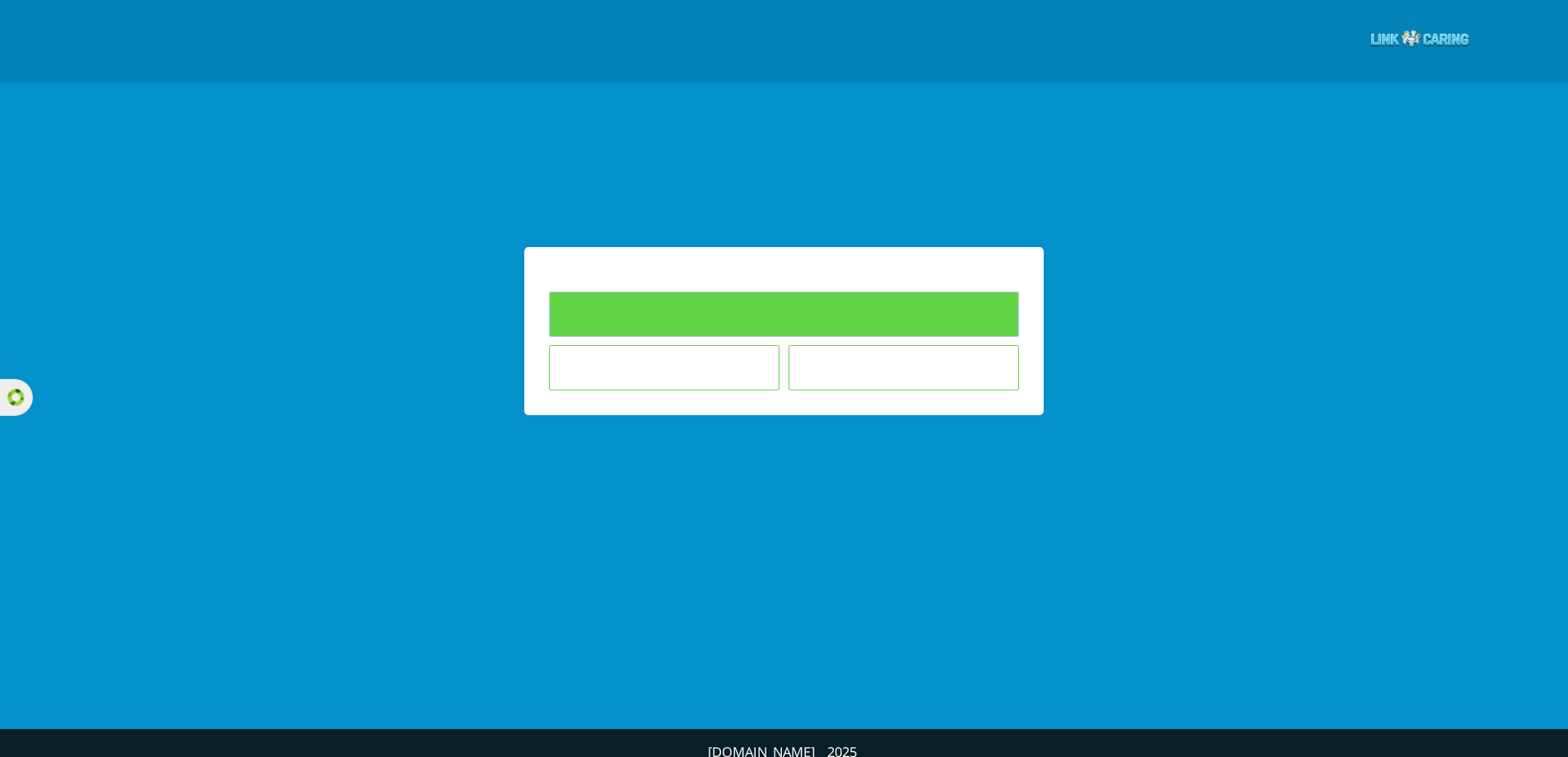
type input "Remplir les questionnaires"
type input "Je ne souhaite pas répondre aux questionnaires"
type input "L'enfant n'est pas dans le cadre éducatif où j’enseigne"
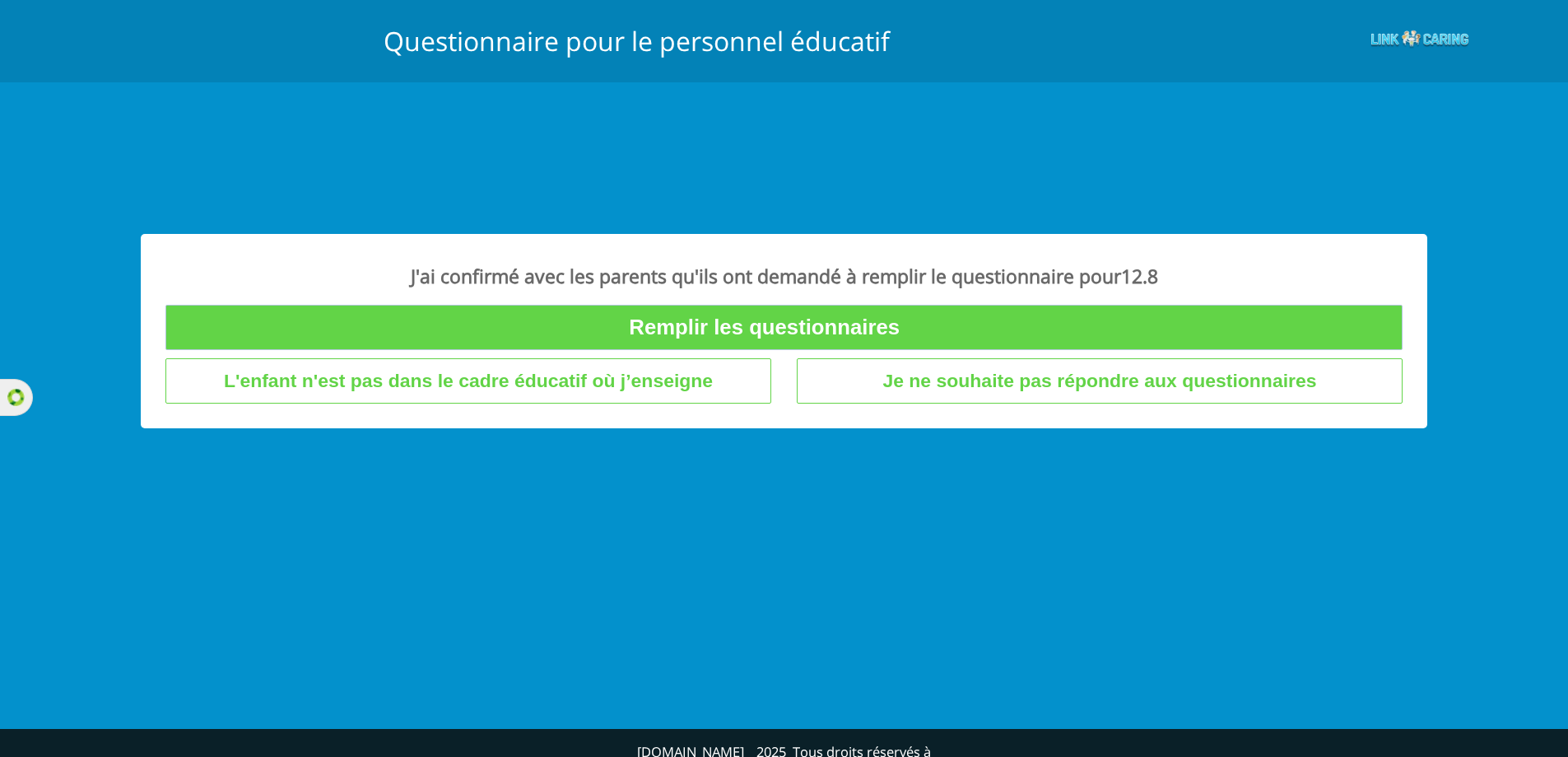
click at [668, 325] on input "Remplir les questionnaires" at bounding box center [784, 327] width 1238 height 45
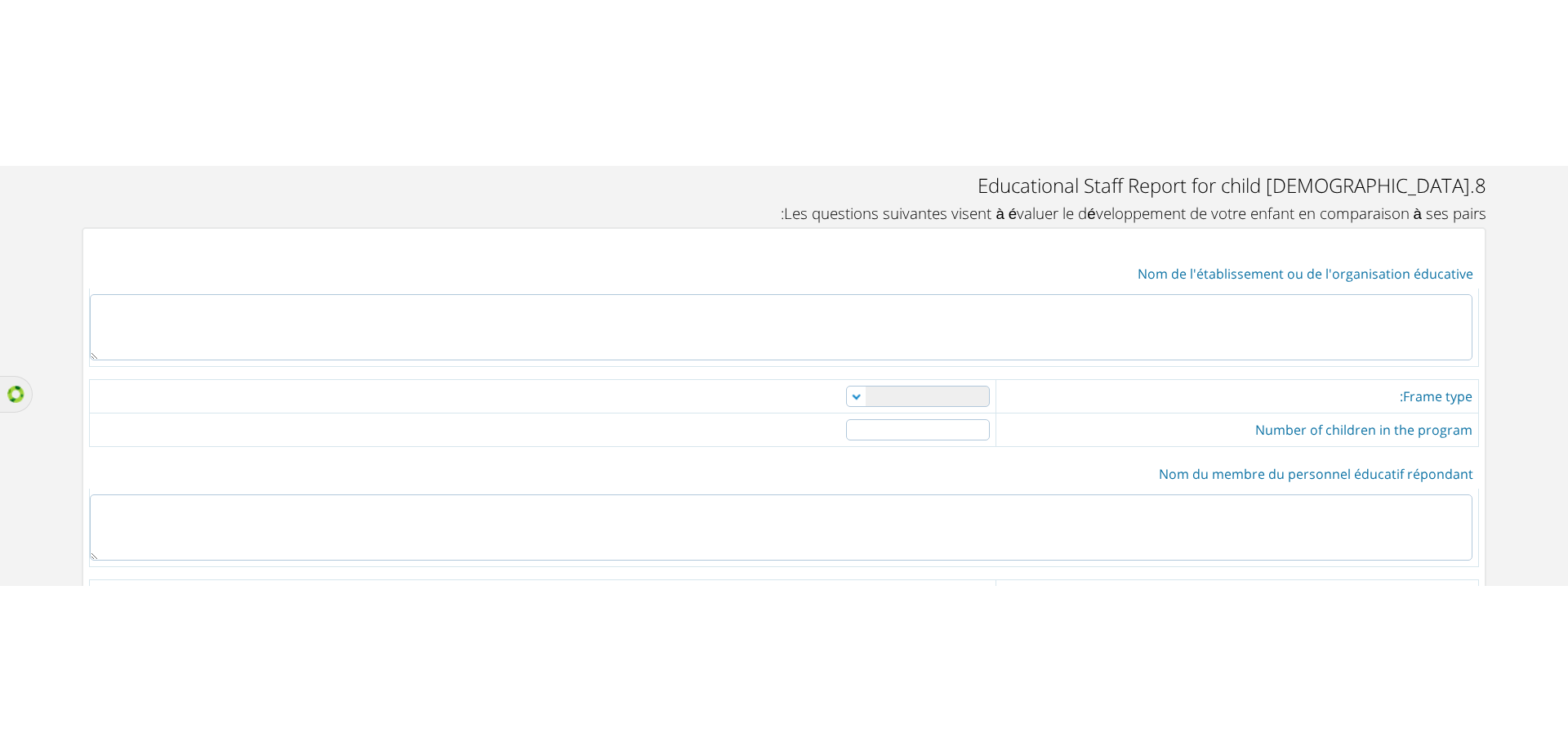
scroll to position [164, 0]
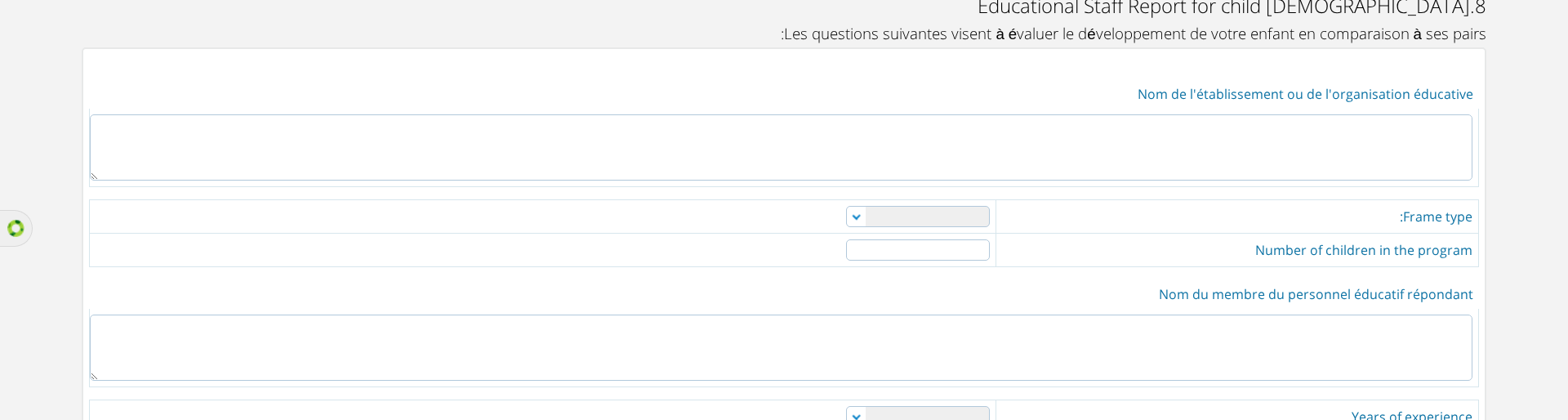
click at [1141, 151] on textarea at bounding box center [781, 147] width 1383 height 66
type textarea "koko"
click at [969, 211] on select "Nanny daycare private daycare reputable daycare kindergarten other" at bounding box center [918, 216] width 143 height 21
select select "0"
click at [846, 206] on select "Nanny daycare private daycare reputable daycare kindergarten other" at bounding box center [918, 216] width 143 height 21
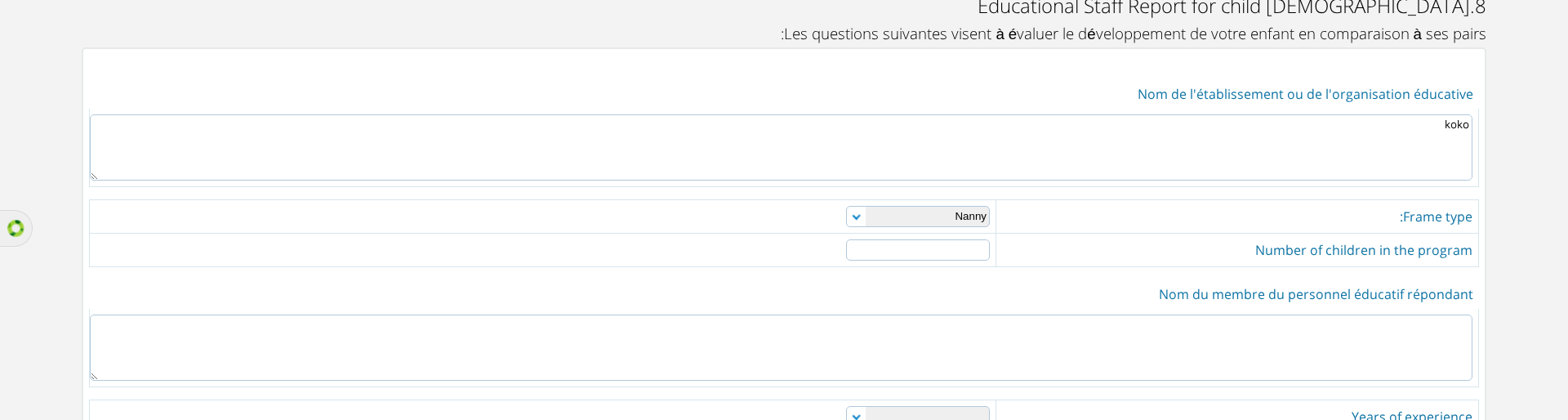
click at [944, 241] on input "number" at bounding box center [918, 250] width 143 height 21
type input "2"
click at [1167, 345] on textarea at bounding box center [781, 347] width 1383 height 66
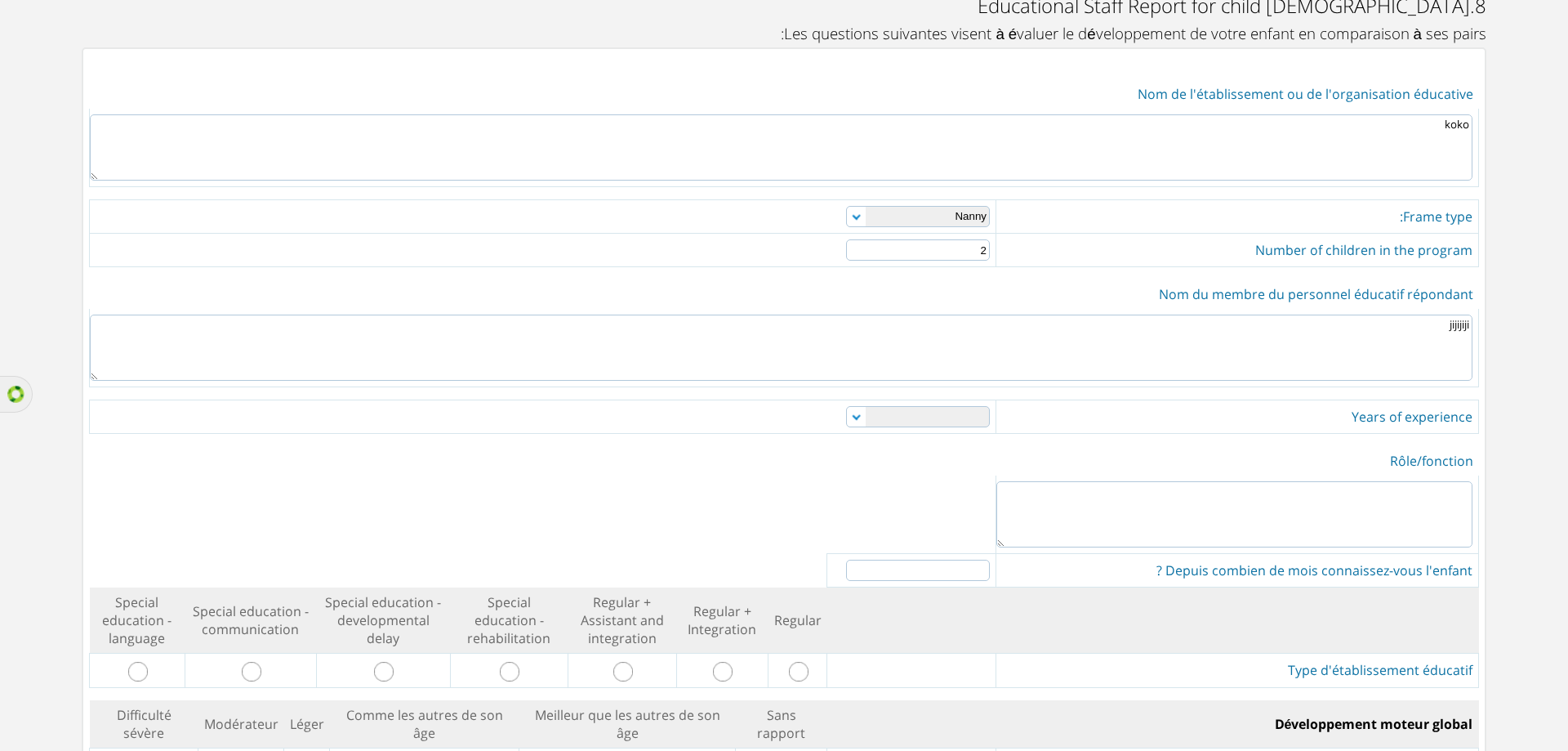
type textarea "jijijiji"
click at [859, 417] on select "0-1 1-3 3-5 5-10 over 10" at bounding box center [918, 417] width 143 height 21
select select "0"
click at [846, 406] on select "0-1 1-3 3-5 5-10 over 10" at bounding box center [918, 417] width 143 height 21
click at [1201, 524] on textarea at bounding box center [1234, 514] width 476 height 66
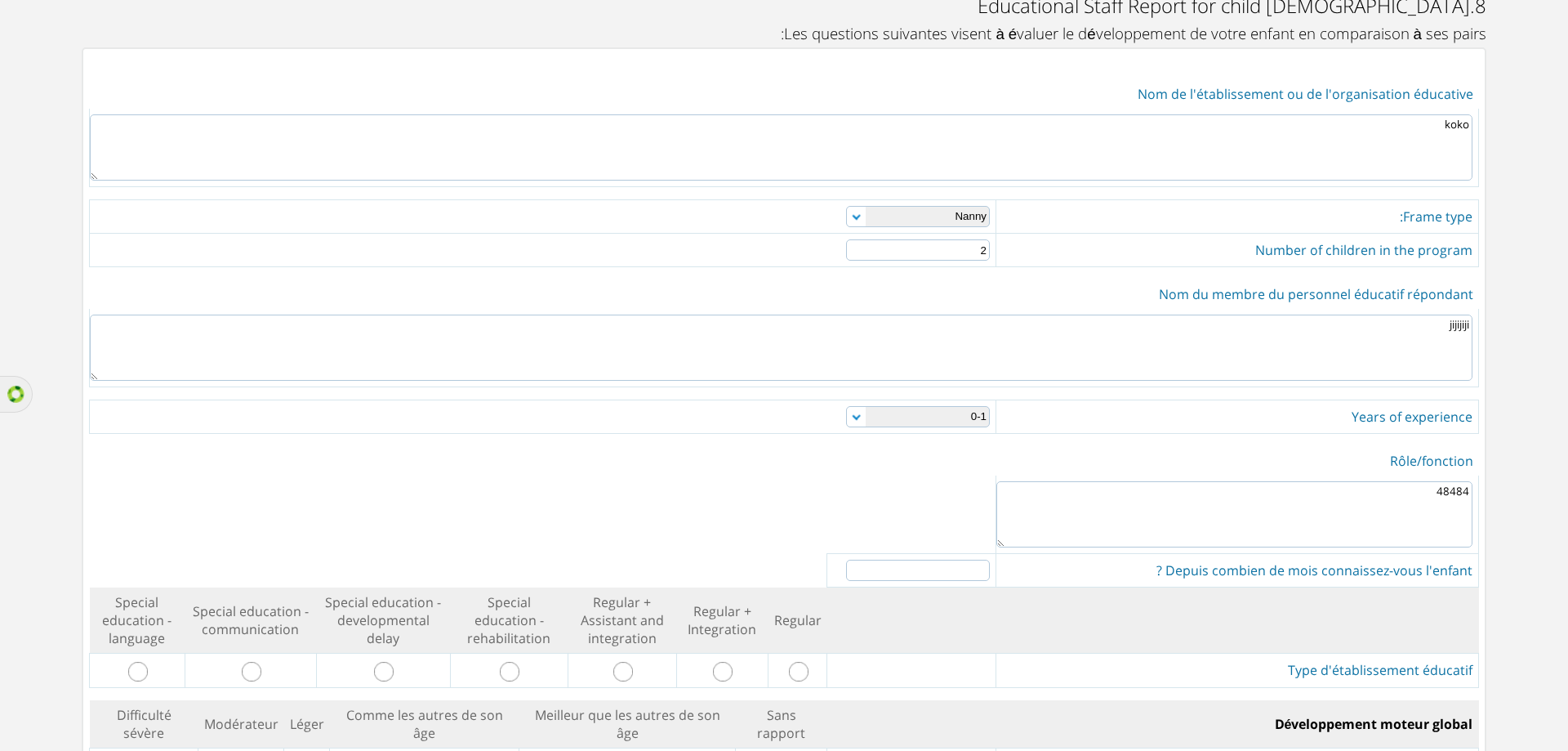
type textarea "48484"
click at [979, 569] on input "number" at bounding box center [918, 570] width 143 height 21
type input "10"
click at [969, 621] on td at bounding box center [912, 620] width 169 height 66
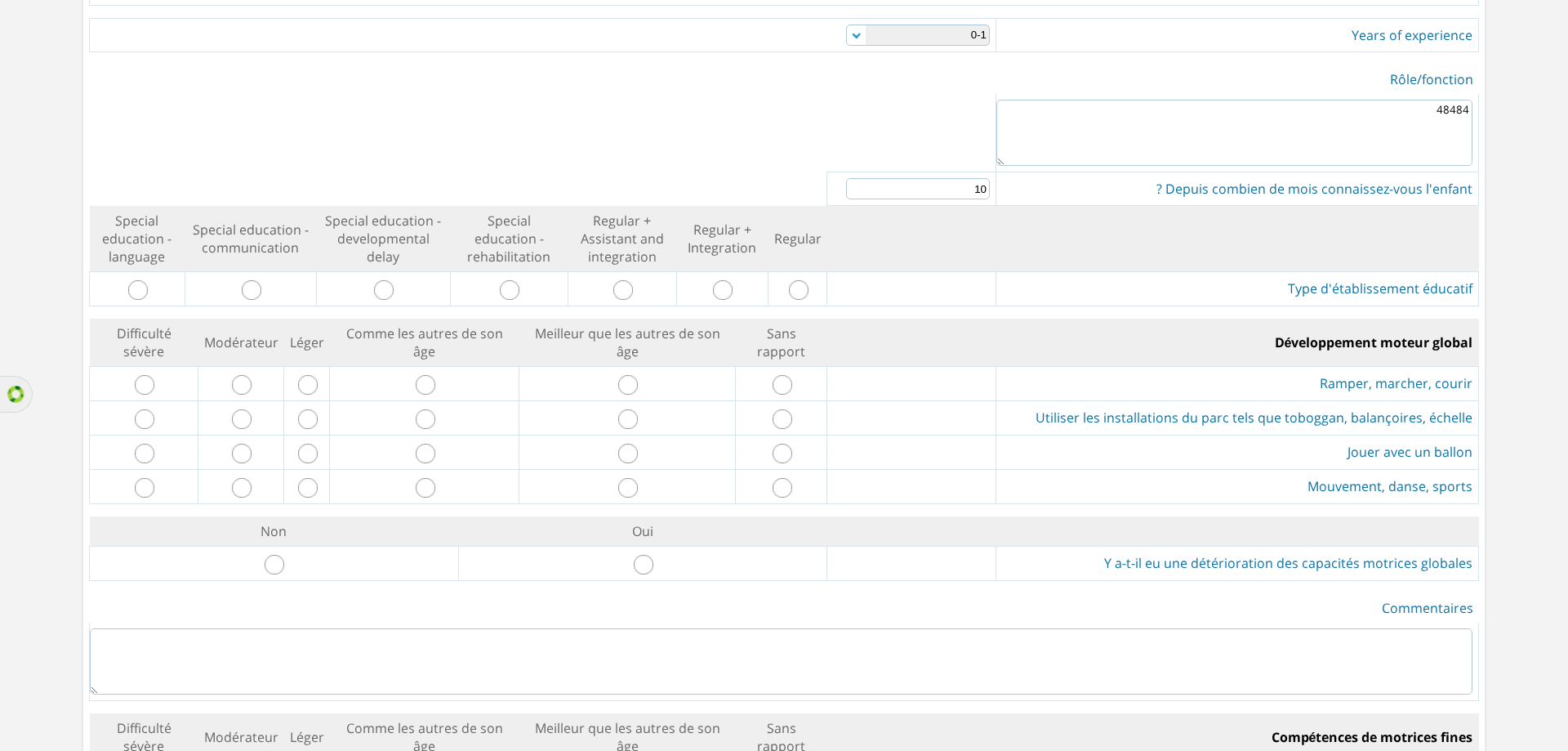
scroll to position [572, 0]
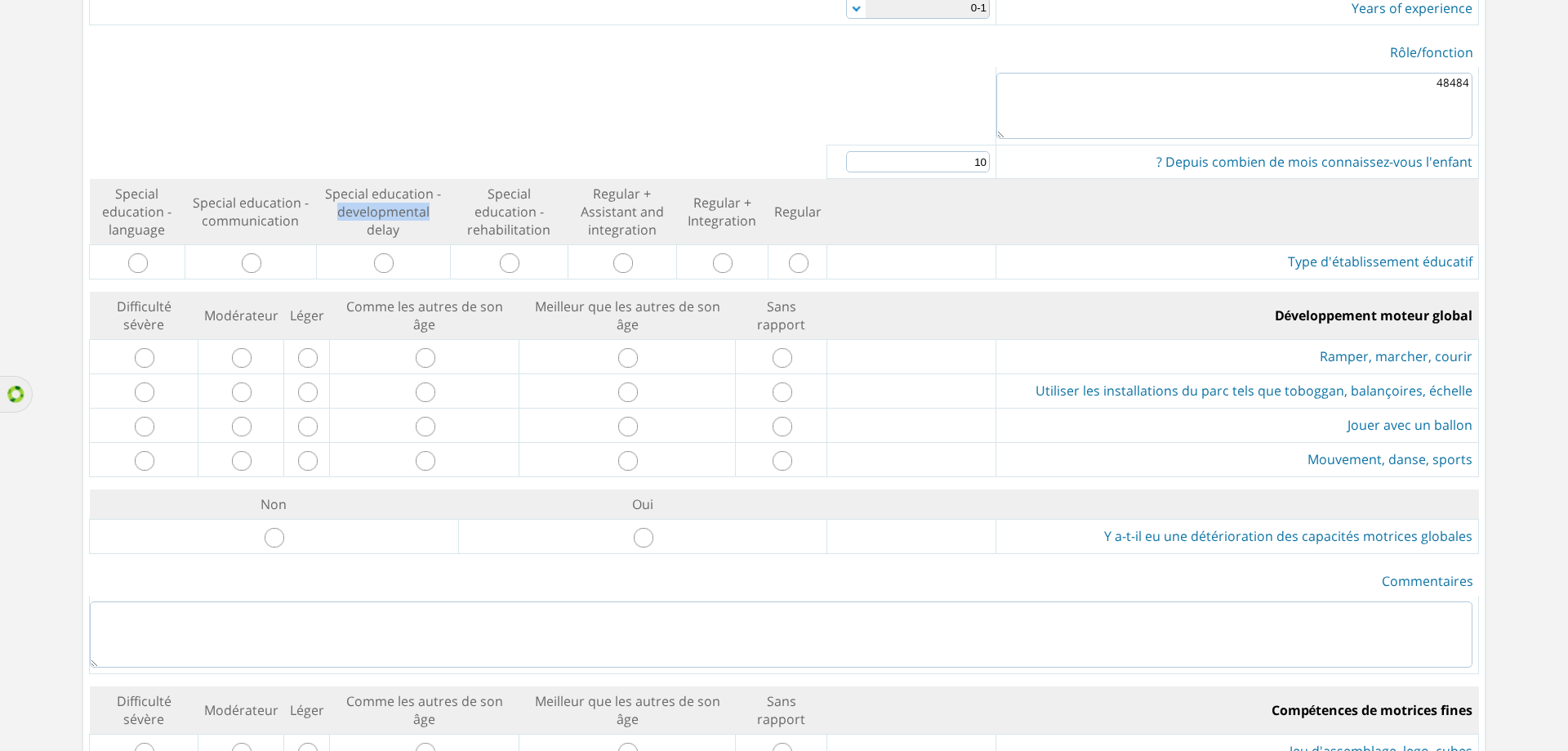
drag, startPoint x: 335, startPoint y: 195, endPoint x: 424, endPoint y: 224, distance: 93.6
click at [424, 224] on td "Special education - developmental delay" at bounding box center [383, 212] width 134 height 66
click at [389, 229] on td "Special education - developmental delay" at bounding box center [383, 212] width 134 height 66
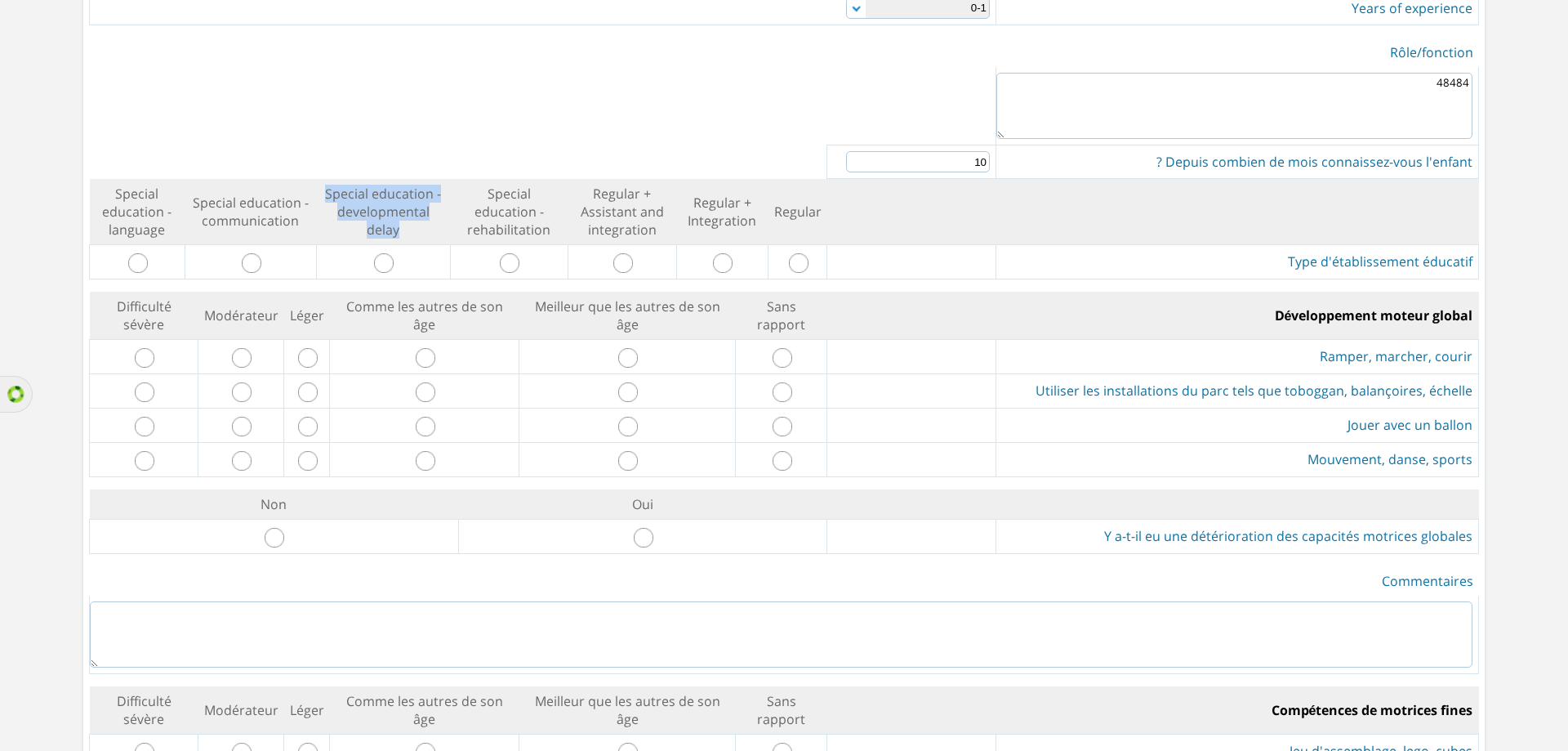
copy td "Special education - developmental delay"
click at [389, 256] on input "radio" at bounding box center [384, 263] width 19 height 19
radio input "true"
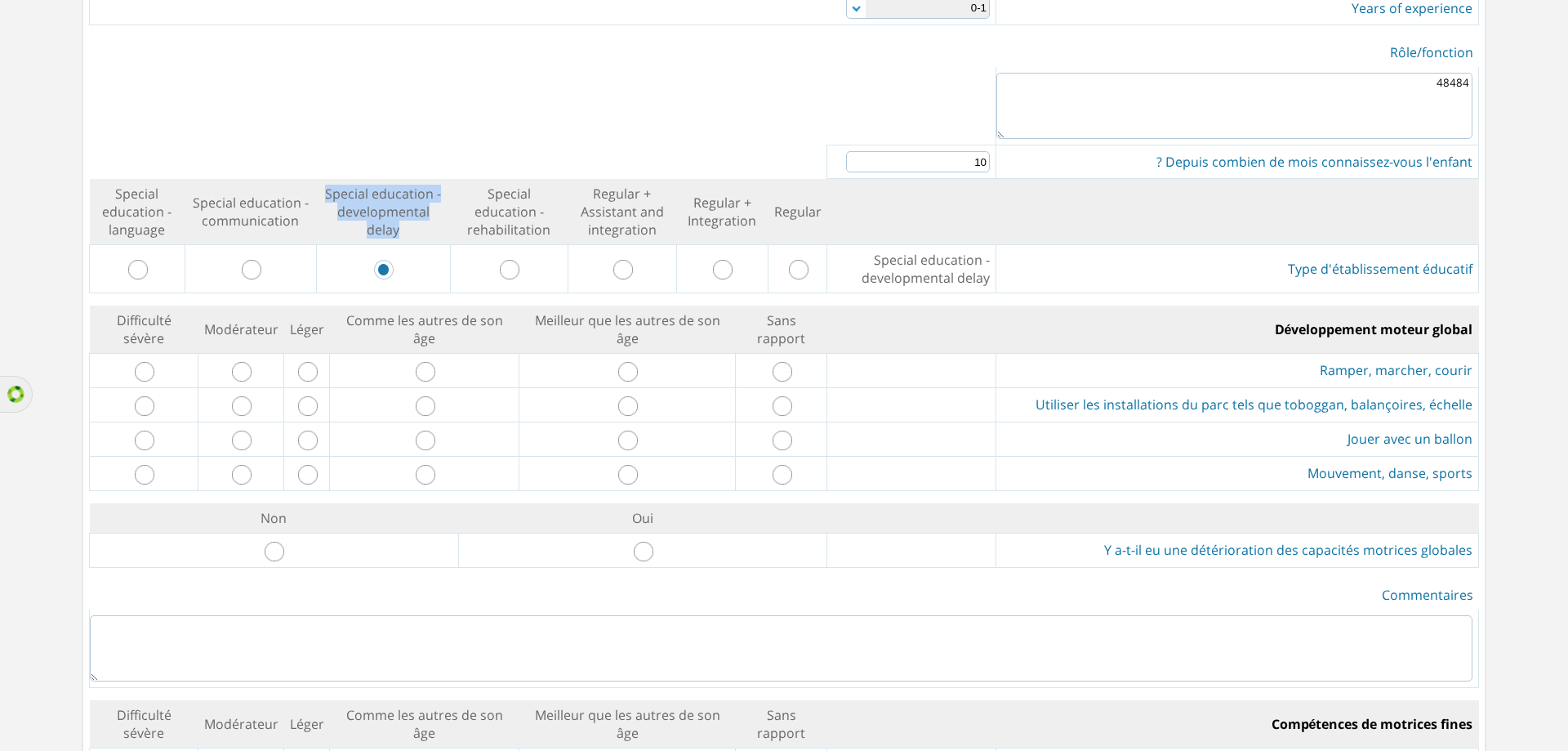
click at [428, 371] on input "radio" at bounding box center [425, 371] width 19 height 19
radio input "true"
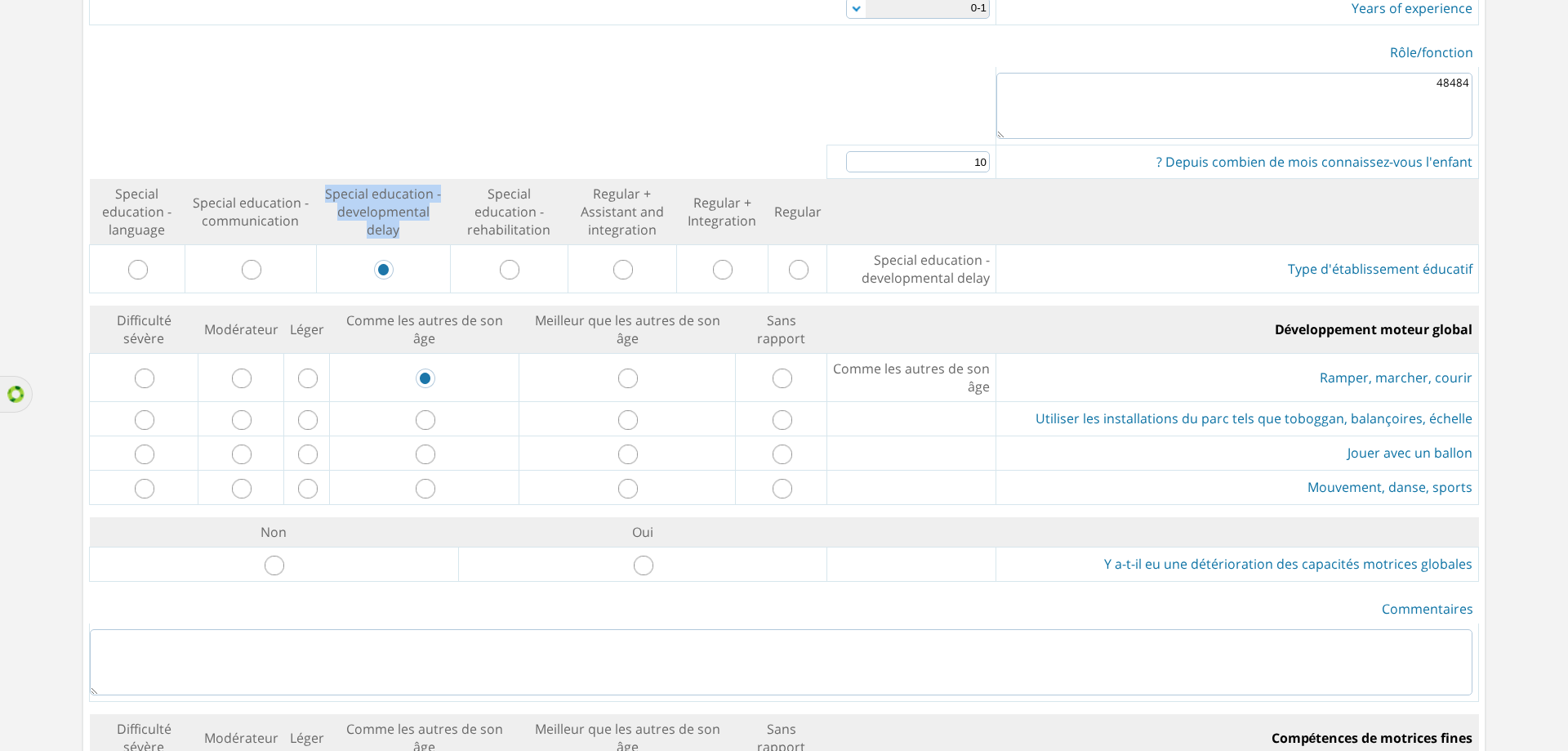
click at [435, 417] on input "radio" at bounding box center [425, 420] width 19 height 19
radio input "true"
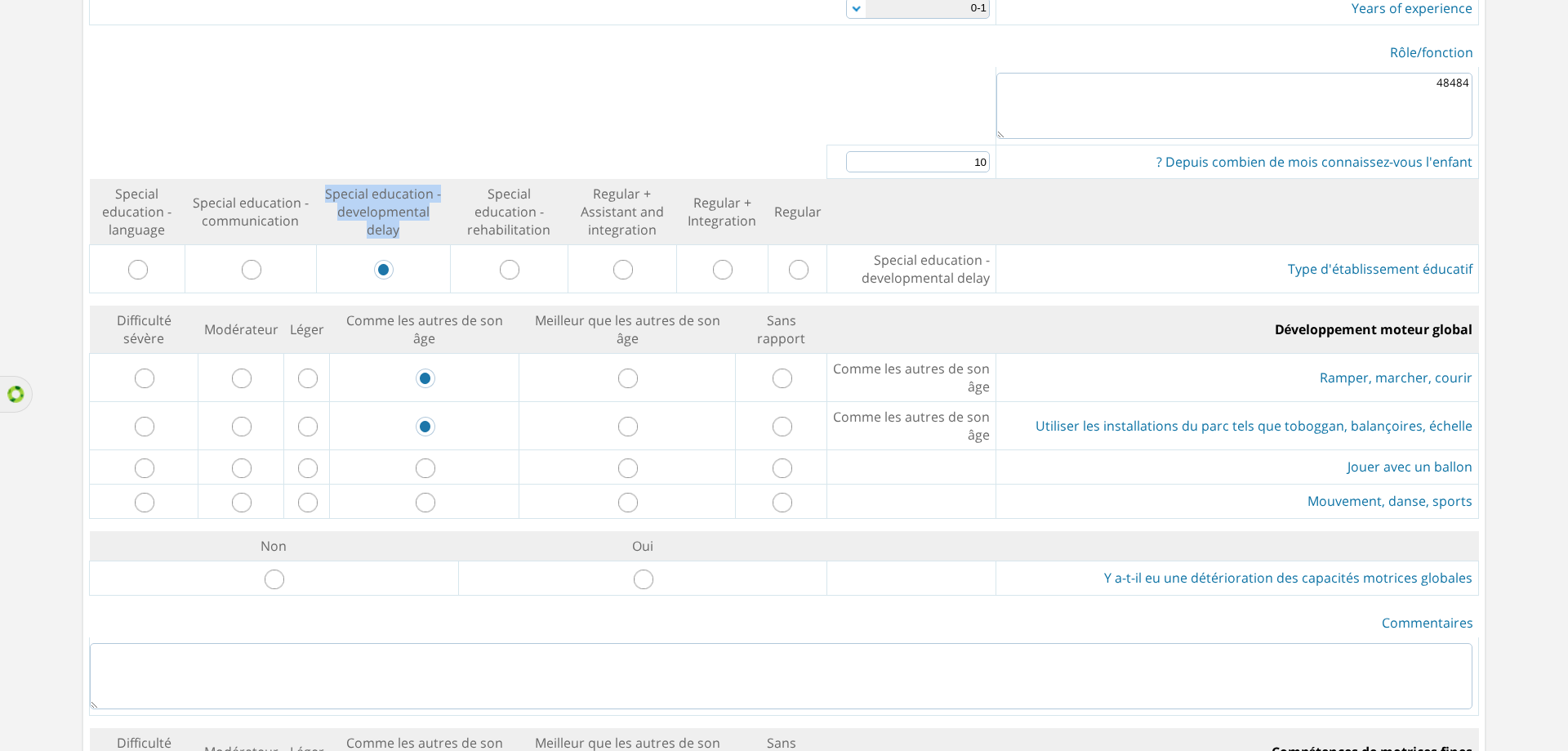
click at [432, 464] on input "radio" at bounding box center [425, 468] width 19 height 19
radio input "true"
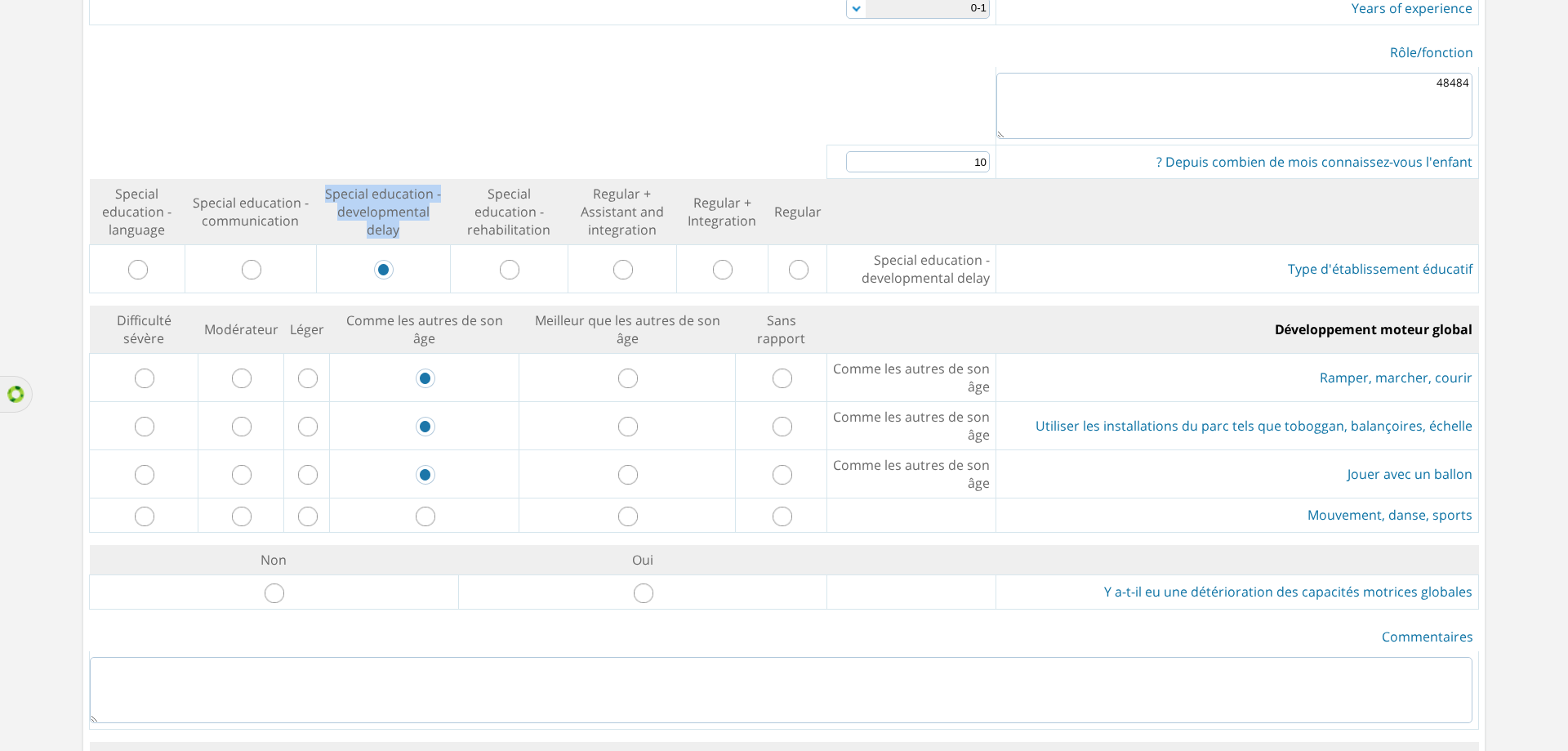
click at [435, 510] on input "radio" at bounding box center [425, 516] width 19 height 19
radio input "true"
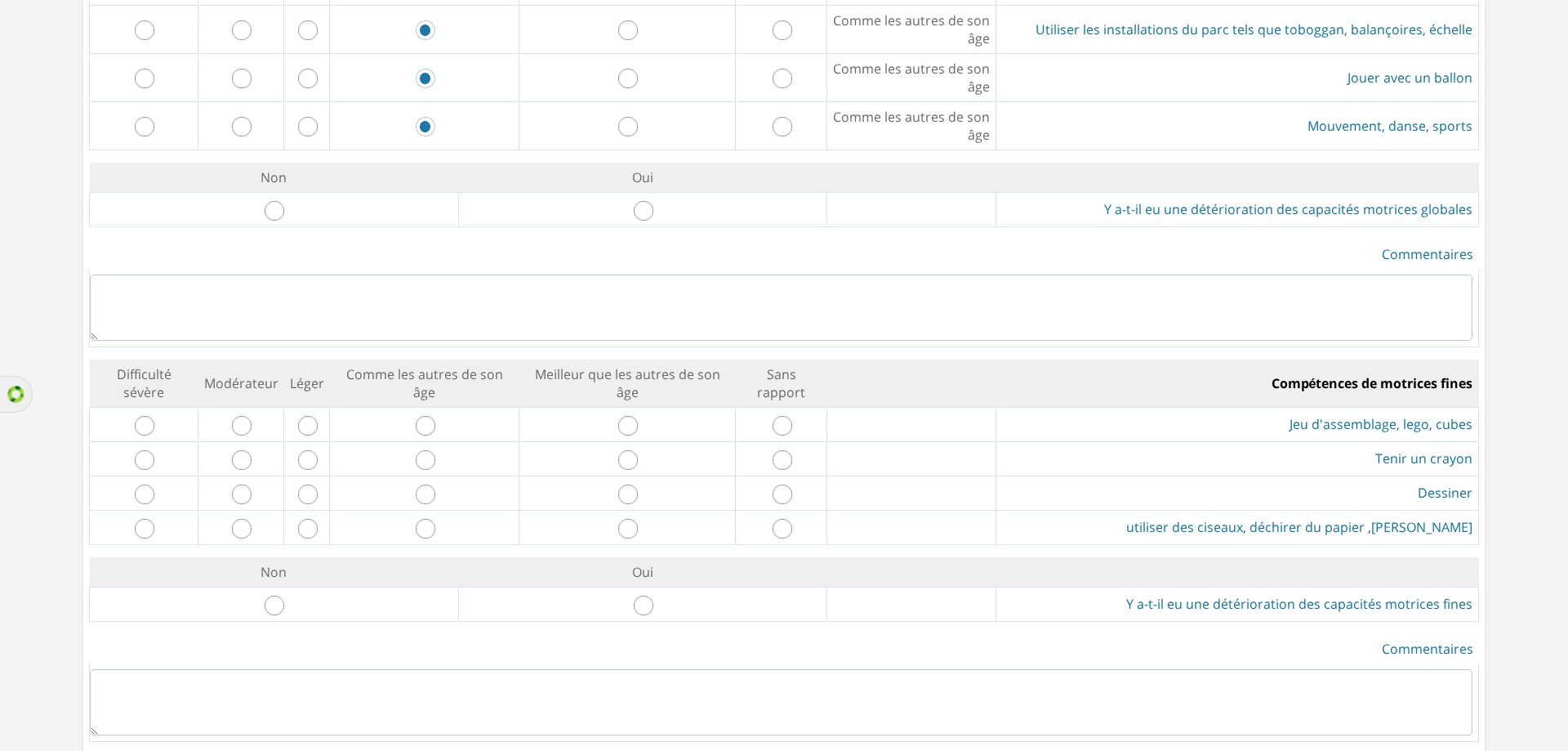
scroll to position [980, 0]
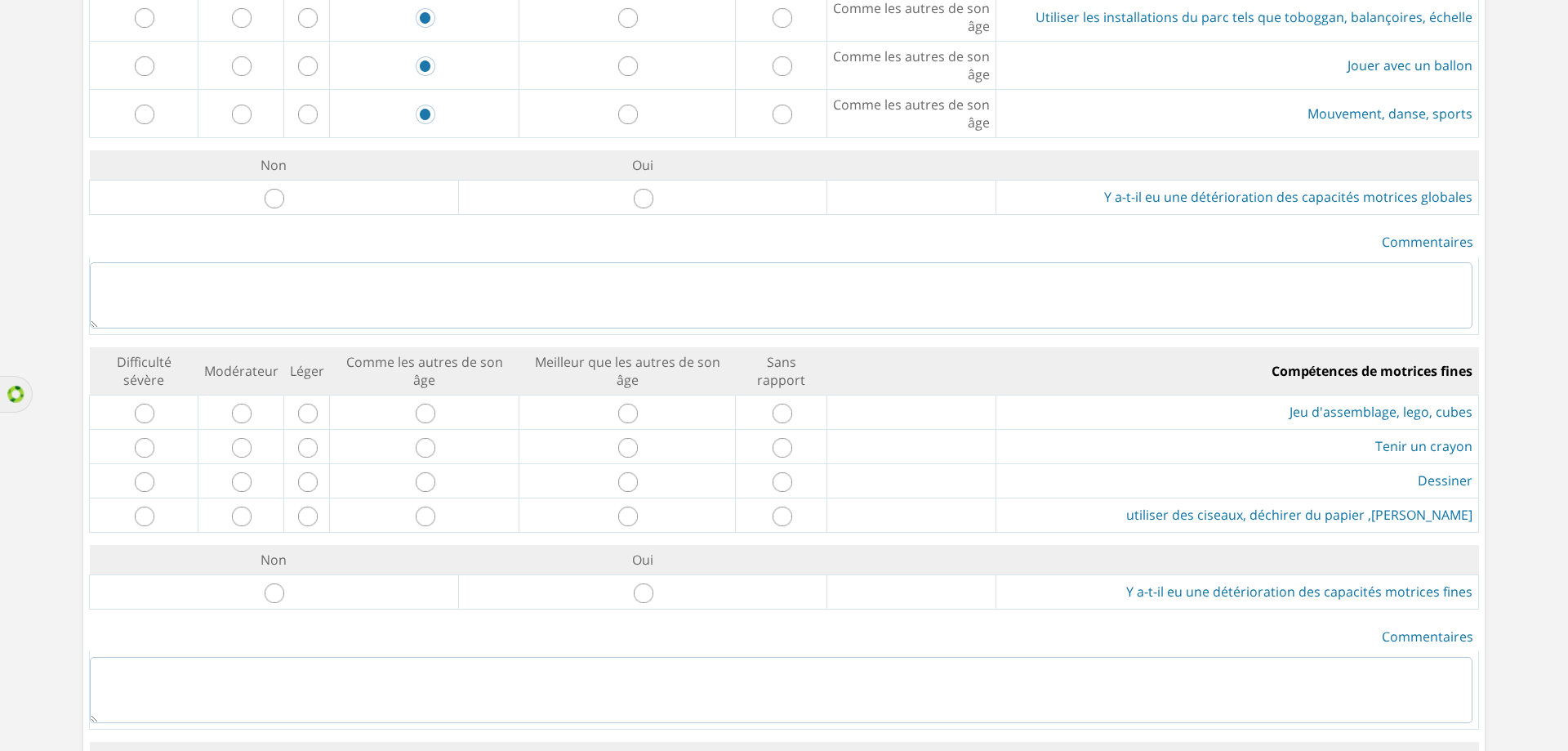
click at [651, 201] on input "radio" at bounding box center [643, 199] width 19 height 19
radio input "true"
click at [631, 418] on input "radio" at bounding box center [628, 413] width 19 height 19
radio input "true"
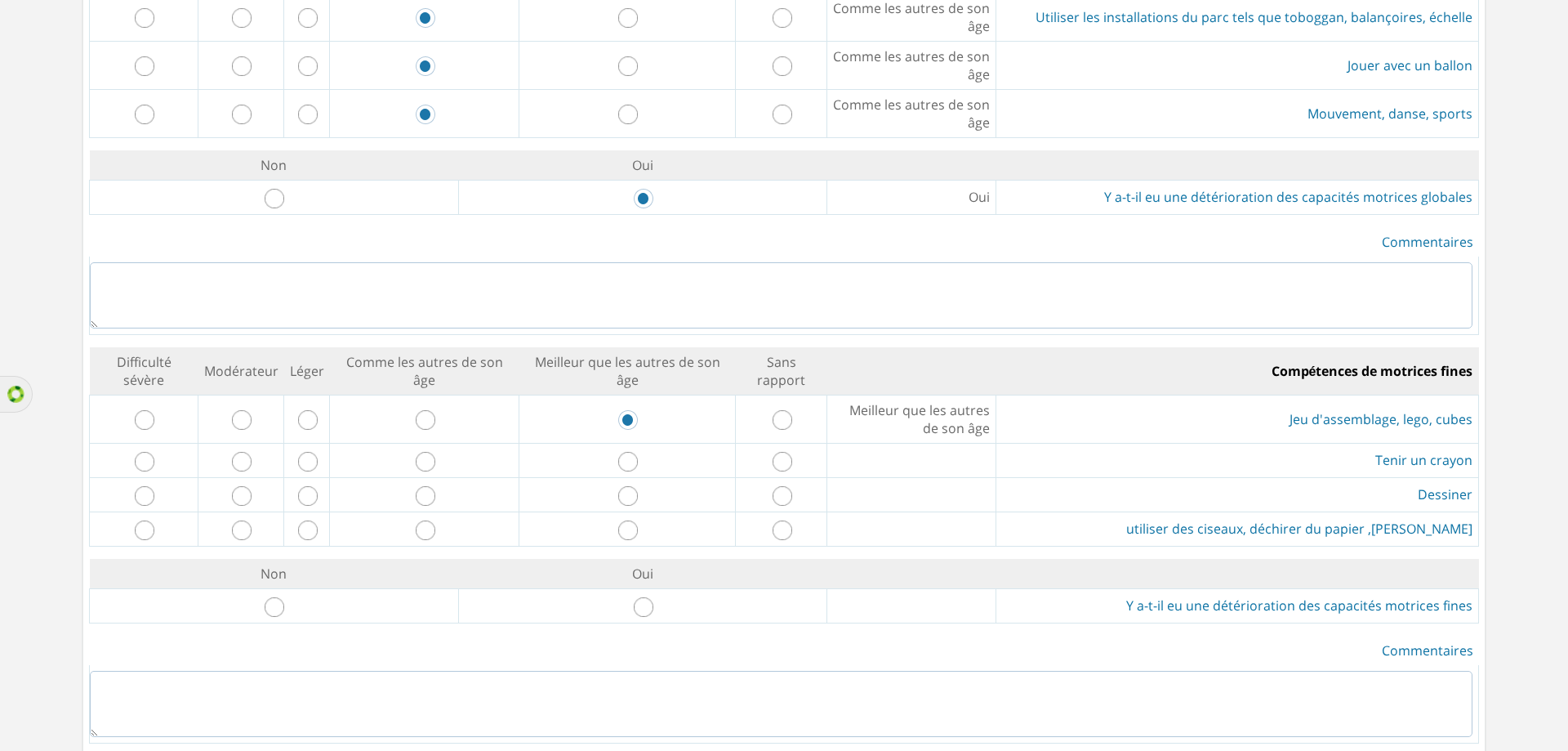
drag, startPoint x: 630, startPoint y: 447, endPoint x: 630, endPoint y: 468, distance: 21.0
click at [630, 448] on td at bounding box center [627, 459] width 217 height 34
click at [630, 471] on td at bounding box center [627, 459] width 217 height 34
click at [635, 452] on input "radio" at bounding box center [628, 461] width 19 height 19
radio input "true"
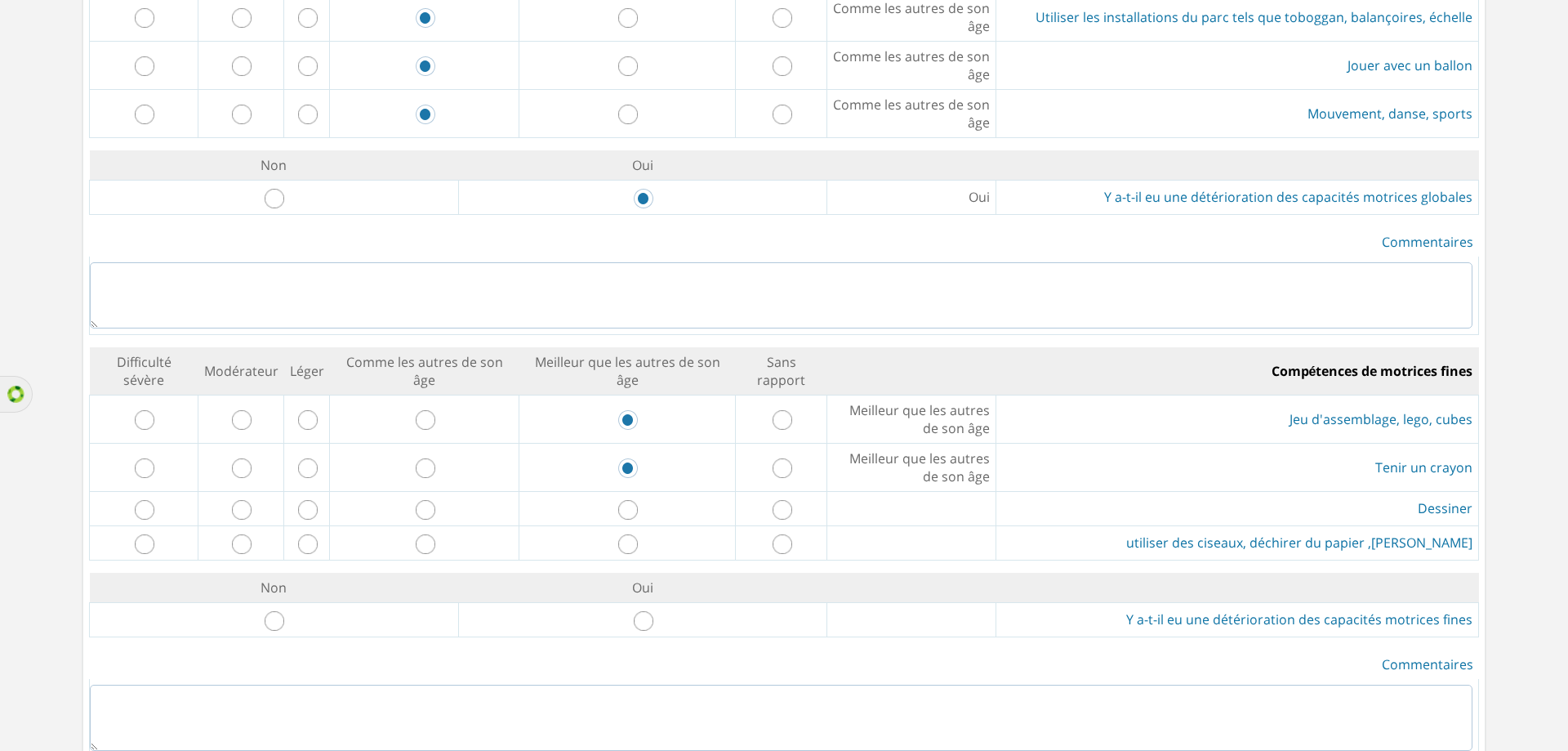
click at [638, 502] on input "radio" at bounding box center [628, 510] width 19 height 19
radio input "true"
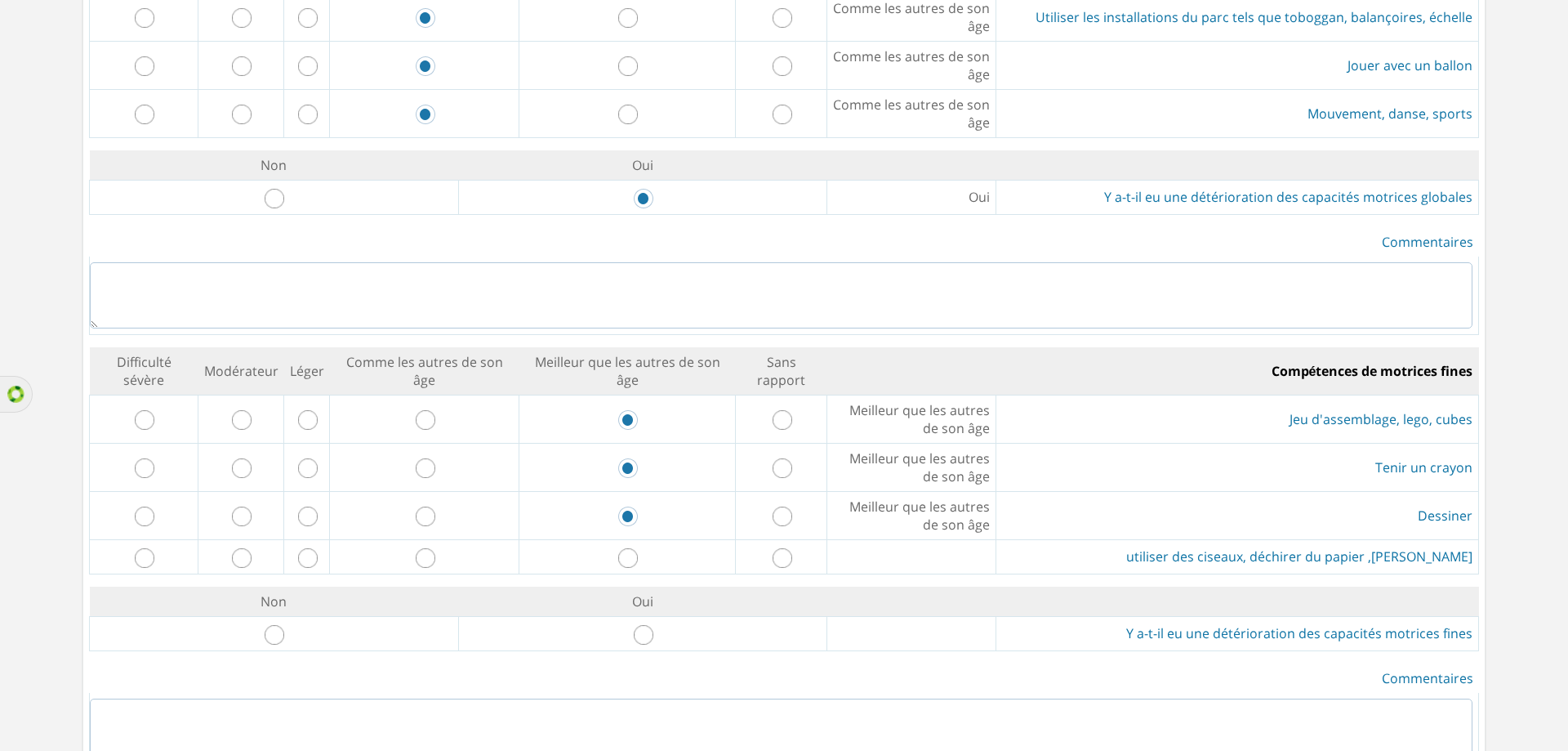
click at [632, 553] on input "radio" at bounding box center [628, 558] width 19 height 19
radio input "true"
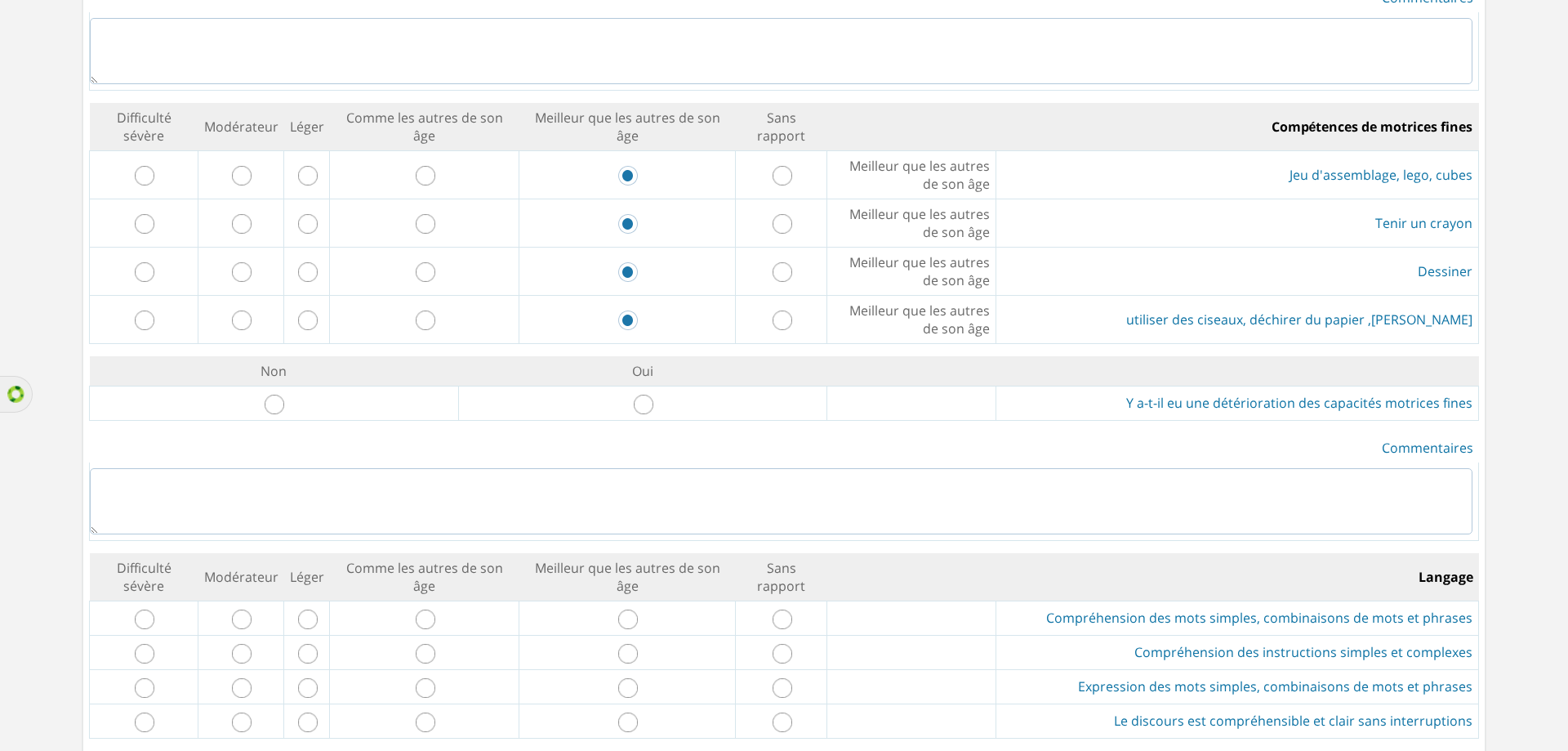
scroll to position [1225, 0]
click at [643, 397] on input "radio" at bounding box center [643, 403] width 19 height 19
radio input "true"
click at [686, 471] on textarea at bounding box center [781, 500] width 1383 height 66
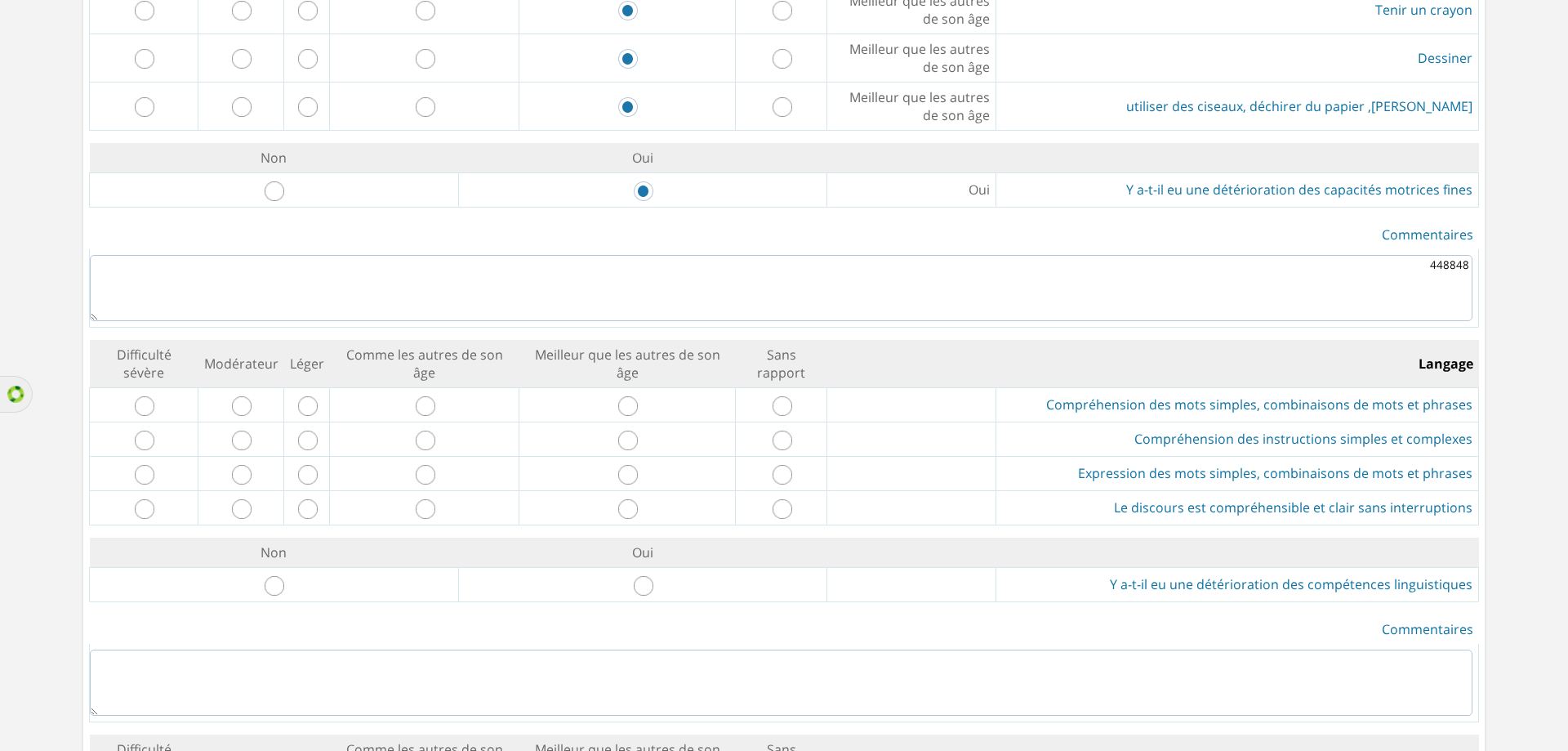
scroll to position [1470, 0]
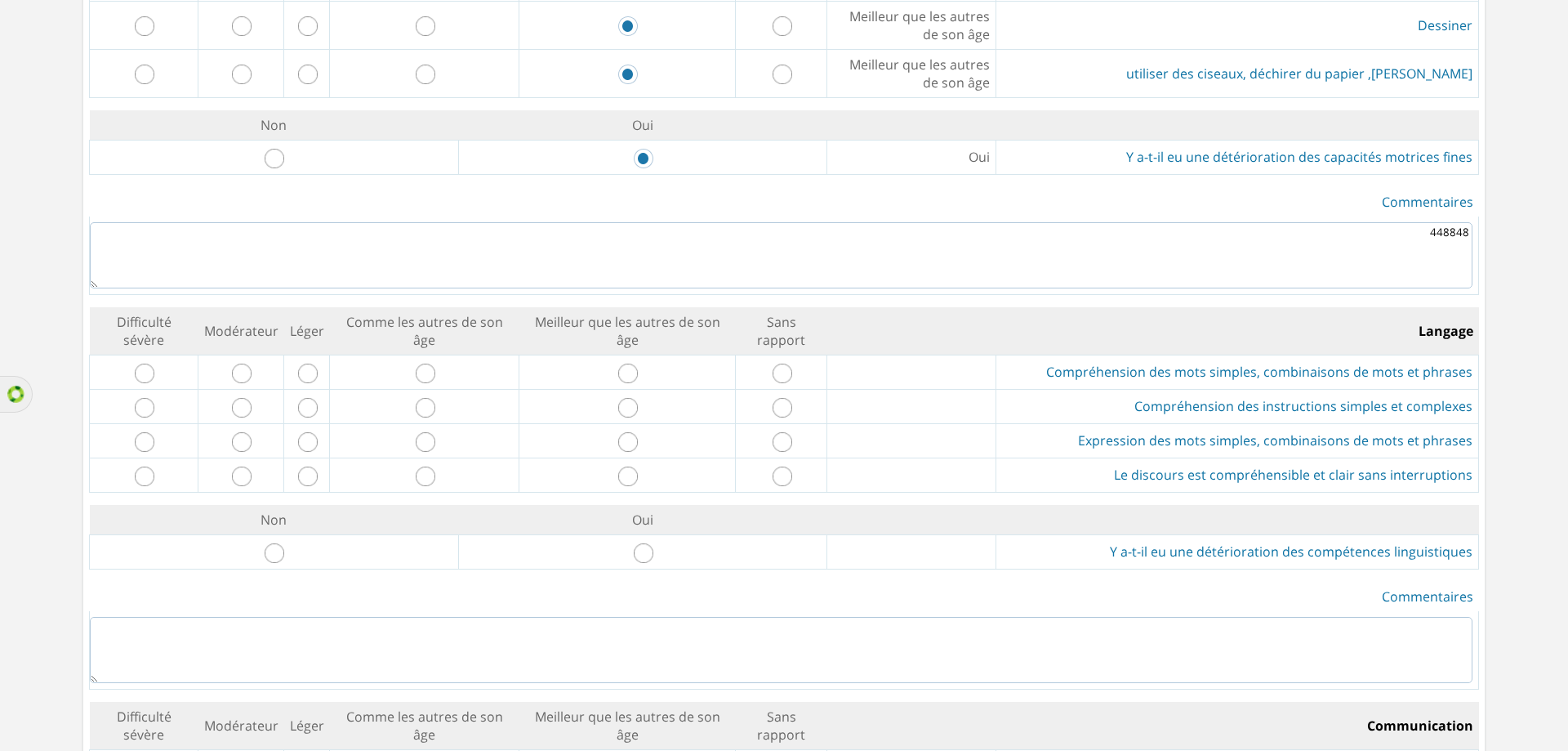
type textarea "448848"
click at [782, 374] on input "radio" at bounding box center [782, 373] width 19 height 19
radio input "true"
click at [634, 403] on input "radio" at bounding box center [628, 407] width 19 height 19
radio input "true"
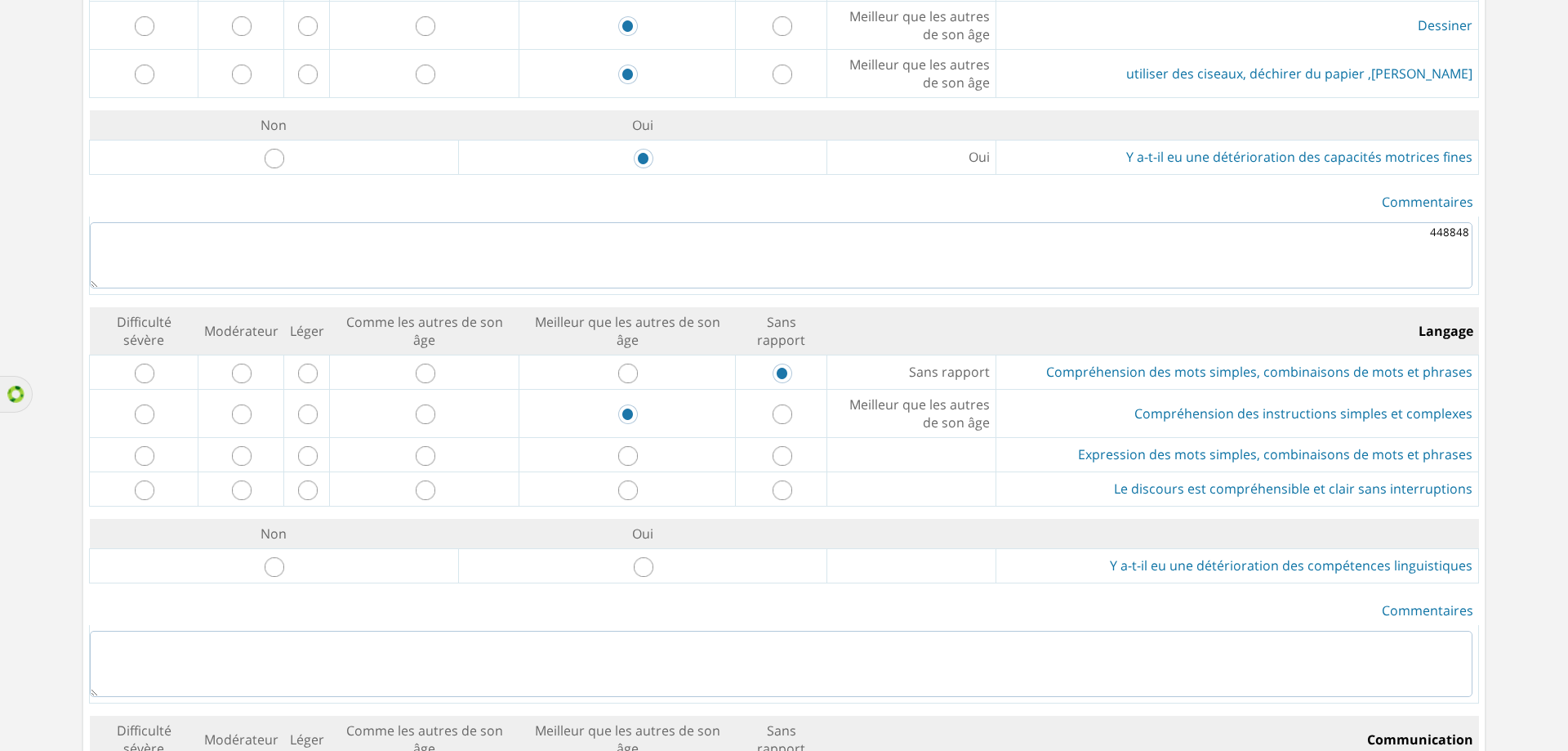
click at [634, 457] on input "radio" at bounding box center [628, 455] width 19 height 19
radio input "true"
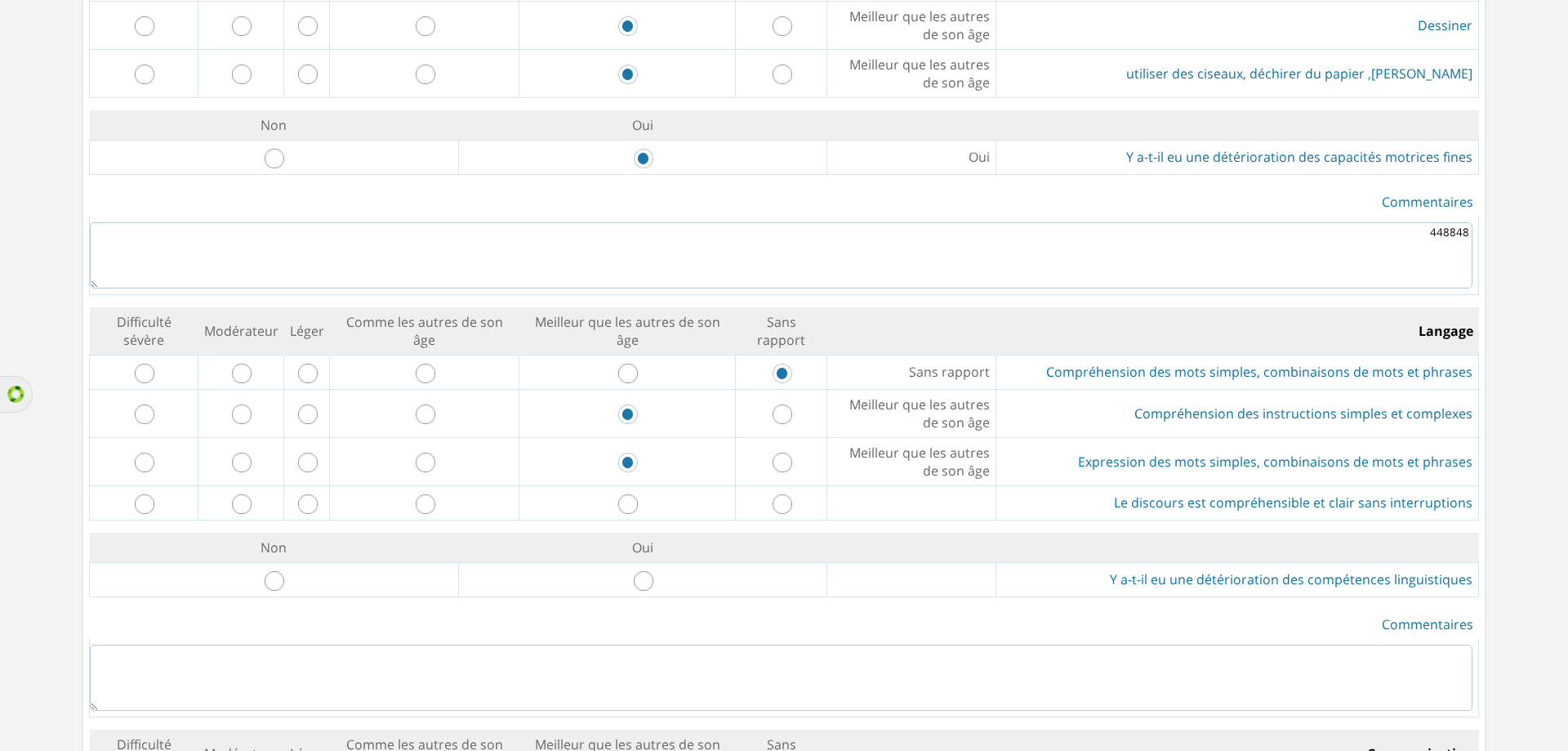
click at [635, 500] on input "radio" at bounding box center [628, 504] width 19 height 19
radio input "true"
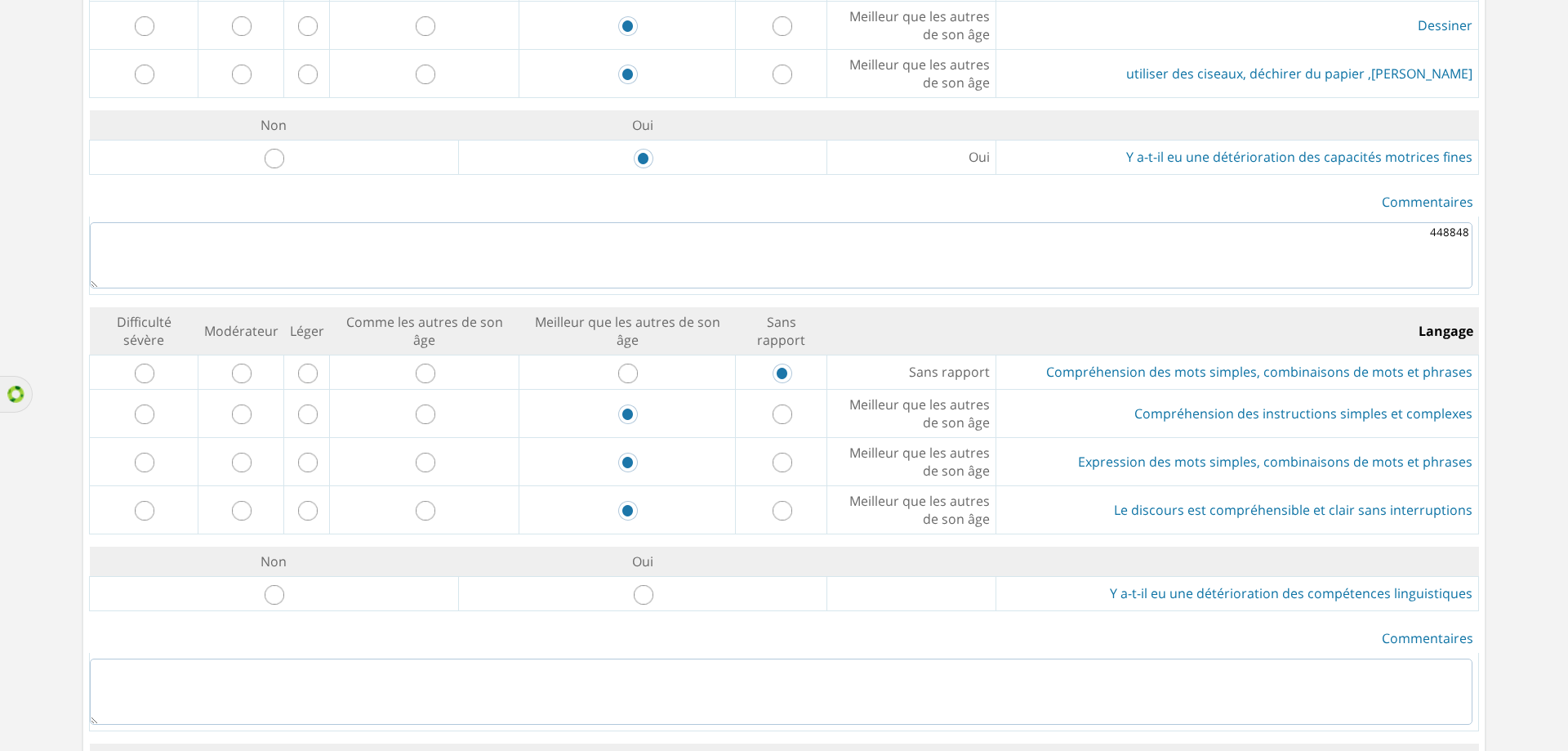
click at [652, 591] on input "radio" at bounding box center [643, 594] width 19 height 19
radio input "true"
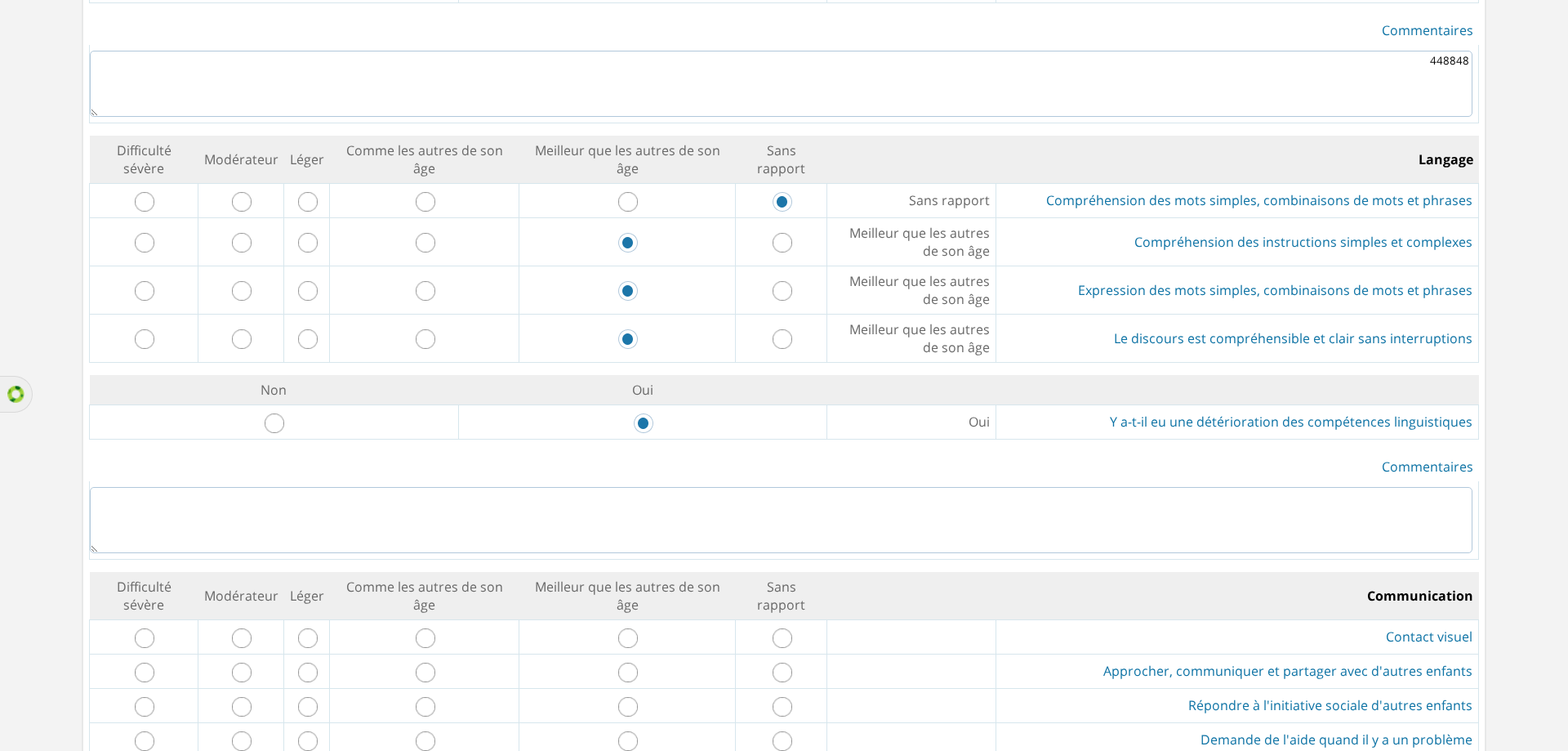
scroll to position [1878, 0]
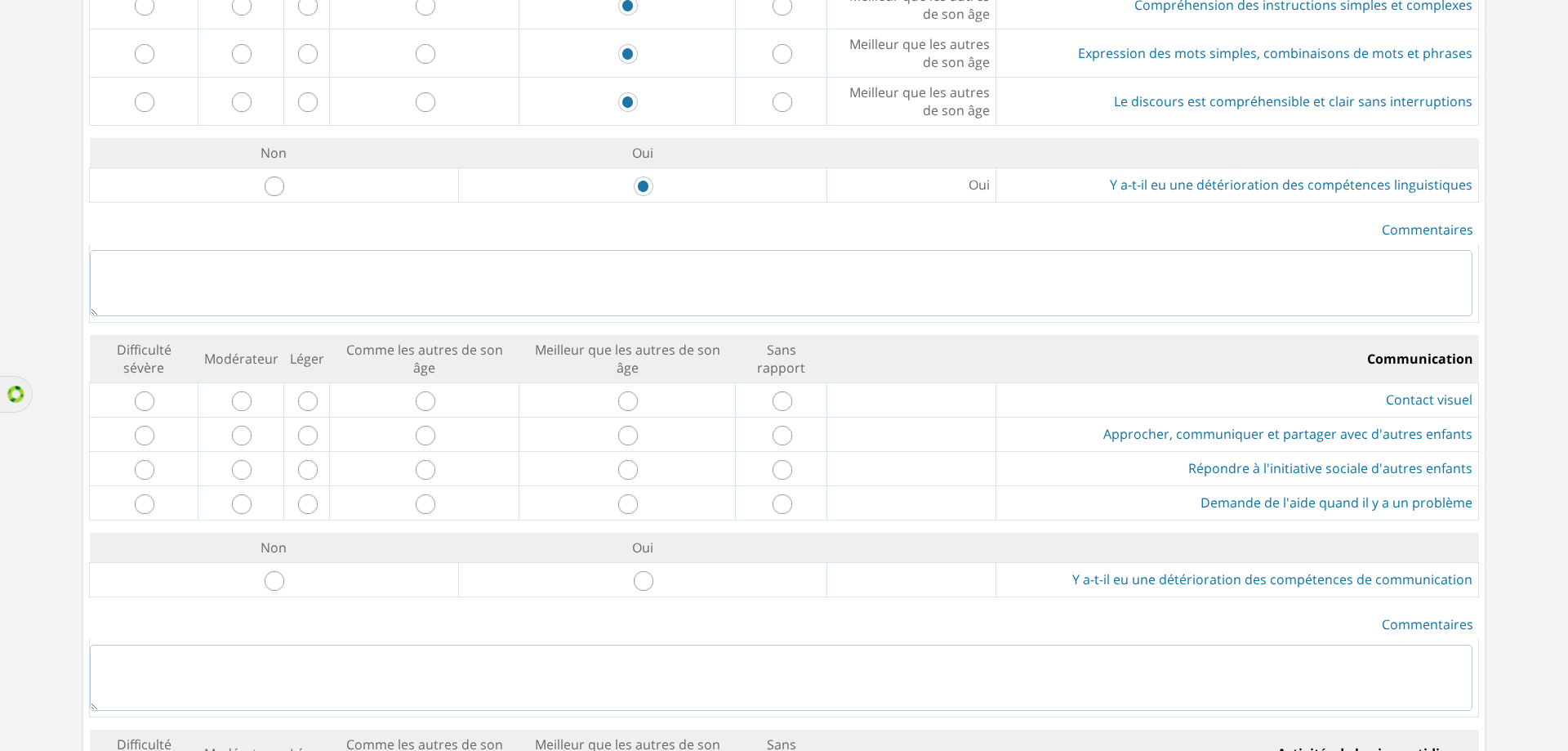
click at [860, 268] on textarea at bounding box center [781, 283] width 1383 height 66
type textarea "4854989"
click at [633, 400] on input "radio" at bounding box center [628, 401] width 19 height 19
radio input "true"
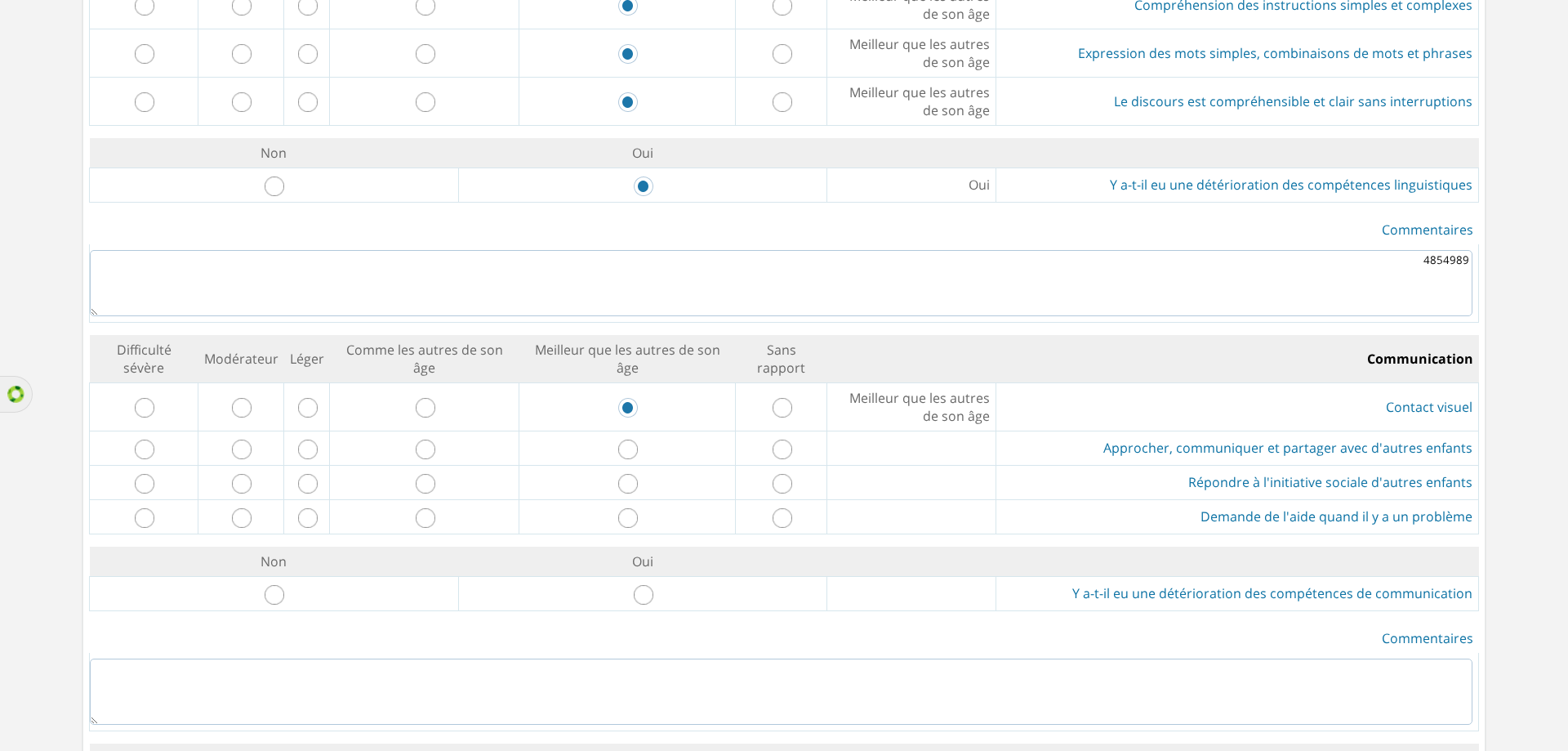
click at [433, 452] on input "radio" at bounding box center [425, 449] width 19 height 19
radio input "true"
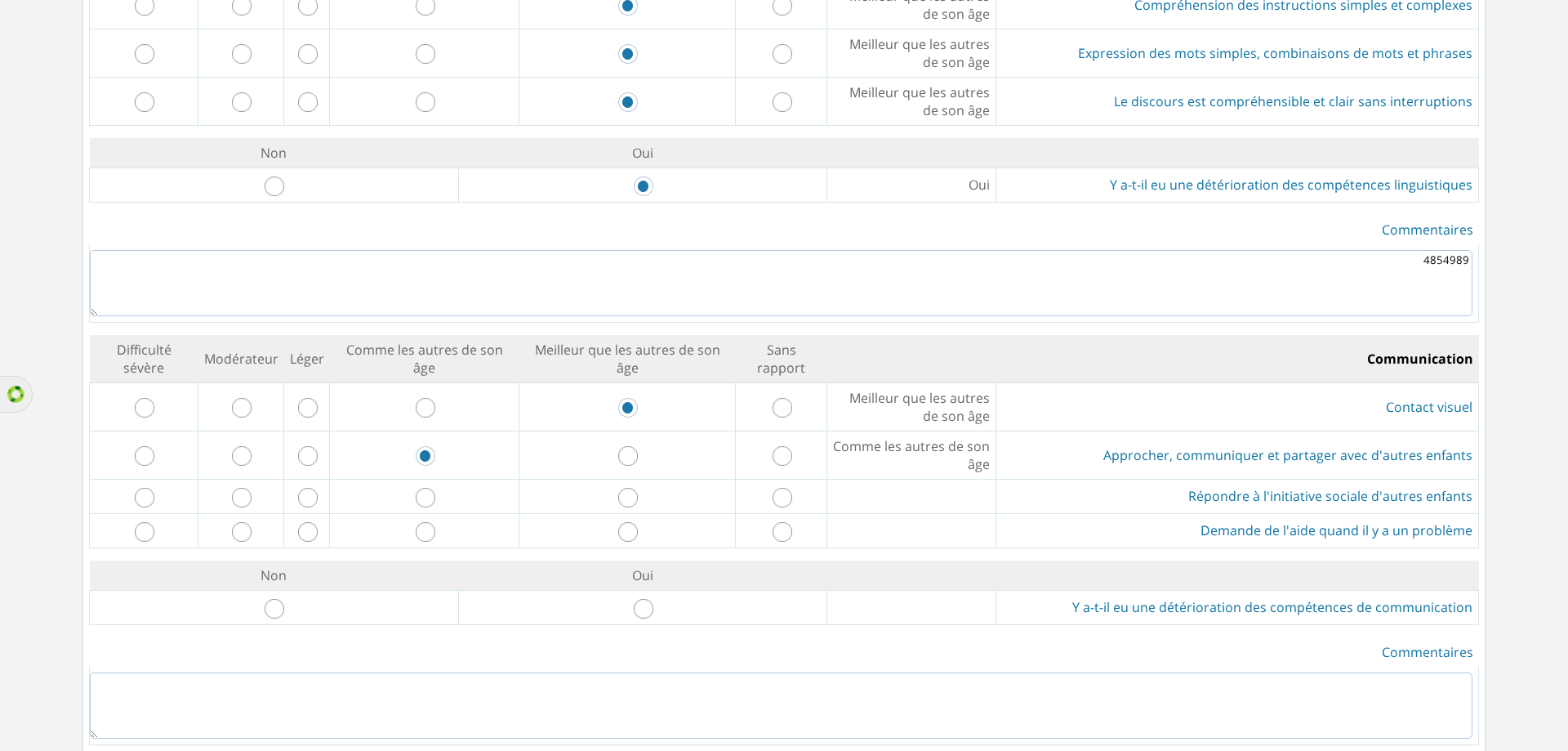
click at [435, 494] on input "radio" at bounding box center [425, 497] width 19 height 19
radio input "true"
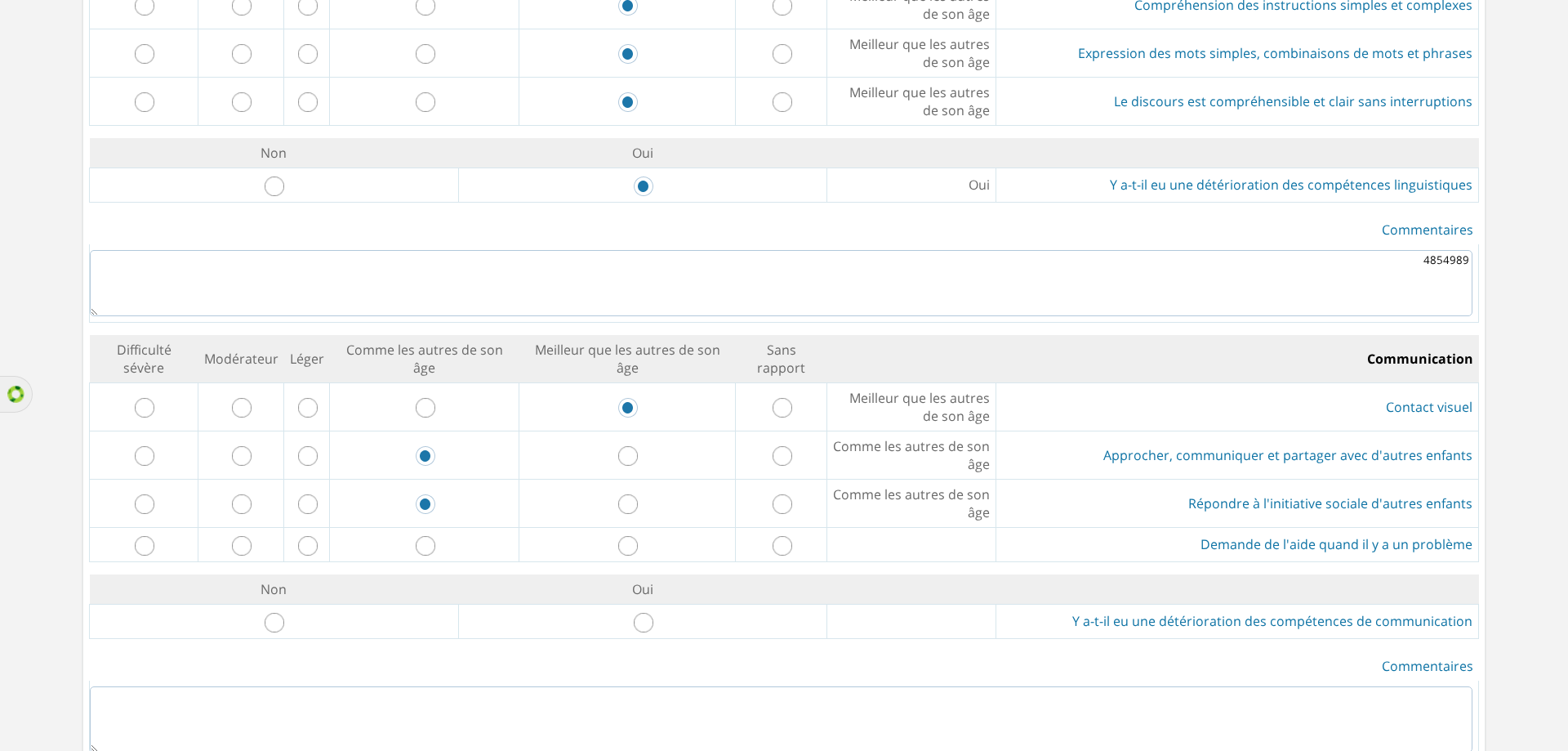
click at [434, 547] on input "radio" at bounding box center [425, 546] width 19 height 19
radio input "true"
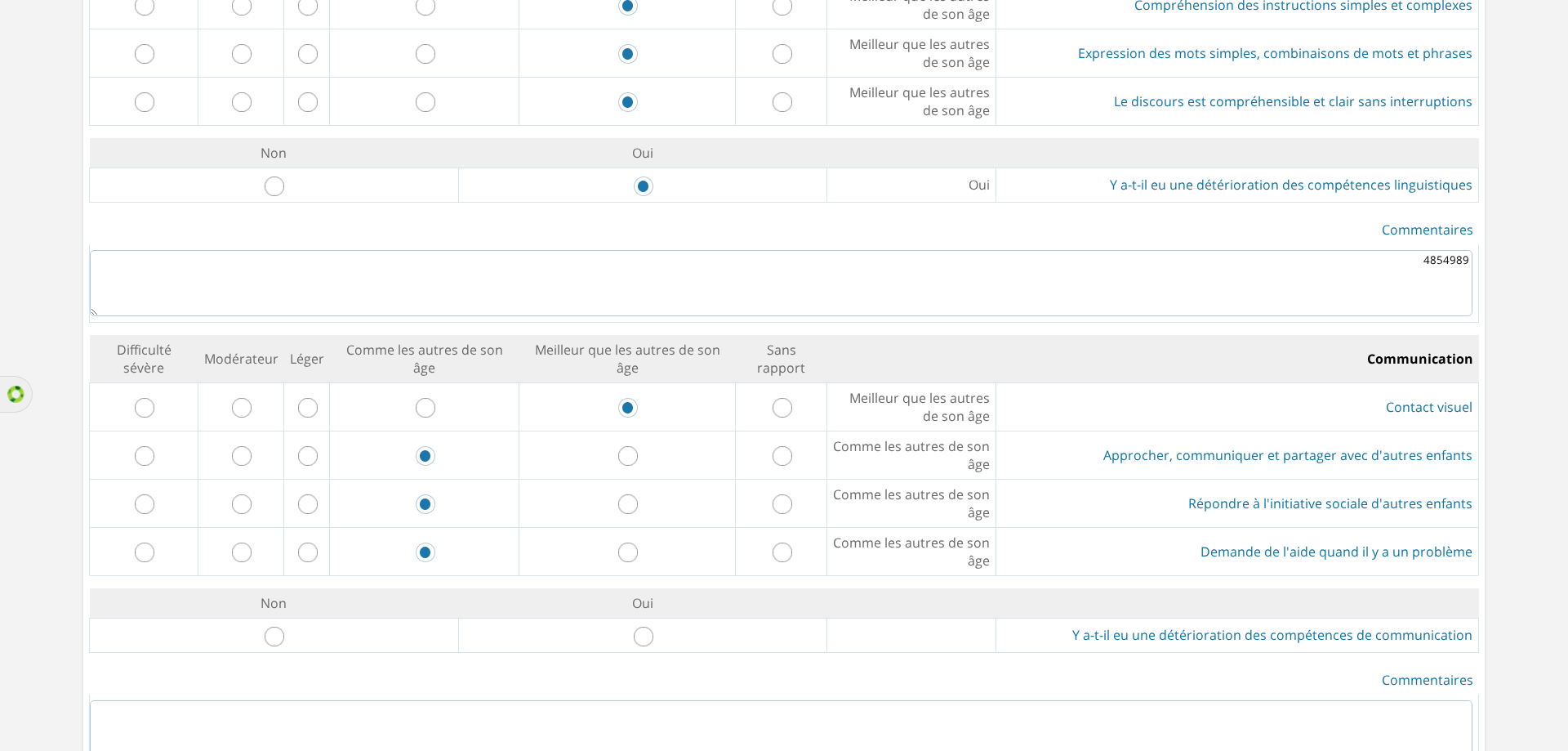
click at [283, 640] on input "radio" at bounding box center [274, 636] width 19 height 19
radio input "true"
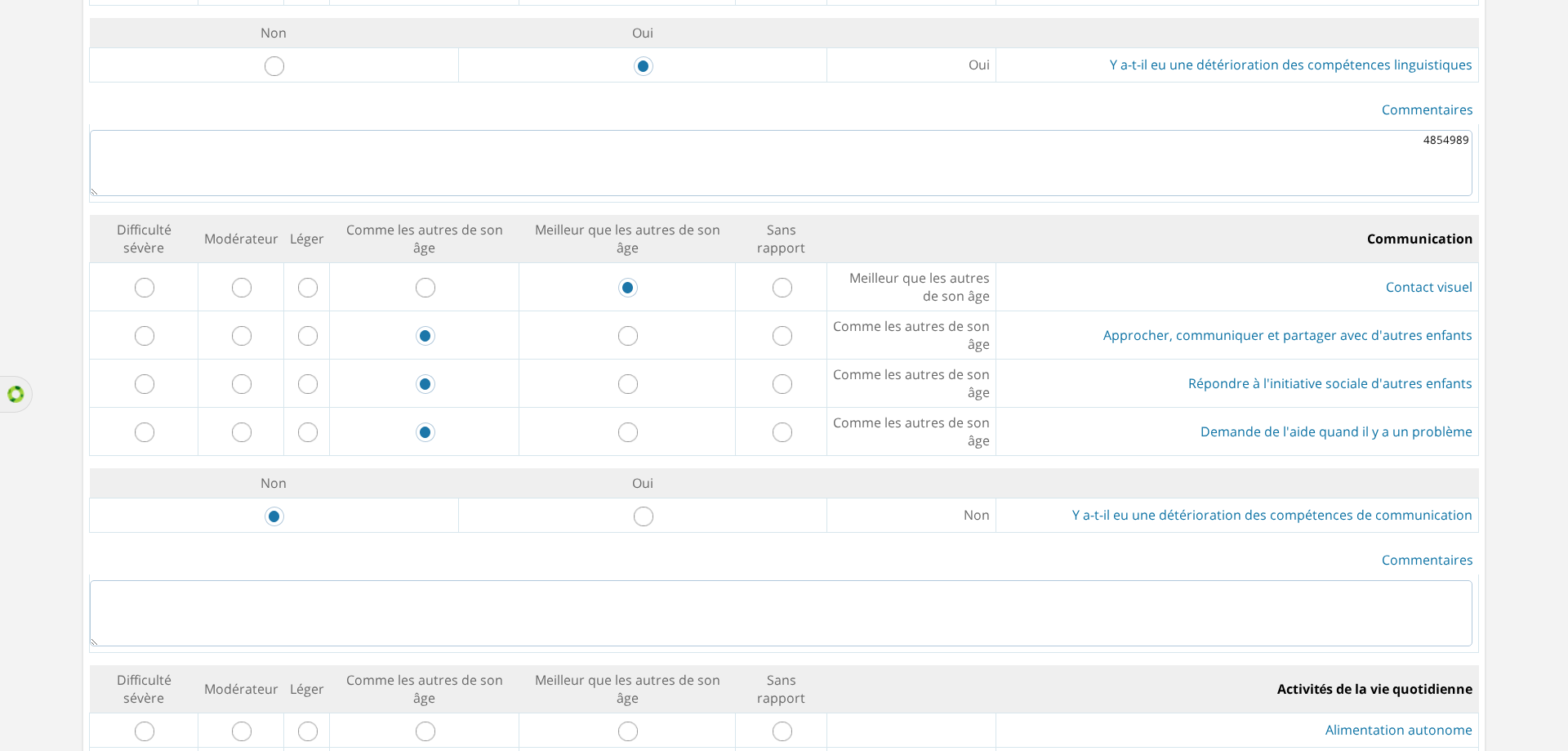
scroll to position [2206, 0]
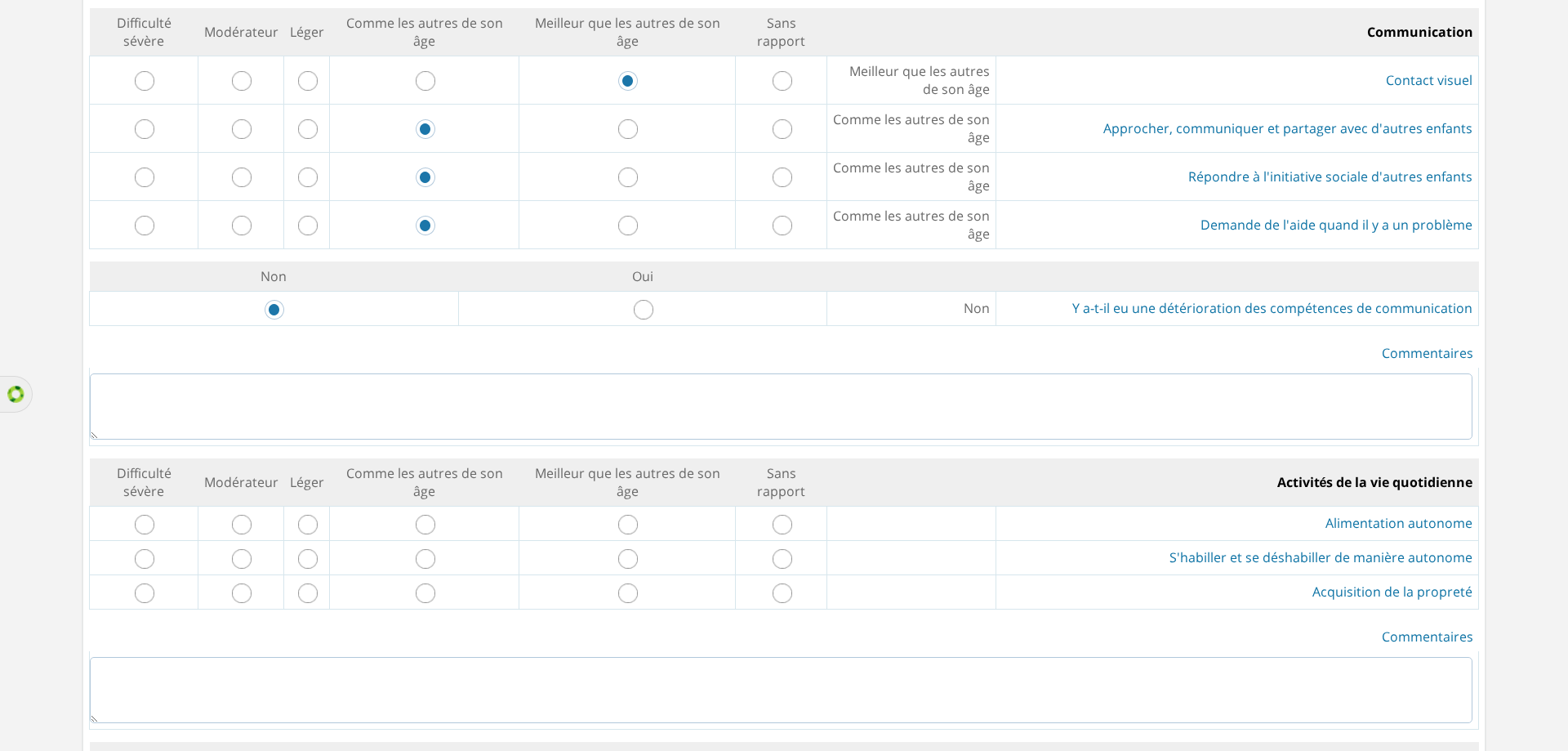
click at [770, 380] on textarea at bounding box center [781, 406] width 1383 height 66
type textarea "8y78"
click at [785, 522] on input "radio" at bounding box center [782, 524] width 19 height 19
radio input "true"
click at [638, 558] on input "radio" at bounding box center [628, 558] width 19 height 19
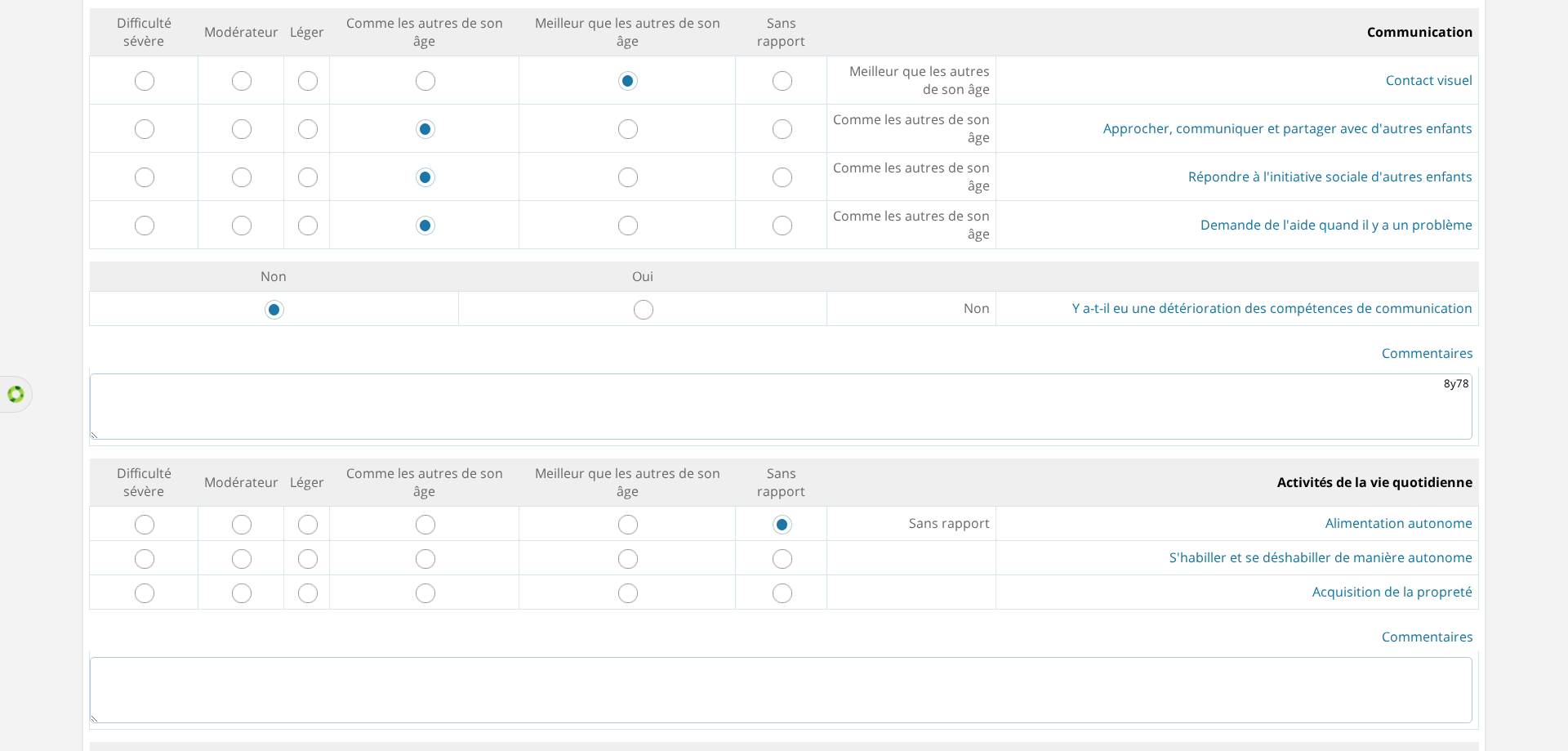
radio input "true"
click at [435, 601] on input "radio" at bounding box center [425, 607] width 19 height 19
radio input "true"
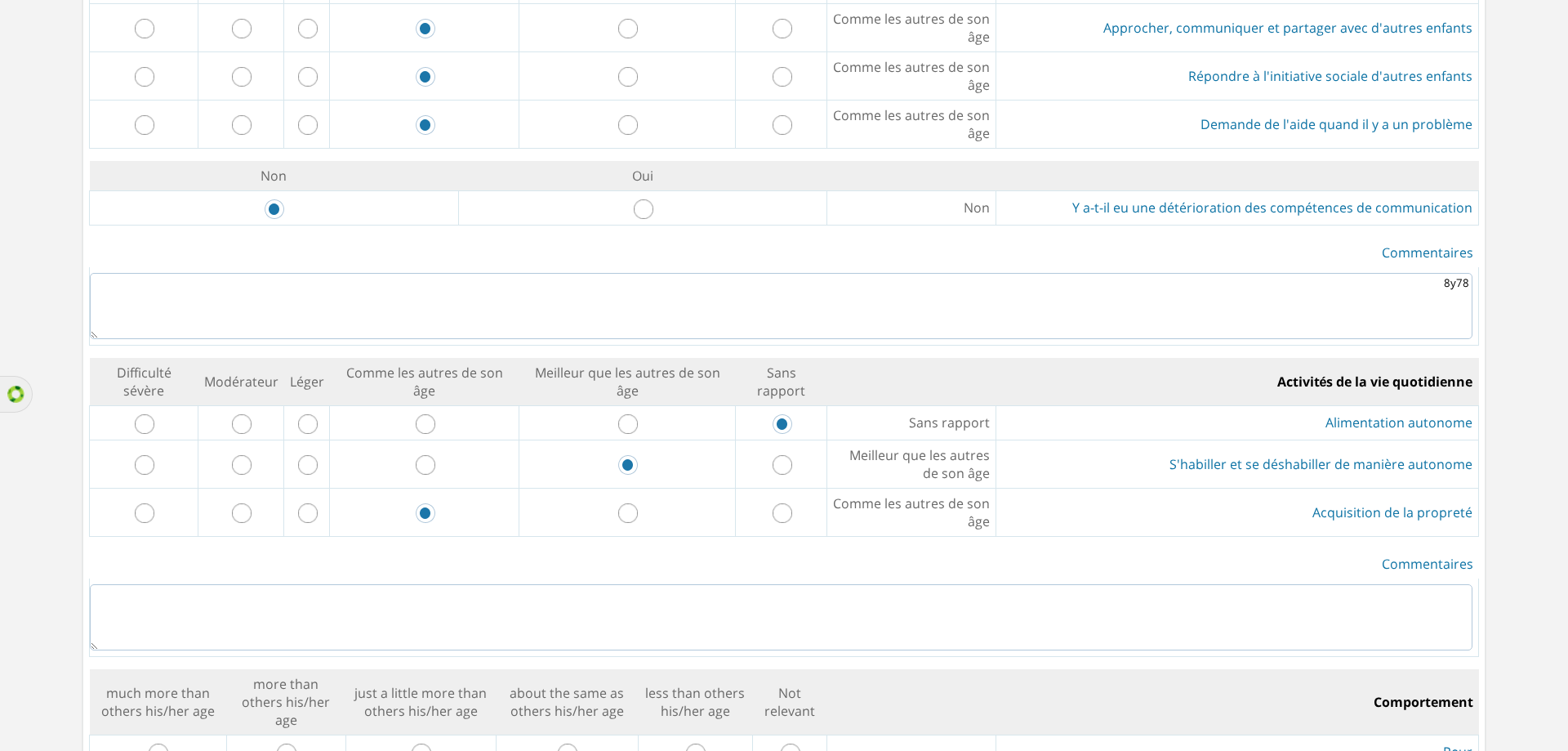
scroll to position [2450, 0]
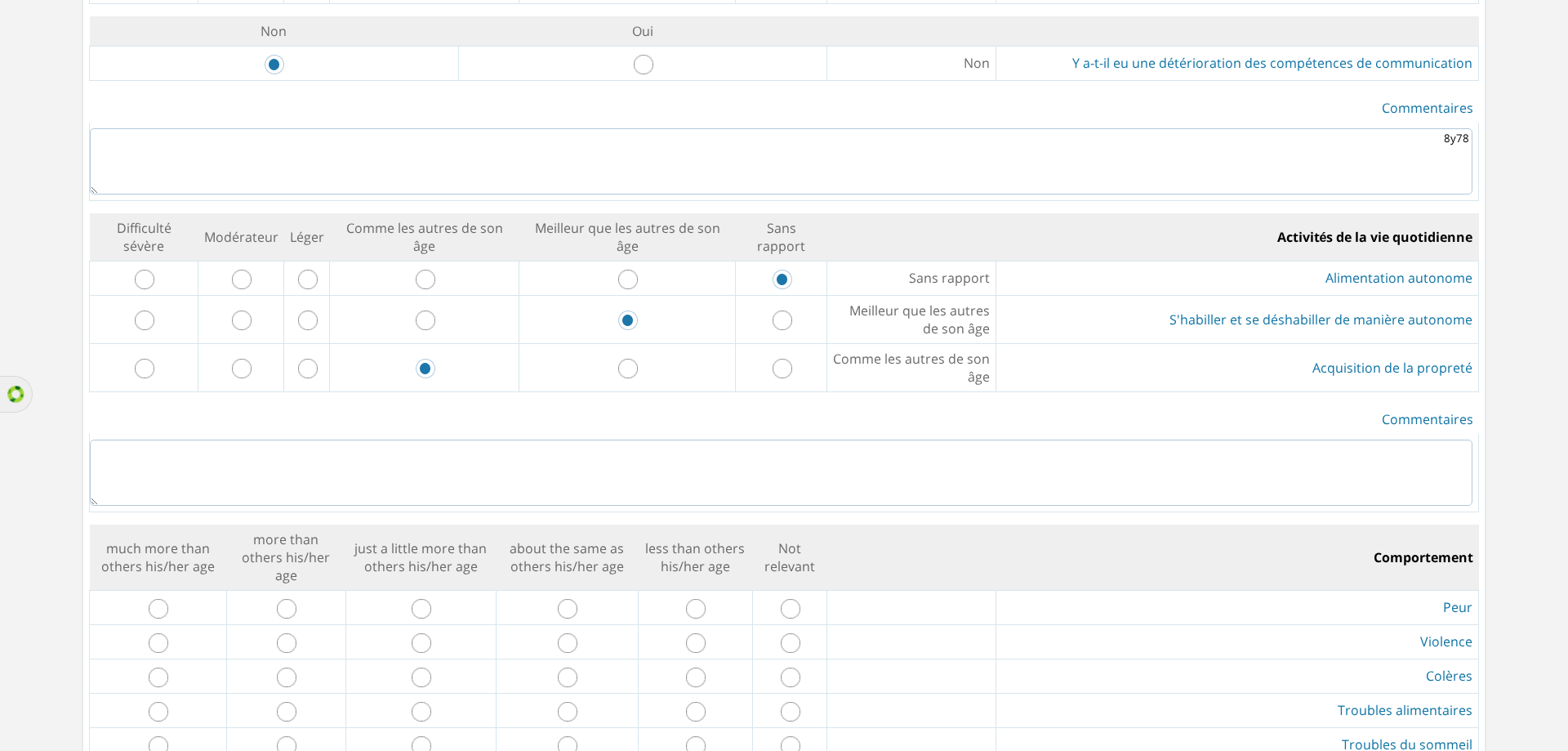
click at [871, 486] on textarea at bounding box center [781, 472] width 1383 height 66
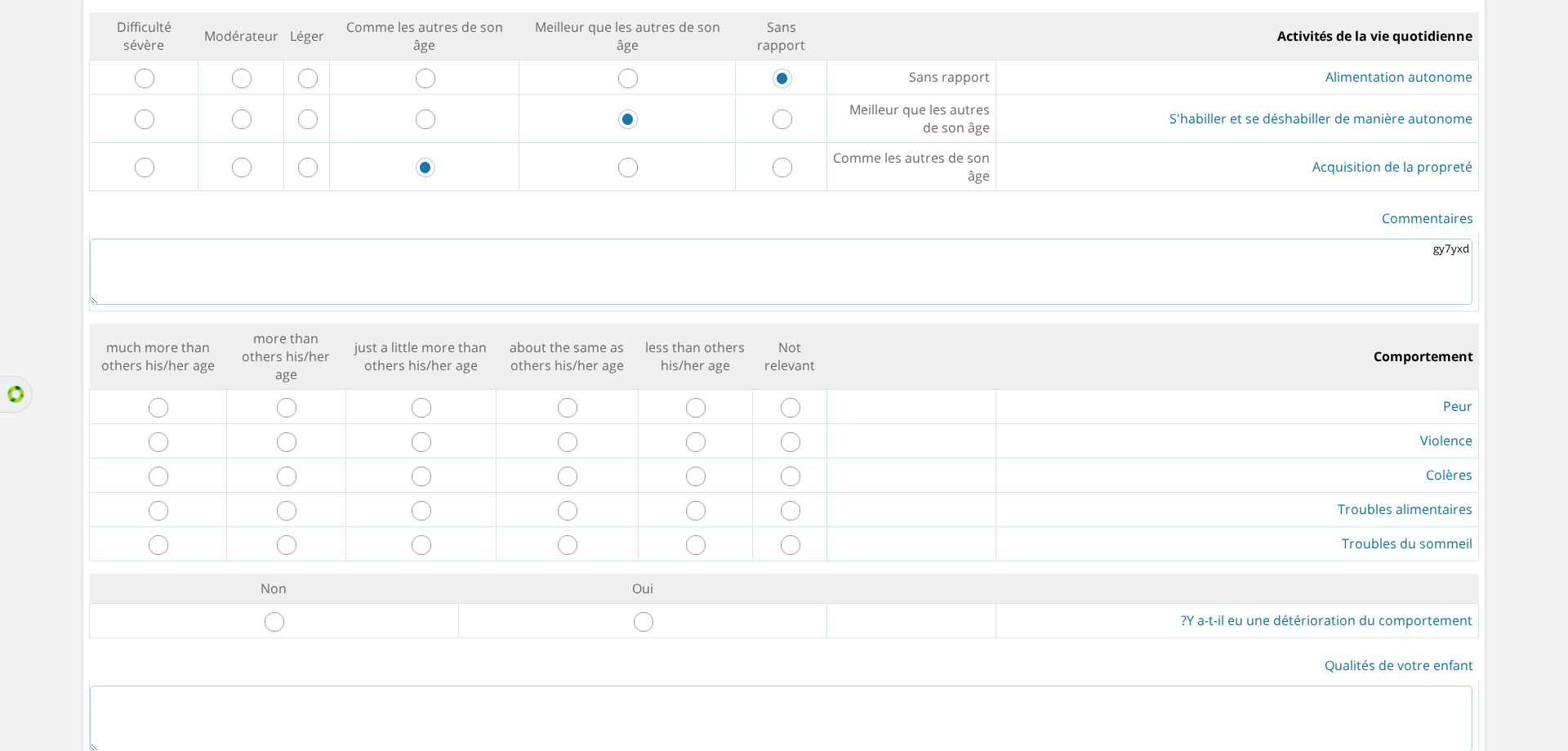
scroll to position [2859, 0]
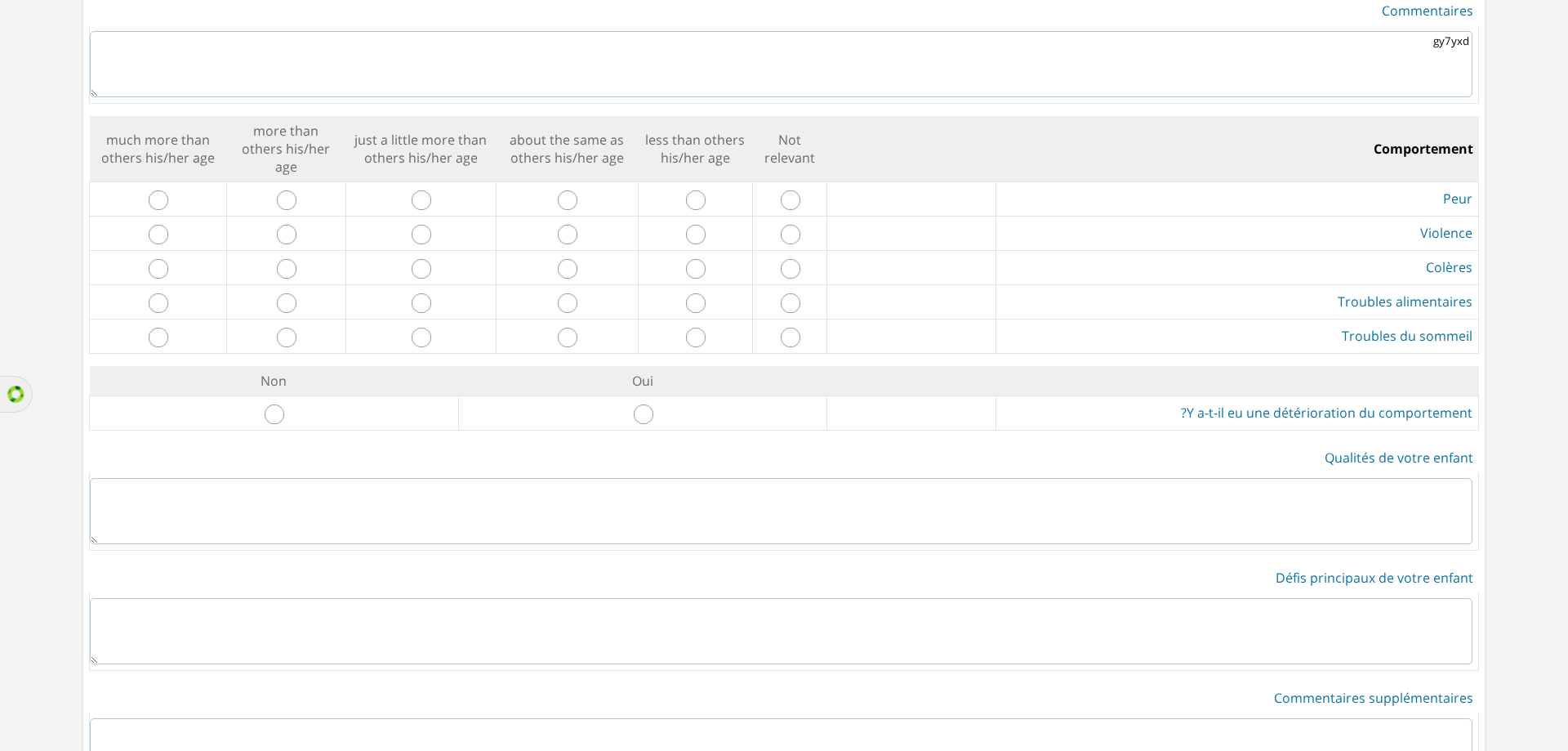
type textarea "gy7yxd"
click at [548, 148] on td "about the same as others his/her age" at bounding box center [567, 149] width 142 height 66
copy td "about the same as others his/her age"
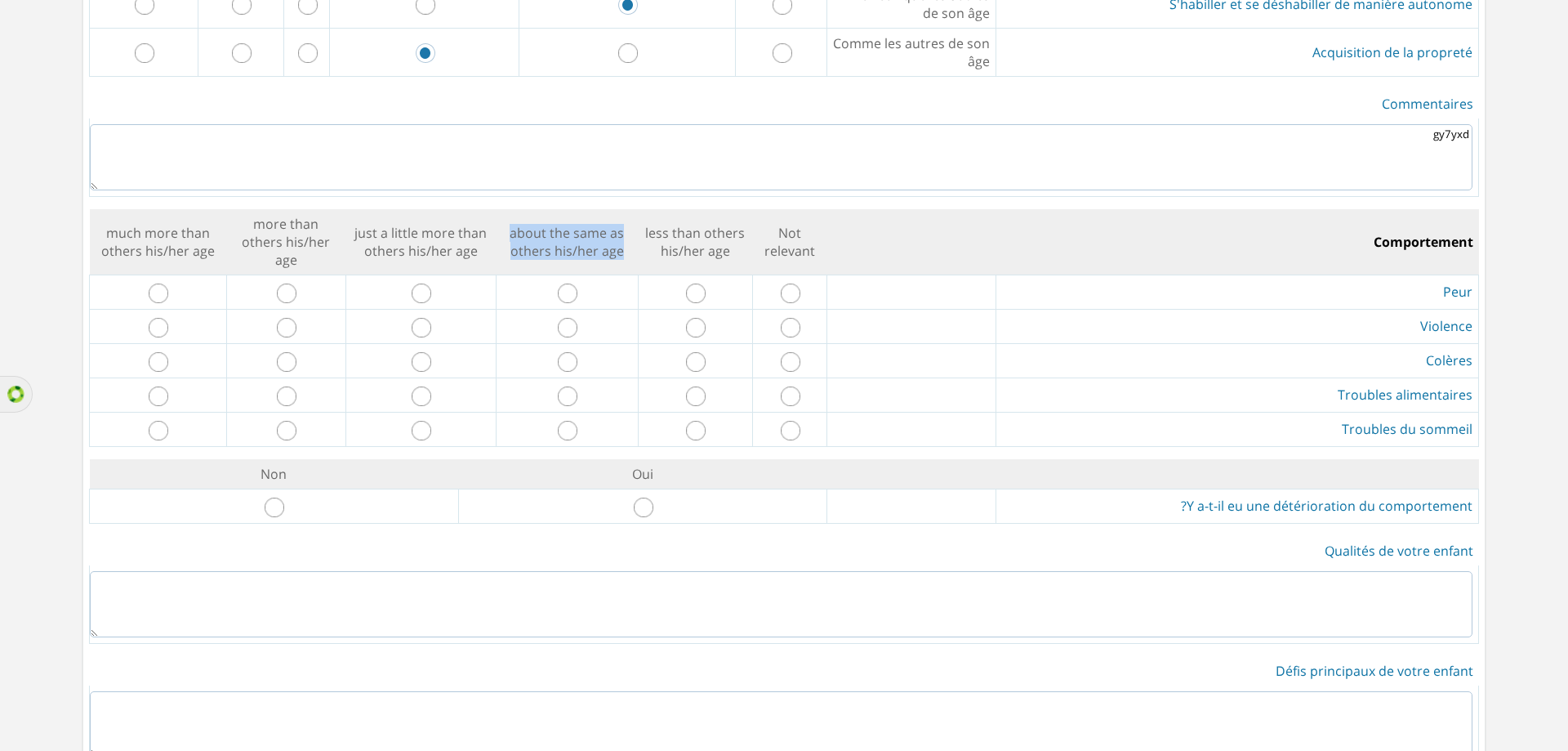
scroll to position [2771, 0]
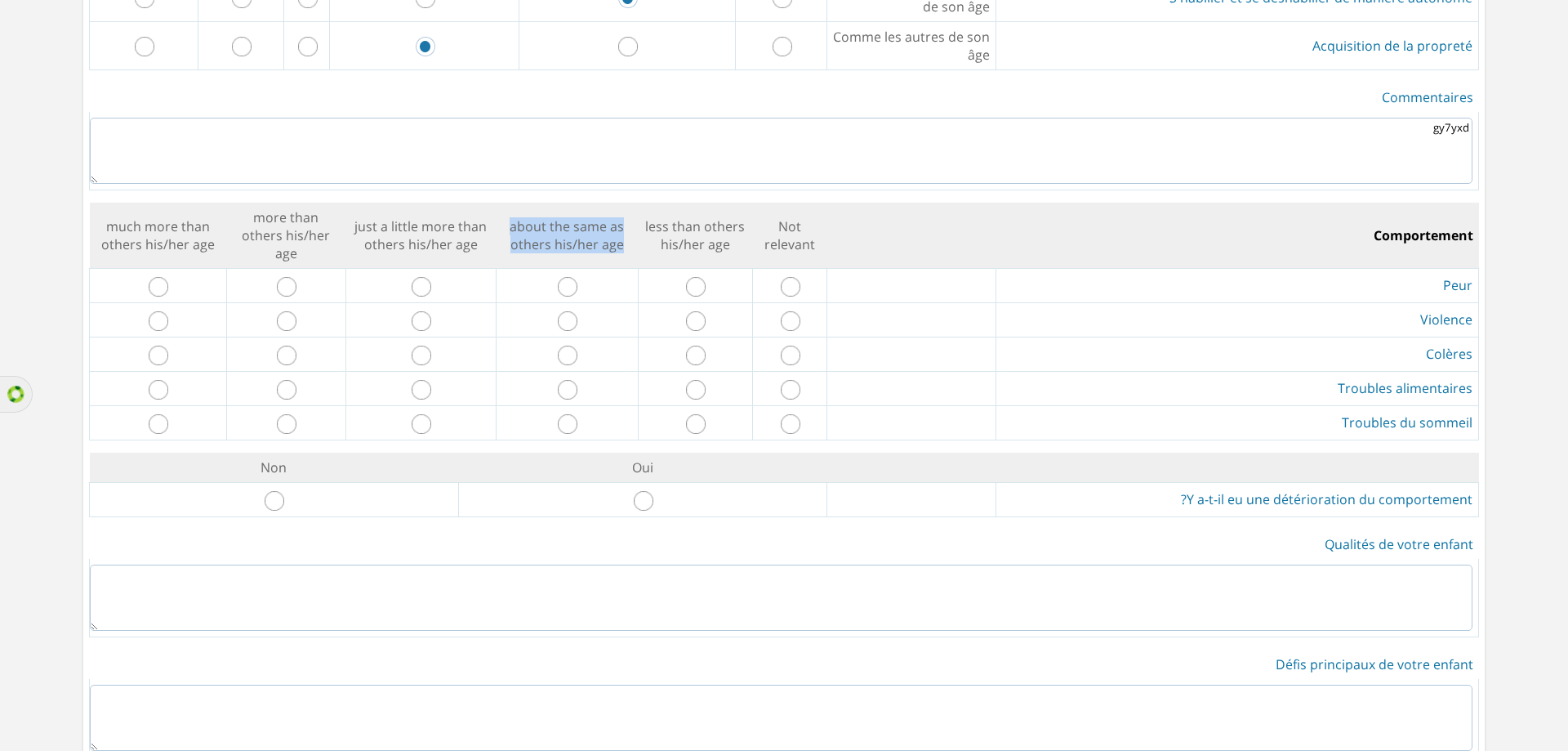
click at [606, 239] on td "about the same as others his/her age" at bounding box center [567, 235] width 142 height 66
click at [537, 235] on td "about the same as others his/her age" at bounding box center [567, 235] width 142 height 66
click at [578, 292] on input "radio" at bounding box center [568, 287] width 19 height 19
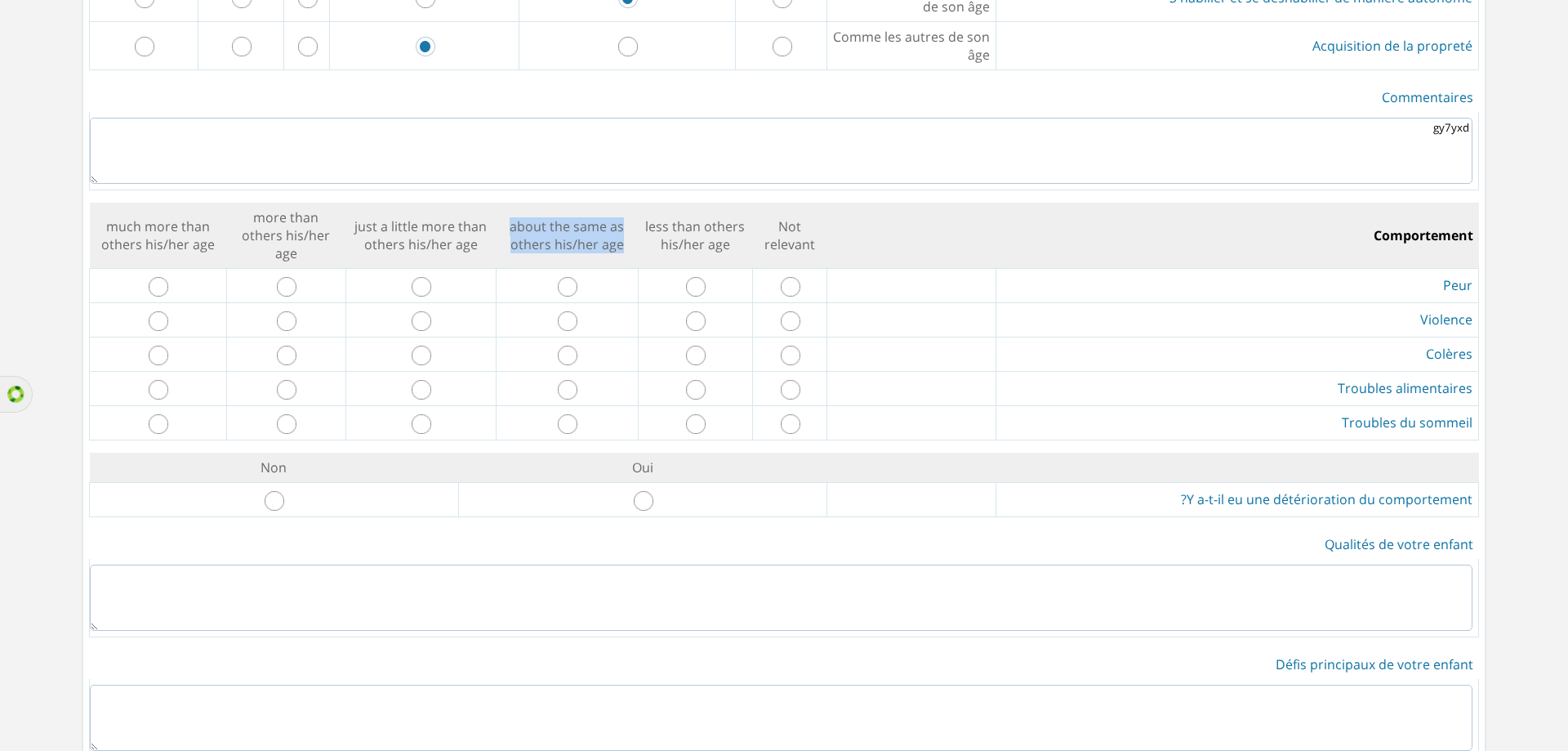
radio input "true"
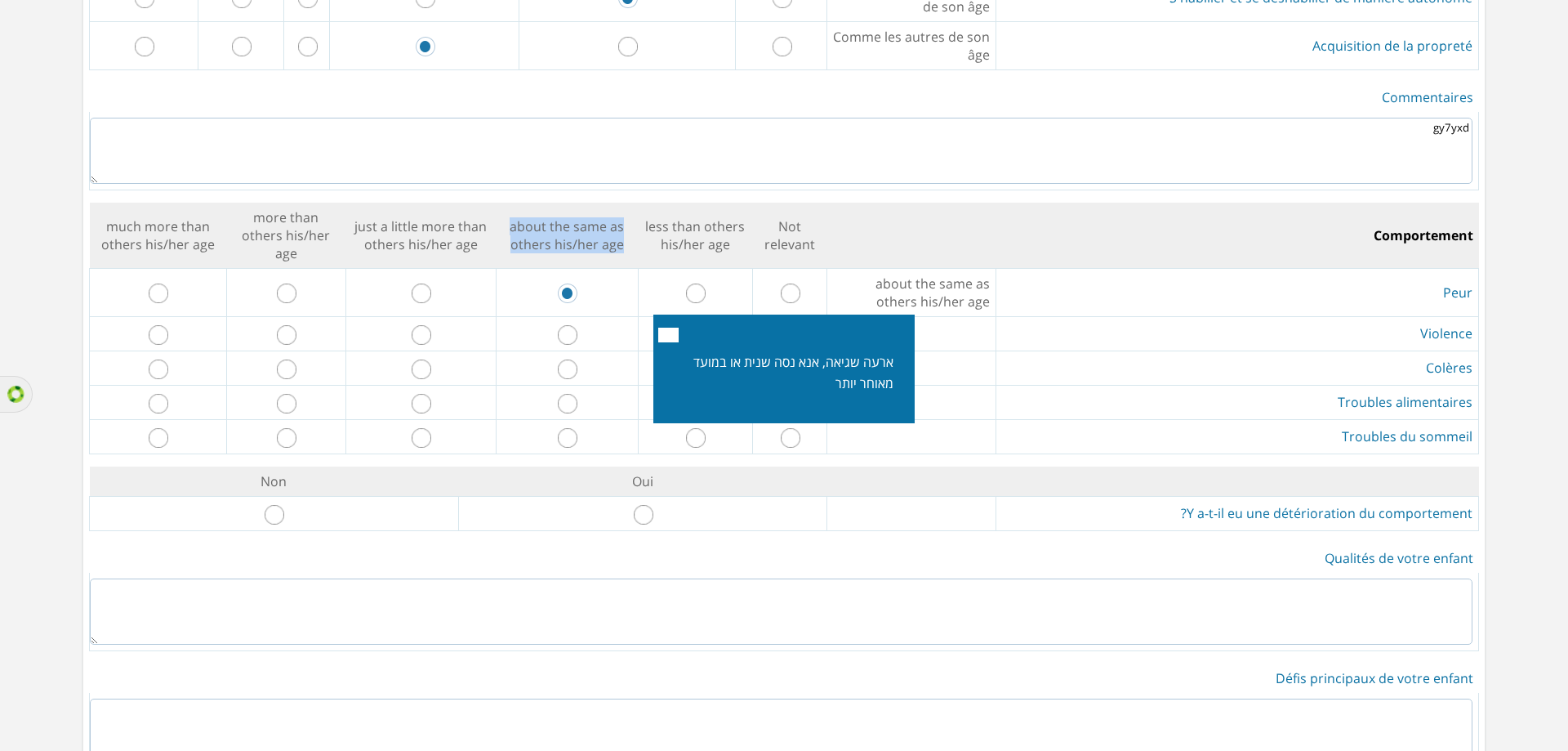
click at [422, 337] on input "radio" at bounding box center [422, 334] width 19 height 19
radio input "true"
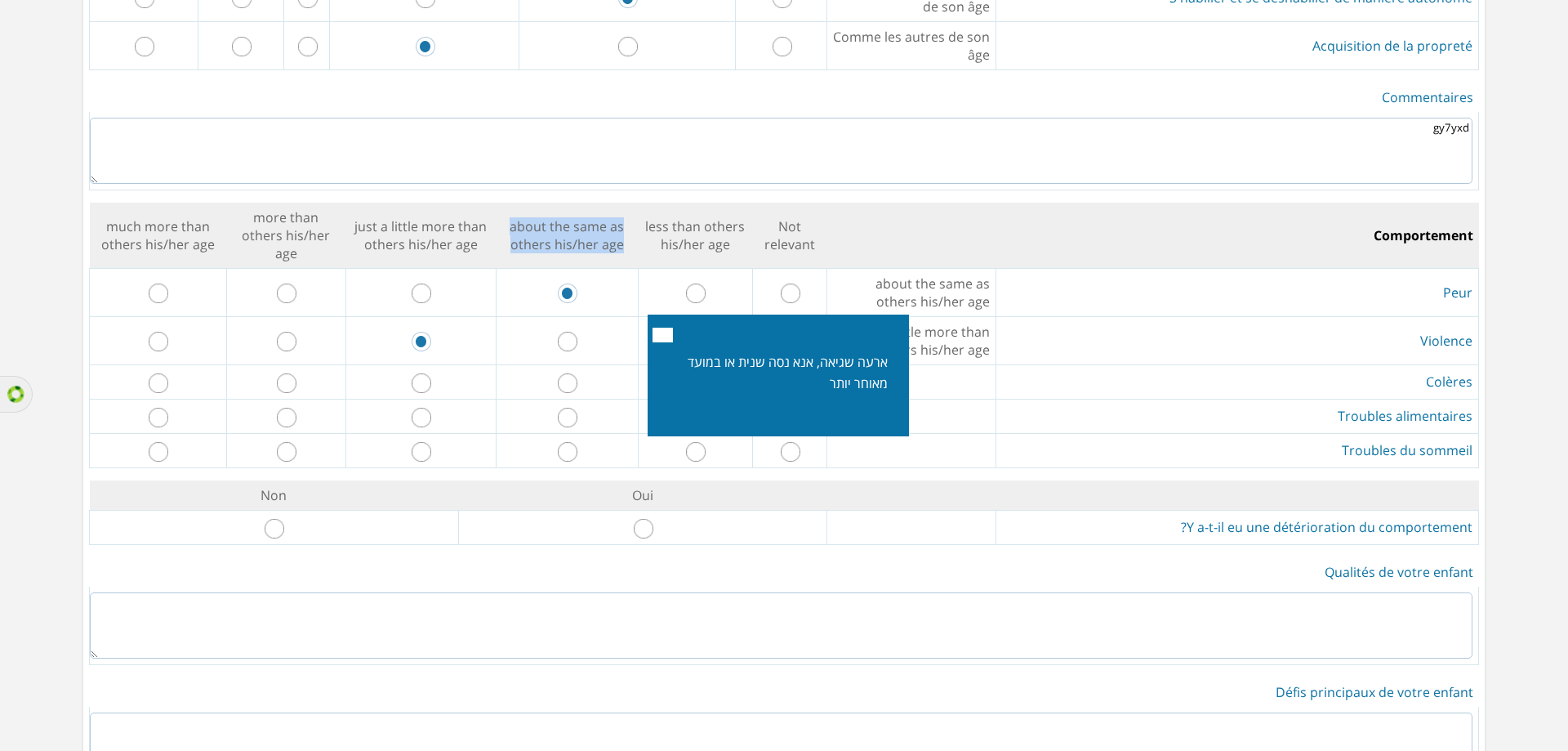
click at [663, 337] on button "Close" at bounding box center [662, 334] width 20 height 15
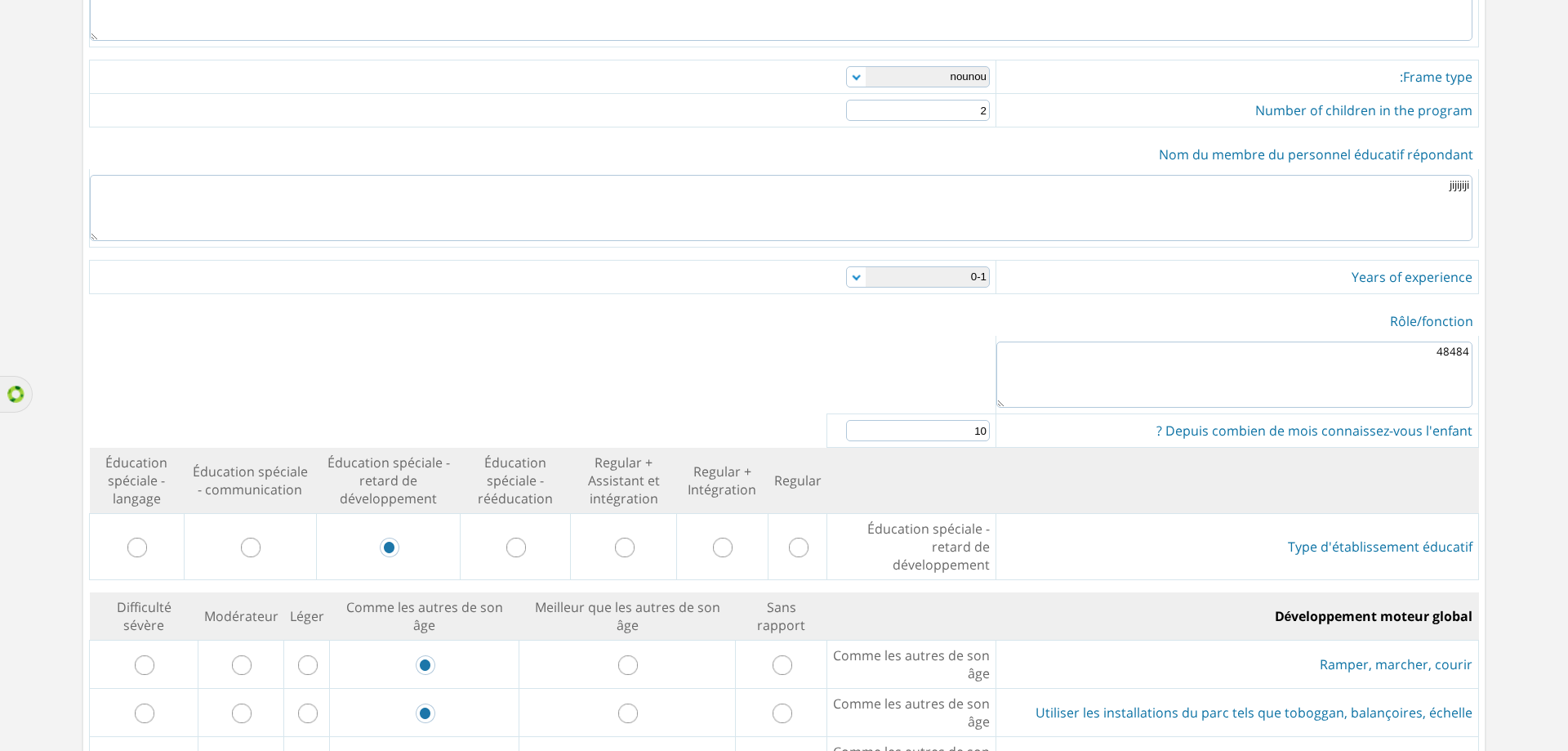
scroll to position [572, 0]
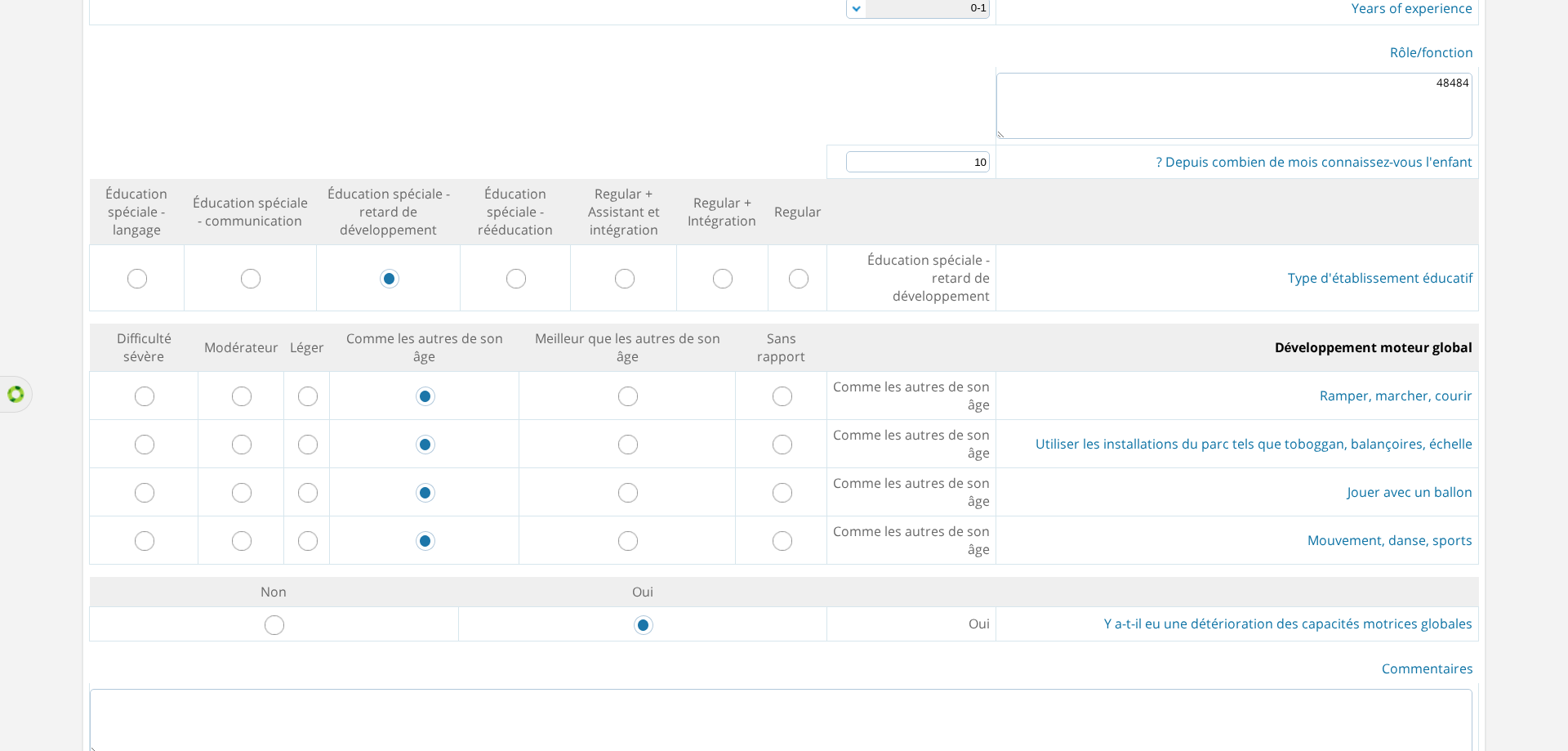
click at [626, 531] on input "radio" at bounding box center [628, 541] width 19 height 19
radio input "true"
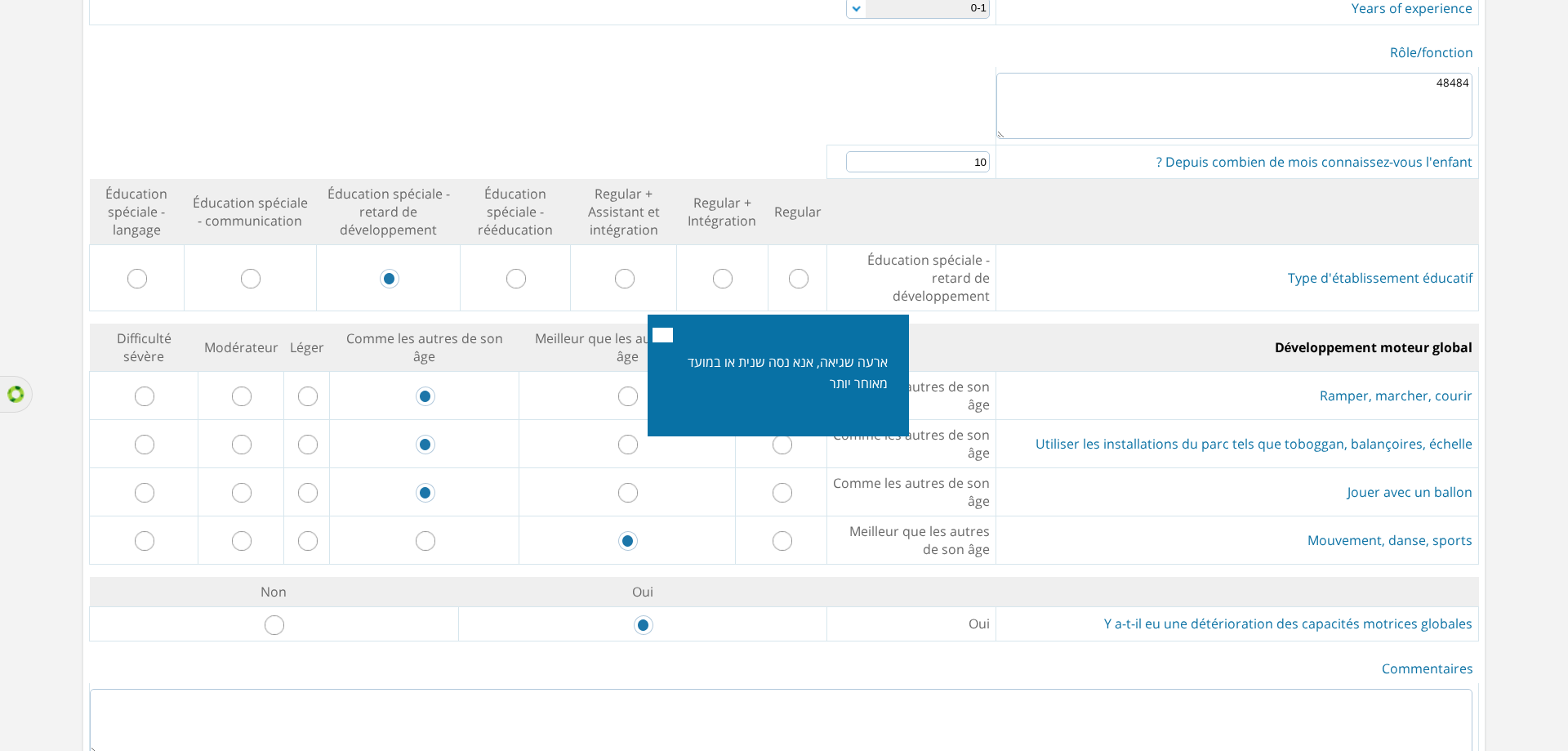
click at [661, 329] on button "Close" at bounding box center [662, 334] width 20 height 15
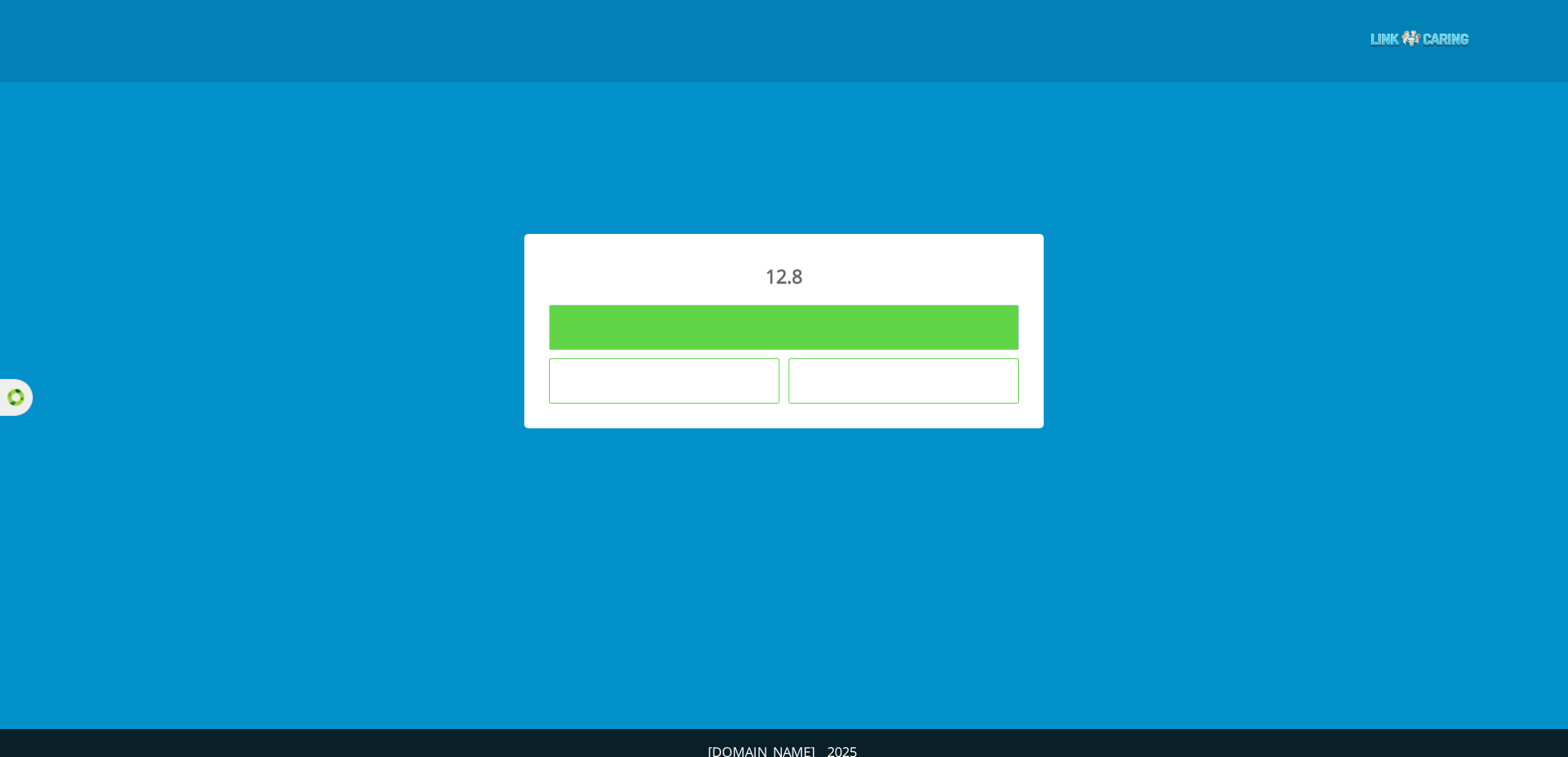
type input "Remplir les questionnaires"
type input "Je ne souhaite pas répondre aux questionnaires"
type input "L'enfant n'est pas dans le cadre éducatif où j’enseigne"
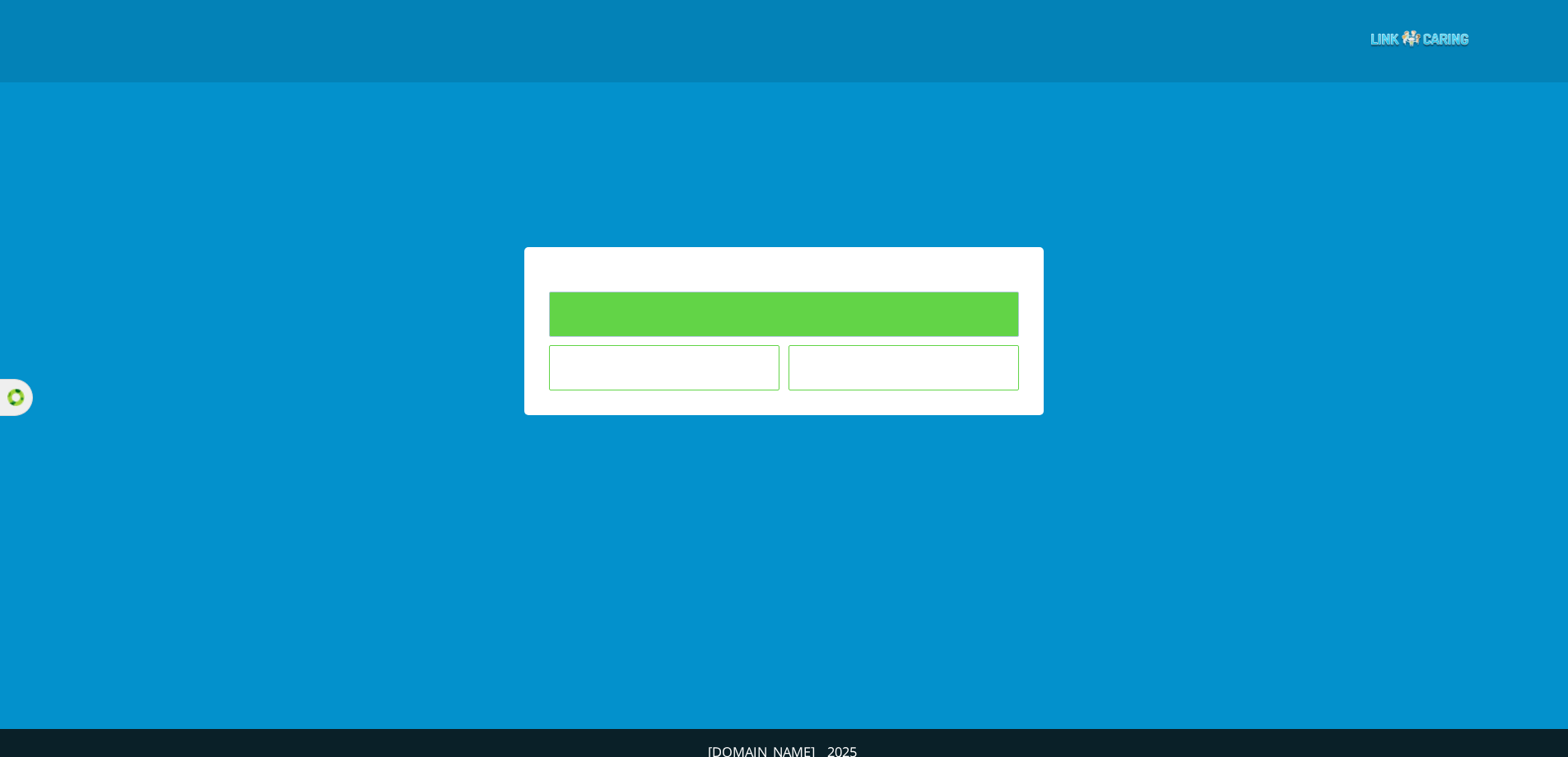
type input "Remplir les questionnaires"
type input "Je ne souhaite pas répondre aux questionnaires"
type input "L'enfant n'est pas dans le cadre éducatif où j’enseigne"
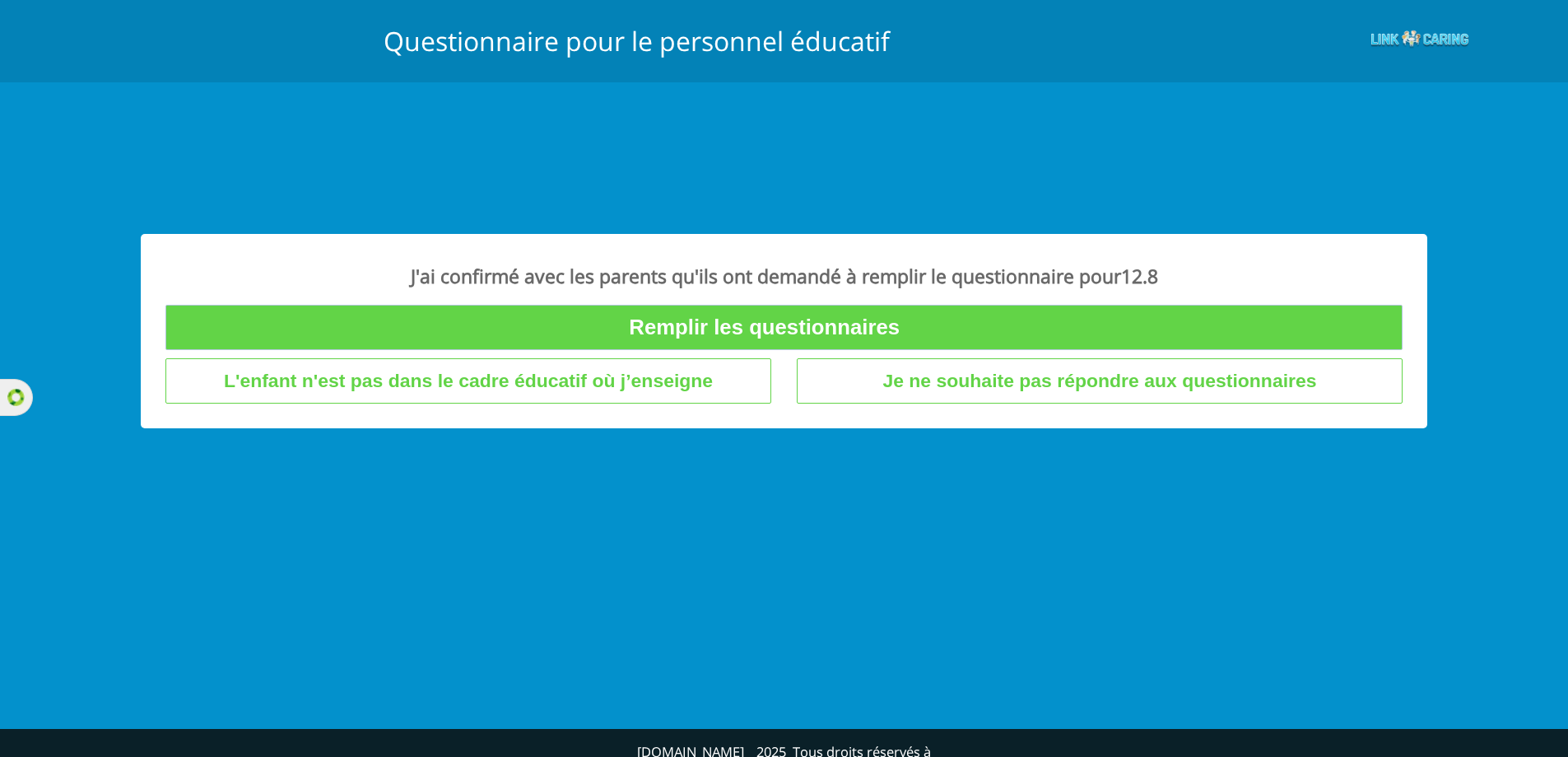
click at [860, 318] on input "Remplir les questionnaires" at bounding box center [784, 327] width 1238 height 45
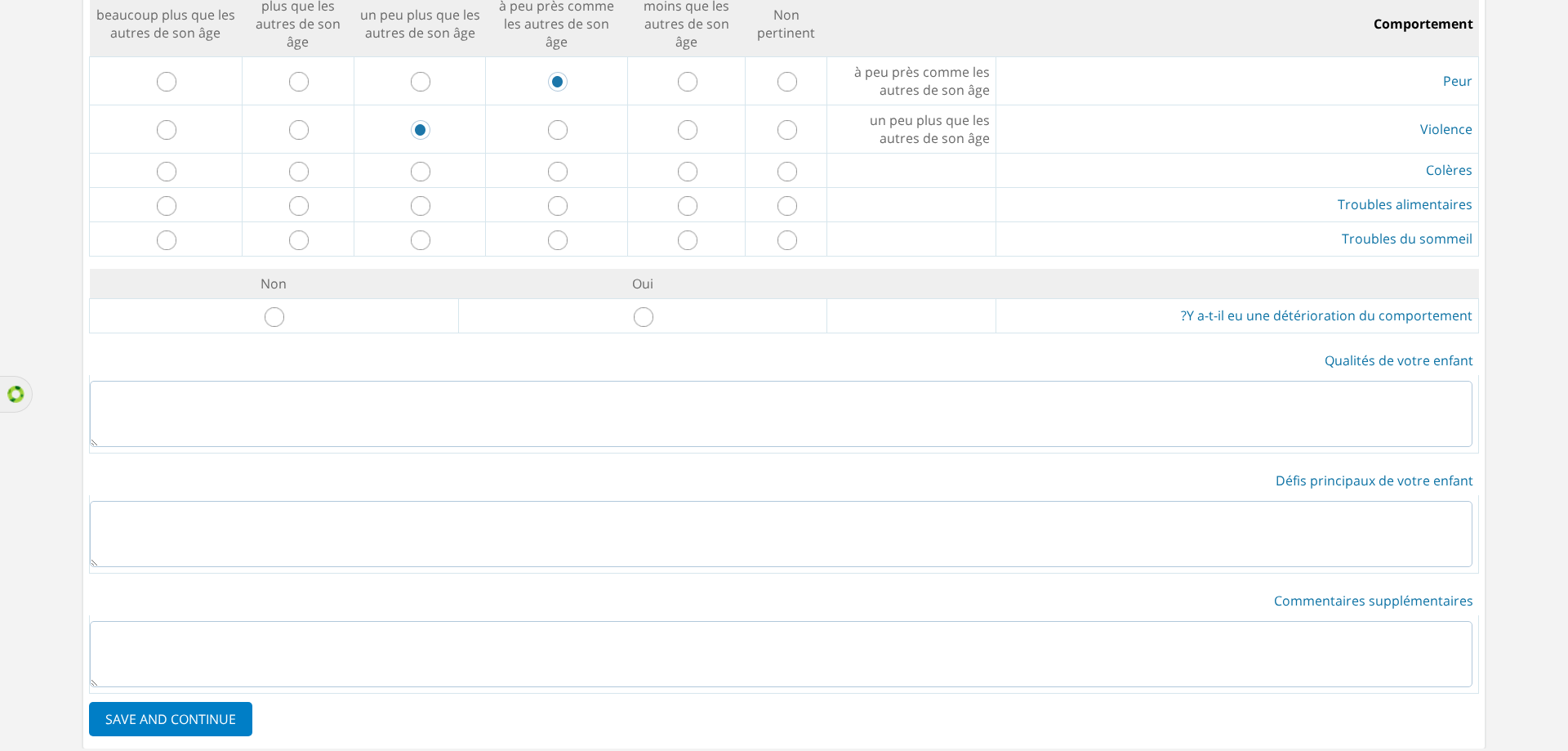
scroll to position [3021, 0]
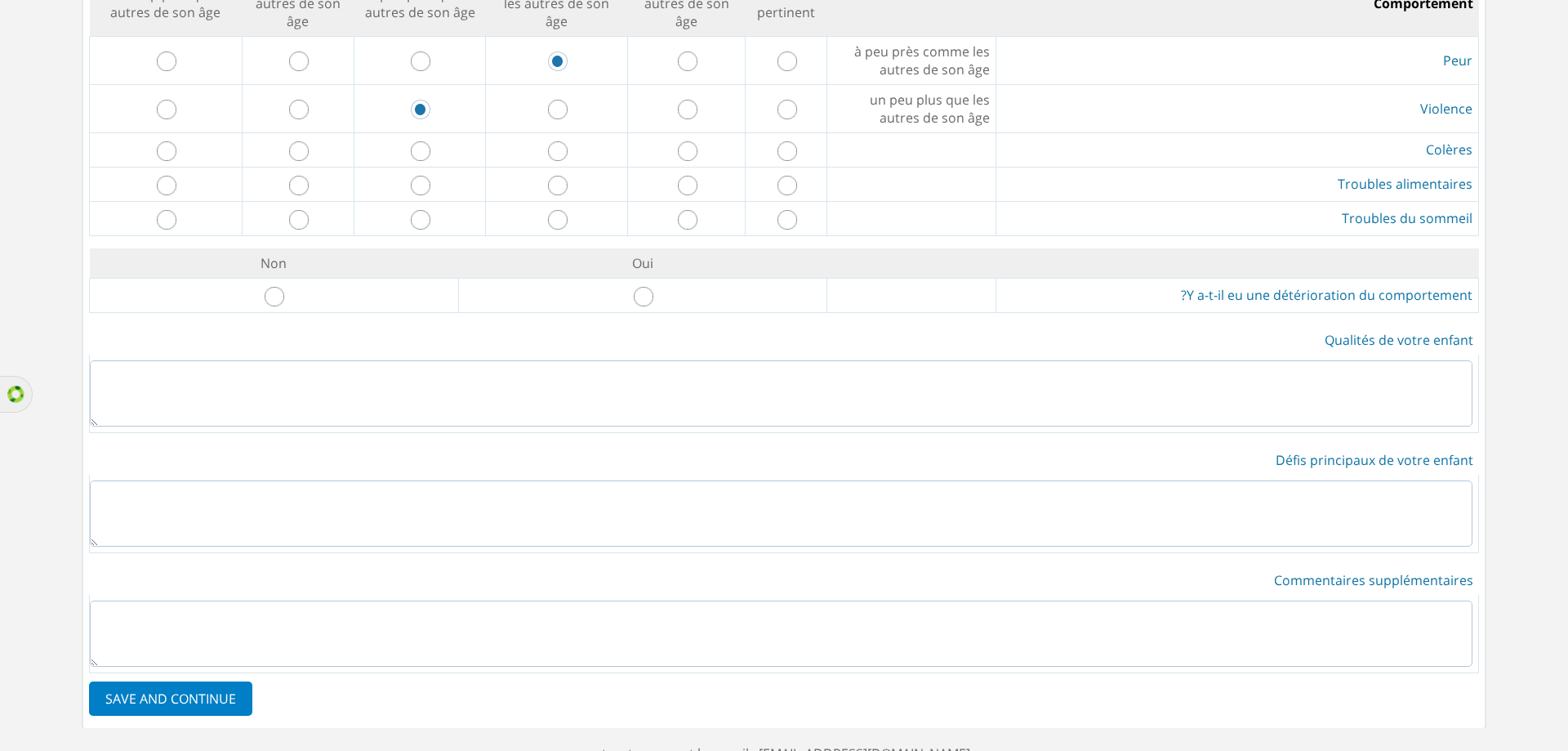
click at [558, 141] on input "radio" at bounding box center [558, 151] width 19 height 19
radio input "true"
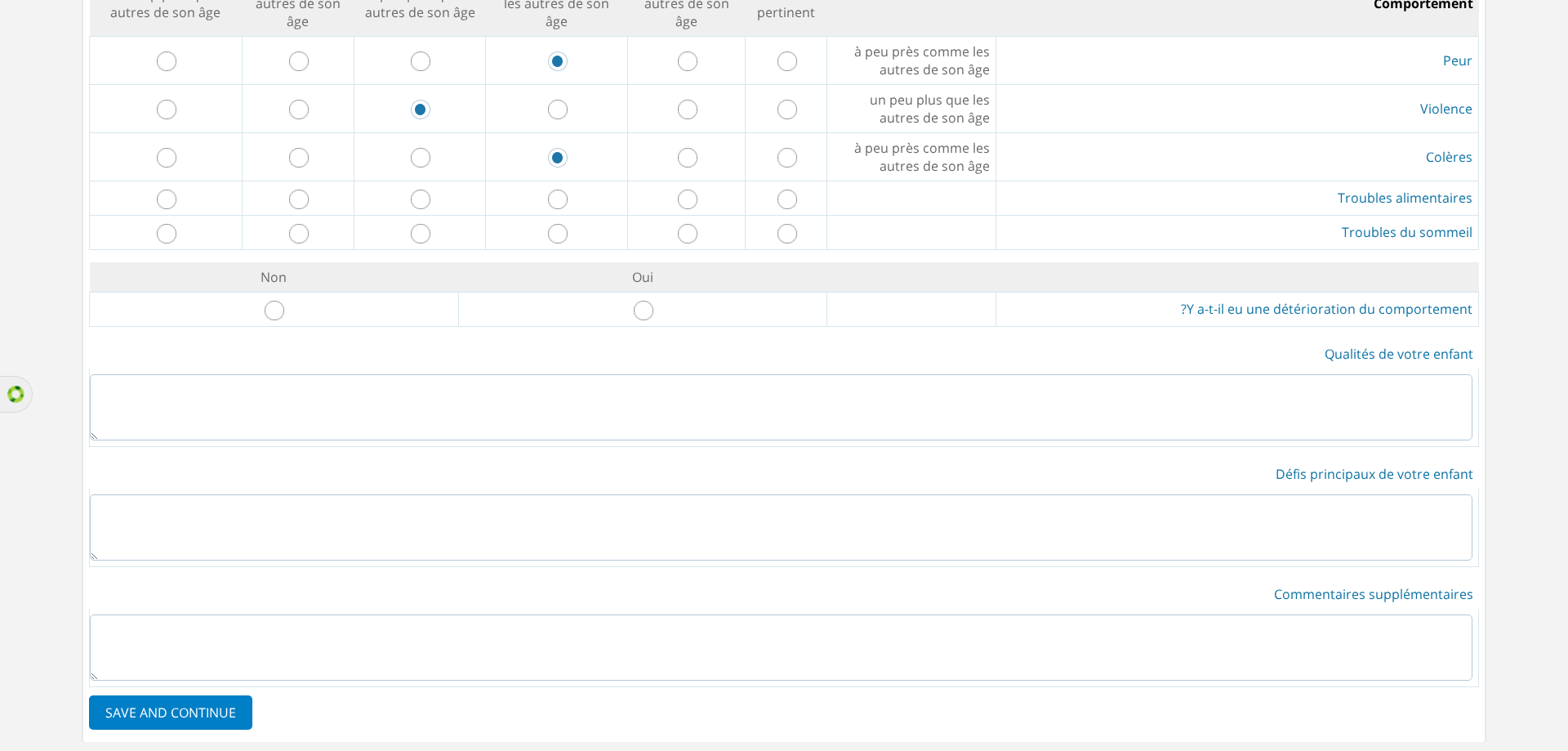
click at [558, 190] on input "radio" at bounding box center [558, 200] width 19 height 19
radio input "true"
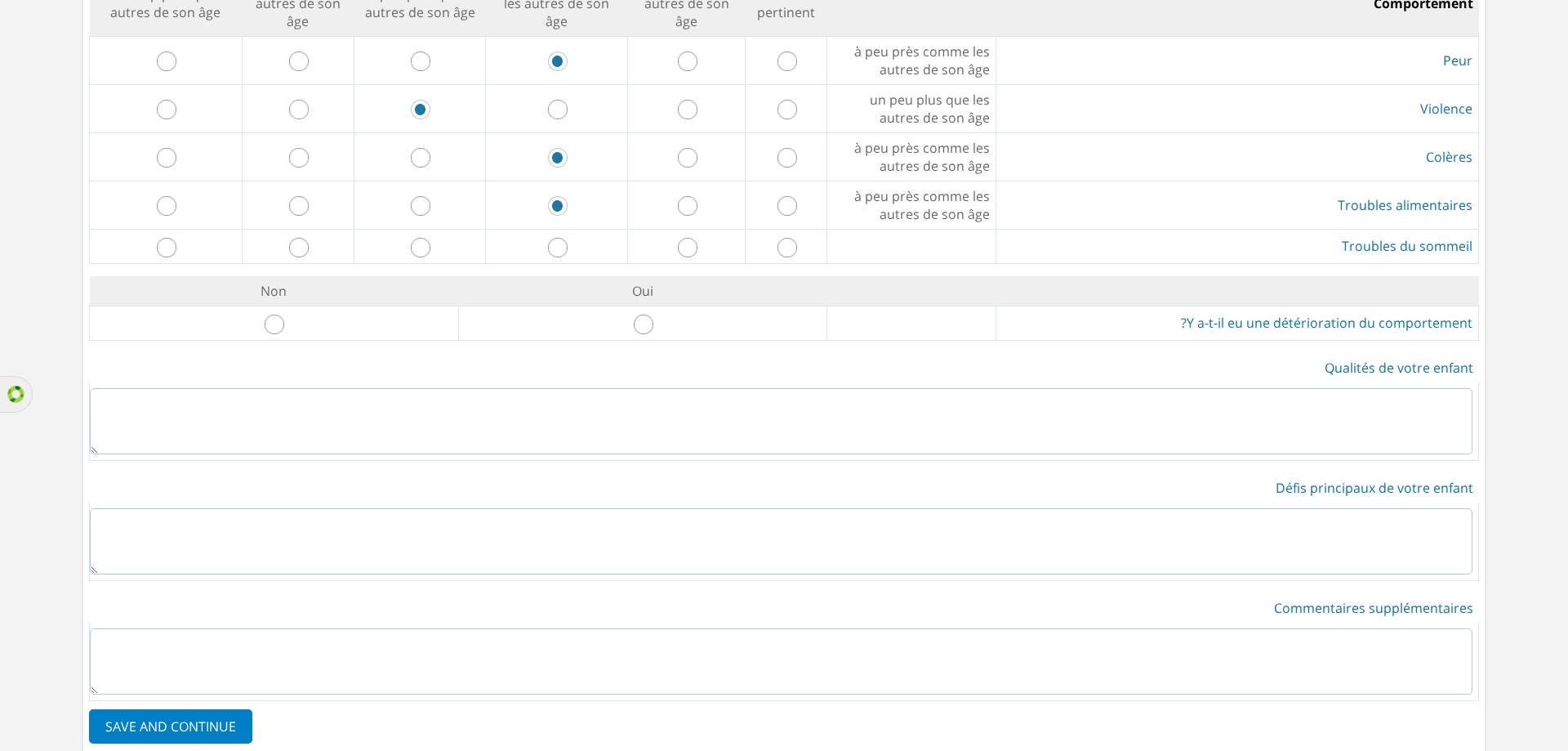
click at [427, 237] on input "radio" at bounding box center [421, 247] width 19 height 19
radio input "true"
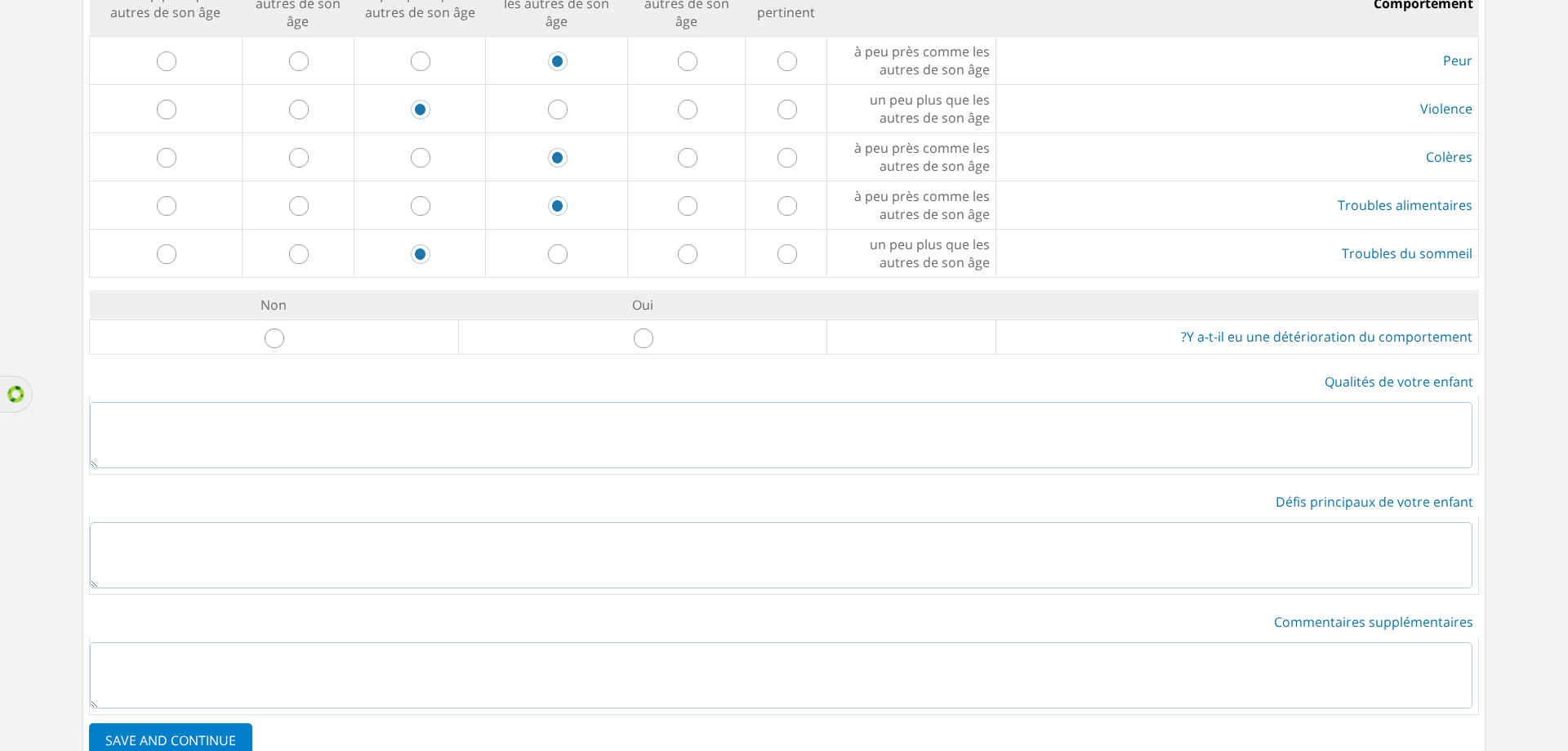
click at [653, 329] on input "radio" at bounding box center [643, 338] width 19 height 19
radio input "true"
click at [901, 429] on textarea at bounding box center [781, 435] width 1383 height 66
type textarea "yyhyh"
click at [1252, 548] on textarea at bounding box center [781, 555] width 1383 height 66
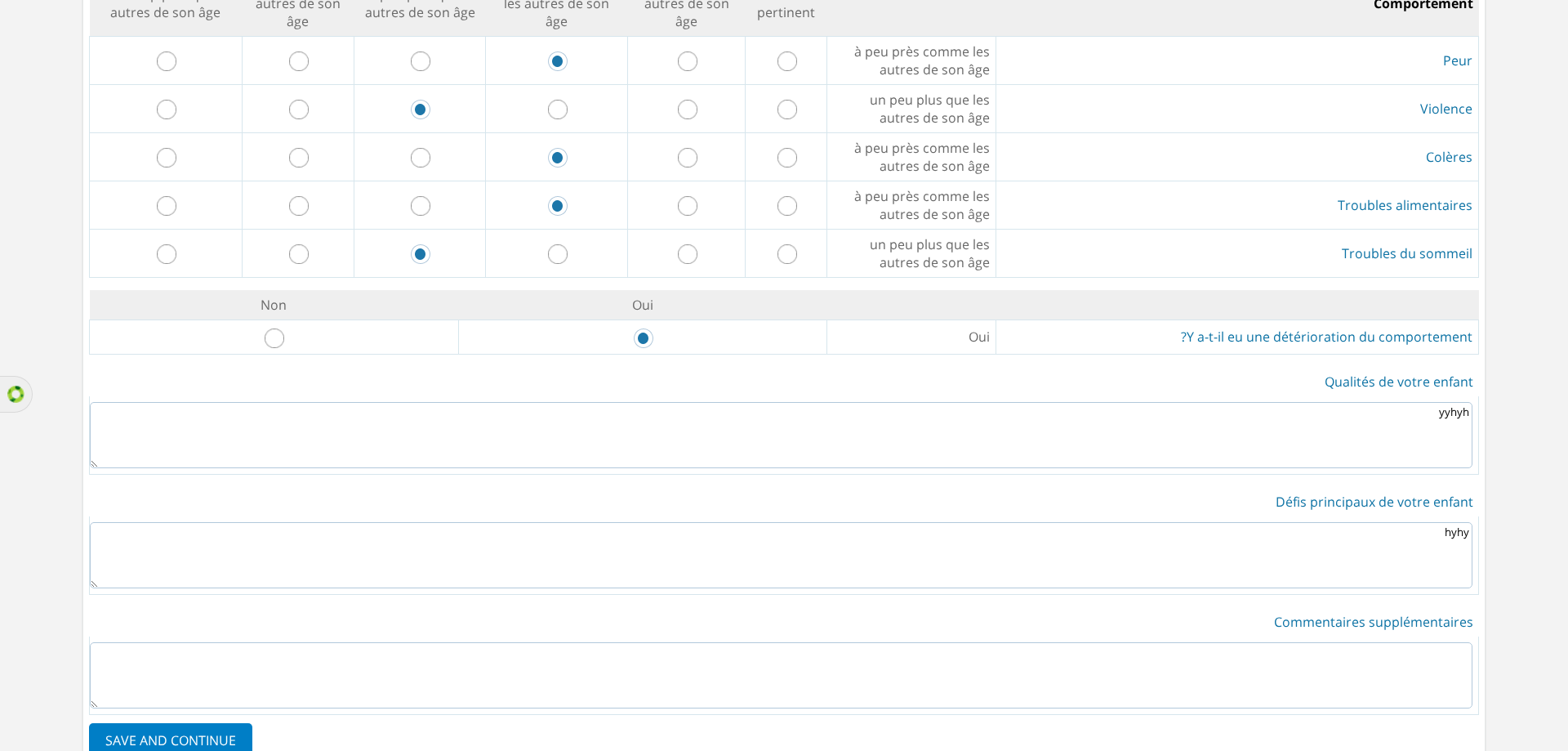
type textarea "hyhy"
click at [1211, 662] on textarea at bounding box center [781, 674] width 1383 height 66
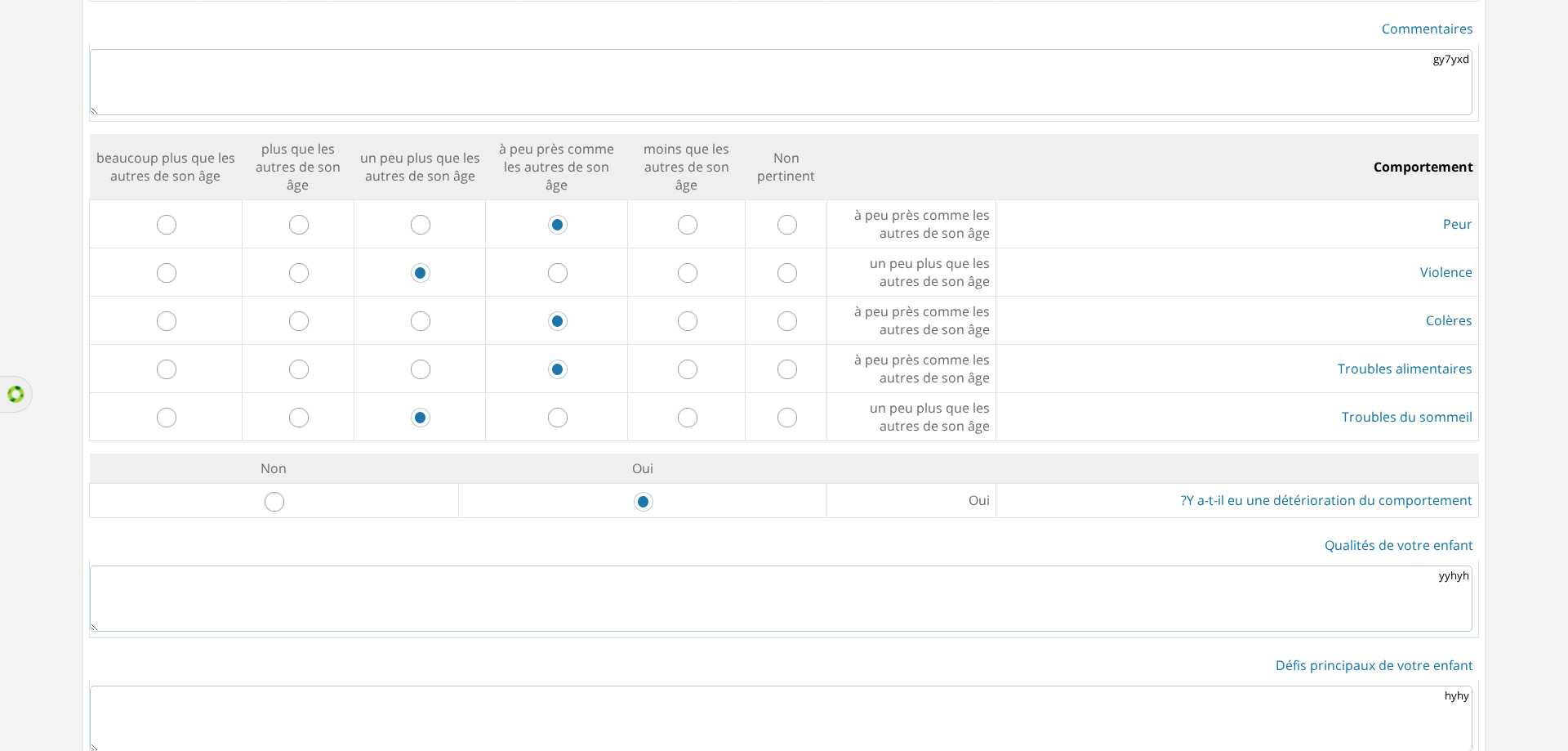
scroll to position [3086, 0]
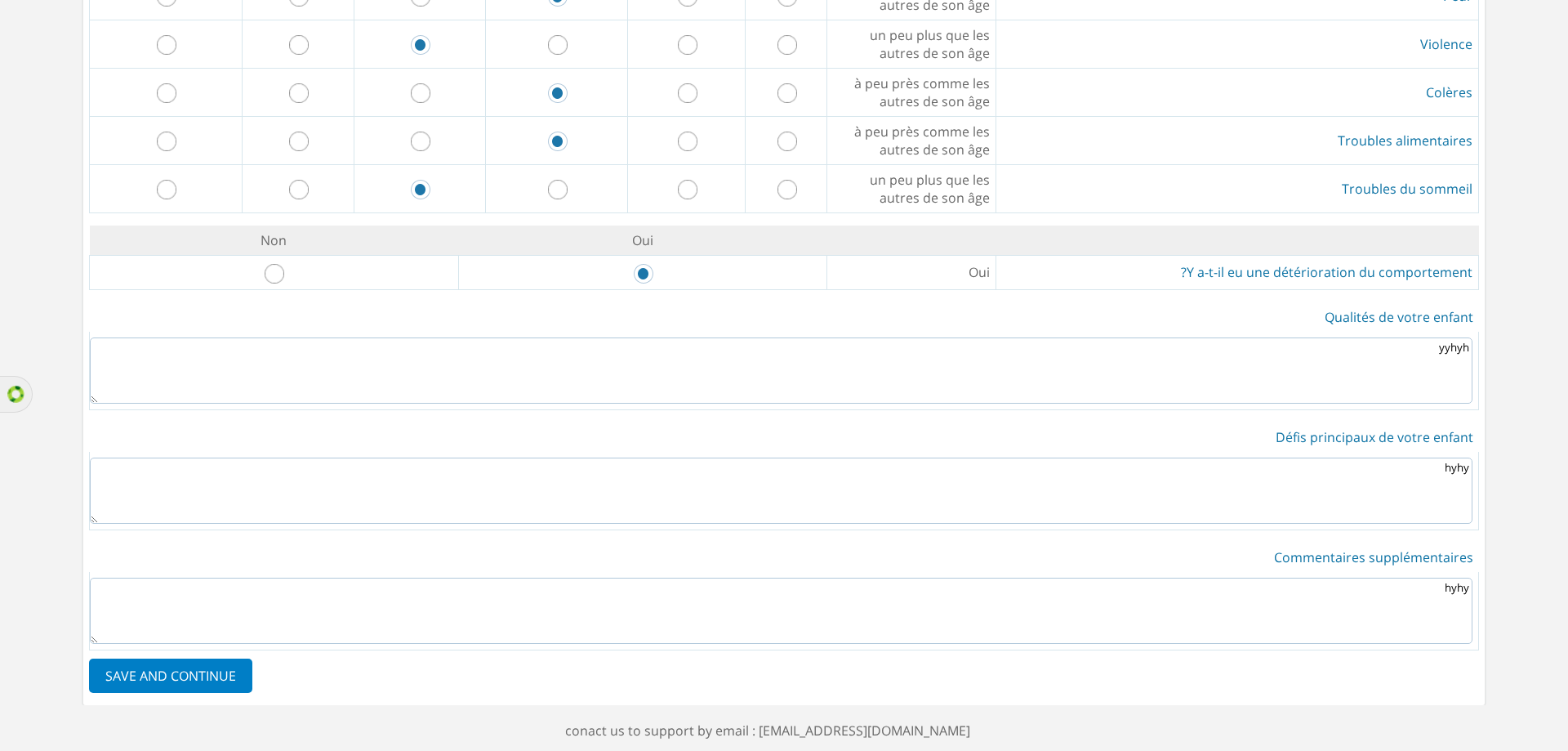
type textarea "hyhy"
click at [226, 658] on label "SAVE AND CONTINUE" at bounding box center [171, 674] width 164 height 34
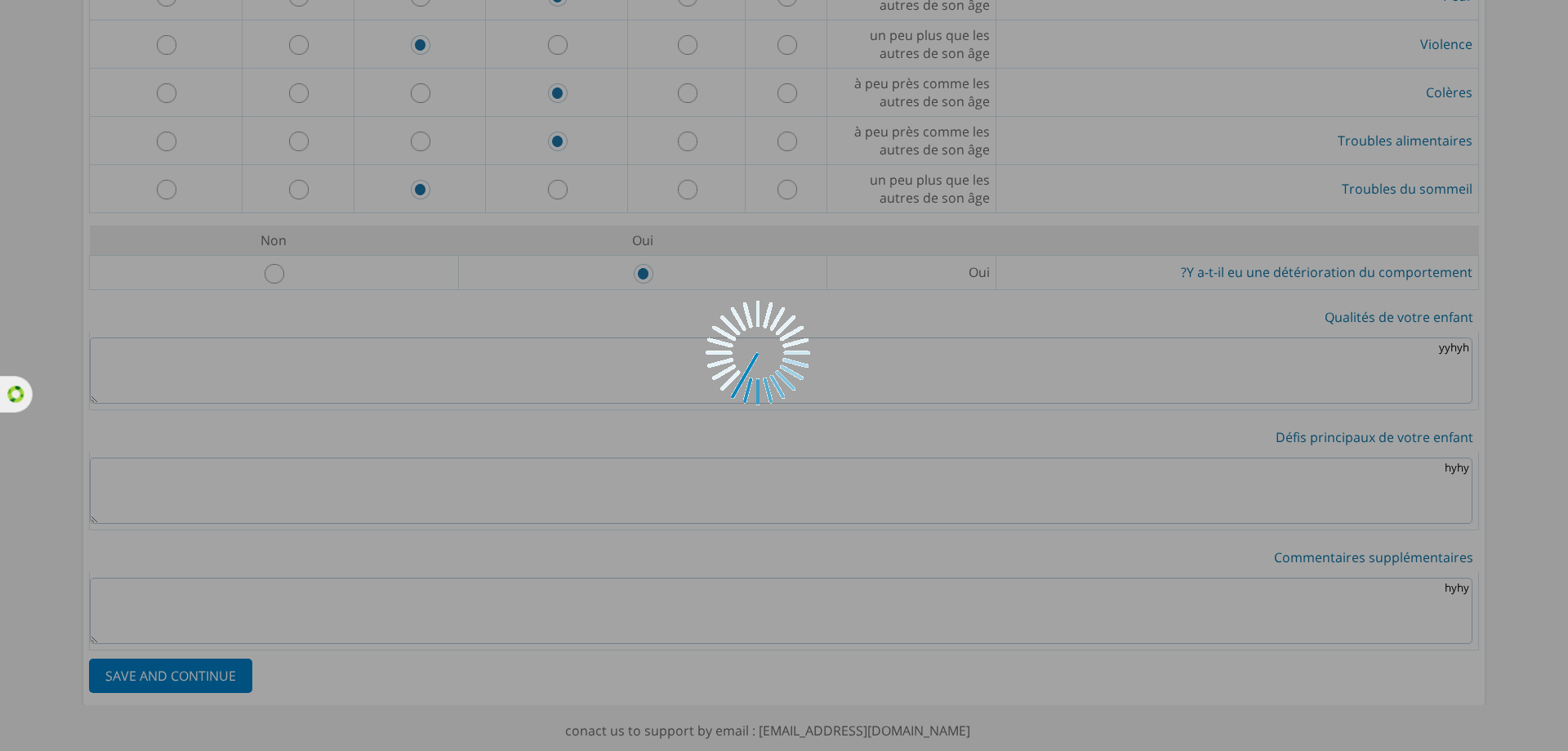
scroll to position [0, 0]
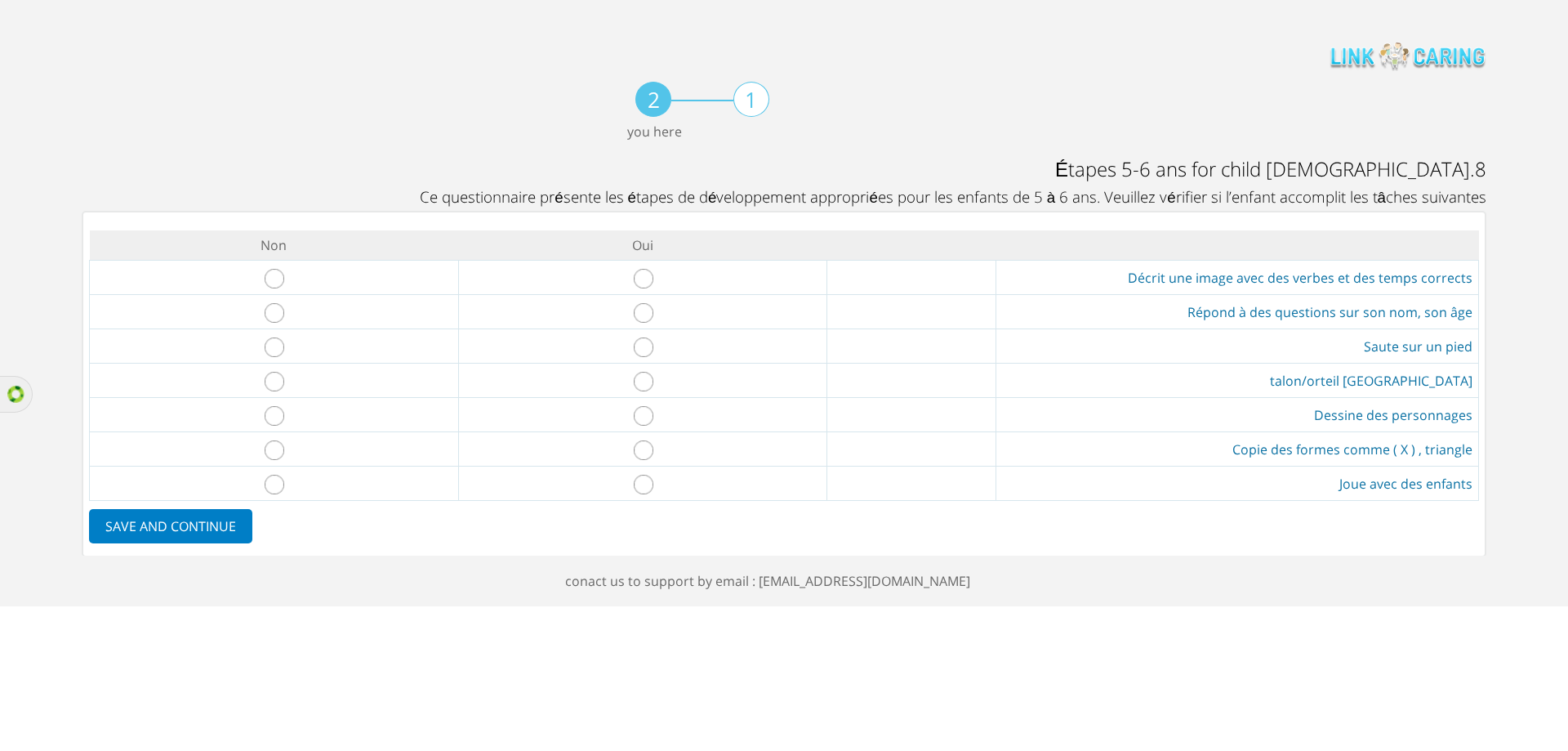
click at [638, 281] on input "radio" at bounding box center [643, 278] width 19 height 19
radio input "true"
click at [642, 314] on input "radio" at bounding box center [643, 313] width 19 height 19
radio input "true"
click at [642, 345] on input "radio" at bounding box center [643, 347] width 19 height 19
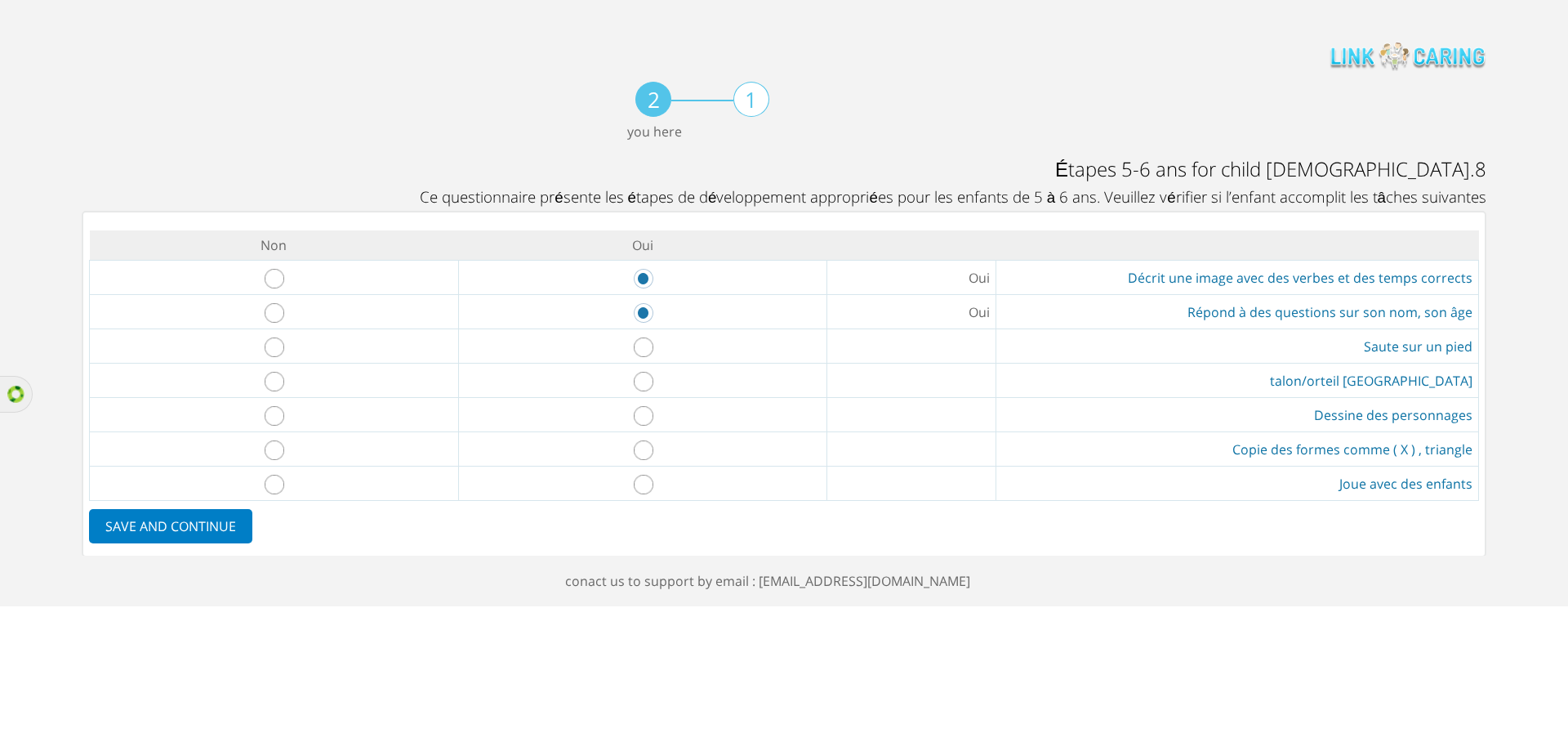
radio input "true"
click at [642, 383] on input "radio" at bounding box center [643, 381] width 19 height 19
radio input "true"
click at [642, 416] on input "radio" at bounding box center [643, 416] width 19 height 19
radio input "true"
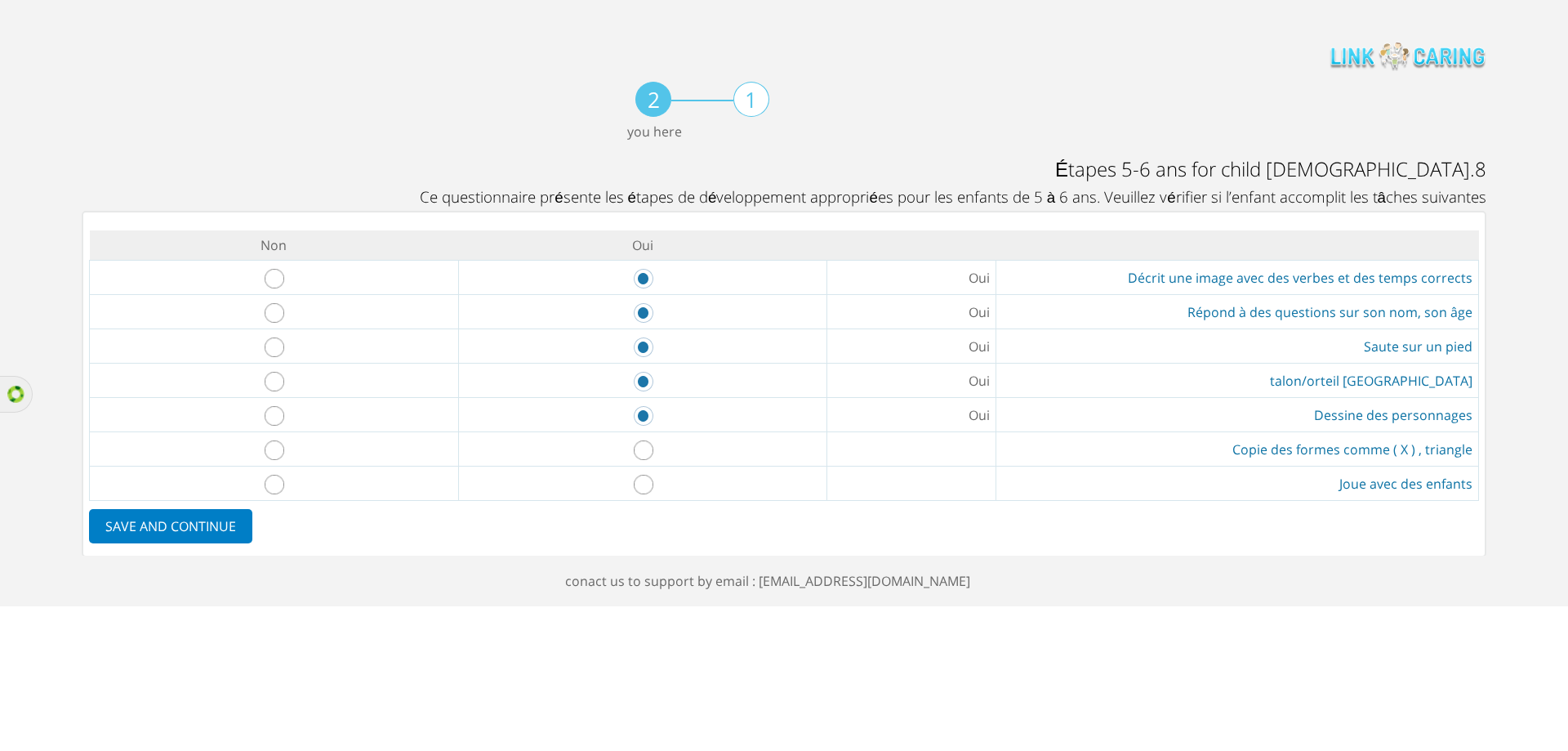
click at [642, 448] on input "radio" at bounding box center [643, 450] width 19 height 19
radio input "true"
click at [642, 486] on input "radio" at bounding box center [643, 485] width 19 height 19
radio input "true"
click at [205, 533] on label "SAVE AND CONTINUE" at bounding box center [171, 525] width 164 height 34
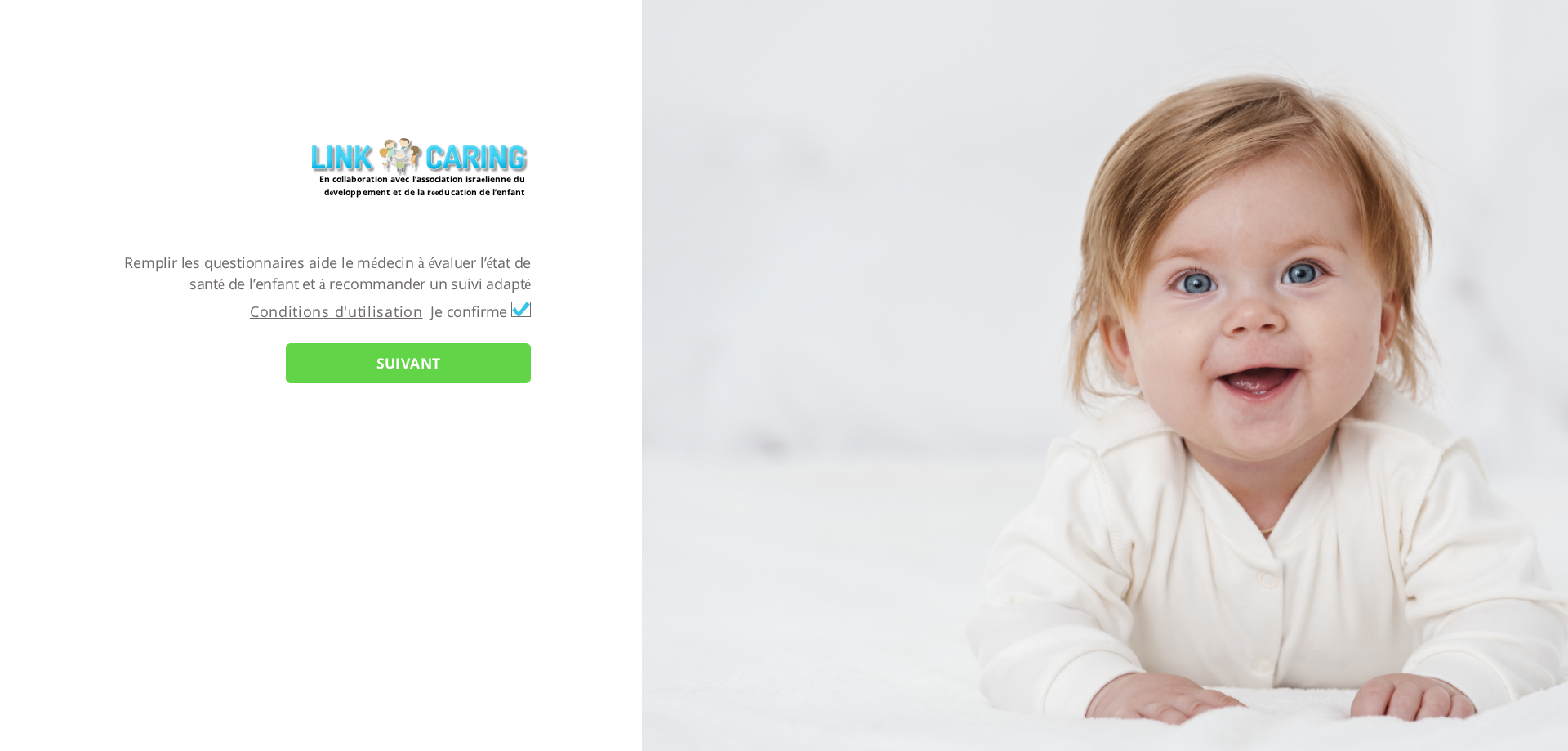
checkbox input "true"
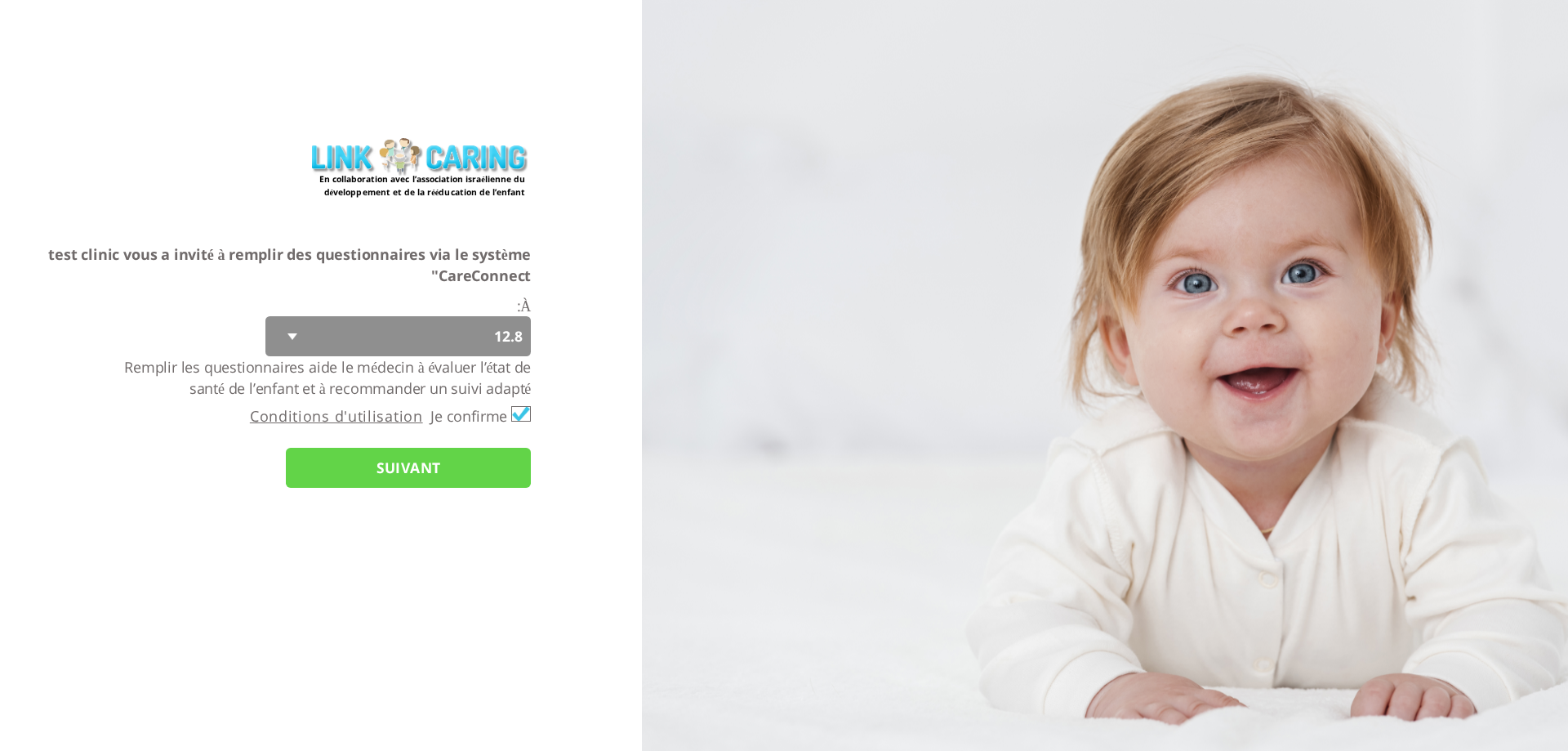
click at [447, 472] on input "SUIVANT" at bounding box center [408, 467] width 245 height 40
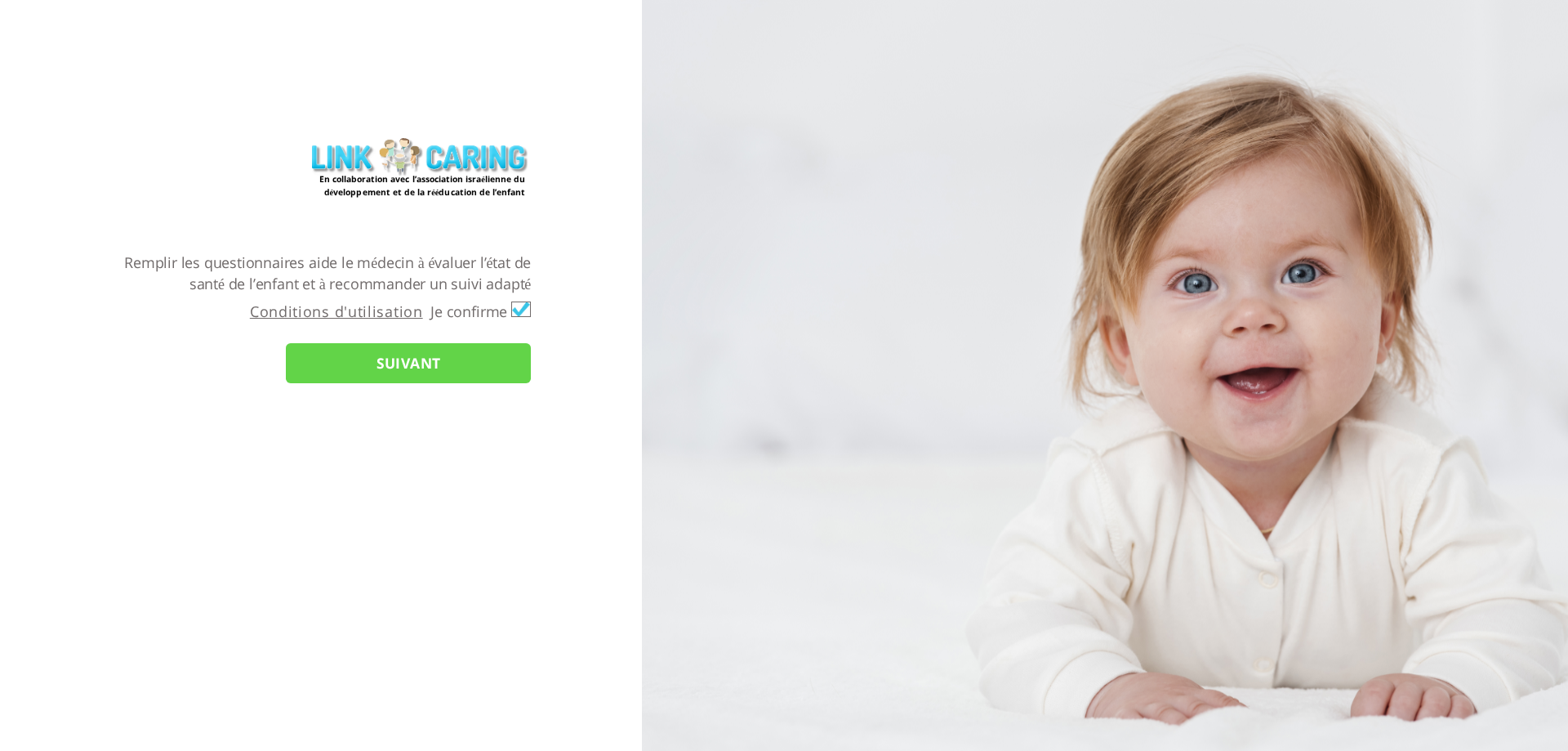
checkbox input "true"
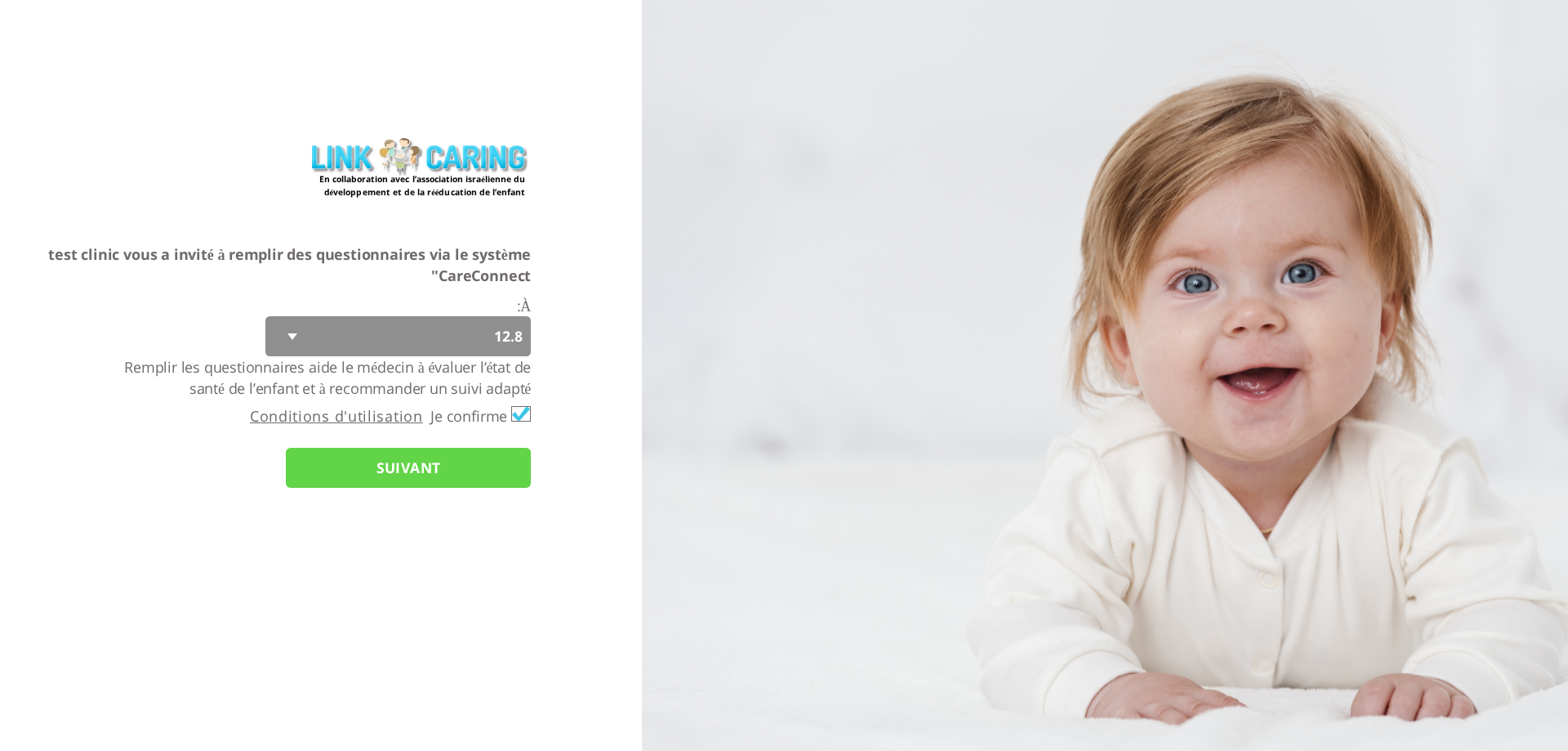
select select "q4CNAdD7dWrrJ4eZw6a4LA%3D%3D"
click at [429, 337] on select "12.8" at bounding box center [398, 335] width 266 height 40
click at [455, 338] on select "12.8" at bounding box center [398, 335] width 266 height 40
click at [453, 347] on select "12.8" at bounding box center [398, 335] width 266 height 40
click at [266, 316] on select "12.8" at bounding box center [398, 335] width 266 height 40
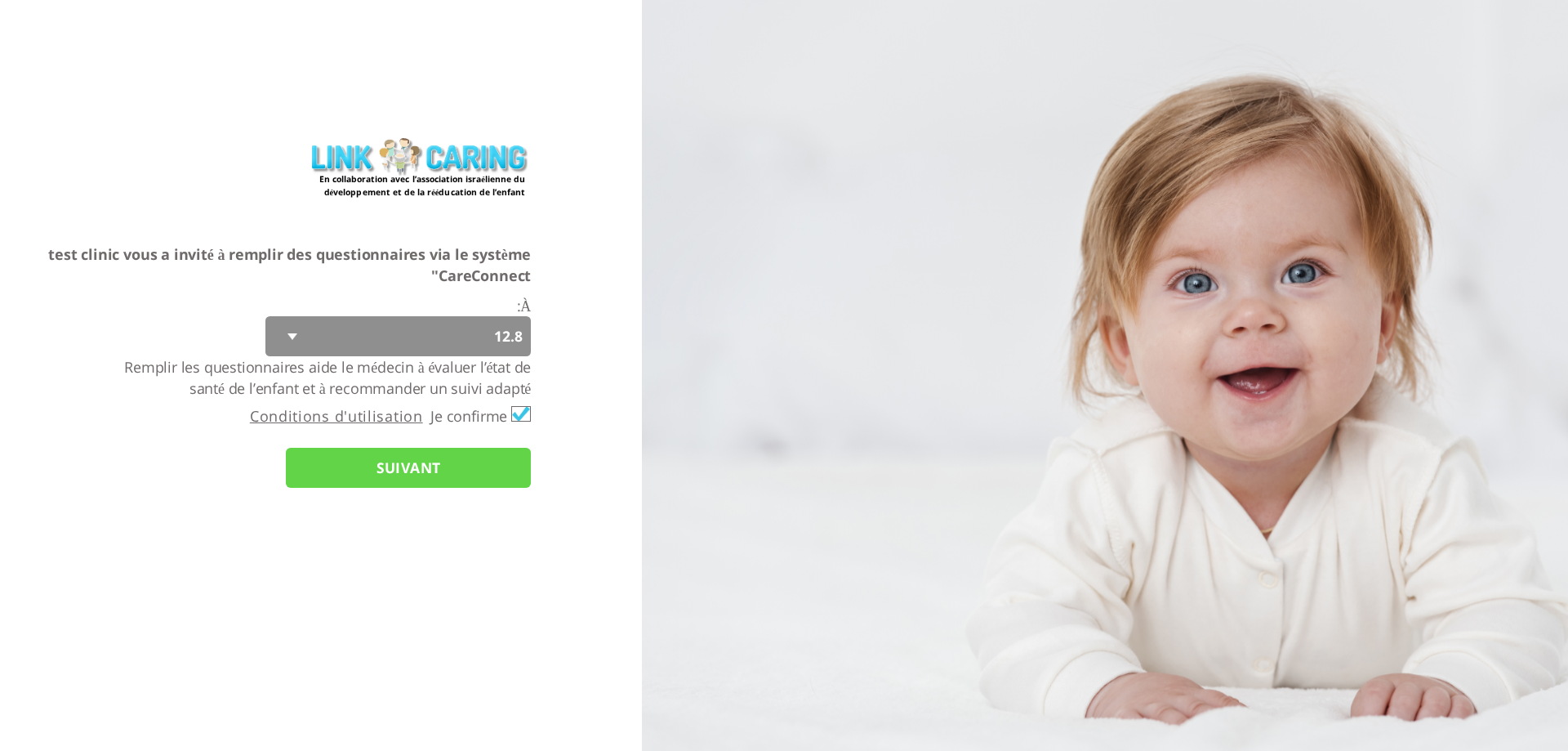
click at [459, 341] on select "12.8" at bounding box center [398, 335] width 266 height 40
click at [266, 316] on select "12.8" at bounding box center [398, 335] width 266 height 40
click at [423, 482] on input "SUIVANT" at bounding box center [408, 467] width 245 height 40
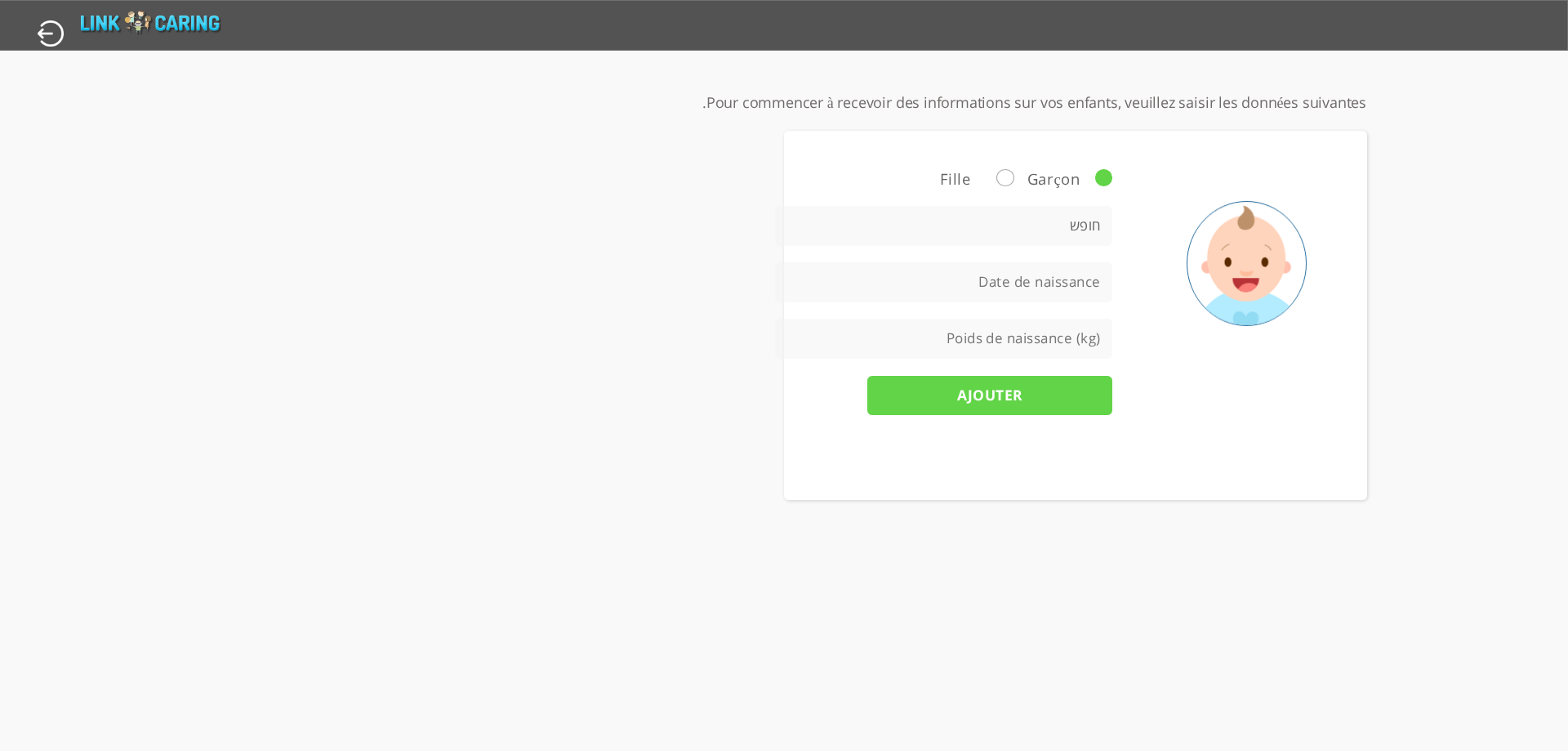
click at [45, 39] on input "button" at bounding box center [49, 33] width 28 height 29
type input "OUI"
type input "NON"
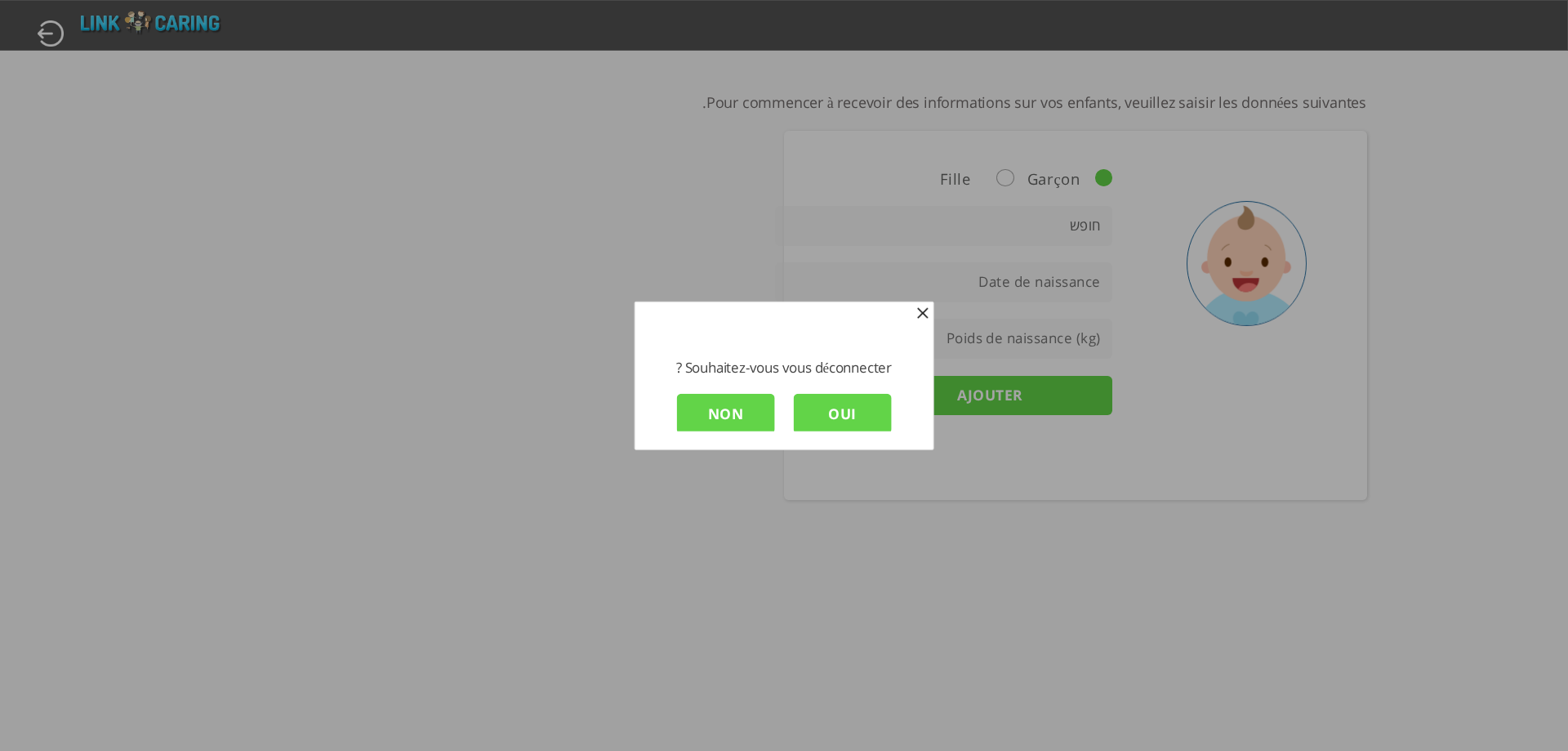
scroll to position [3, 0]
click at [829, 414] on input "OUI" at bounding box center [842, 411] width 98 height 40
